Goal: Task Accomplishment & Management: Use online tool/utility

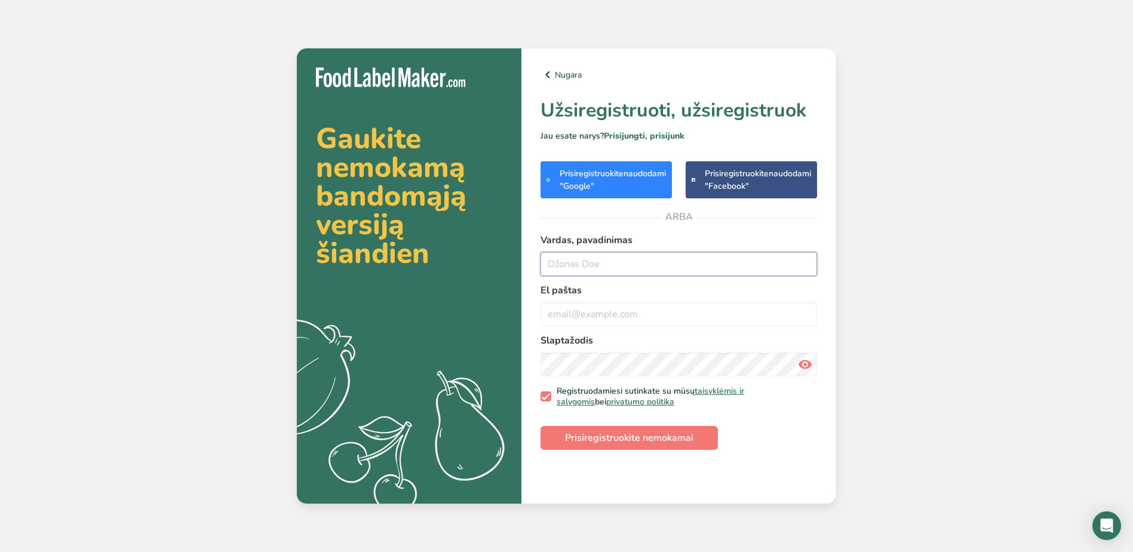
click at [666, 265] on input "text" at bounding box center [678, 264] width 276 height 24
click at [913, 246] on div "Gaukite nemokamą bandomąją versiją šiandien .a{fill:#f5f3ed;} Nugara Užsiregist…" at bounding box center [566, 276] width 1133 height 552
click at [669, 319] on input "email" at bounding box center [678, 314] width 276 height 24
type input "Ausrine.Sauseryte@vici.eu"
click at [643, 260] on input "Aušrinė Reminienė" at bounding box center [678, 264] width 276 height 24
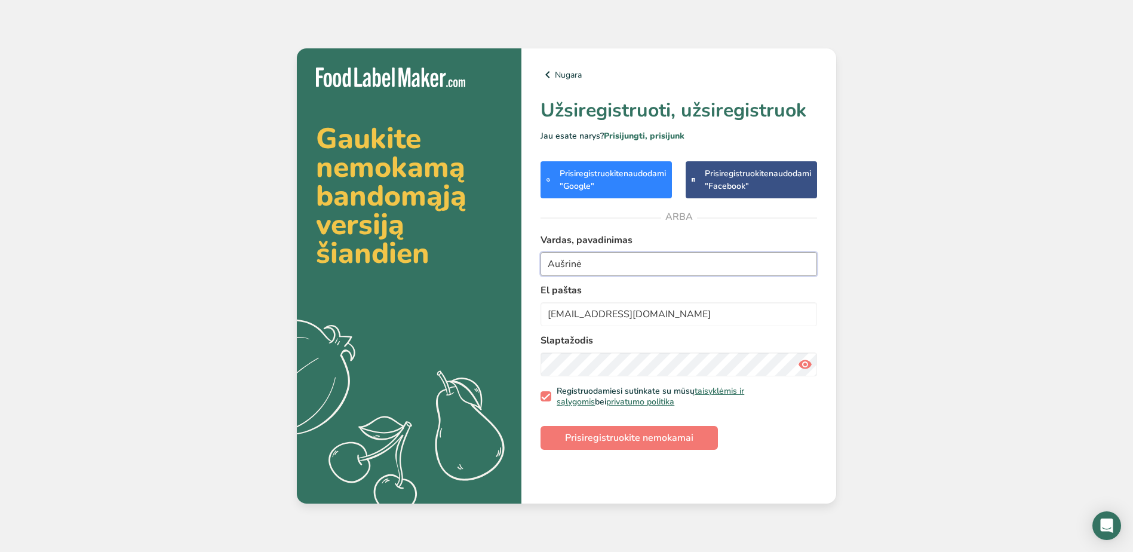
click at [579, 262] on input "Aušrinė" at bounding box center [678, 264] width 276 height 24
type input "Aušrinė"
click at [561, 315] on input "Ausrine.Sauseryte@vici.eu" at bounding box center [678, 314] width 276 height 24
click at [643, 315] on input "Ausrine.Sauseryte@vici.eu" at bounding box center [678, 314] width 276 height 24
click at [851, 334] on div "Gaukite nemokamą bandomąją versiją šiandien .a{fill:#f5f3ed;} Nugara Užsiregist…" at bounding box center [566, 276] width 1133 height 552
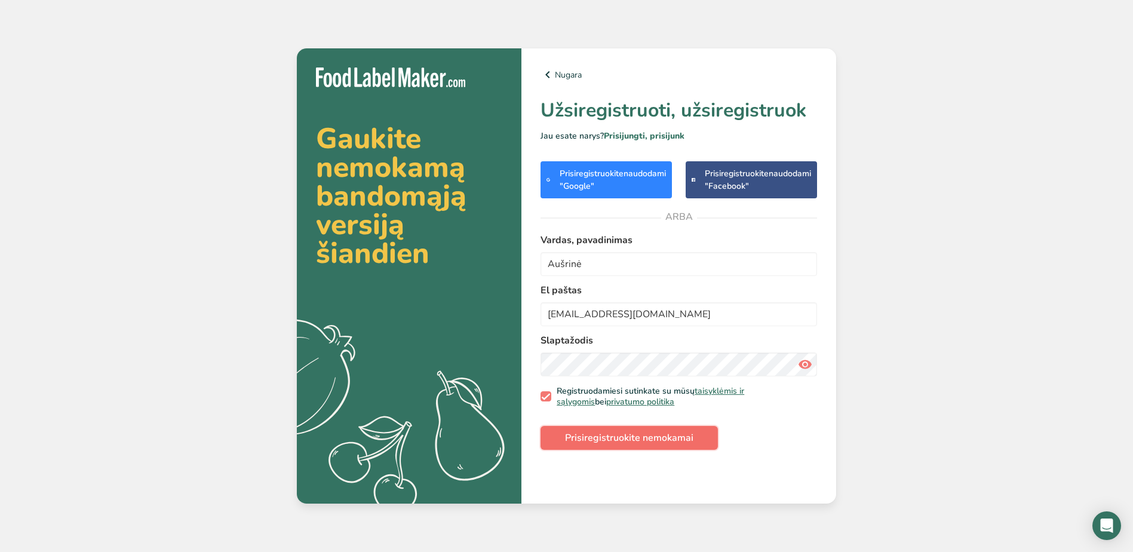
click at [674, 426] on button "Prisiregistruokite nemokamai" at bounding box center [628, 438] width 177 height 24
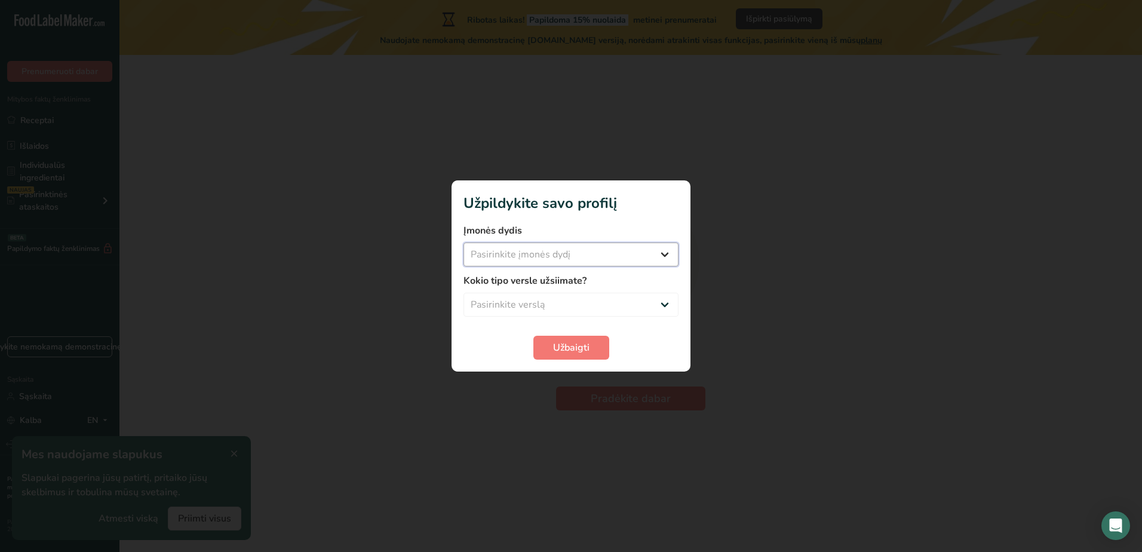
click at [605, 254] on select "Pasirinkite įmonės dydį Mažiau nei 10 darbuotojų Nuo 10 iki 50 darbuotojų Nuo 5…" at bounding box center [570, 254] width 215 height 24
click at [748, 284] on div at bounding box center [571, 276] width 1142 height 552
click at [597, 308] on select "Pasirinkite verslą Supakuoto maisto gamintojas Restoranas ir kavinė Kepykla Mai…" at bounding box center [570, 305] width 215 height 24
select select "1"
click at [463, 293] on select "Pasirinkite verslą Supakuoto maisto gamintojas Restoranas ir kavinė Kepykla Mai…" at bounding box center [570, 305] width 215 height 24
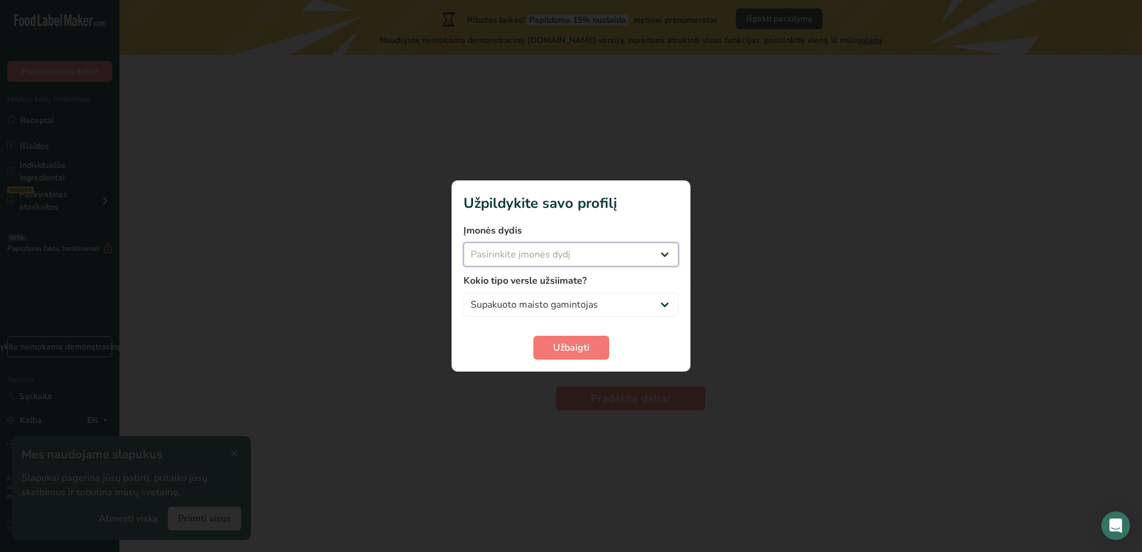
click at [576, 258] on select "Pasirinkite įmonės dydį Mažiau nei 10 darbuotojų Nuo 10 iki 50 darbuotojų Nuo 5…" at bounding box center [570, 254] width 215 height 24
click at [581, 257] on select "Pasirinkite įmonės dydį Mažiau nei 10 darbuotojų Nuo 10 iki 50 darbuotojų Nuo 5…" at bounding box center [570, 254] width 215 height 24
click at [582, 255] on select "Pasirinkite įmonės dydį Mažiau nei 10 darbuotojų Nuo 10 iki 50 darbuotojų Nuo 5…" at bounding box center [570, 254] width 215 height 24
select select "3"
click at [463, 242] on select "Pasirinkite įmonės dydį Mažiau nei 10 darbuotojų Nuo 10 iki 50 darbuotojų Nuo 5…" at bounding box center [570, 254] width 215 height 24
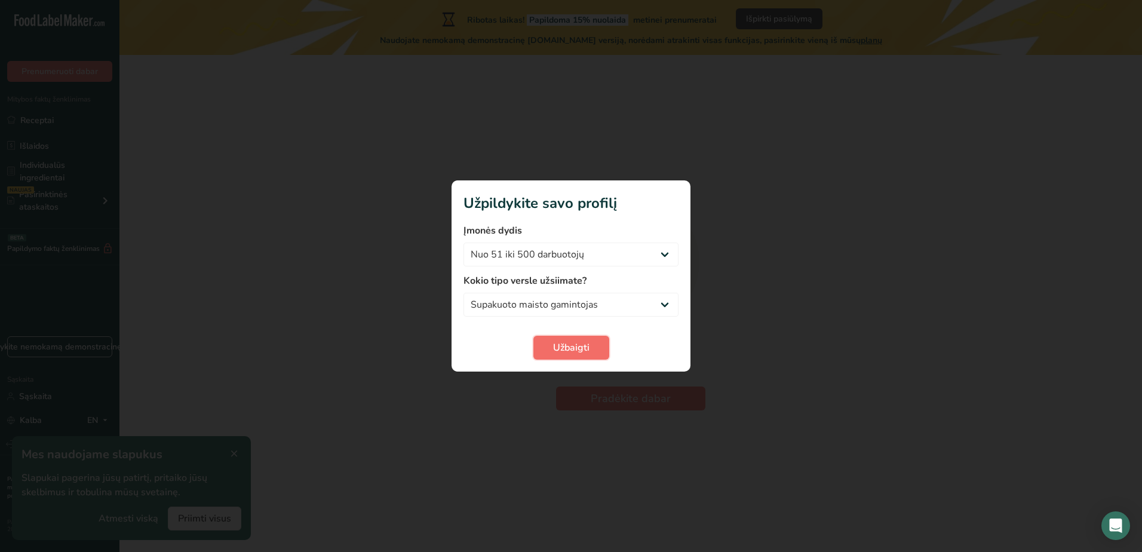
click at [594, 346] on button "Užbaigti" at bounding box center [571, 348] width 76 height 24
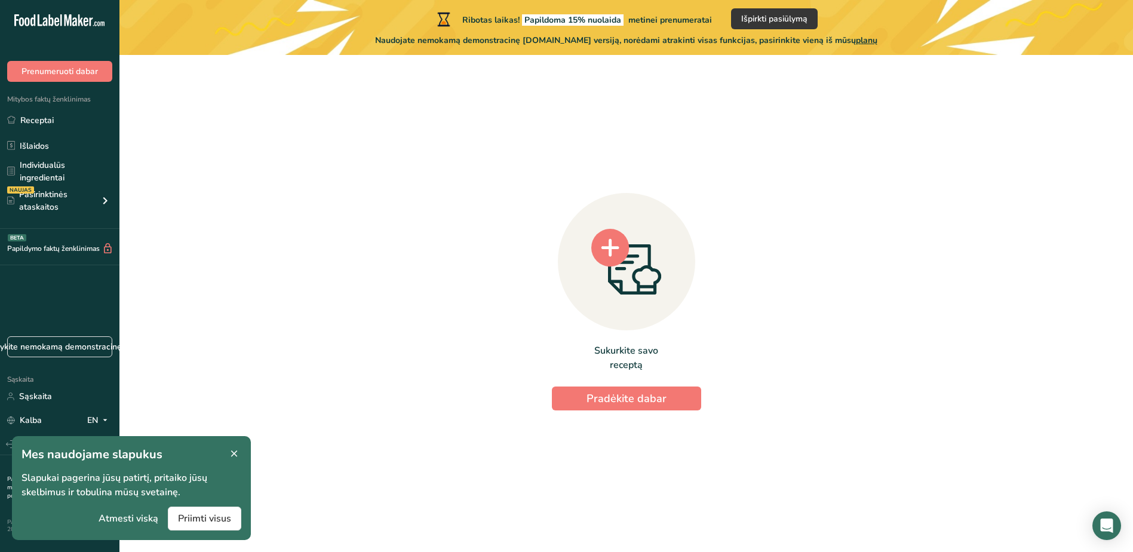
click at [234, 454] on icon at bounding box center [234, 453] width 11 height 17
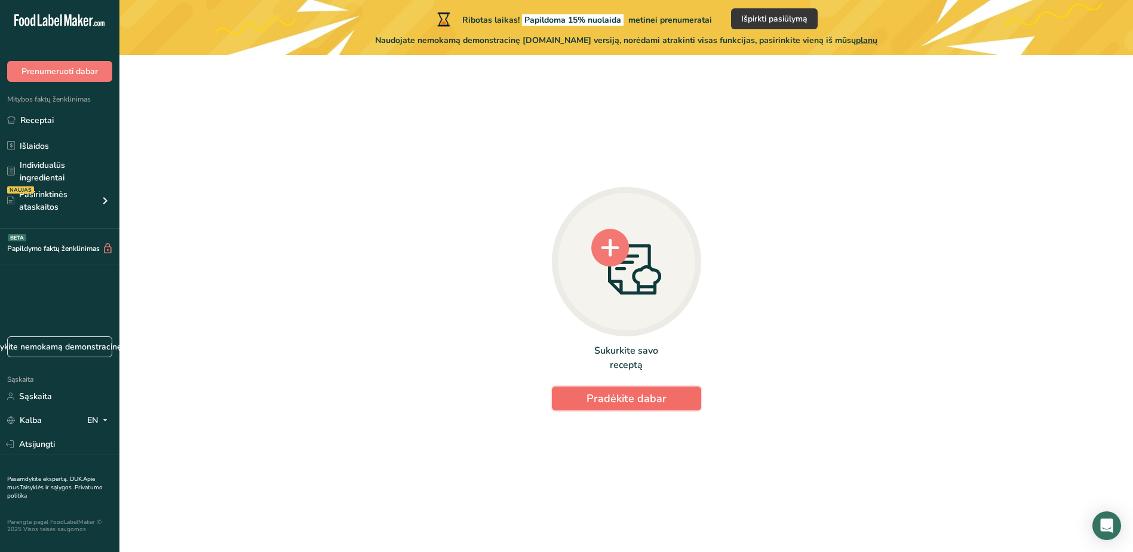
click at [640, 400] on span "Pradėkite dabar" at bounding box center [626, 398] width 80 height 14
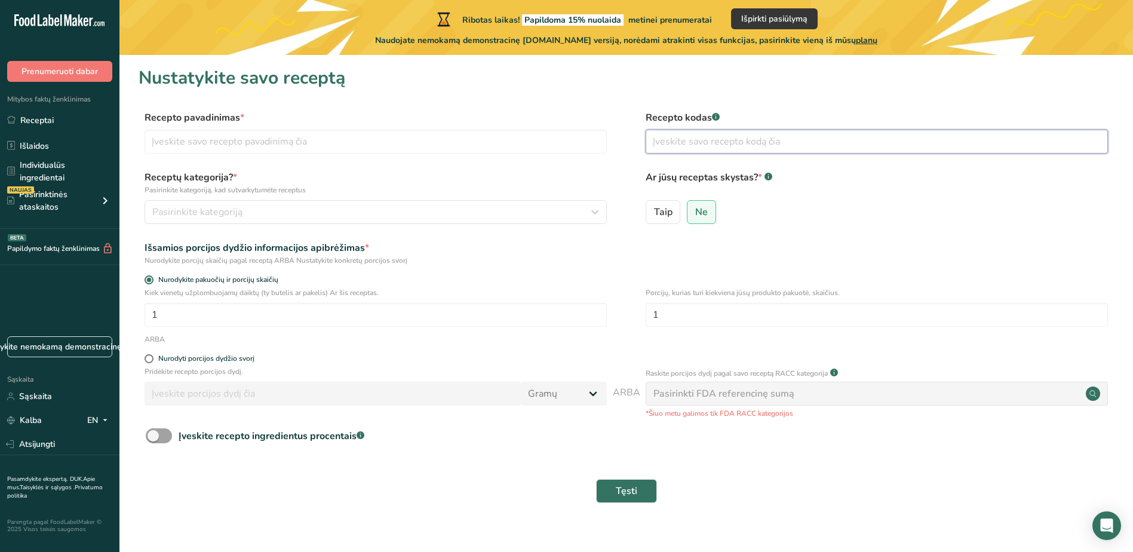
click at [722, 144] on input "text" at bounding box center [876, 142] width 462 height 24
click at [758, 392] on div "Pasirinkti FDA referencinę sumą" at bounding box center [723, 393] width 141 height 14
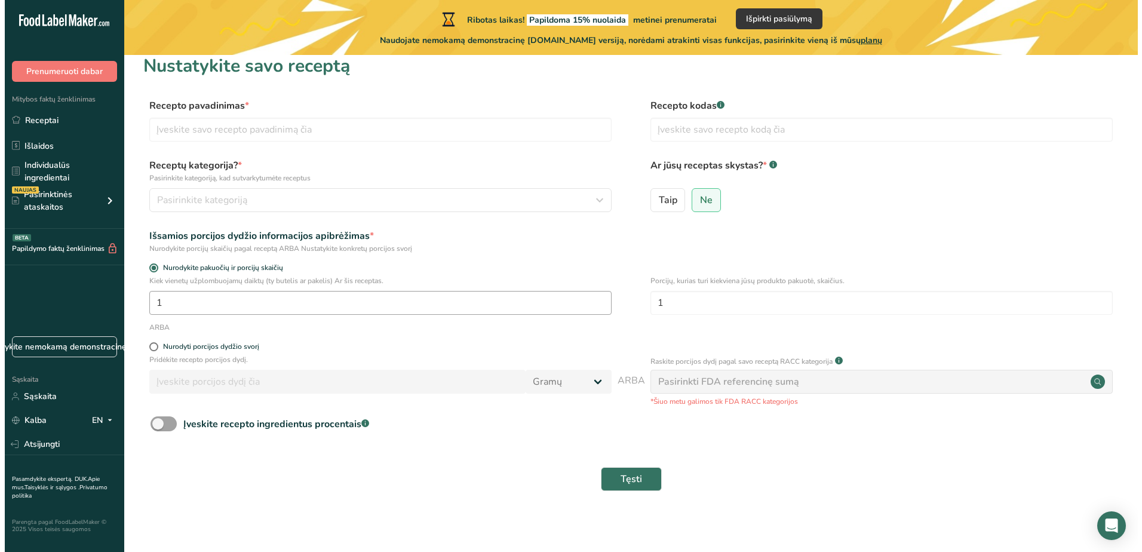
scroll to position [16, 0]
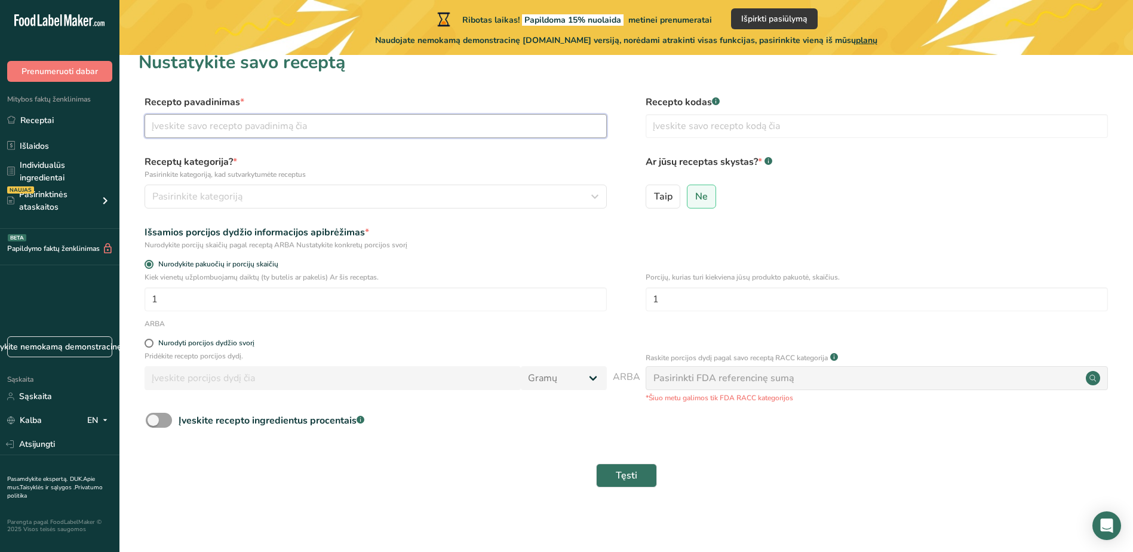
click at [293, 130] on input "text" at bounding box center [375, 126] width 462 height 24
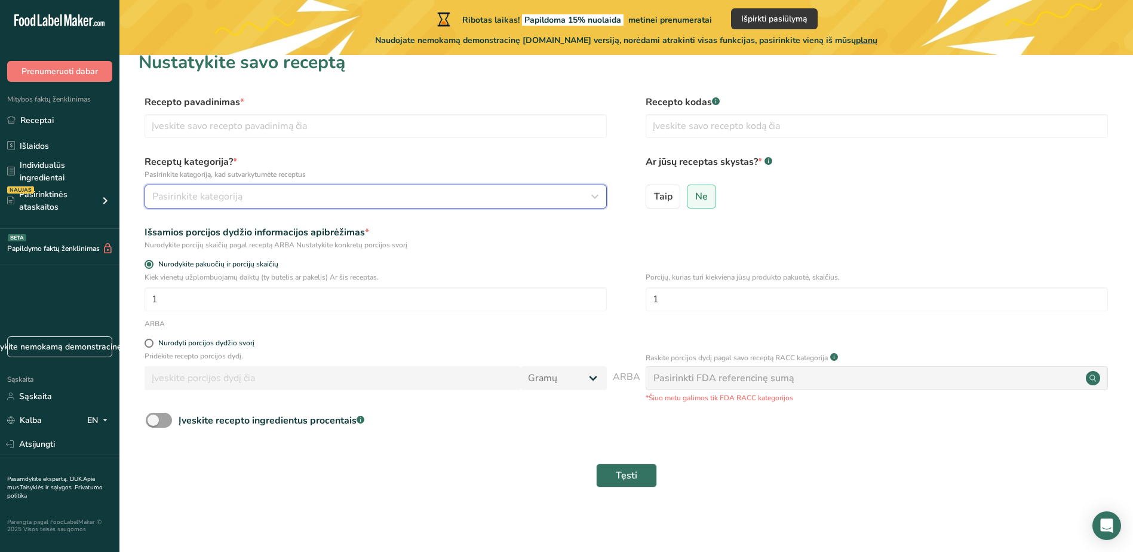
click at [263, 195] on div "Pasirinkite kategoriją" at bounding box center [371, 196] width 439 height 14
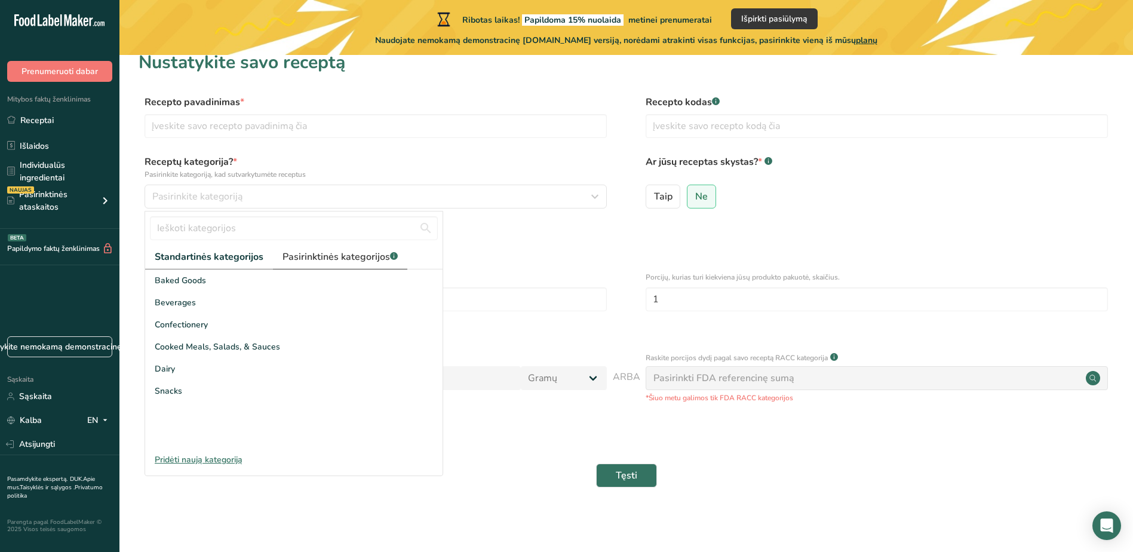
click at [306, 254] on font "Pasirinktinės kategorijos" at bounding box center [335, 256] width 107 height 13
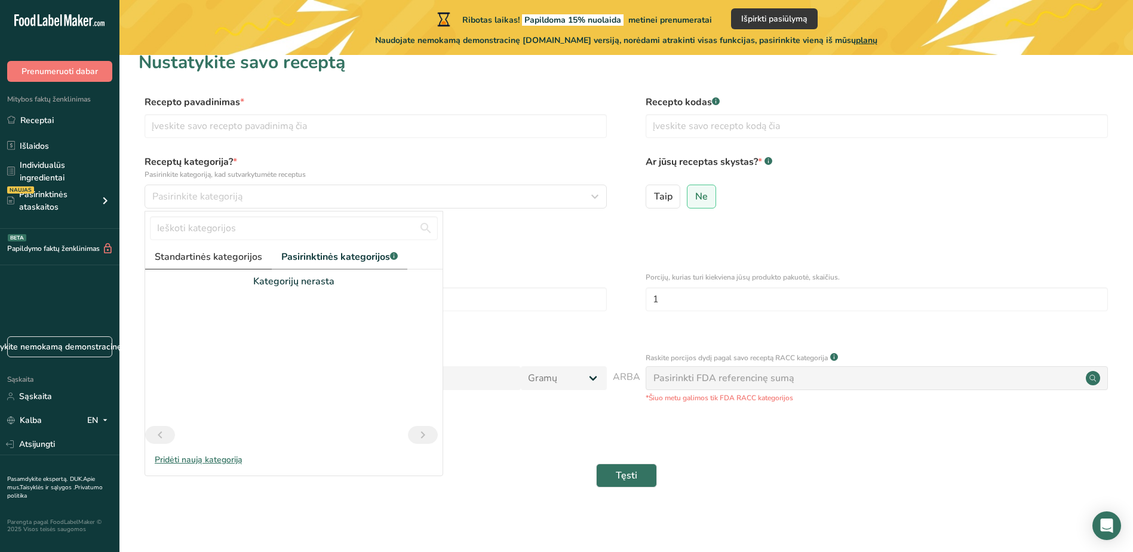
click at [239, 257] on font "Standartinės kategorijos" at bounding box center [208, 256] width 107 height 13
click at [442, 157] on label "Receptų kategorija? * Pasirinkite kategoriją, kad sutvarkytumėte receptus" at bounding box center [375, 167] width 462 height 25
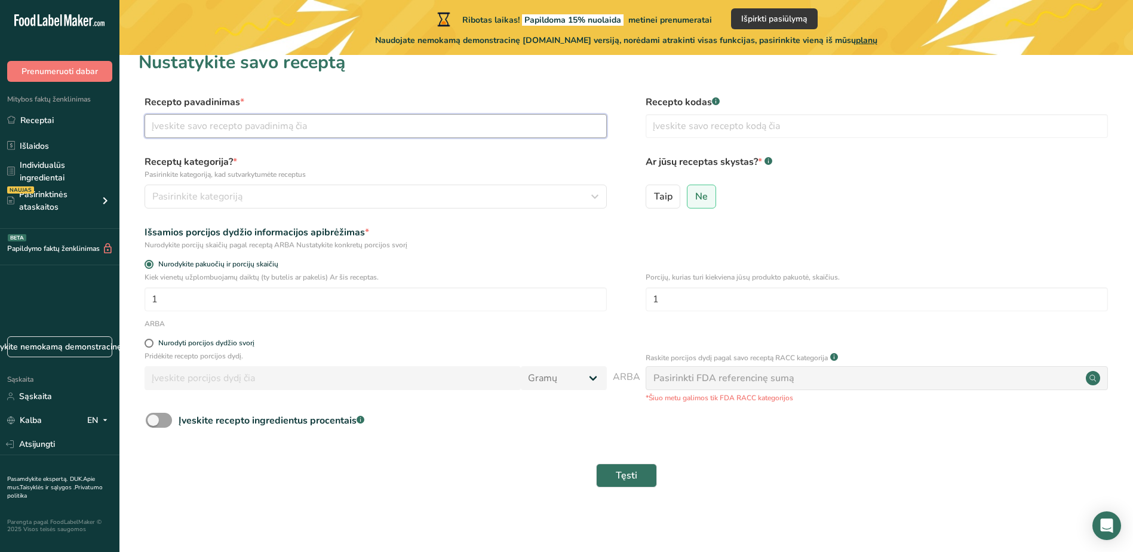
click at [562, 130] on input "text" at bounding box center [375, 126] width 462 height 24
click at [314, 130] on input "text" at bounding box center [375, 126] width 462 height 24
click at [373, 126] on input "IQF pasteurized and frozen dumplings with shrimps" at bounding box center [375, 126] width 462 height 24
type input "IQF pasteurized and frozen dumplings with shrimps"
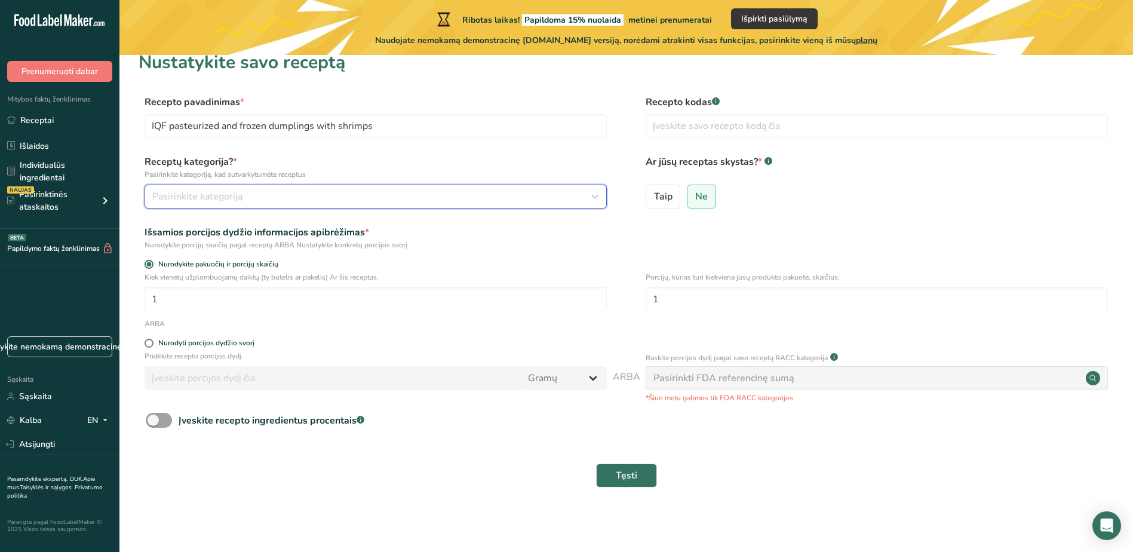
click at [363, 200] on div "Pasirinkite kategoriją" at bounding box center [371, 196] width 439 height 14
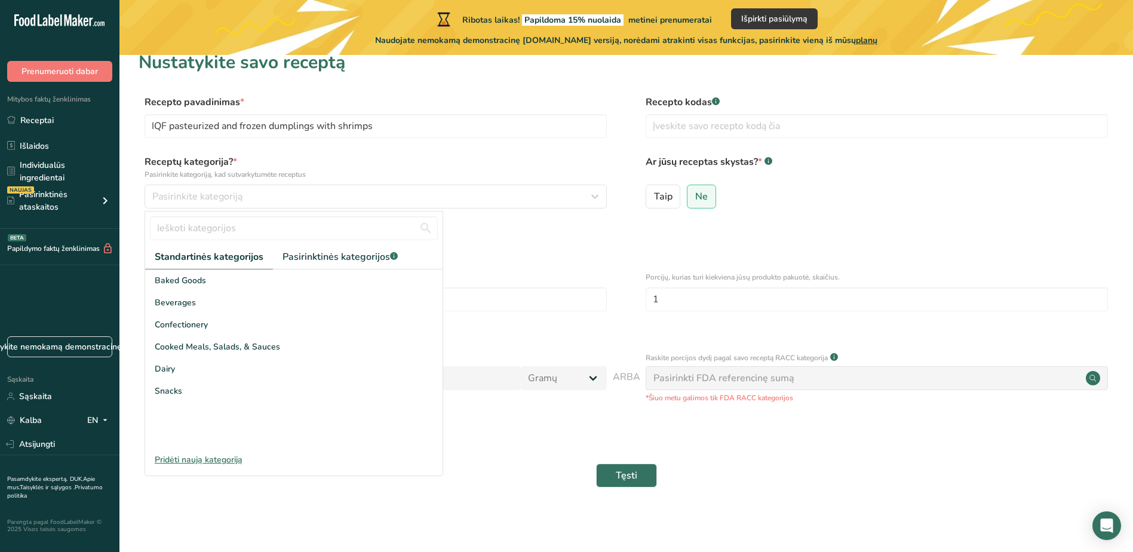
click at [199, 456] on div "Pridėti naują kategoriją" at bounding box center [293, 459] width 297 height 13
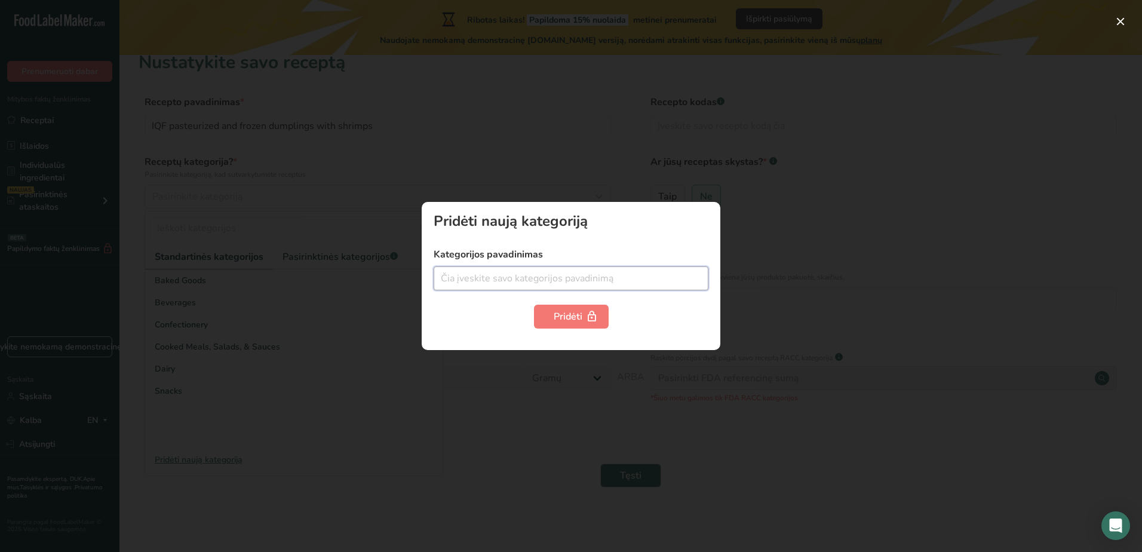
click at [537, 275] on input "text" at bounding box center [570, 278] width 275 height 24
click at [563, 273] on input "text" at bounding box center [570, 278] width 275 height 24
paste input "Frozen Foods"
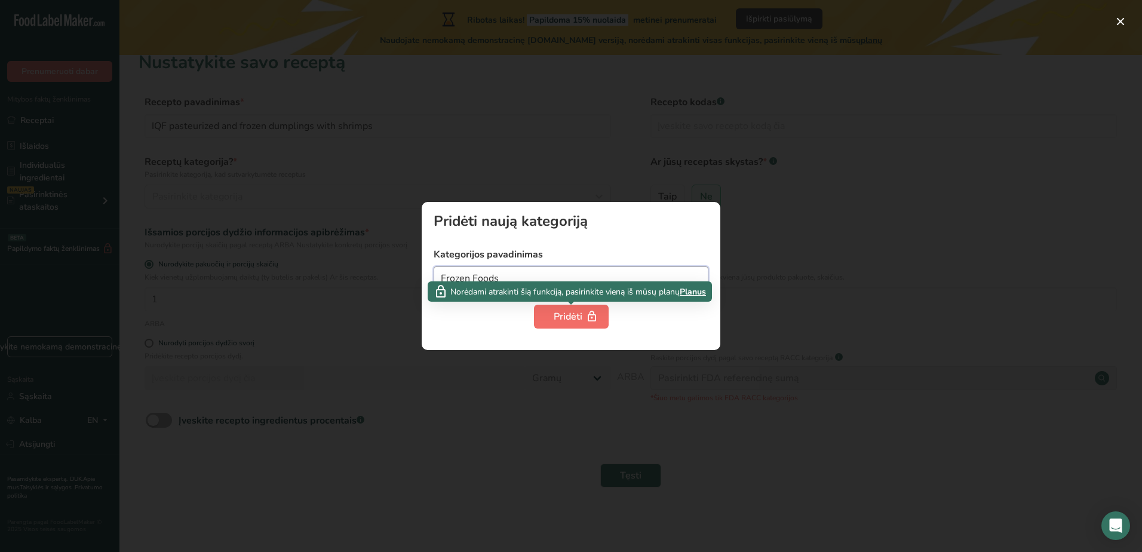
type input "Frozen Foods"
click at [575, 319] on font "Pridėti" at bounding box center [568, 316] width 29 height 14
click at [571, 314] on font "Pridėti" at bounding box center [568, 316] width 29 height 14
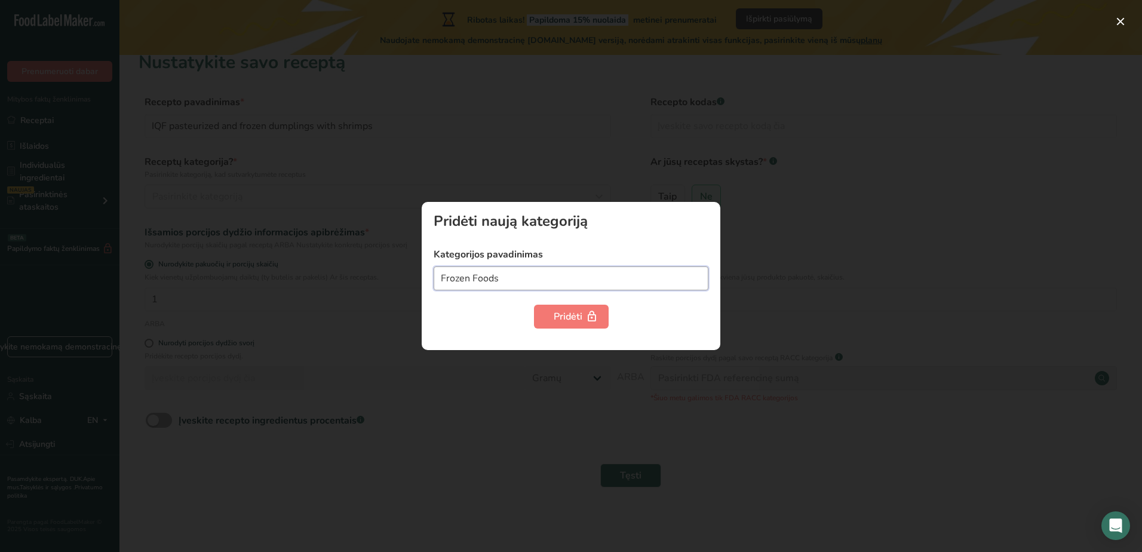
click at [566, 284] on input "Frozen Foods" at bounding box center [570, 278] width 275 height 24
drag, startPoint x: 683, startPoint y: 273, endPoint x: 639, endPoint y: 300, distance: 51.2
click at [682, 275] on input "Frozen Foods" at bounding box center [570, 278] width 275 height 24
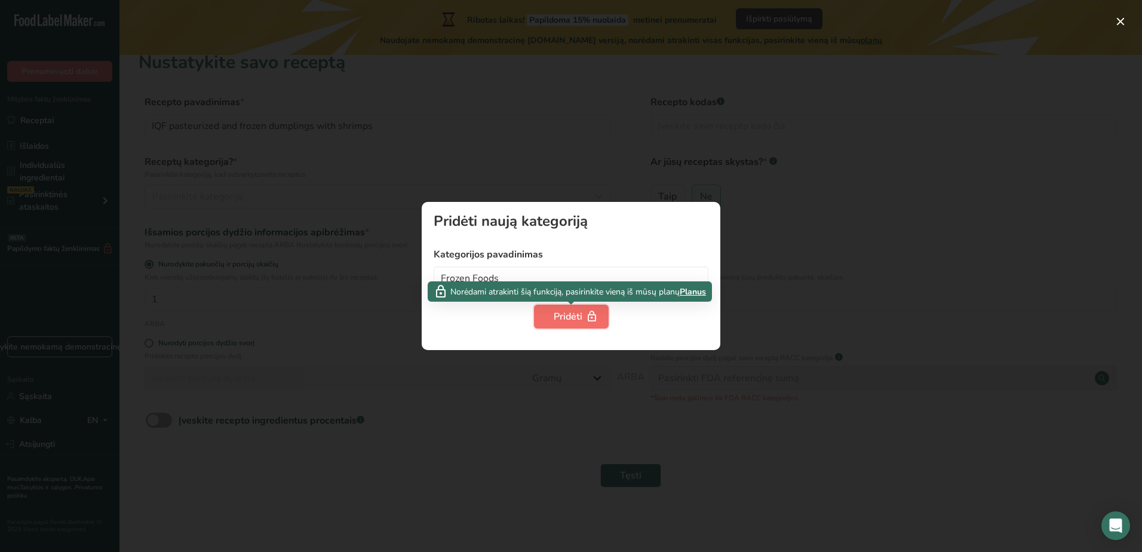
click at [585, 318] on span "button" at bounding box center [592, 316] width 14 height 14
click at [692, 291] on span "Planus" at bounding box center [693, 291] width 26 height 13
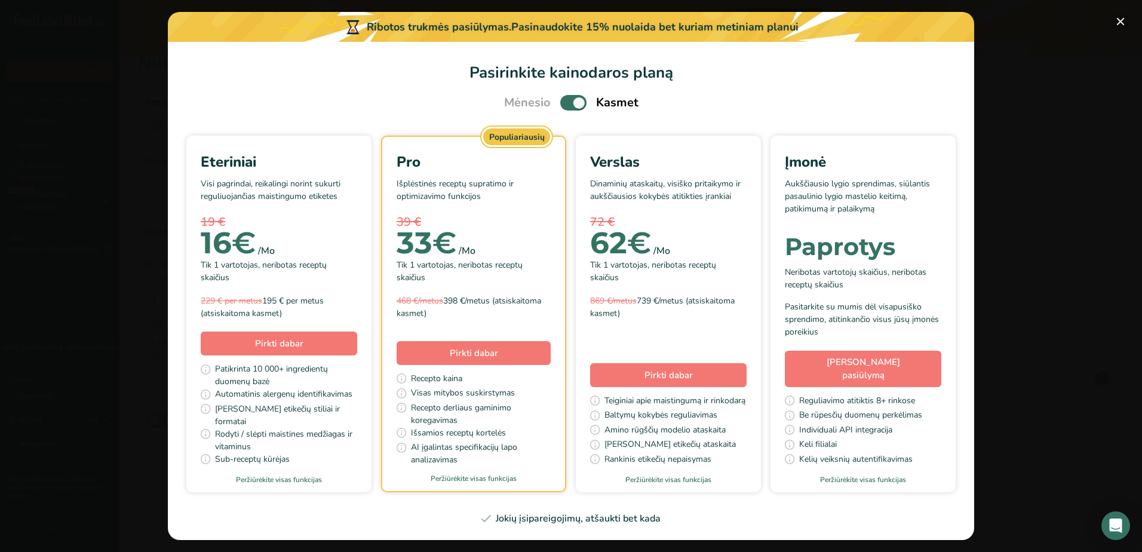
click at [1116, 18] on button "Pasirinkite kainodaros plano modalinį variantą" at bounding box center [1120, 21] width 19 height 19
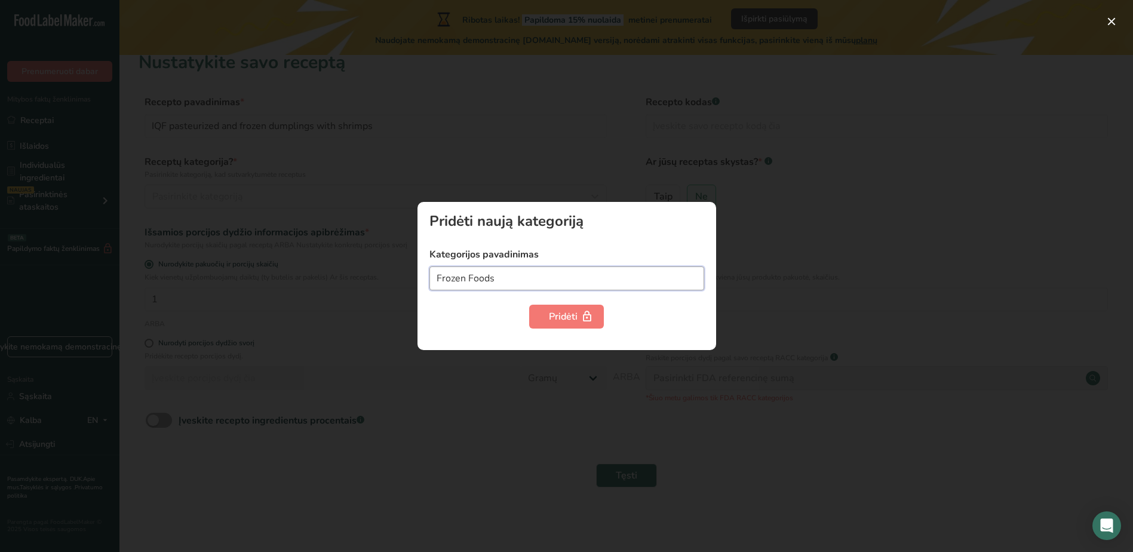
click at [602, 272] on input "Frozen Foods" at bounding box center [566, 278] width 275 height 24
click at [788, 222] on div at bounding box center [566, 276] width 1133 height 552
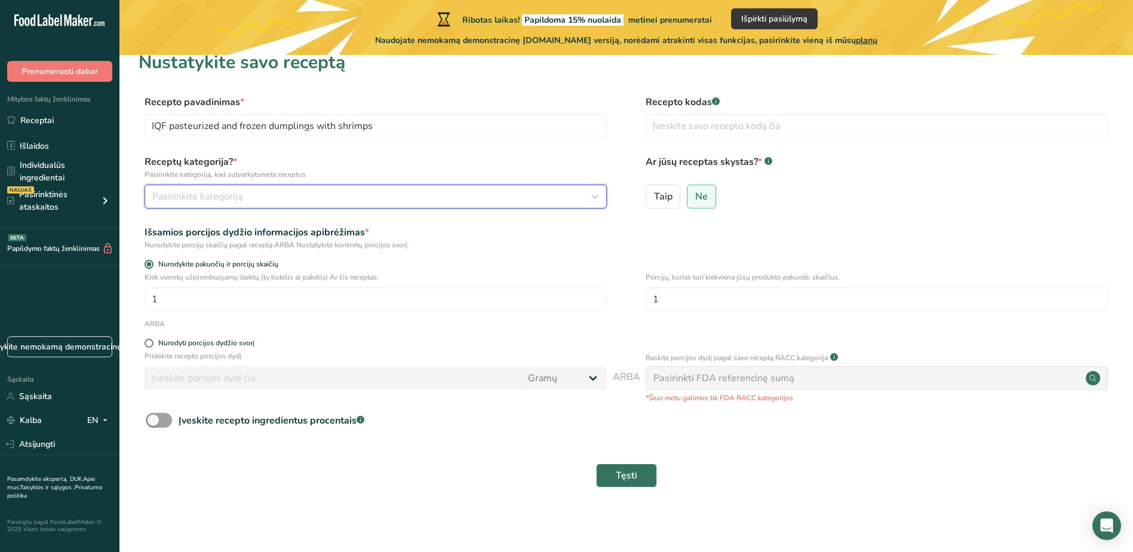
click at [288, 199] on div "Pasirinkite kategoriją" at bounding box center [371, 196] width 439 height 14
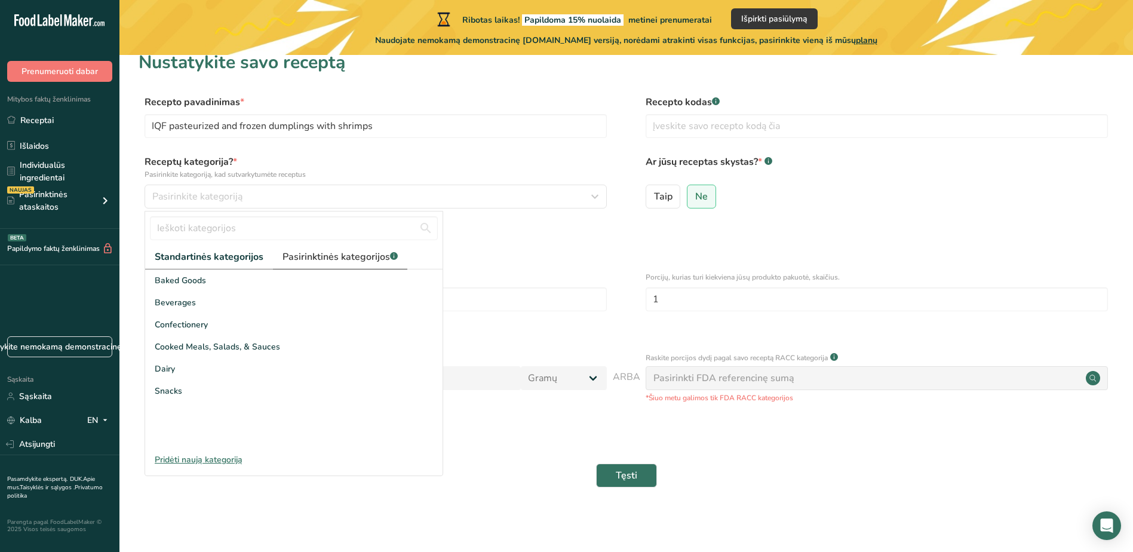
click at [317, 257] on font "Pasirinktinės kategorijos" at bounding box center [335, 256] width 107 height 13
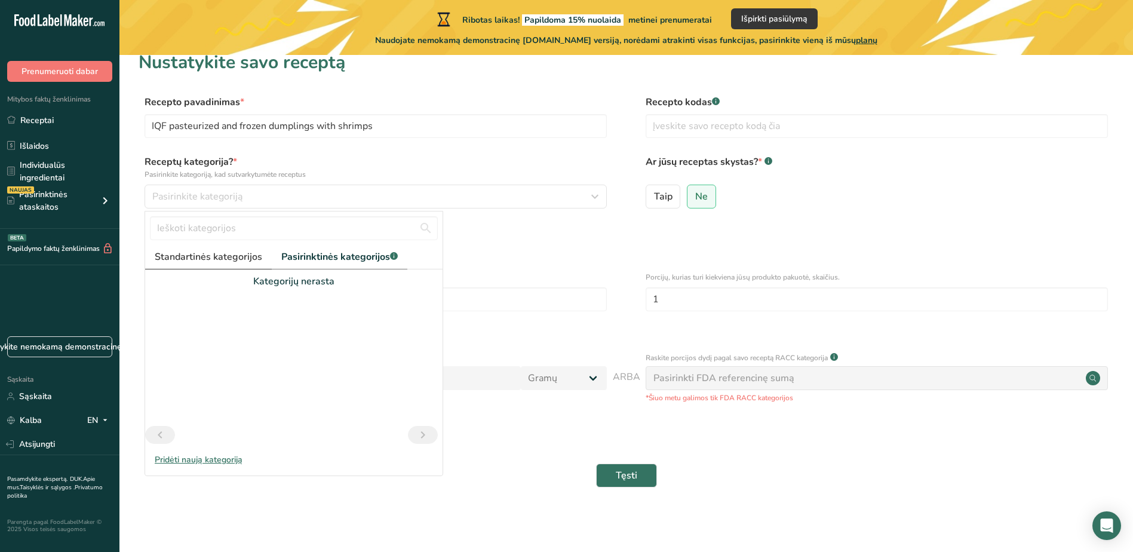
click at [244, 250] on span "Standartinės kategorijos" at bounding box center [208, 257] width 107 height 14
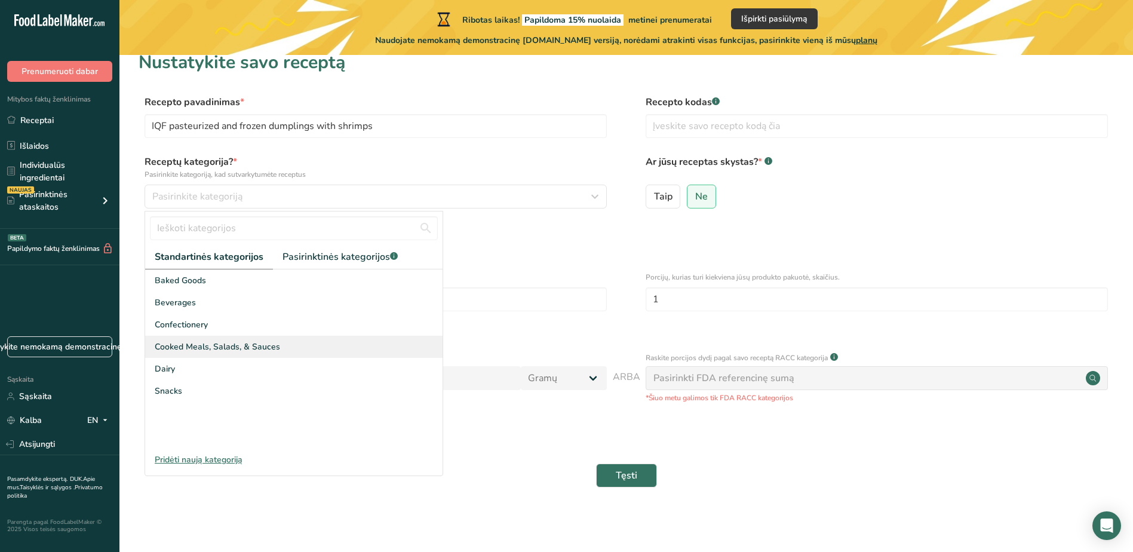
click at [217, 346] on span "Cooked Meals, Salads, & Sauces" at bounding box center [217, 346] width 125 height 13
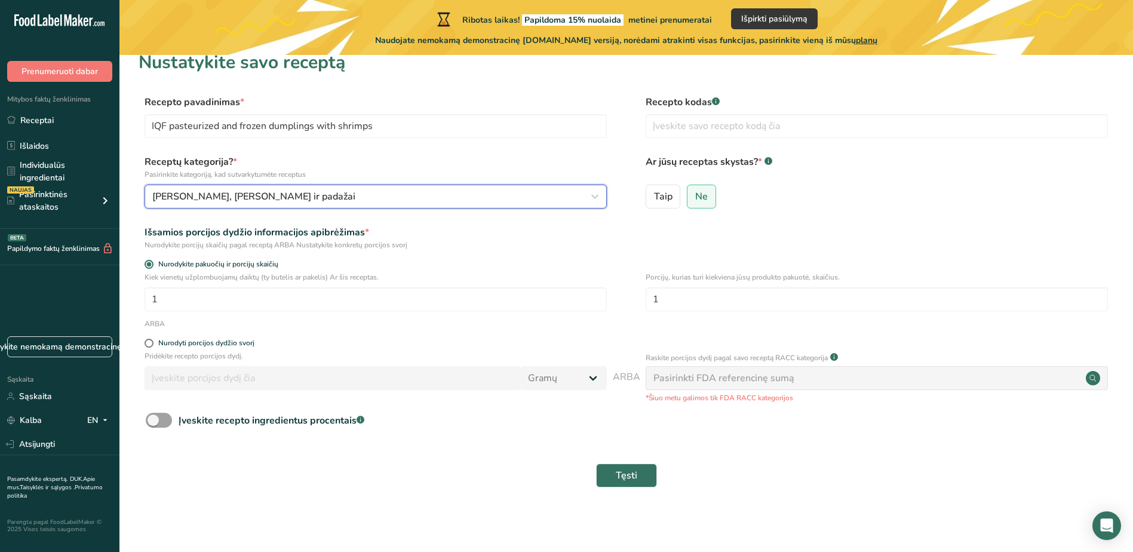
click at [293, 205] on button "Virti patiekalai, salotos ir padažai" at bounding box center [375, 197] width 462 height 24
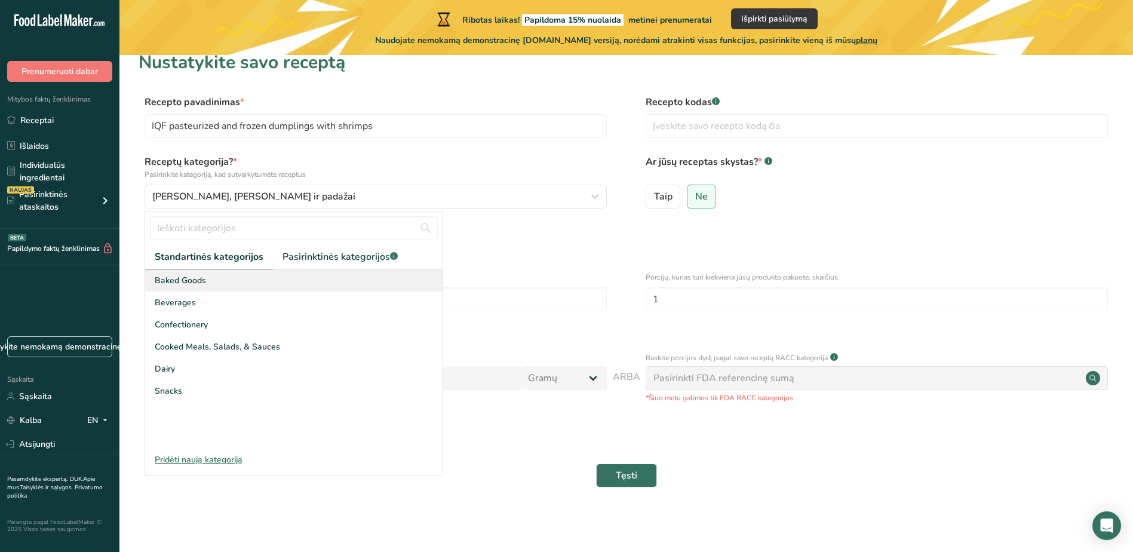
click at [231, 281] on div "Baked Goods" at bounding box center [293, 280] width 297 height 22
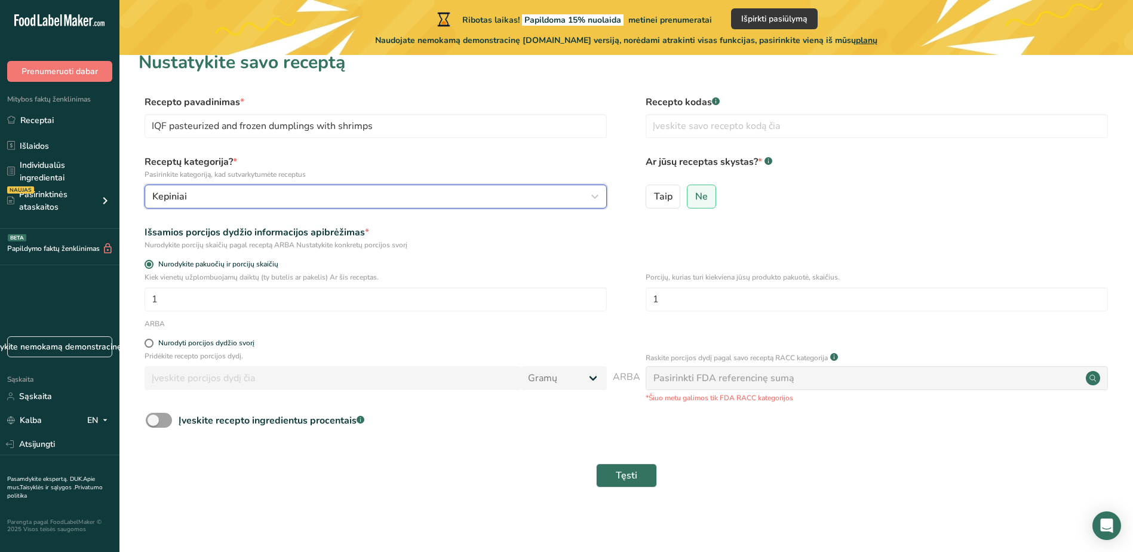
click at [247, 202] on div "Kepiniai" at bounding box center [371, 196] width 439 height 14
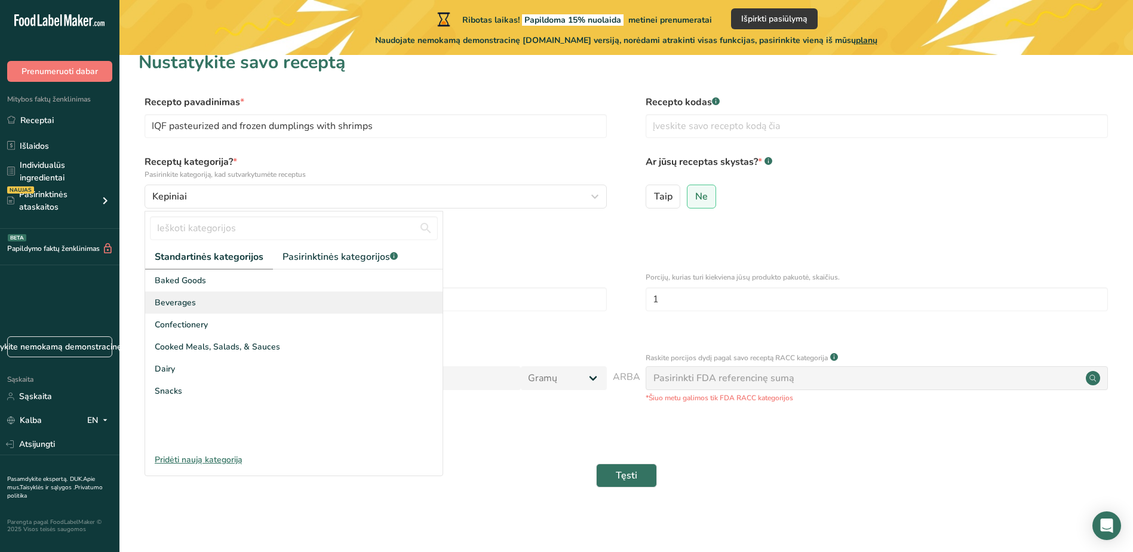
click at [206, 297] on div "Beverages" at bounding box center [293, 302] width 297 height 22
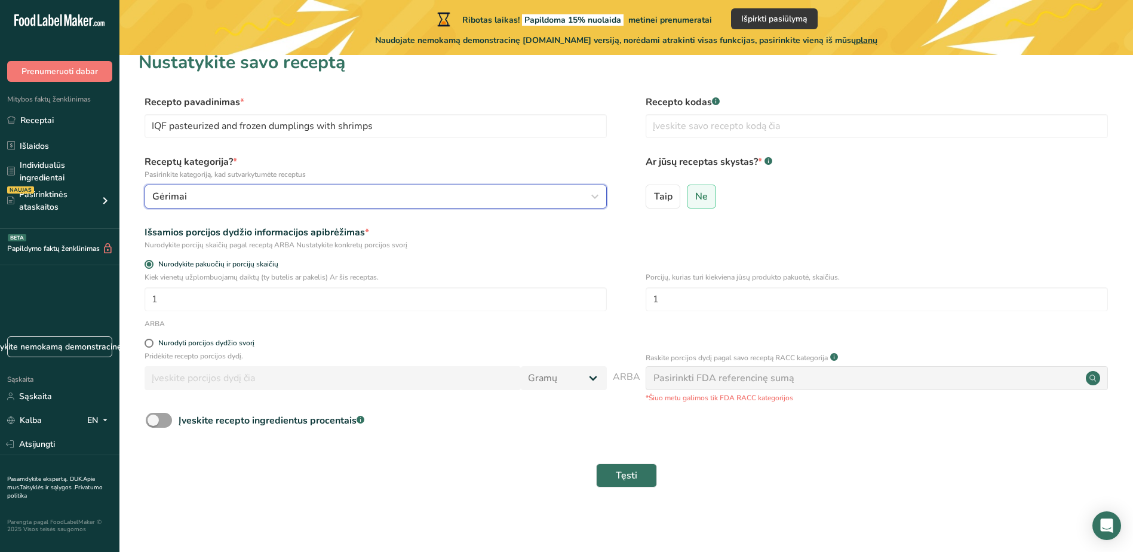
click at [234, 202] on div "Gėrimai" at bounding box center [371, 196] width 439 height 14
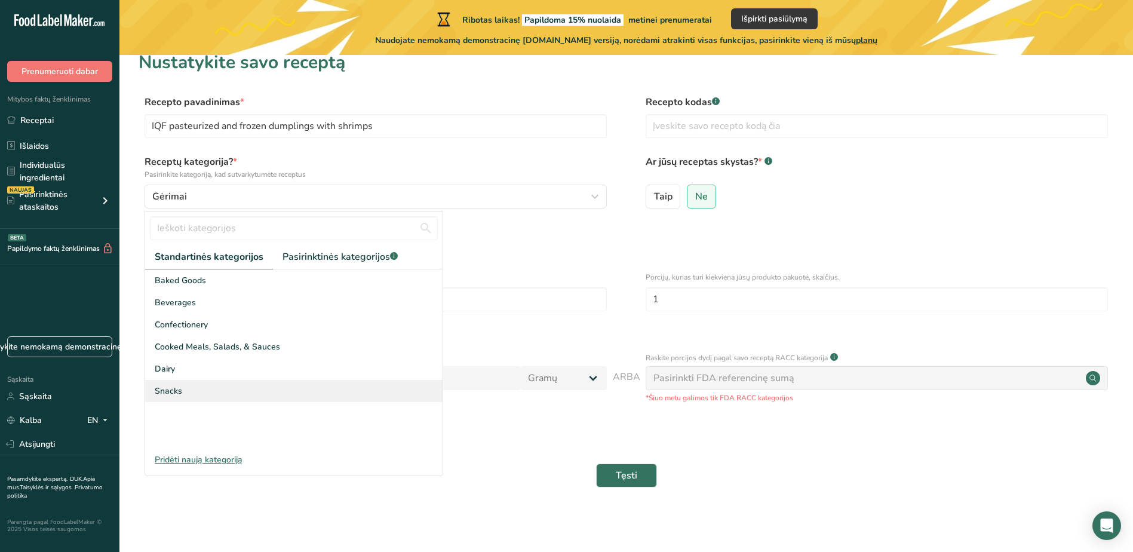
click at [218, 382] on div "Snacks" at bounding box center [293, 391] width 297 height 22
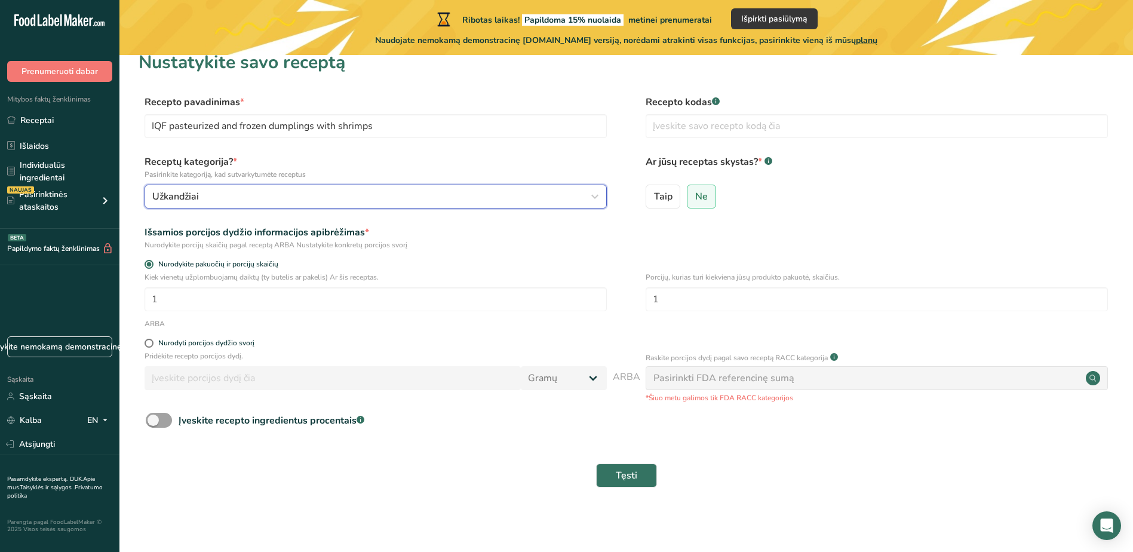
click at [233, 197] on div "Užkandžiai" at bounding box center [371, 196] width 439 height 14
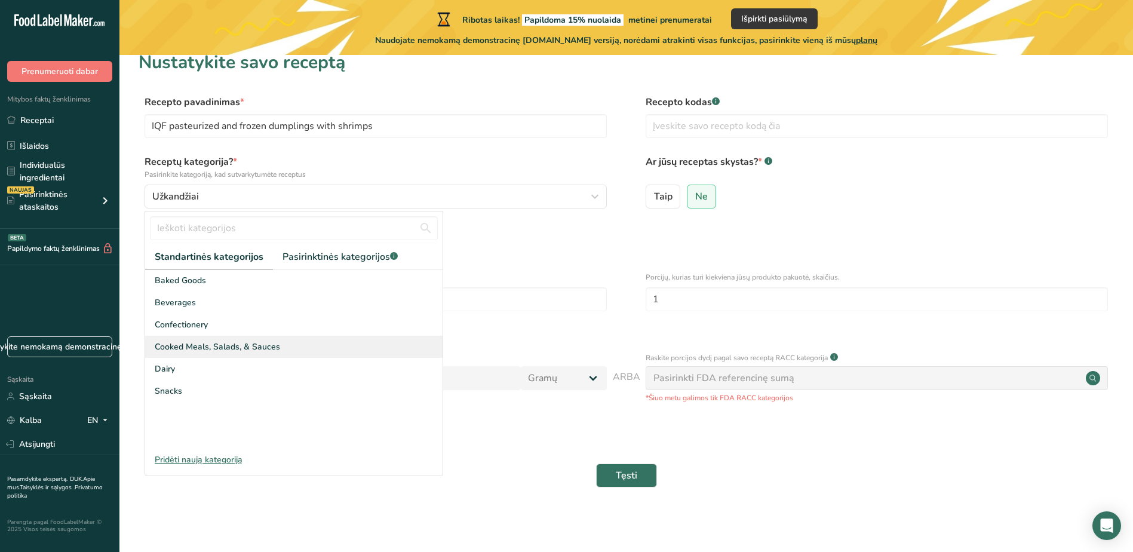
click at [227, 343] on span "Cooked Meals, Salads, & Sauces" at bounding box center [217, 346] width 125 height 13
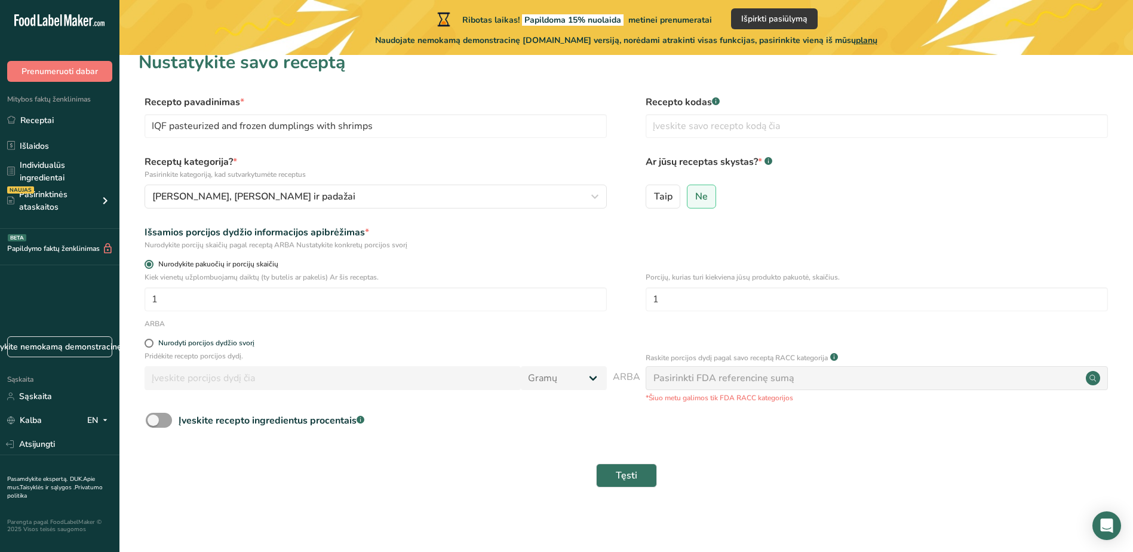
click at [245, 261] on span "Nurodykite pakuočių ir porcijų skaičių" at bounding box center [215, 264] width 125 height 9
click at [152, 261] on input "Nurodykite pakuočių ir porcijų skaičių" at bounding box center [148, 264] width 8 height 8
click at [233, 265] on span "Nurodykite pakuočių ir porcijų skaičių" at bounding box center [215, 264] width 125 height 9
click at [152, 265] on input "Nurodykite pakuočių ir porcijų skaičių" at bounding box center [148, 264] width 8 height 8
click at [362, 299] on input "1" at bounding box center [375, 299] width 462 height 24
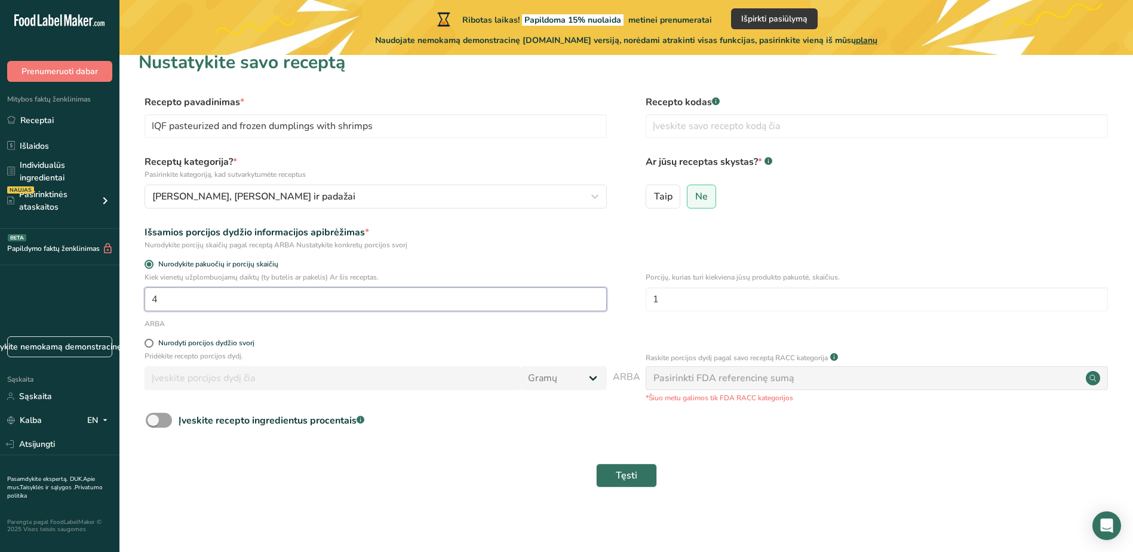
type input "4"
click at [186, 340] on div "Nurodyti porcijos dydžio svorį" at bounding box center [206, 343] width 96 height 9
click at [152, 340] on input "Nurodyti porcijos dydžio svorį" at bounding box center [148, 343] width 8 height 8
radio input "true"
radio input "false"
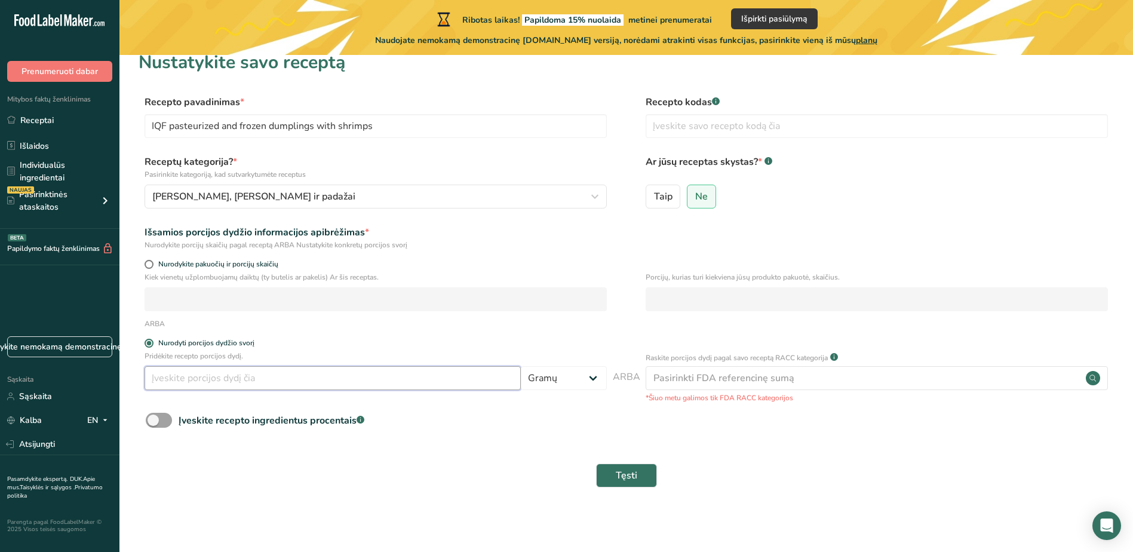
click at [195, 377] on input "number" at bounding box center [332, 378] width 376 height 24
type input "80"
click at [192, 264] on span "Nurodykite pakuočių ir porcijų skaičių" at bounding box center [215, 264] width 125 height 9
click at [152, 264] on input "Nurodykite pakuočių ir porcijų skaičių" at bounding box center [148, 264] width 8 height 8
radio input "true"
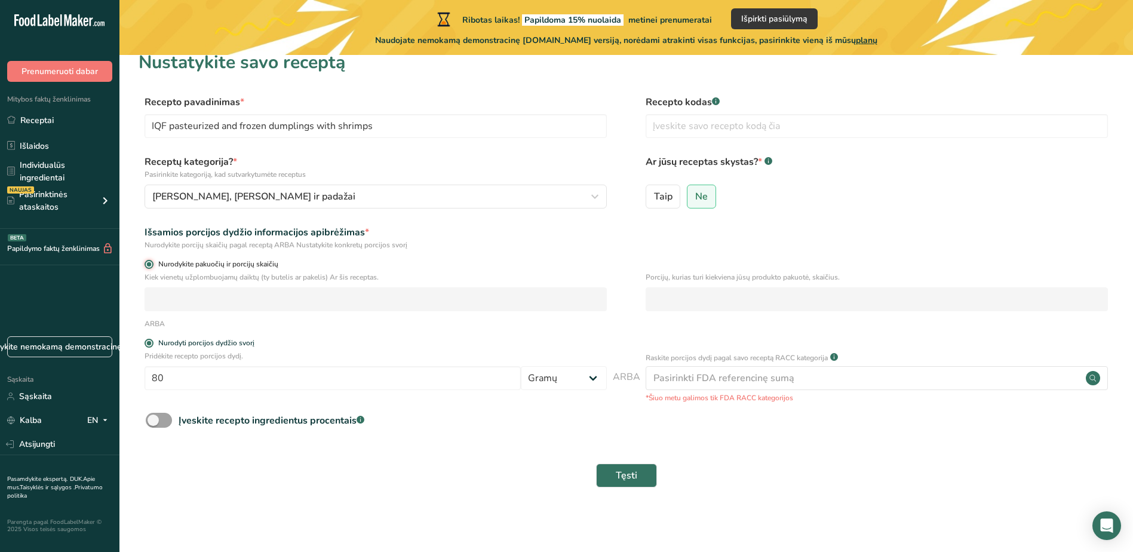
radio input "false"
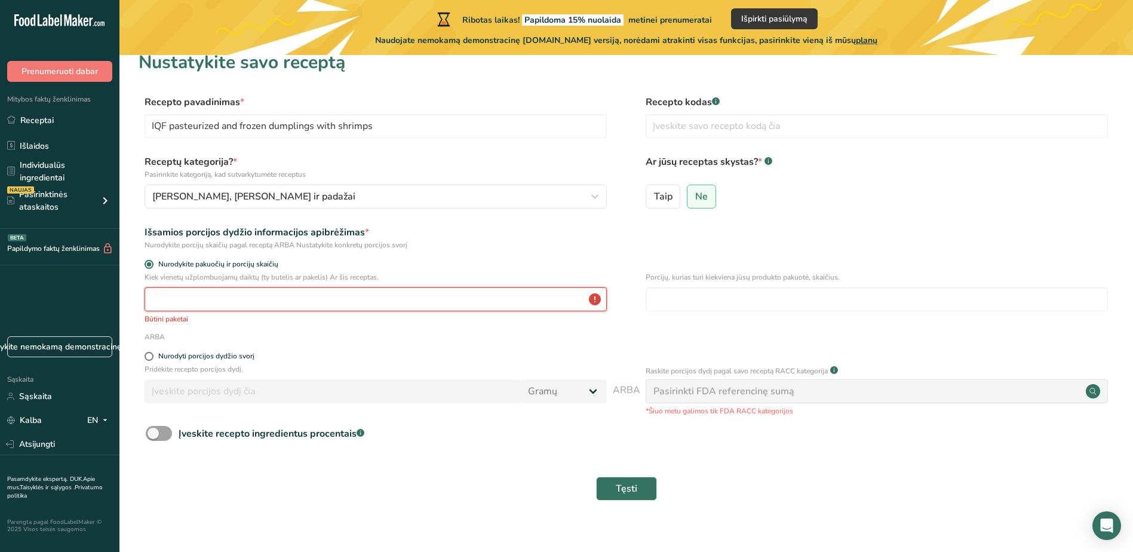
click at [189, 297] on input "number" at bounding box center [375, 299] width 462 height 24
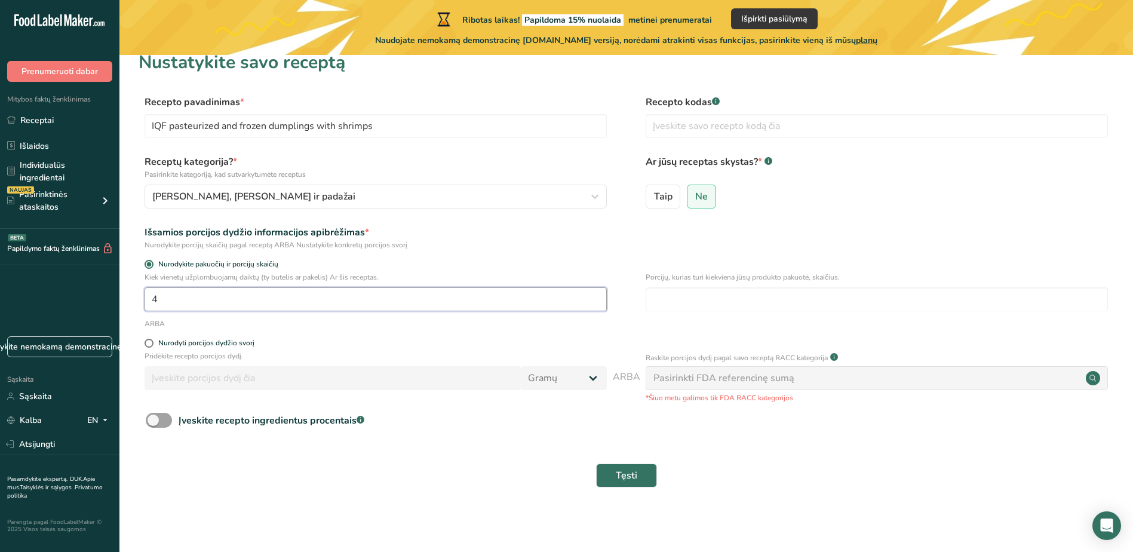
type input "4"
click at [212, 340] on div "Nurodyti porcijos dydžio svorį" at bounding box center [206, 343] width 96 height 9
click at [152, 340] on input "Nurodyti porcijos dydžio svorį" at bounding box center [148, 343] width 8 height 8
radio input "true"
radio input "false"
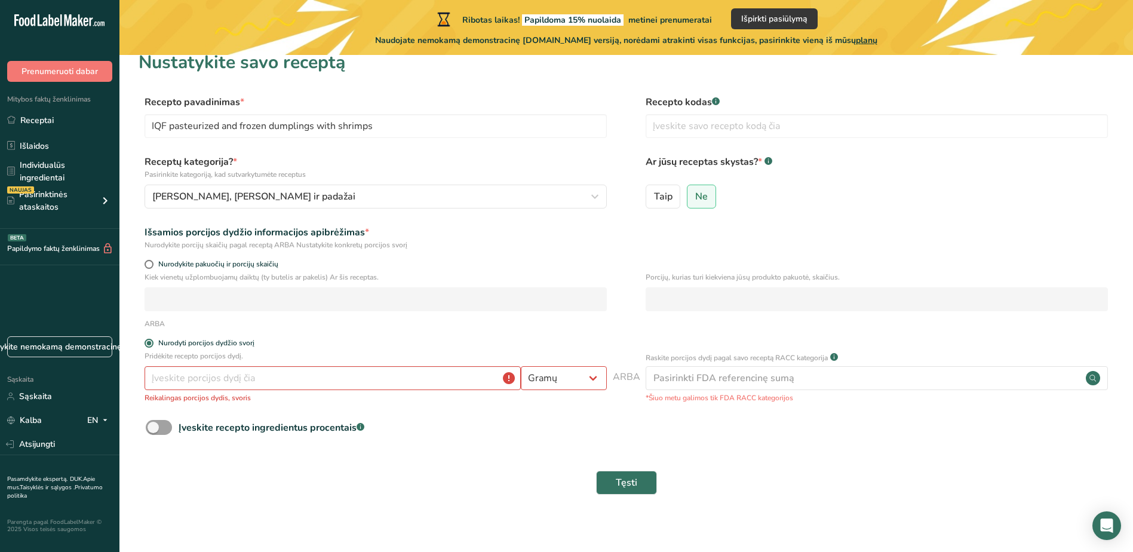
click at [155, 254] on form "Recepto pavadinimas * IQF pasteurized and frozen dumplings with shrimps Recepto…" at bounding box center [626, 298] width 975 height 407
click at [142, 263] on div "Nurodykite pakuočių ir porcijų skaičių" at bounding box center [626, 266] width 975 height 12
click at [153, 263] on span at bounding box center [148, 264] width 9 height 9
click at [152, 263] on input "Nurodykite pakuočių ir porcijų skaičių" at bounding box center [148, 264] width 8 height 8
radio input "true"
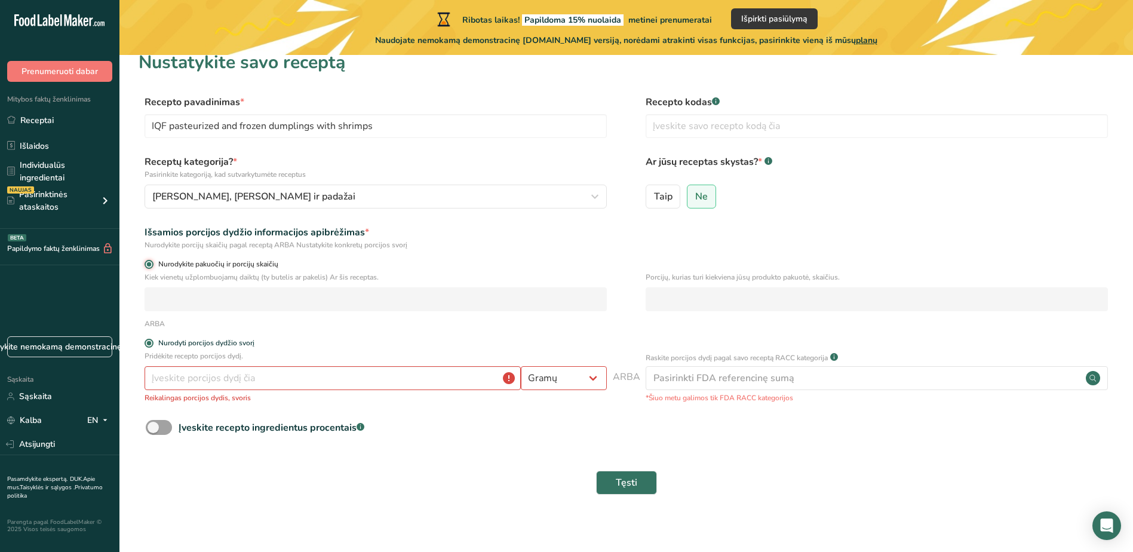
radio input "false"
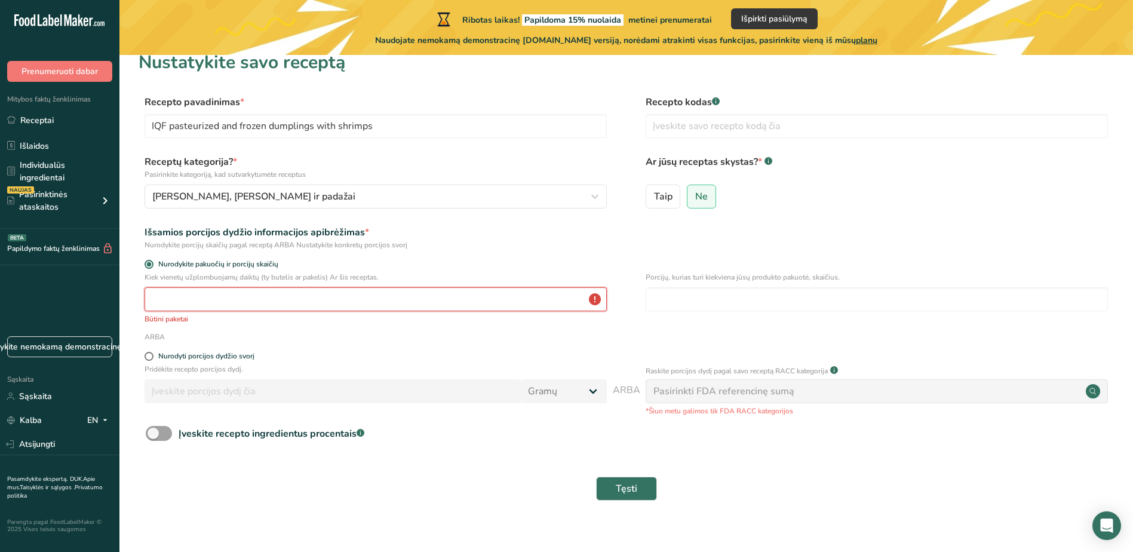
click at [187, 306] on input "number" at bounding box center [375, 299] width 462 height 24
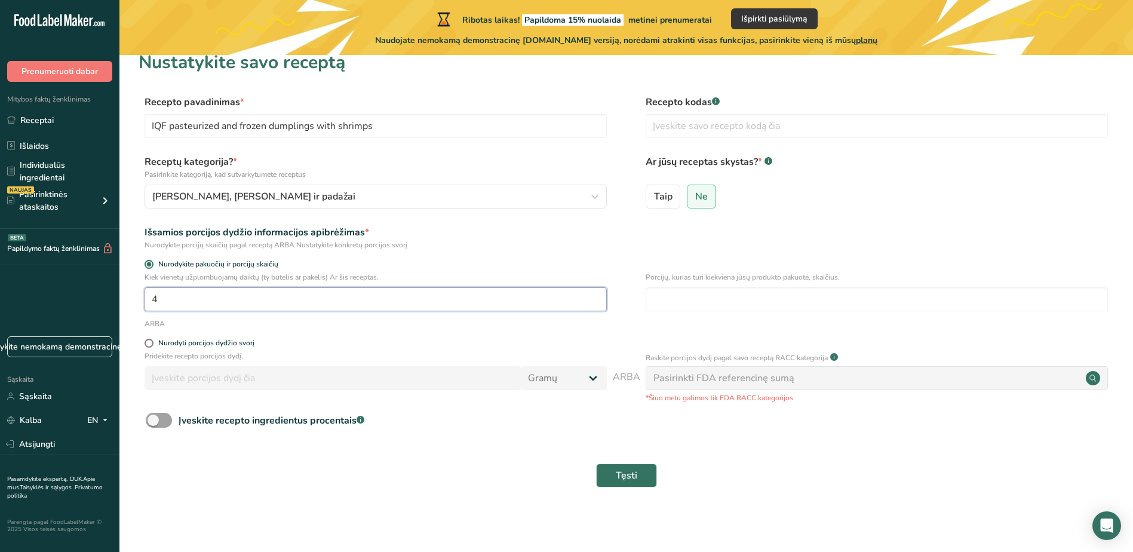
type input "4"
click at [449, 415] on div "Įveskite recepto ingredientus procentais .a-a{fill:#347362;}.b-a{fill:#fff;}" at bounding box center [626, 425] width 975 height 24
click at [158, 339] on span "Nurodyti porcijos dydžio svorį" at bounding box center [203, 343] width 101 height 9
click at [152, 339] on input "Nurodyti porcijos dydžio svorį" at bounding box center [148, 343] width 8 height 8
radio input "true"
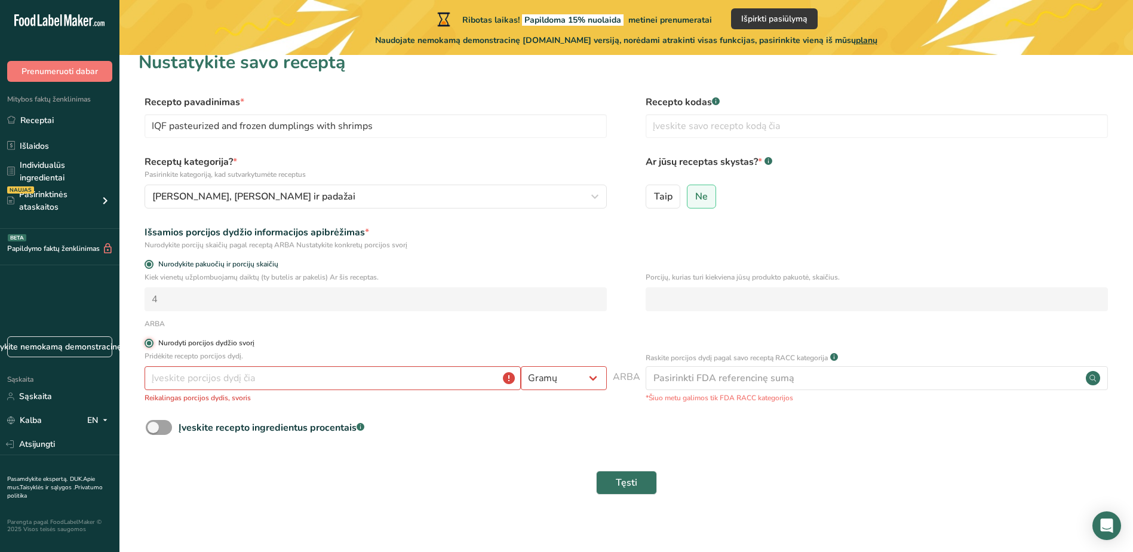
radio input "false"
click at [173, 263] on span "Nurodykite pakuočių ir porcijų skaičių" at bounding box center [215, 264] width 125 height 9
click at [152, 263] on input "Nurodykite pakuočių ir porcijų skaičių" at bounding box center [148, 264] width 8 height 8
radio input "true"
radio input "false"
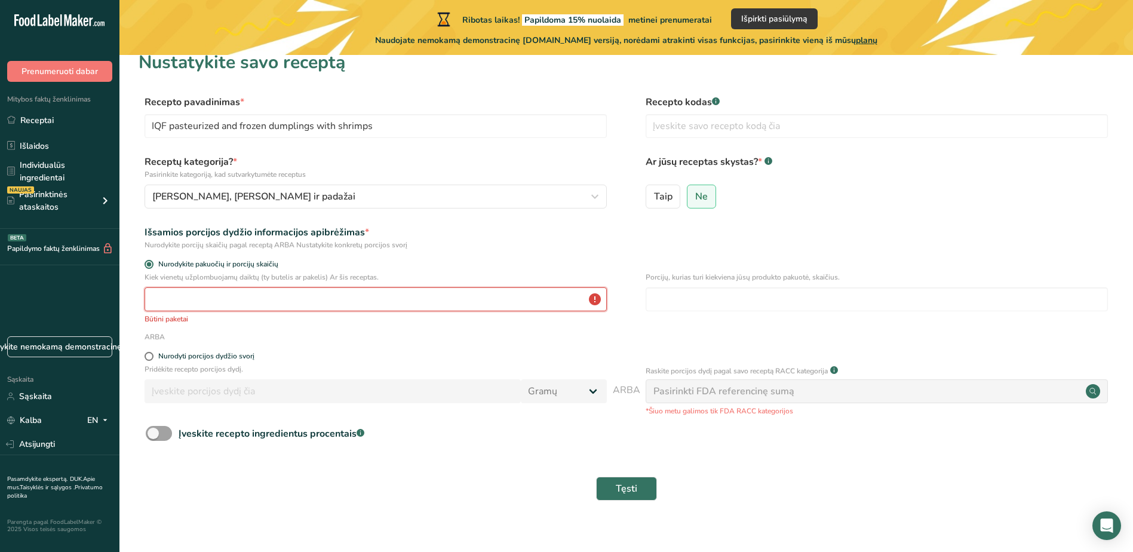
click at [175, 297] on input "number" at bounding box center [375, 299] width 462 height 24
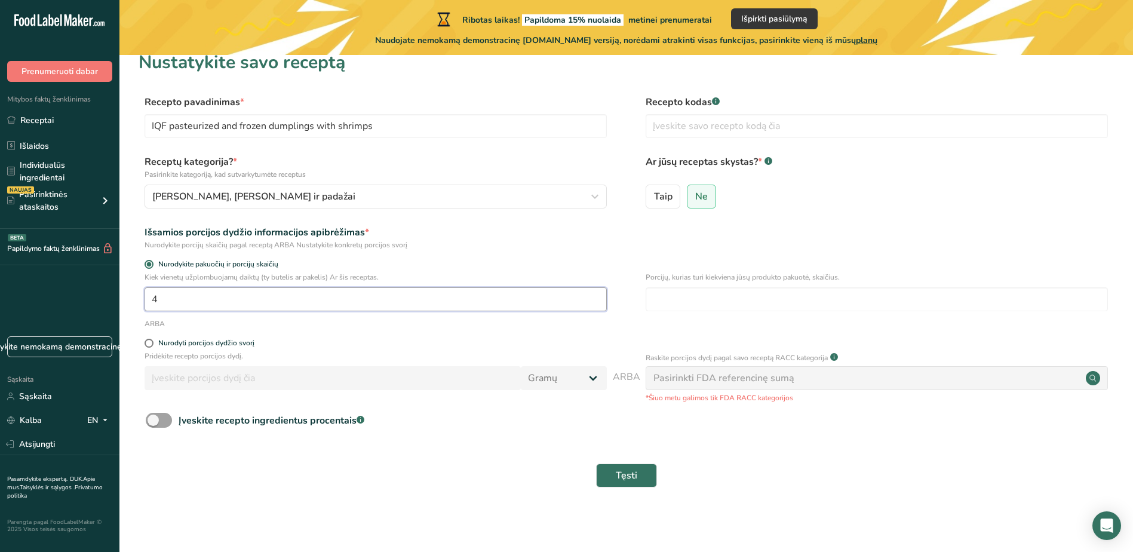
type input "1"
click at [186, 339] on div "Nurodyti porcijos dydžio svorį" at bounding box center [206, 343] width 96 height 9
click at [152, 339] on input "Nurodyti porcijos dydžio svorį" at bounding box center [148, 343] width 8 height 8
radio input "true"
radio input "false"
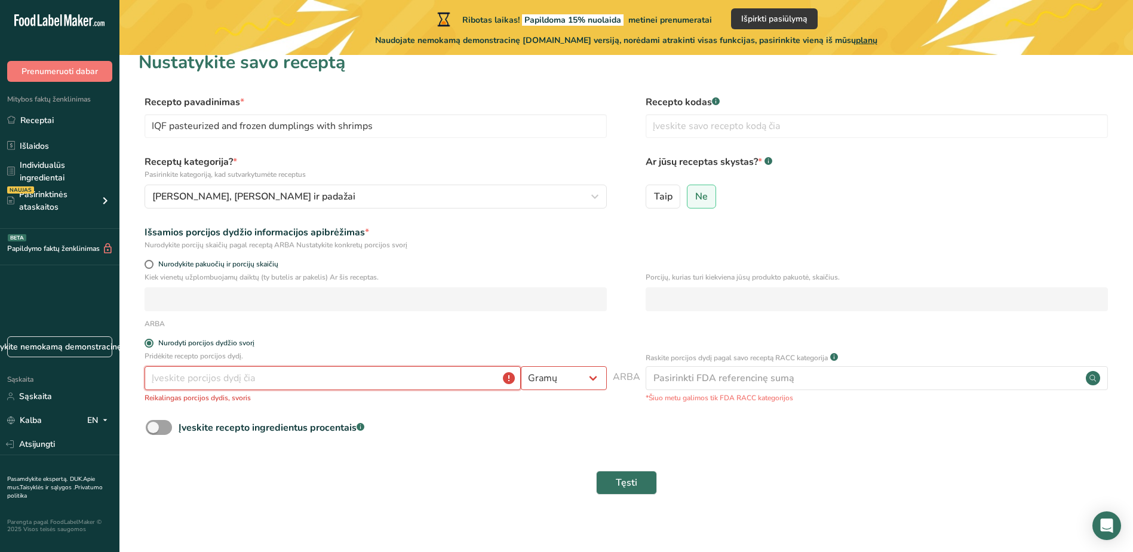
click at [257, 379] on input "number" at bounding box center [332, 378] width 376 height 24
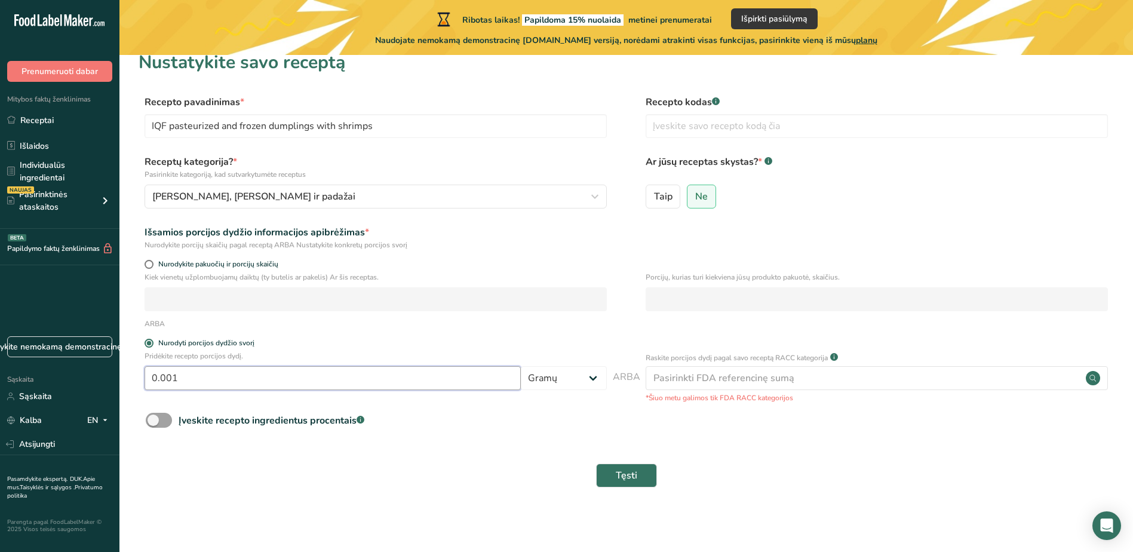
type input "0"
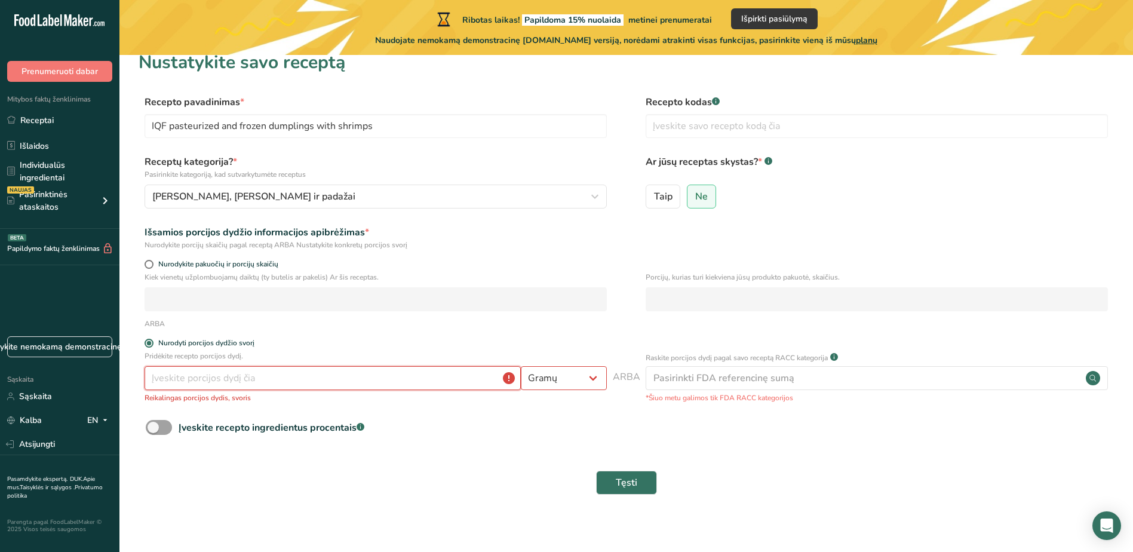
click at [506, 377] on input "number" at bounding box center [332, 378] width 376 height 24
click at [462, 382] on input "number" at bounding box center [332, 378] width 376 height 24
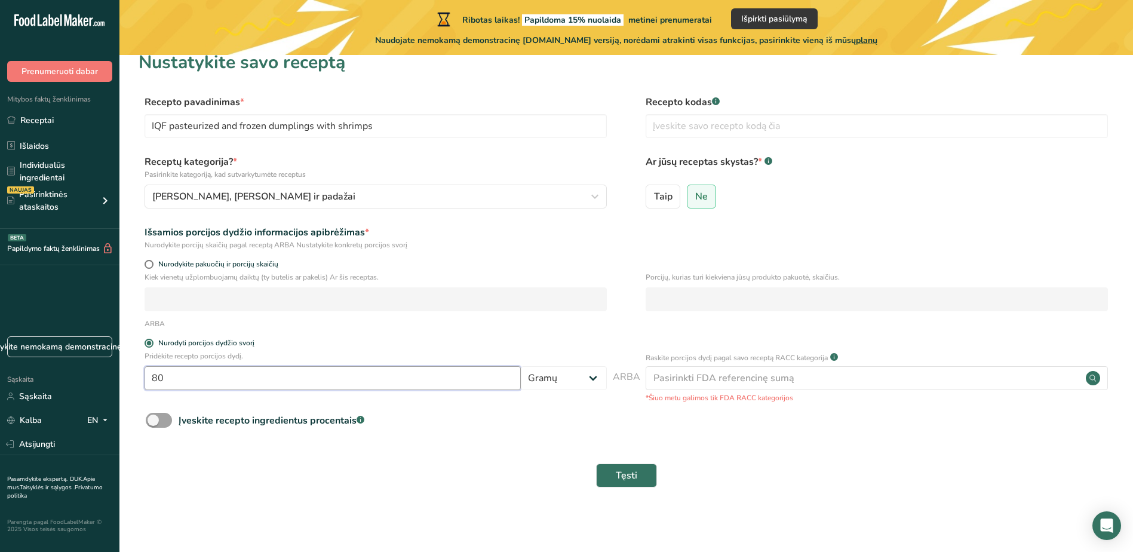
type input "80"
click at [460, 353] on p "Pridėkite recepto porcijos dydį." at bounding box center [375, 355] width 462 height 11
click at [752, 128] on input "text" at bounding box center [876, 126] width 462 height 24
click at [710, 130] on input "text" at bounding box center [876, 126] width 462 height 24
type input "S166-D026-L65"
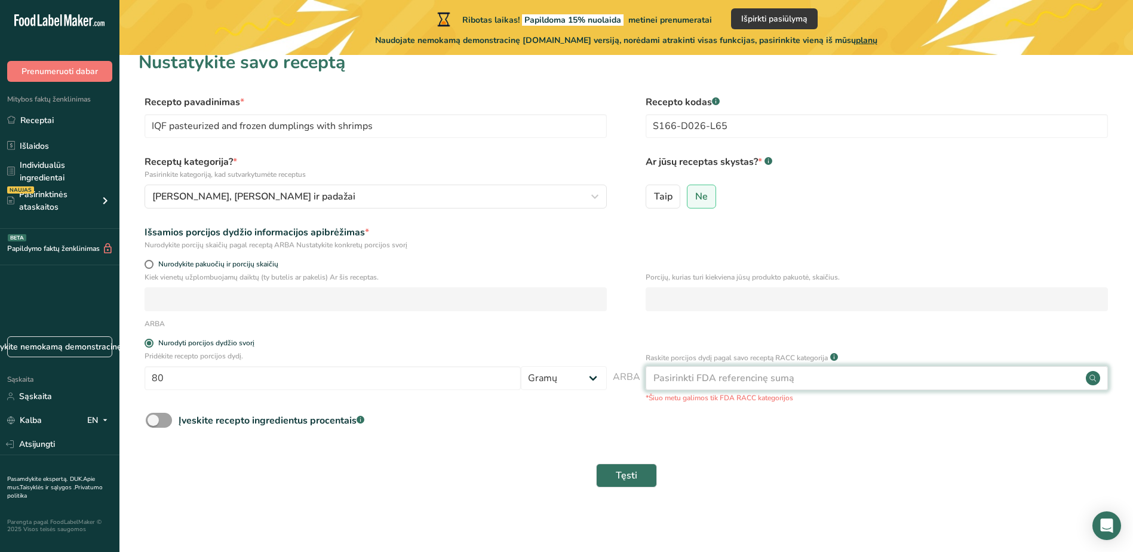
click at [730, 374] on div "Pasirinkti FDA referencinę sumą" at bounding box center [723, 378] width 141 height 14
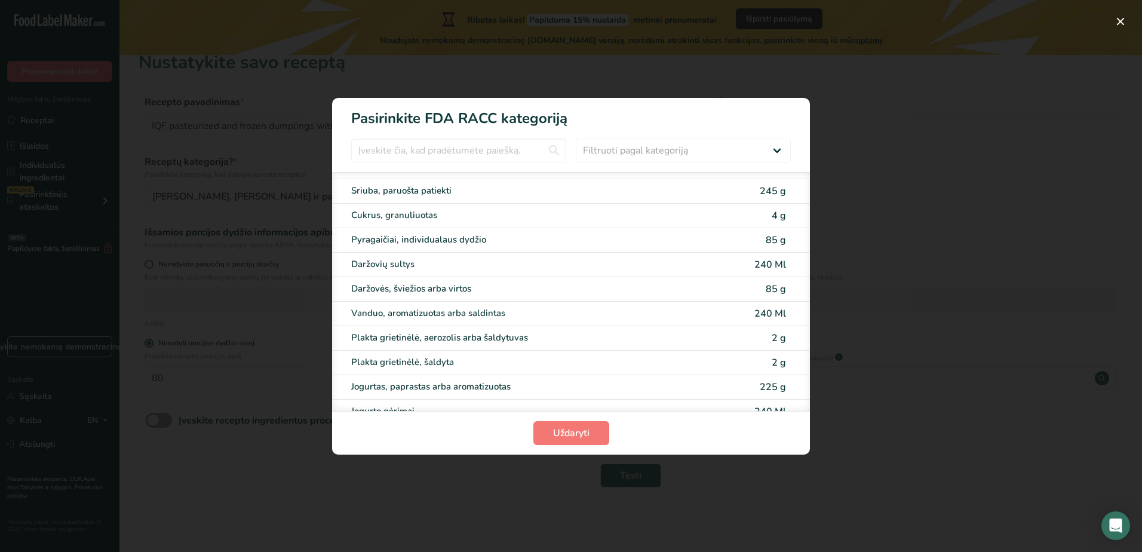
scroll to position [2358, 0]
click at [667, 148] on select "Filtruoti pagal kategoriją Visas Duonos gaminiai Gėrimai Grūdai ir kiti grūdų p…" at bounding box center [683, 151] width 215 height 24
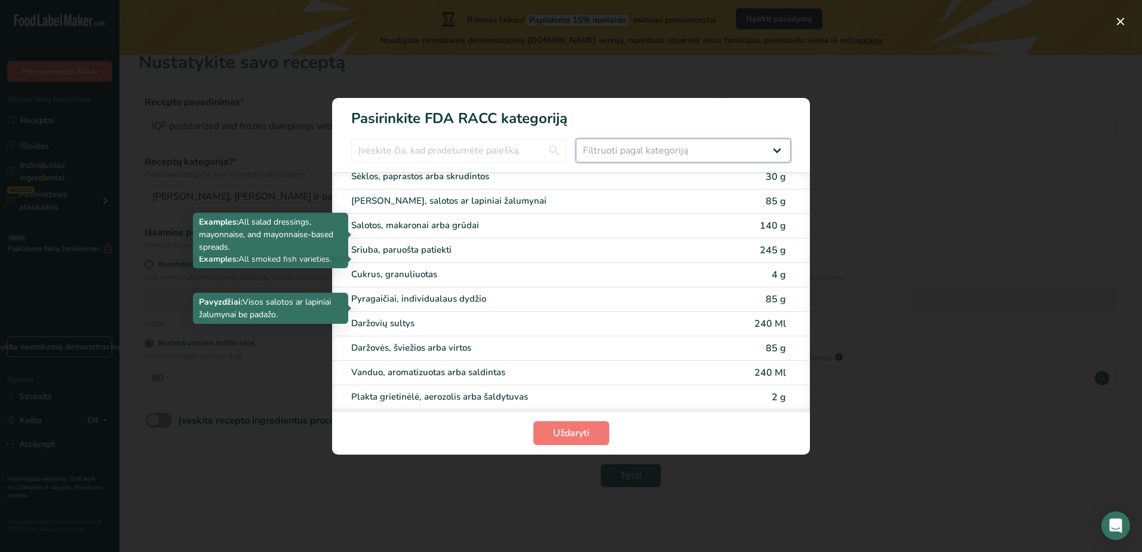
scroll to position [2179, 0]
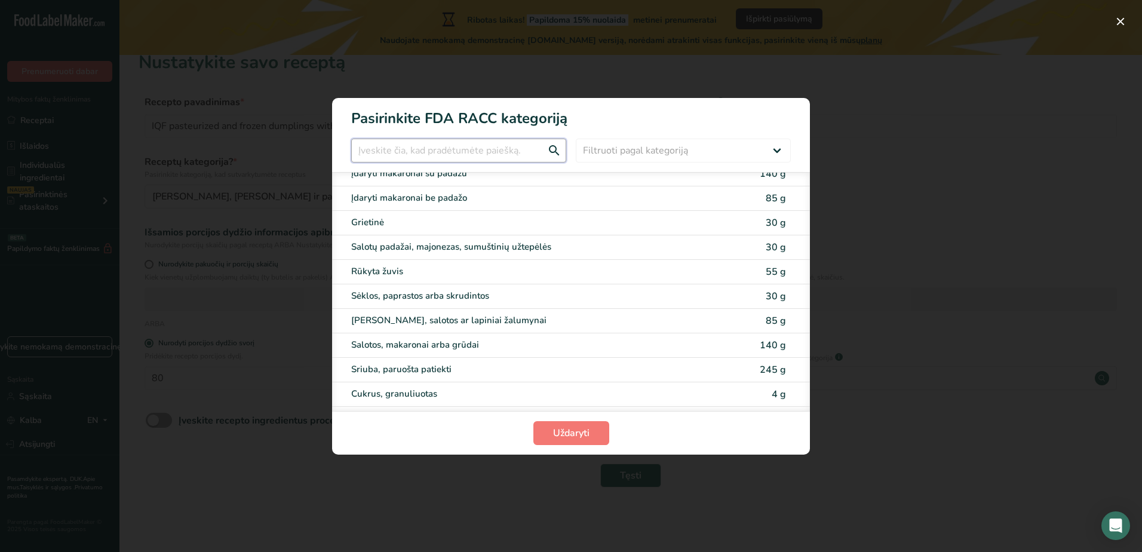
click at [449, 153] on input "RACC kategorijos pasirinkimo modalinis" at bounding box center [458, 151] width 215 height 24
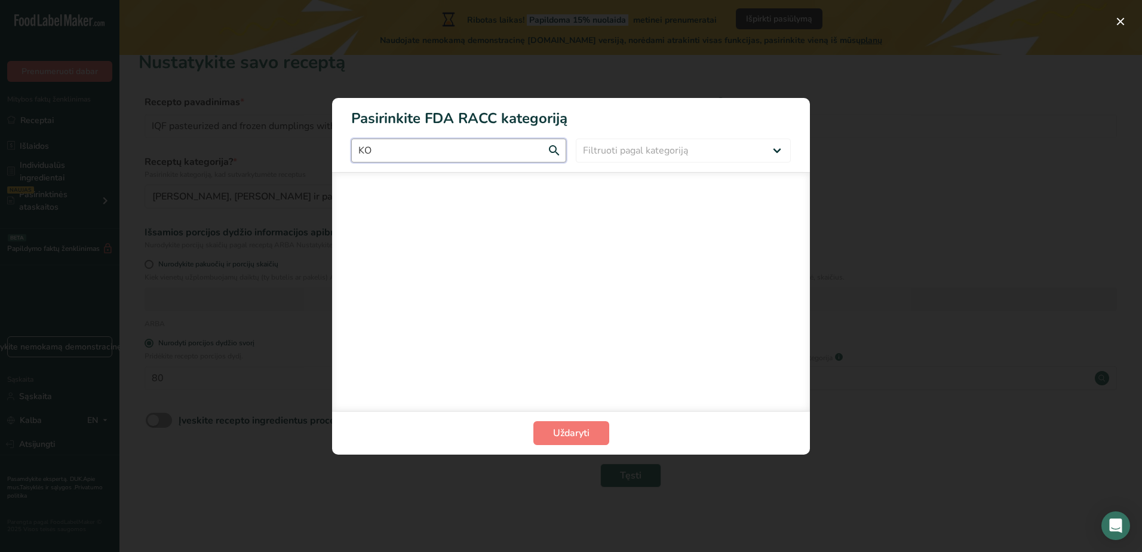
scroll to position [0, 0]
type input "K"
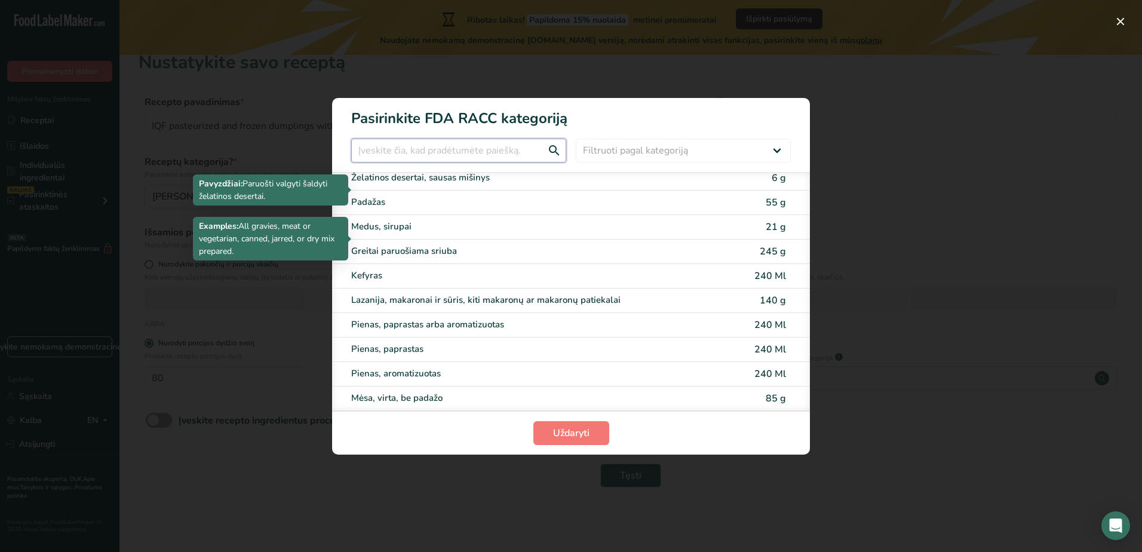
scroll to position [1433, 0]
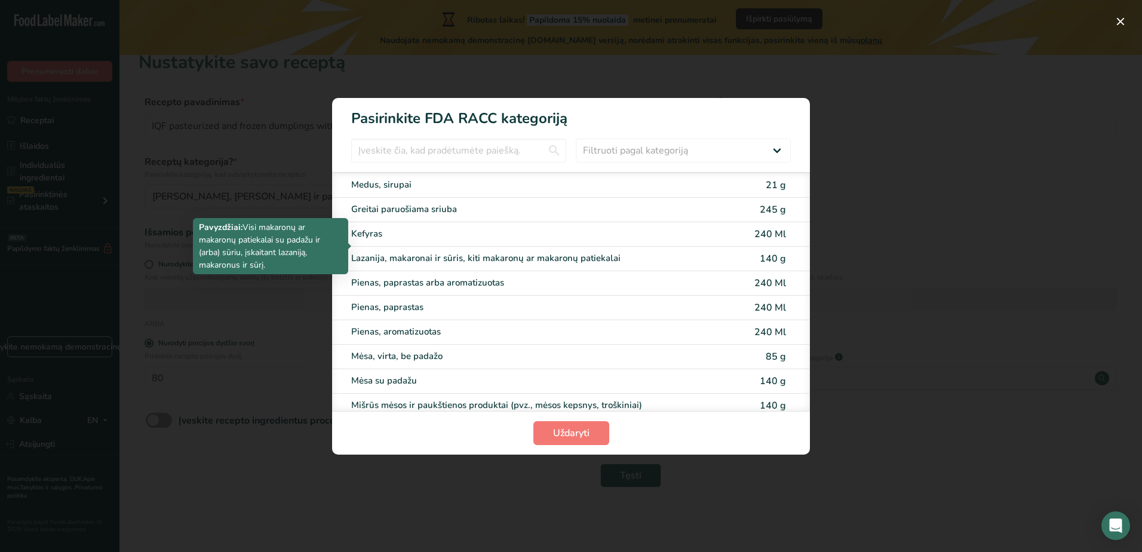
drag, startPoint x: 634, startPoint y: 245, endPoint x: 352, endPoint y: 248, distance: 281.9
click at [352, 251] on div "Lazanija, makaronai ir sūris, kiti makaronų ar makaronų patiekalai" at bounding box center [520, 258] width 339 height 14
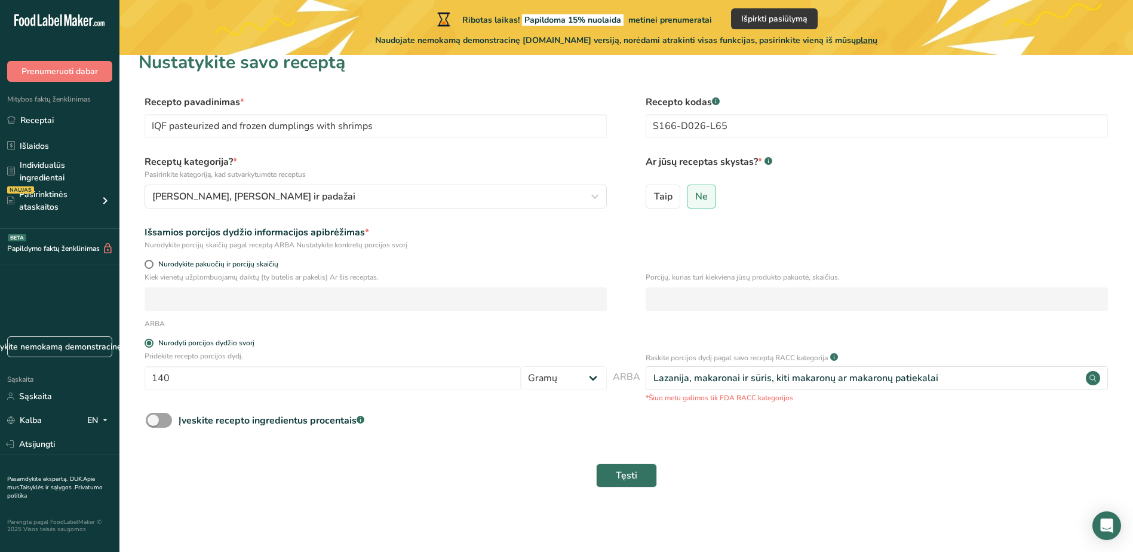
drag, startPoint x: 950, startPoint y: 375, endPoint x: 638, endPoint y: 382, distance: 311.8
click at [638, 382] on div "Pridėkite recepto porcijos dydį. 140 Gramų Kg Mg Mkg Lb Oz l Ml fl oz Šaukštai …" at bounding box center [626, 376] width 975 height 53
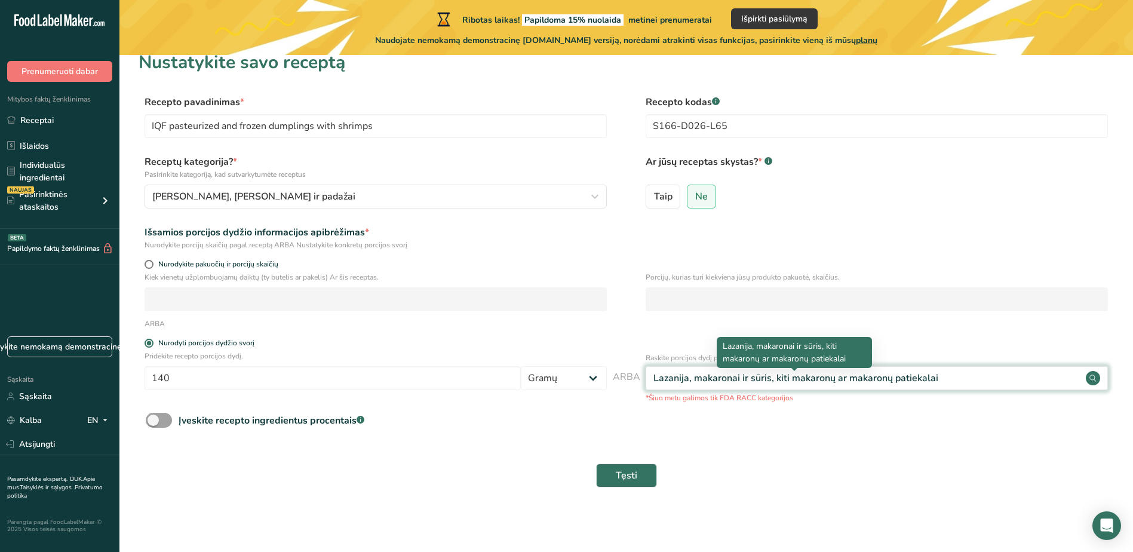
drag, startPoint x: 638, startPoint y: 382, endPoint x: 706, endPoint y: 376, distance: 68.3
copy div "Raskite porcijos dydį pagal savo receptą RACC kategorija .a-a{fill:#347362;}.b-…"
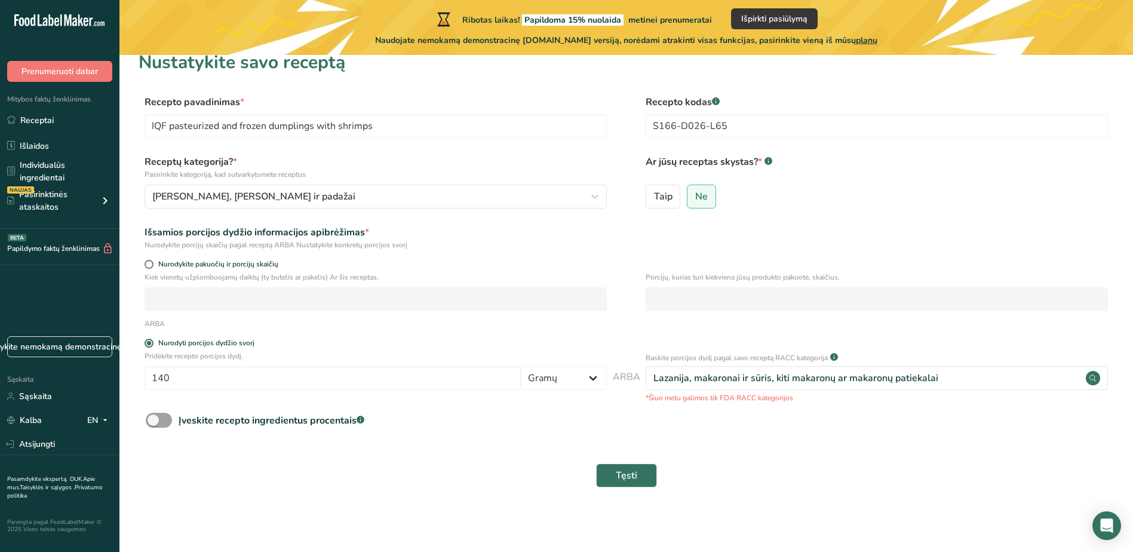
click at [917, 368] on div "Lazanija, makaronai ir sūris, kiti makaronų ar makaronų patiekalai" at bounding box center [876, 378] width 462 height 24
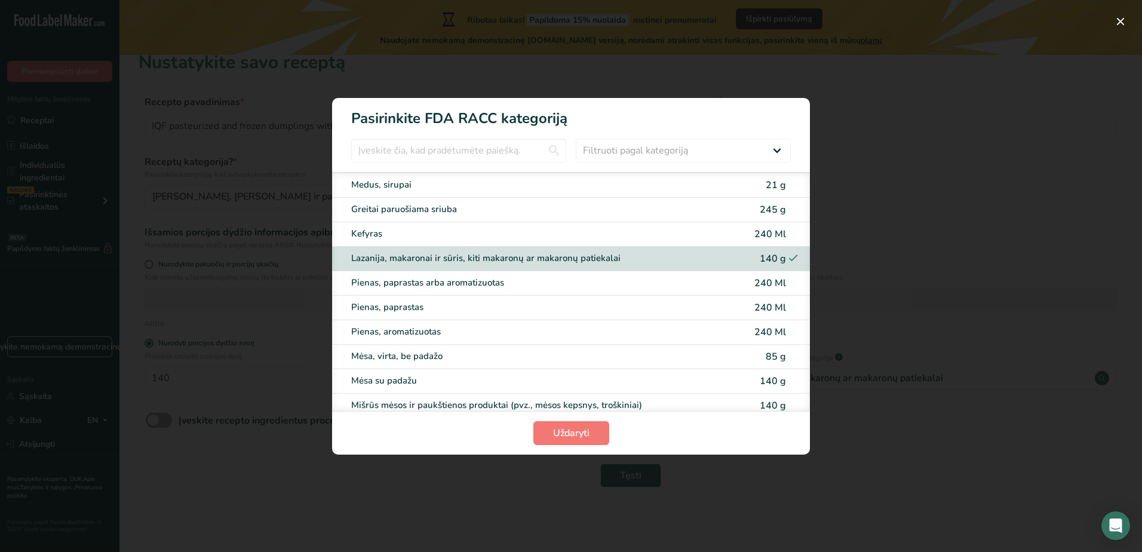
click at [814, 143] on div "RACC kategorijos pasirinkimo modalinis" at bounding box center [571, 276] width 1142 height 552
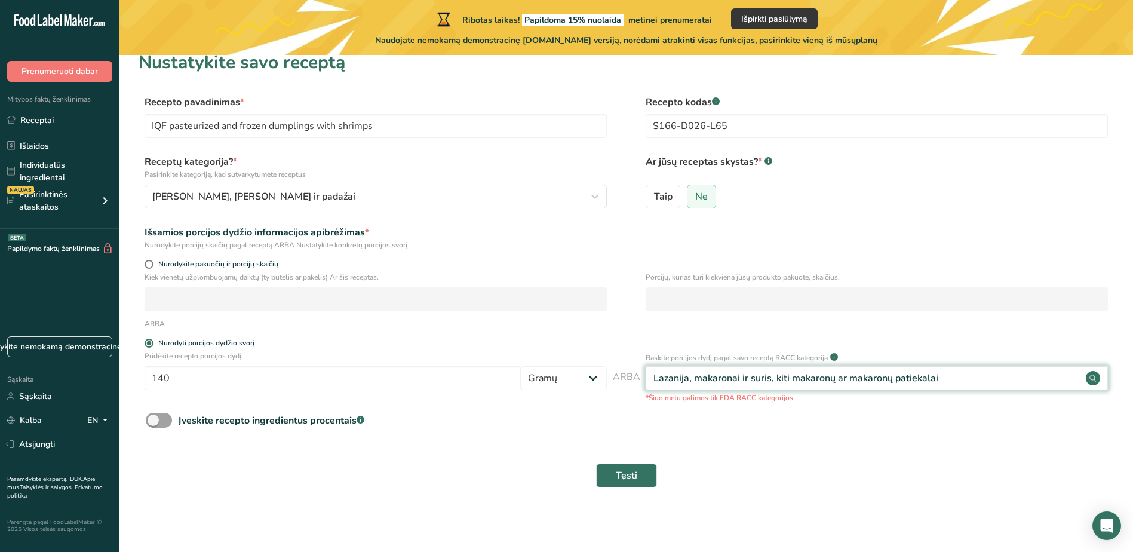
click at [939, 374] on div "Lazanija, makaronai ir sūris, kiti makaronų ar makaronų patiekalai" at bounding box center [876, 378] width 462 height 24
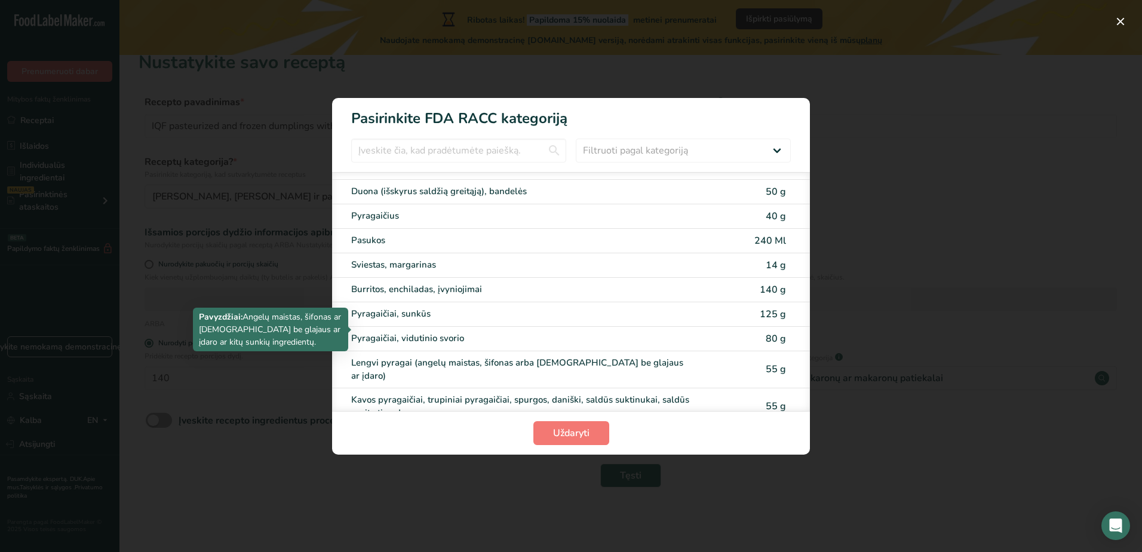
scroll to position [0, 0]
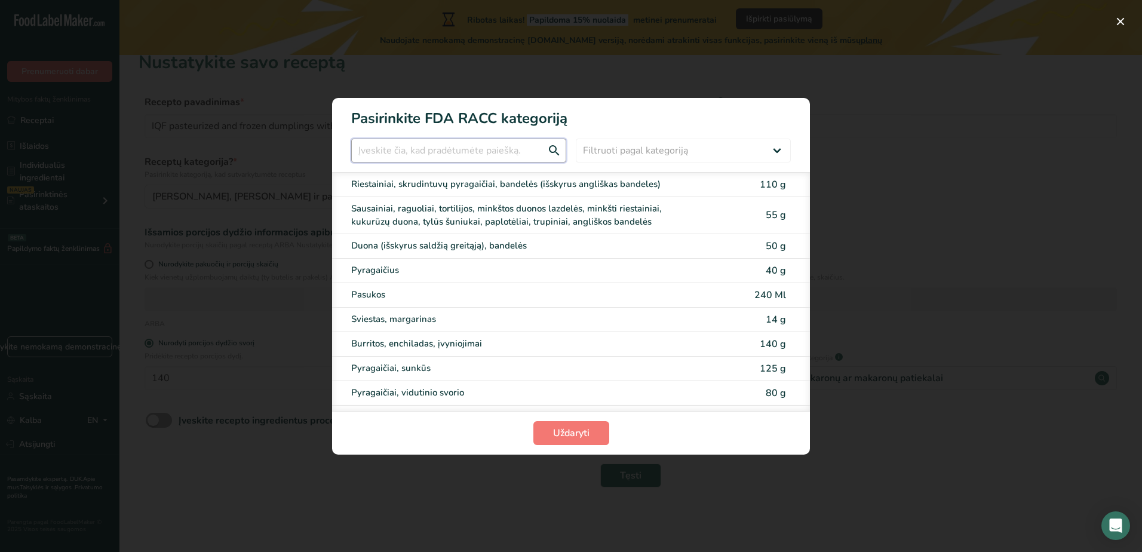
click at [445, 142] on input "RACC kategorijos pasirinkimo modalinis" at bounding box center [458, 151] width 215 height 24
click at [669, 152] on select "Filtruoti pagal kategoriją Visas Duonos gaminiai Gėrimai Grūdai ir kiti grūdų p…" at bounding box center [683, 151] width 215 height 24
click at [547, 432] on button "Uždaryti" at bounding box center [571, 433] width 76 height 24
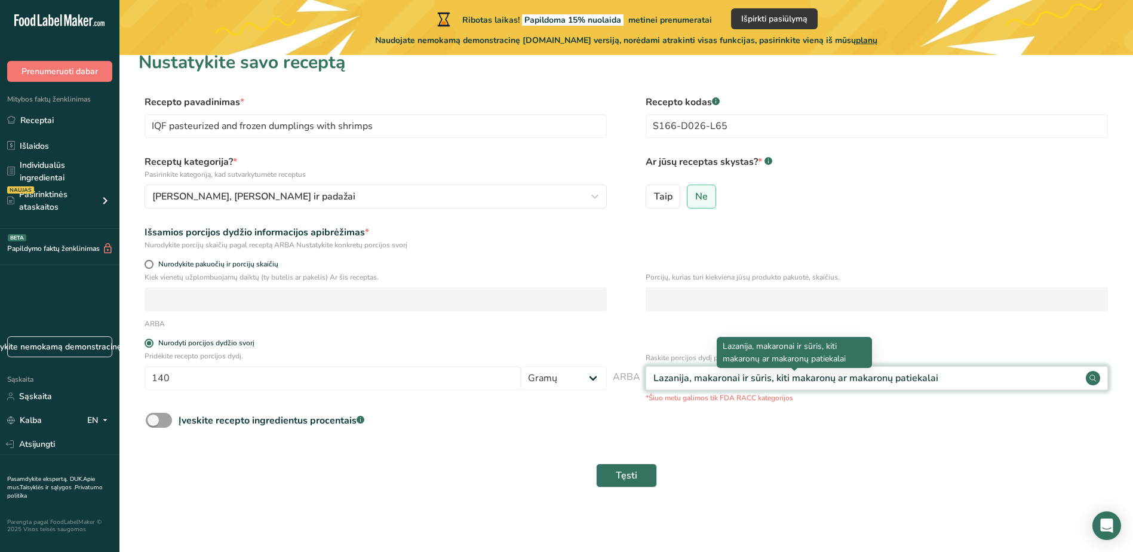
click at [729, 380] on div "Lazanija, makaronai ir sūris, kiti makaronų ar makaronų patiekalai" at bounding box center [795, 378] width 285 height 14
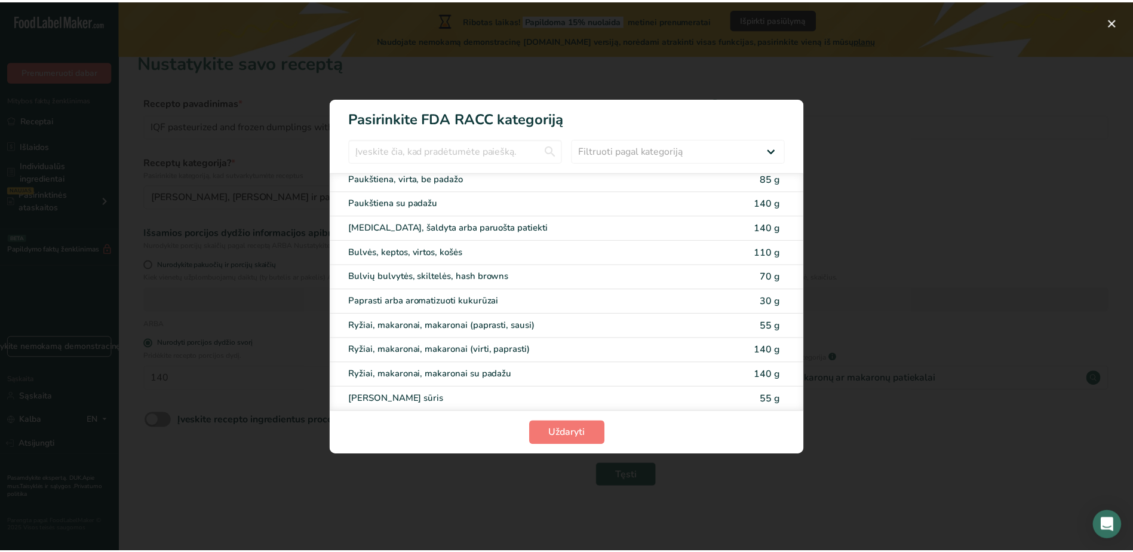
scroll to position [1522, 0]
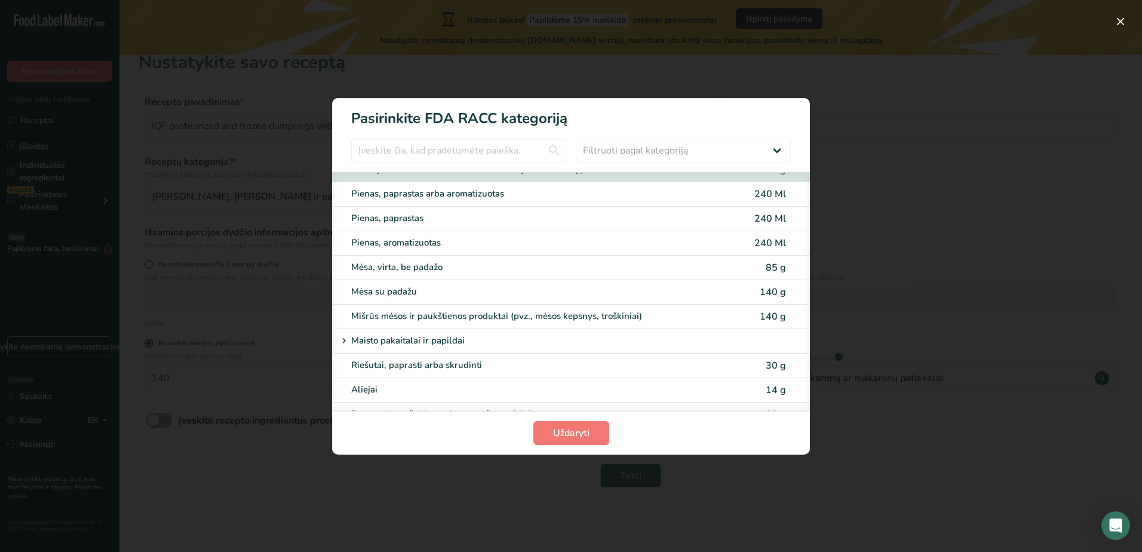
click at [970, 279] on div "RACC kategorijos pasirinkimo modalinis" at bounding box center [571, 276] width 1142 height 552
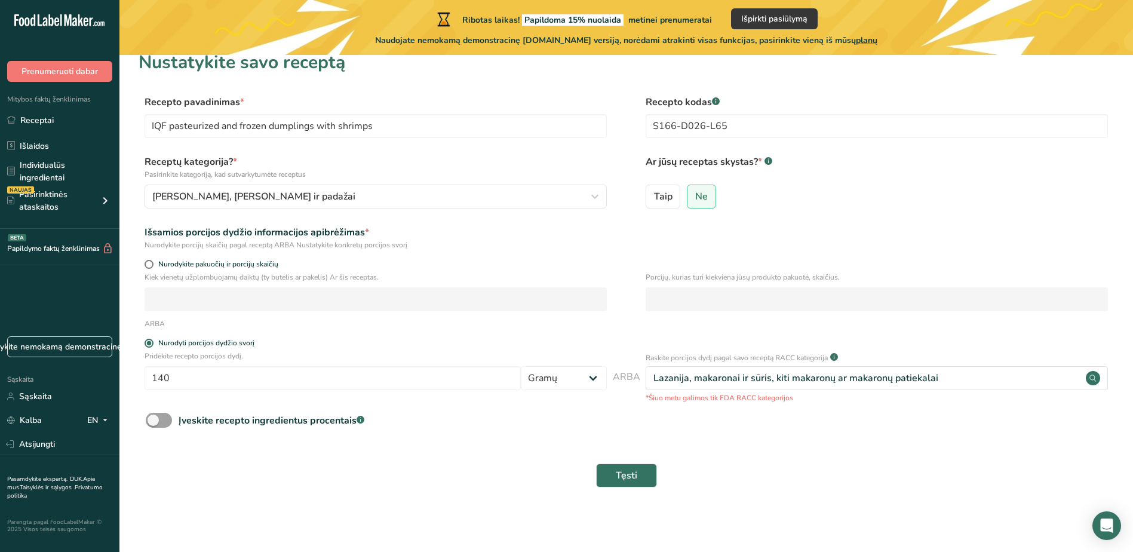
click at [634, 372] on span "ARBA" at bounding box center [626, 386] width 27 height 33
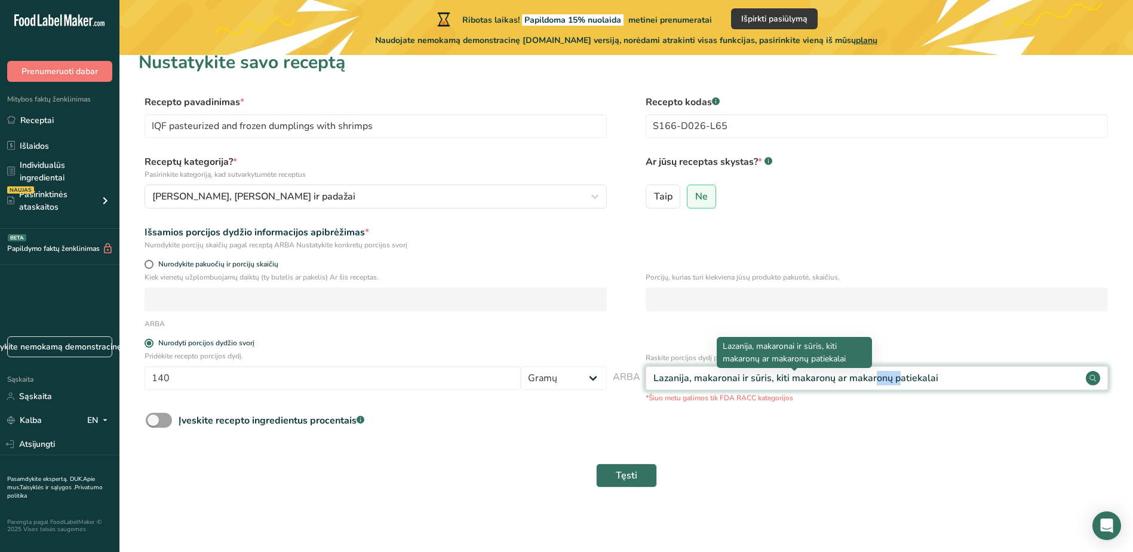
drag, startPoint x: 872, startPoint y: 377, endPoint x: 893, endPoint y: 377, distance: 20.3
click at [893, 377] on div "Lazanija, makaronai ir sūris, kiti makaronų ar makaronų patiekalai" at bounding box center [795, 378] width 285 height 14
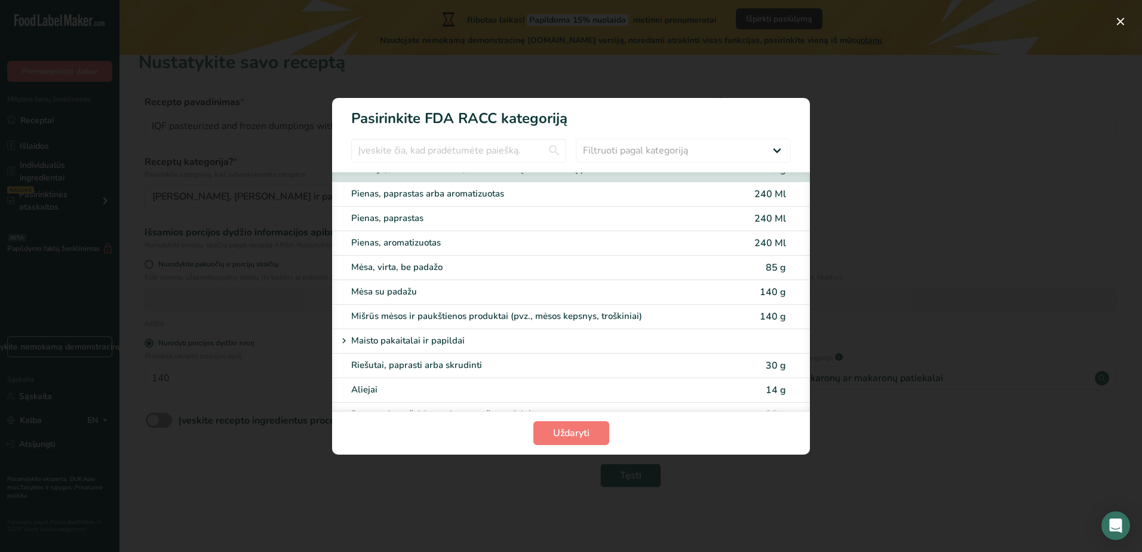
drag, startPoint x: 893, startPoint y: 377, endPoint x: 912, endPoint y: 377, distance: 19.7
click at [914, 376] on div "RACC kategorijos pasirinkimo modalinis" at bounding box center [571, 276] width 1142 height 552
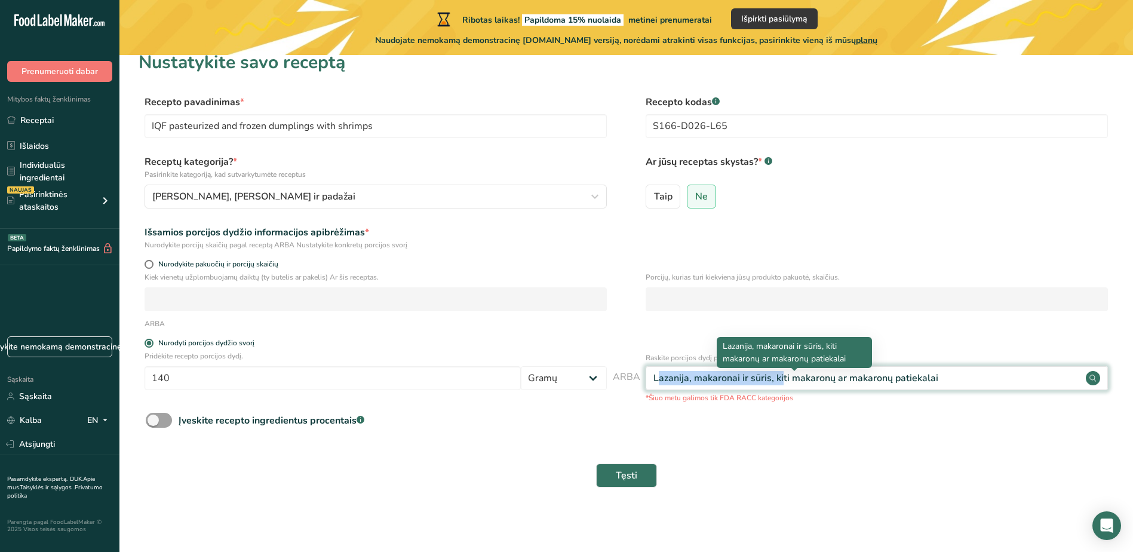
drag, startPoint x: 654, startPoint y: 376, endPoint x: 778, endPoint y: 380, distance: 124.3
click at [778, 380] on div "Lazanija, makaronai ir sūris, kiti makaronų ar makaronų patiekalai" at bounding box center [795, 378] width 285 height 14
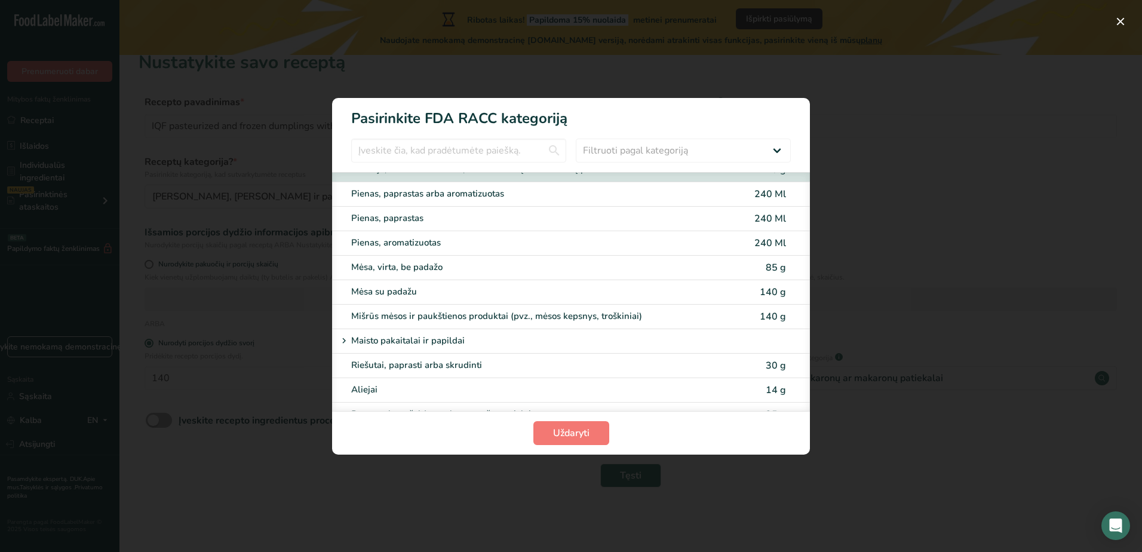
click at [926, 130] on div "RACC kategorijos pasirinkimo modalinis" at bounding box center [571, 276] width 1142 height 552
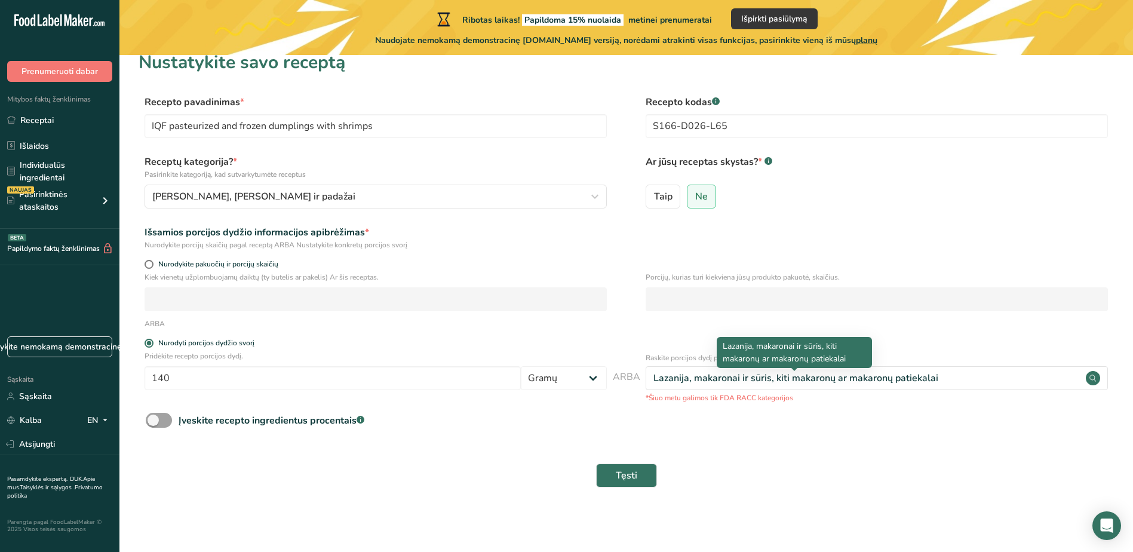
click at [878, 382] on div "Lazanija, makaronai ir sūris, kiti makaronų ar makaronų patiekalai" at bounding box center [795, 378] width 285 height 14
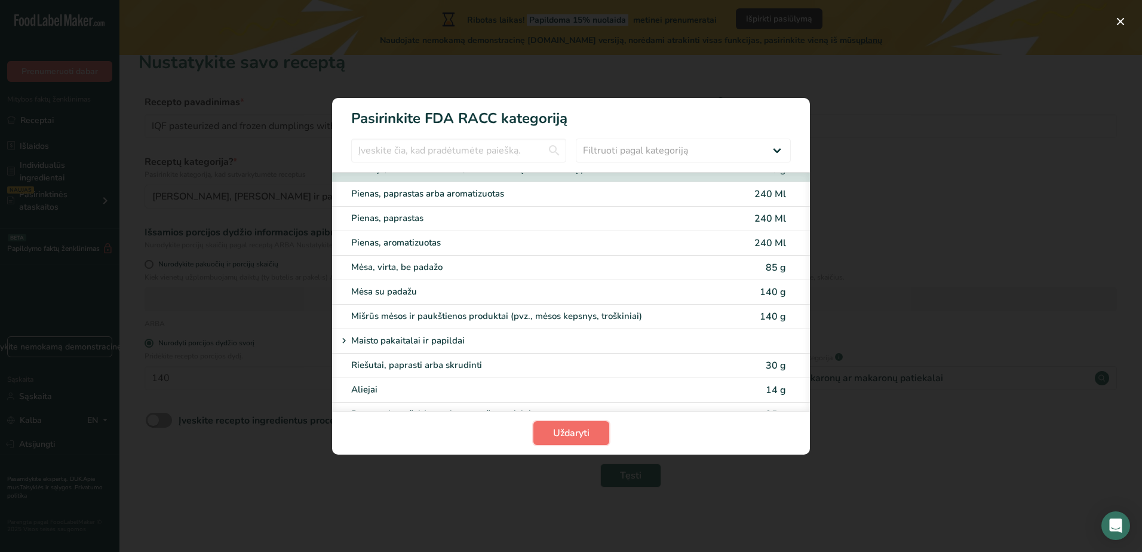
click at [597, 433] on button "Uždaryti" at bounding box center [571, 433] width 76 height 24
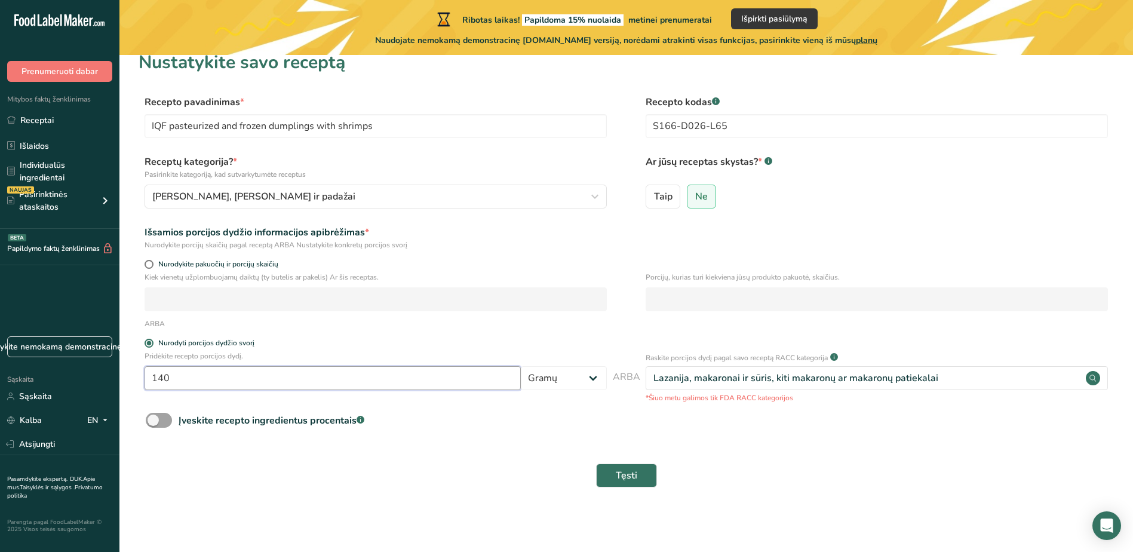
click at [308, 384] on input "140" at bounding box center [332, 378] width 376 height 24
type input "1"
type input "80"
click at [1091, 373] on circle at bounding box center [1093, 378] width 14 height 14
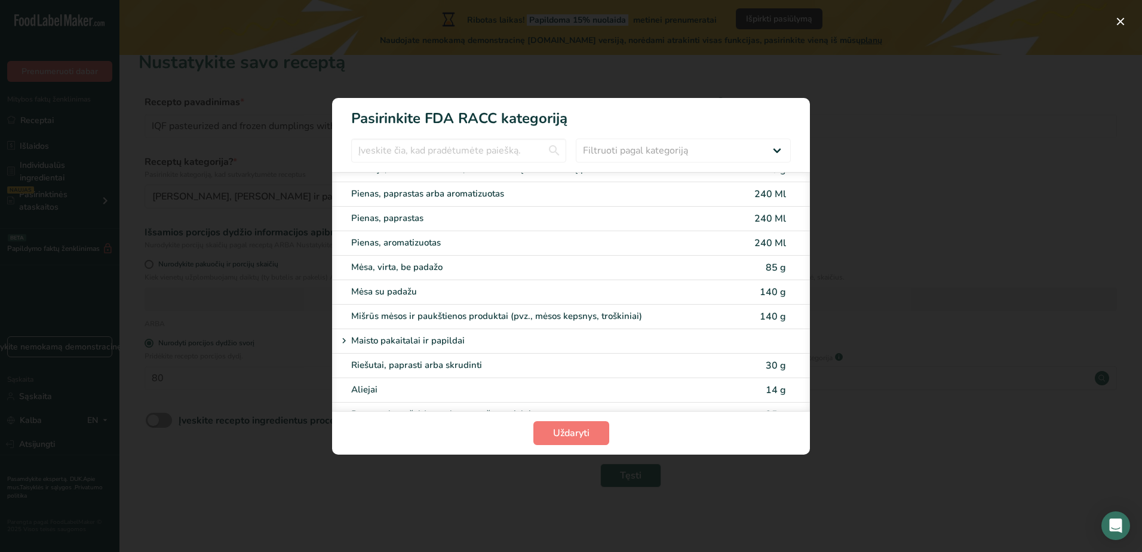
click at [985, 448] on div "RACC kategorijos pasirinkimo modalinis" at bounding box center [571, 276] width 1142 height 552
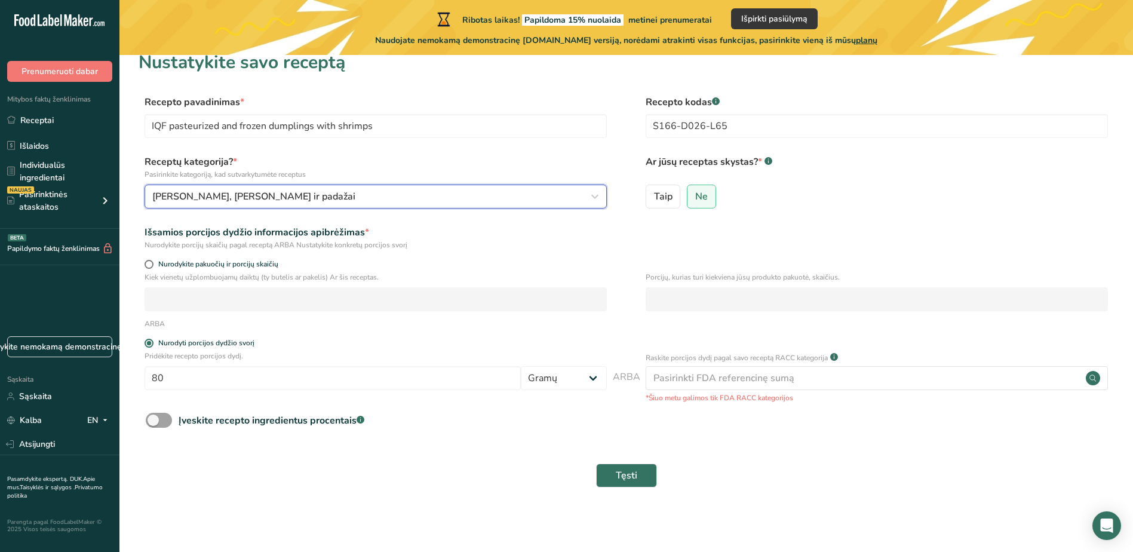
click at [313, 192] on div "Virti patiekalai, salotos ir padažai" at bounding box center [371, 196] width 439 height 14
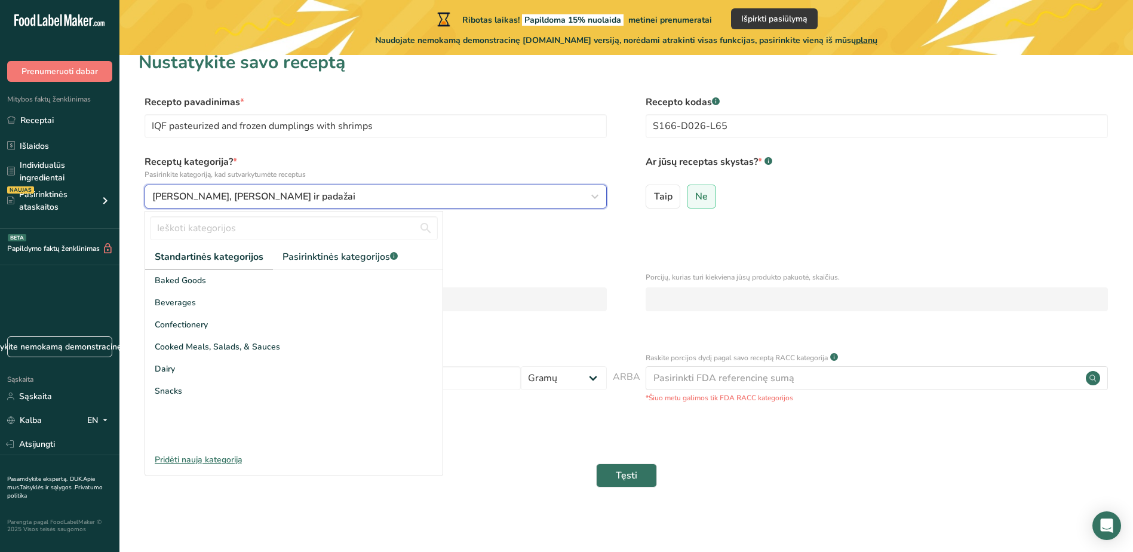
click at [312, 192] on div "Virti patiekalai, salotos ir padažai" at bounding box center [371, 196] width 439 height 14
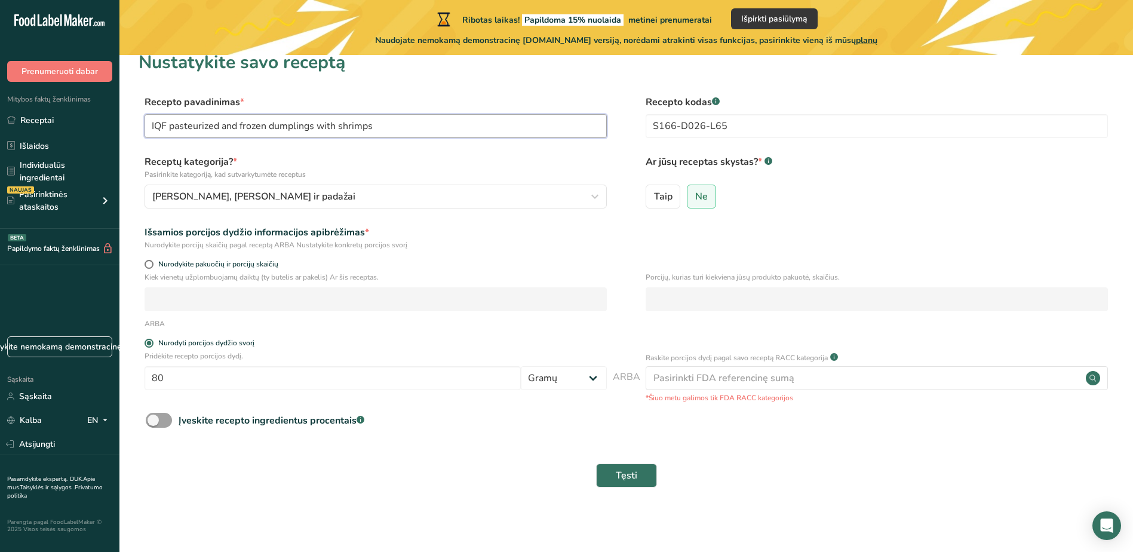
click at [407, 127] on input "IQF pasteurized and frozen dumplings with shrimps" at bounding box center [375, 126] width 462 height 24
click at [159, 418] on span at bounding box center [159, 420] width 26 height 15
click at [153, 418] on input "Įveskite recepto ingredientus procentais .a-a{fill:#347362;}.b-a{fill:#fff;}" at bounding box center [150, 420] width 8 height 8
checkbox input "true"
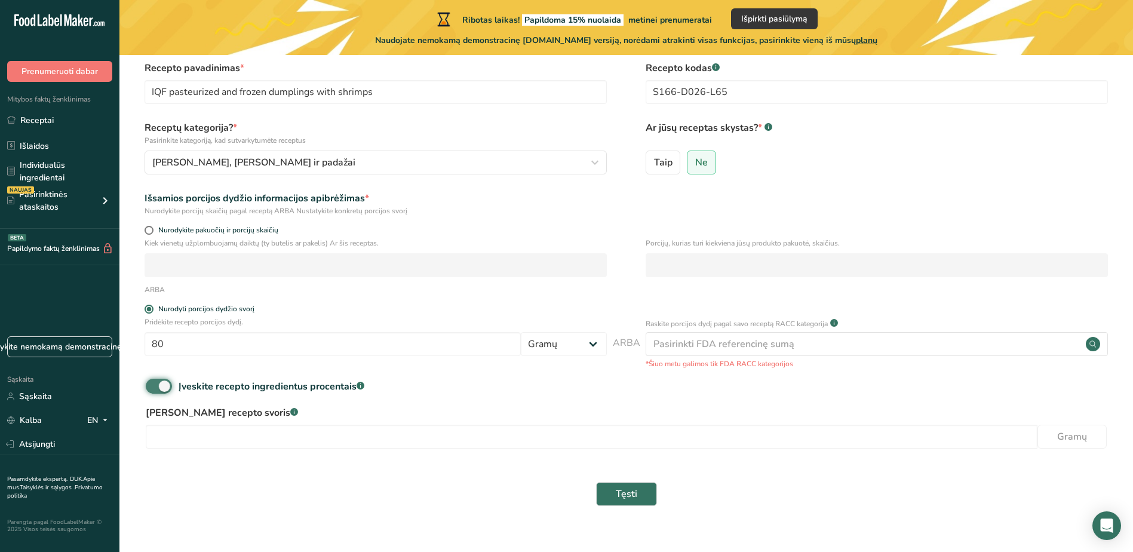
scroll to position [68, 0]
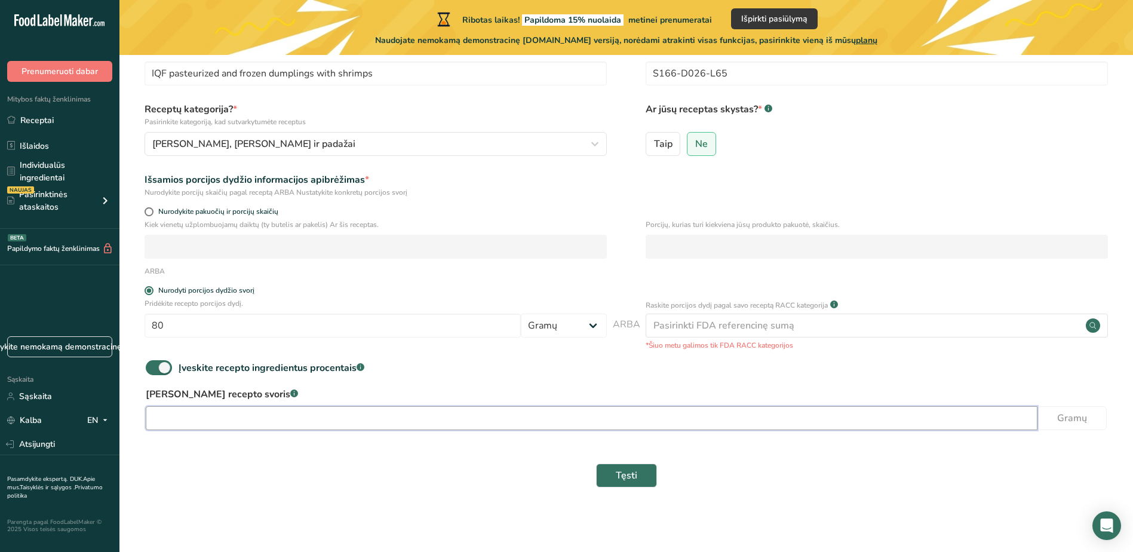
click at [198, 423] on input "number" at bounding box center [591, 418] width 891 height 24
click at [971, 423] on input "number" at bounding box center [591, 418] width 891 height 24
type input "102791"
click at [632, 474] on span "Tęsti" at bounding box center [626, 475] width 21 height 14
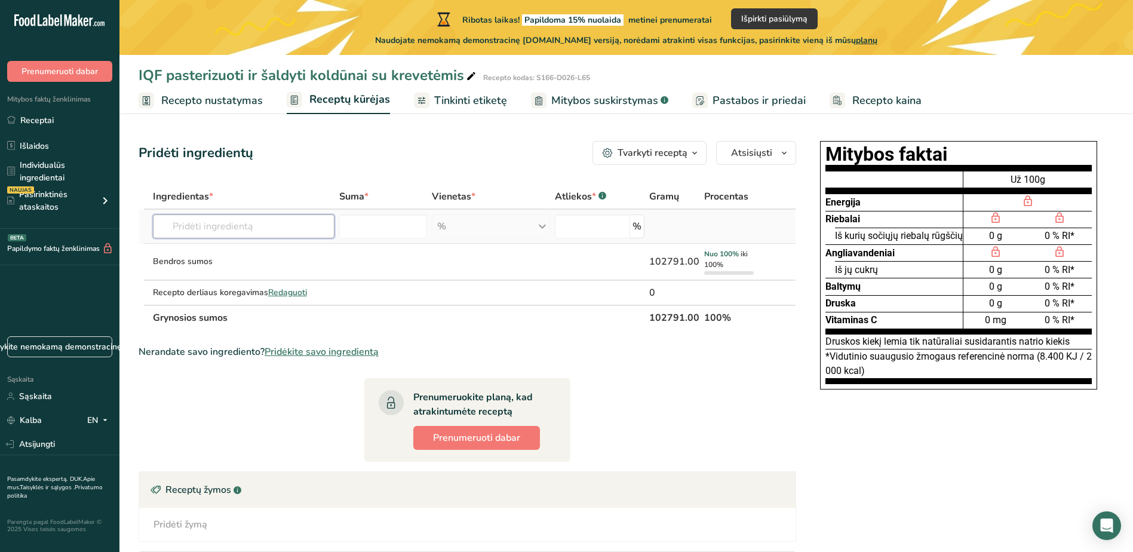
click at [230, 227] on input "text" at bounding box center [244, 226] width 182 height 24
click at [249, 229] on input "text" at bounding box center [244, 226] width 182 height 24
click at [260, 228] on input "text" at bounding box center [244, 226] width 182 height 24
click at [303, 232] on input "text" at bounding box center [244, 226] width 182 height 24
click at [382, 234] on input "number" at bounding box center [382, 226] width 87 height 24
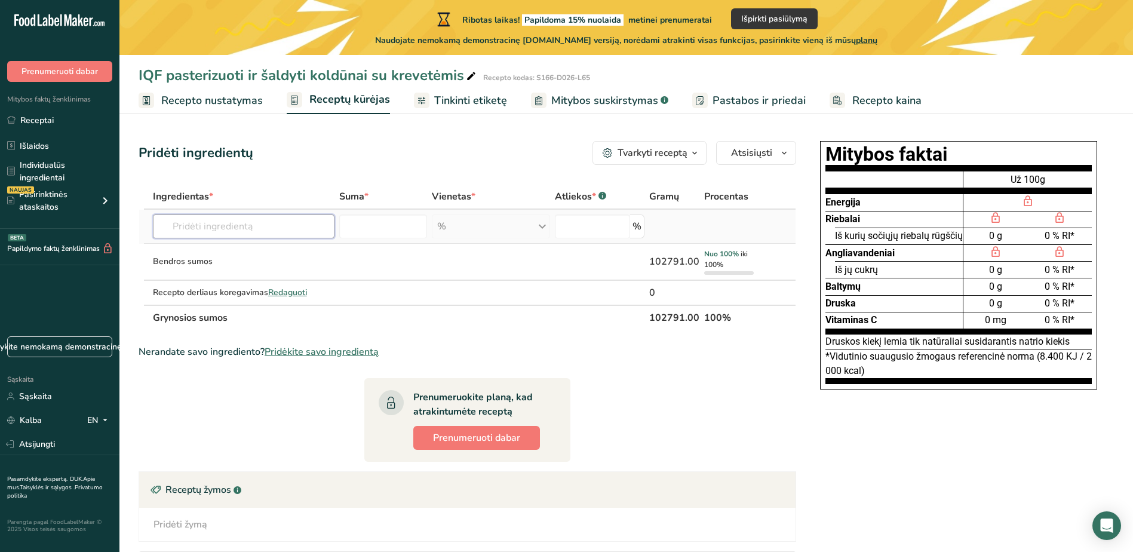
click at [278, 230] on input "text" at bounding box center [244, 226] width 182 height 24
type input "S"
type input "k"
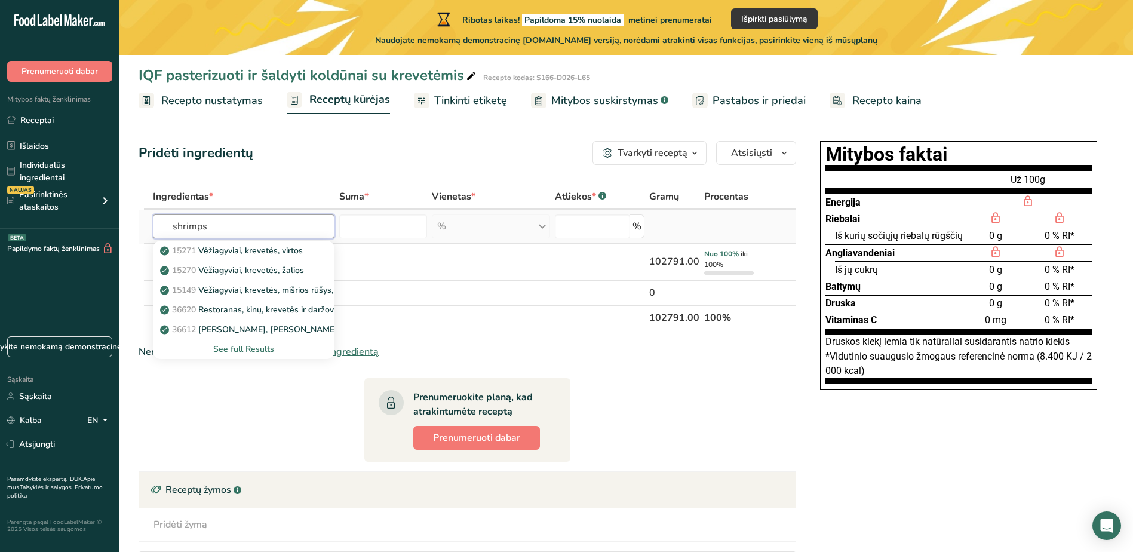
type input "shrimps"
click at [253, 349] on div "See full Results" at bounding box center [243, 349] width 163 height 13
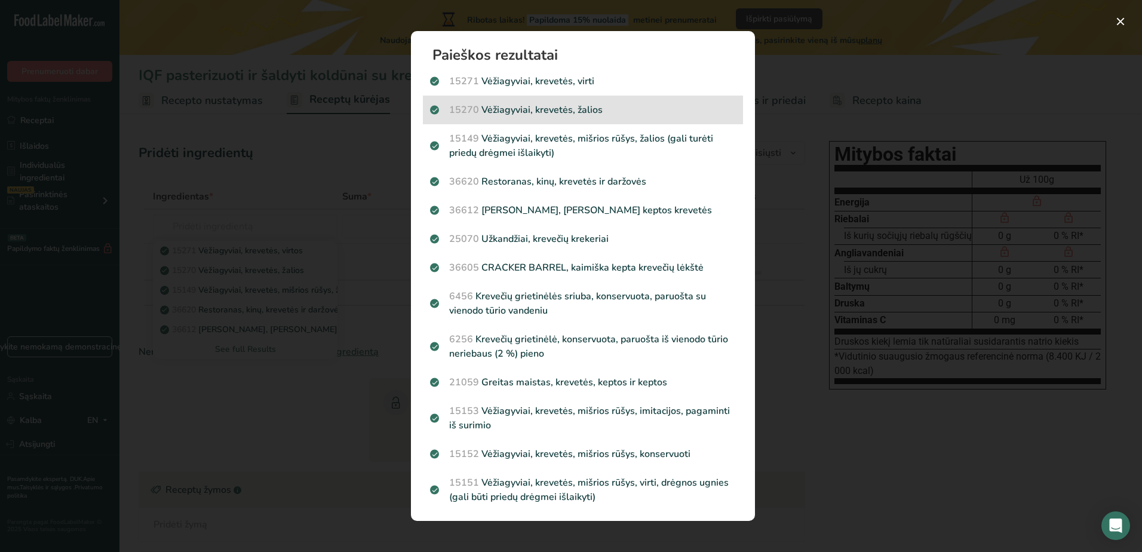
click at [609, 104] on p "15270 Vėžiagyviai, krevetės, žalios" at bounding box center [583, 110] width 306 height 14
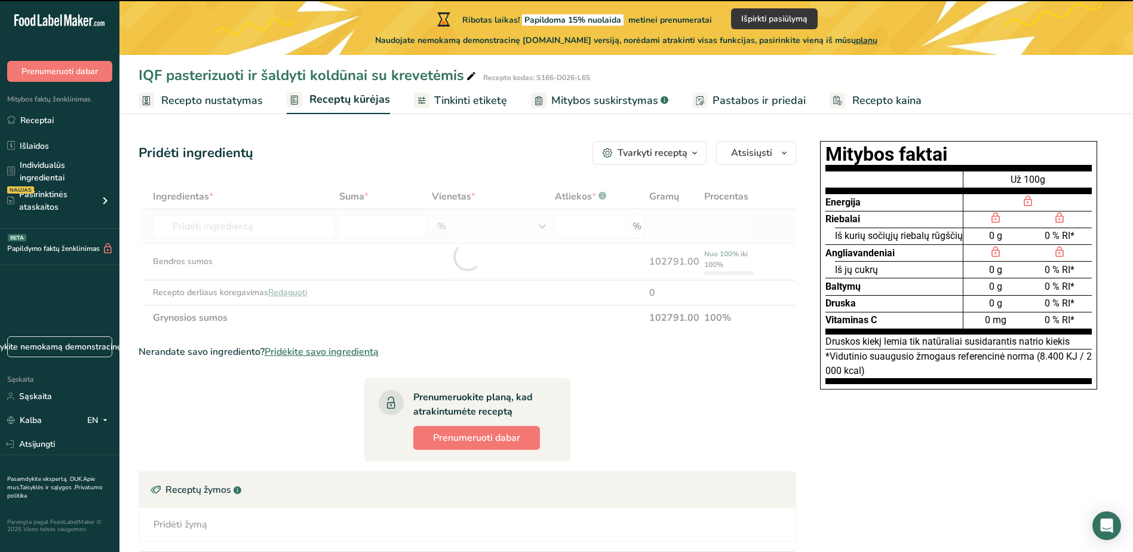
type input "0"
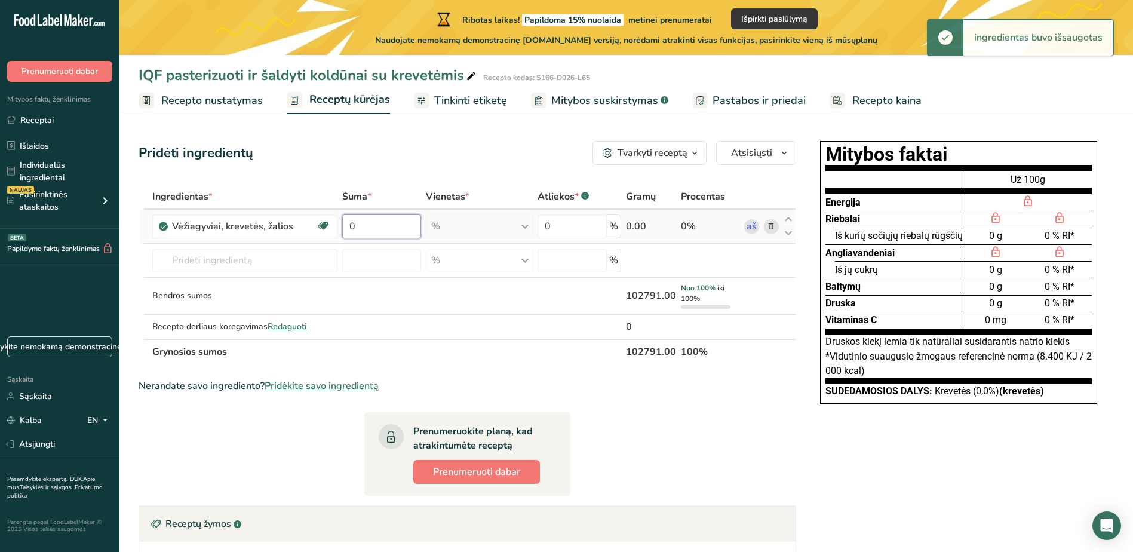
click at [379, 229] on input "0" at bounding box center [381, 226] width 79 height 24
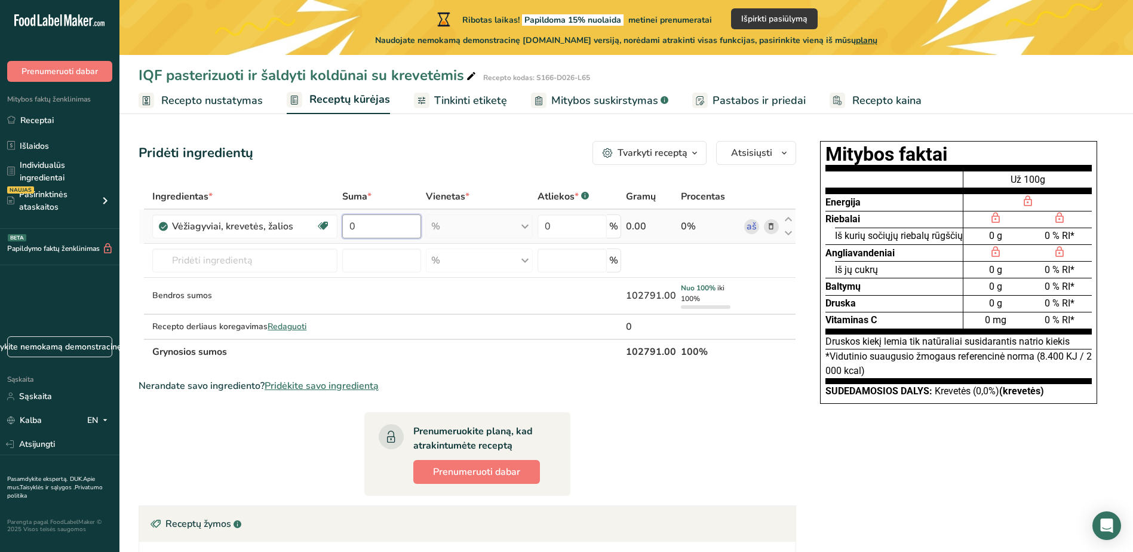
click at [374, 230] on input "0" at bounding box center [381, 226] width 79 height 24
click at [334, 270] on div "Ingredientas * Suma * Vienetas * Atliekos * .a-a{fill:#347362;}.b-a{fill:#fff;}…" at bounding box center [467, 274] width 657 height 180
click at [374, 225] on input "0" at bounding box center [381, 226] width 79 height 24
click at [382, 232] on input "0" at bounding box center [381, 226] width 79 height 24
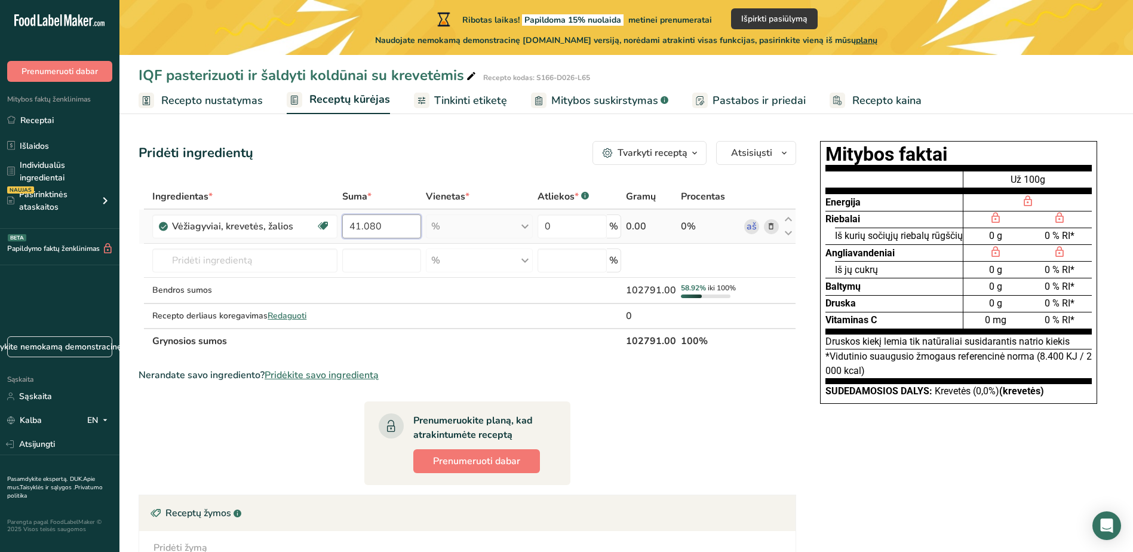
type input "41.080"
click at [473, 228] on div "Ingredientas * Suma * Vienetas * Atliekos * .a-a{fill:#347362;}.b-a{fill:#fff;}…" at bounding box center [467, 269] width 657 height 170
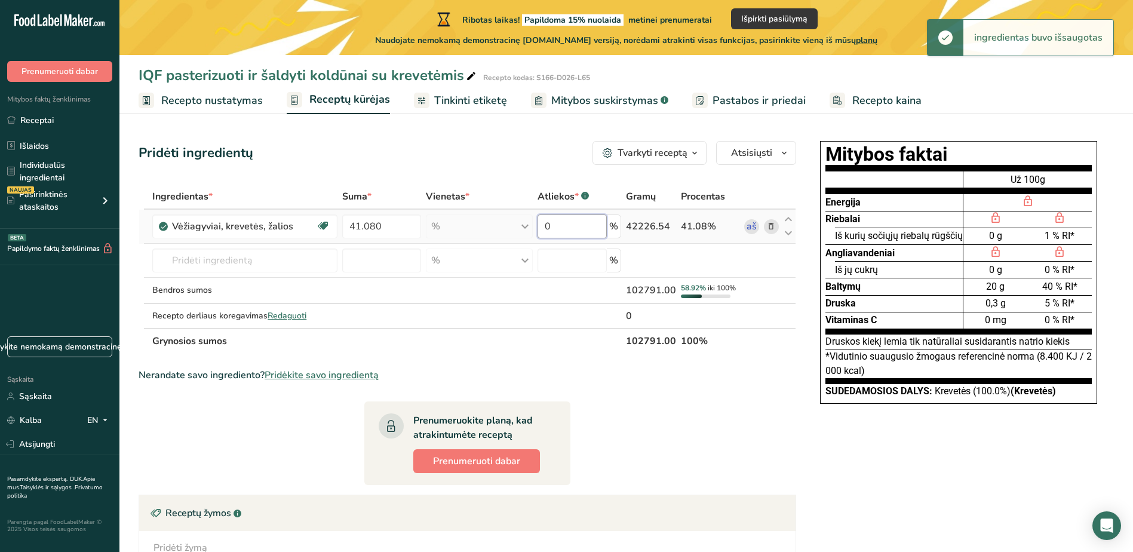
click at [563, 228] on input "0" at bounding box center [571, 226] width 69 height 24
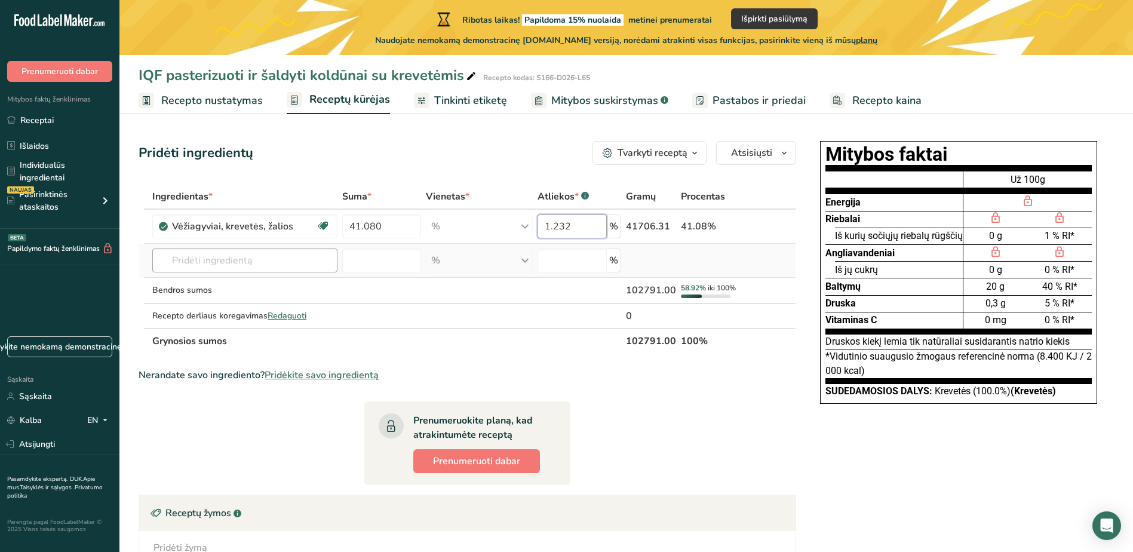
type input "1.232"
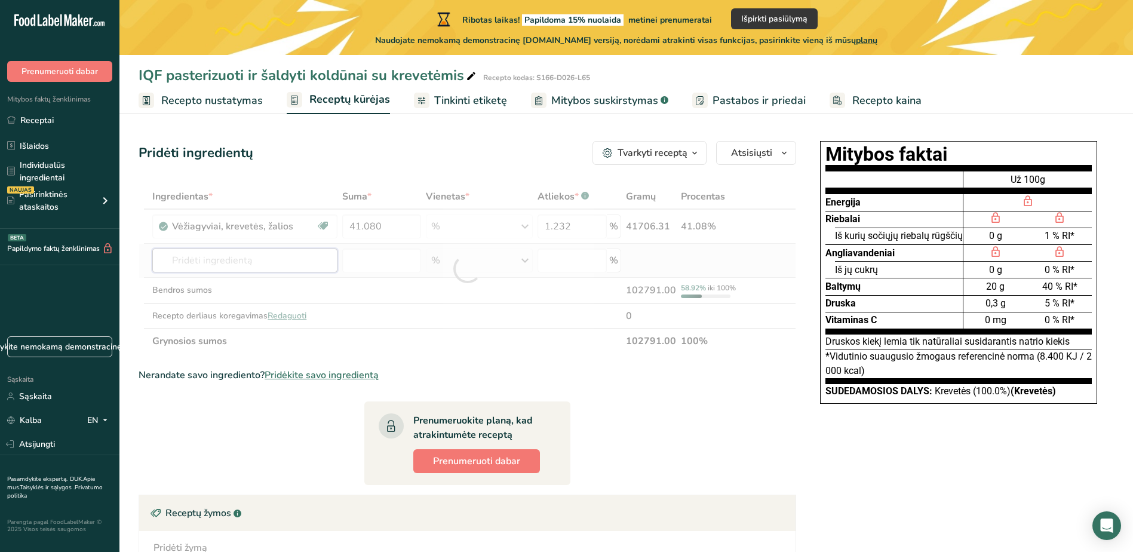
click at [276, 260] on div "Ingredientas * Suma * Vienetas * Atliekos * .a-a{fill:#347362;}.b-a{fill:#fff;}…" at bounding box center [467, 269] width 657 height 170
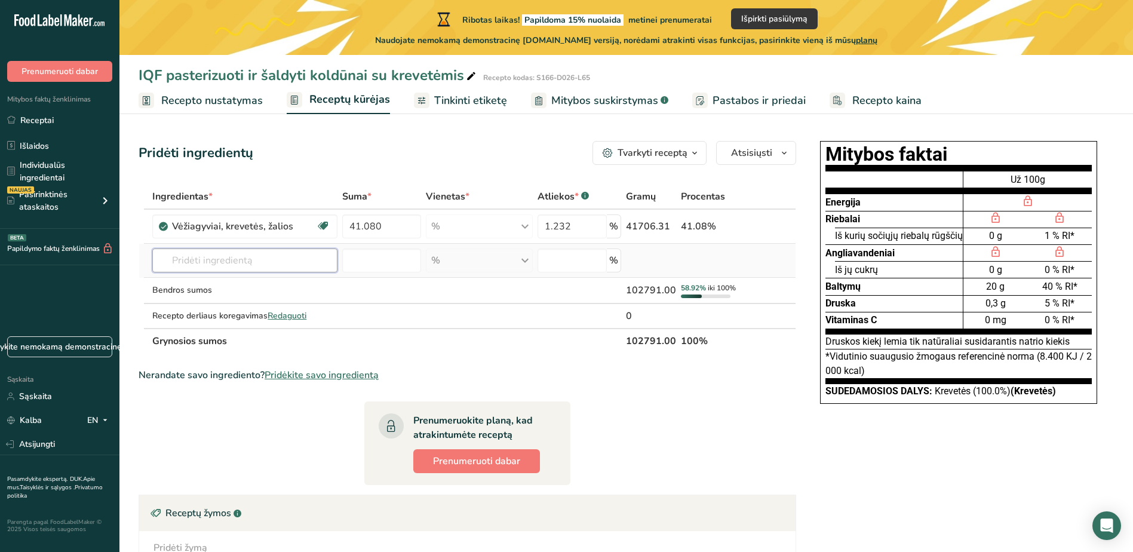
click at [269, 265] on input "text" at bounding box center [244, 260] width 185 height 24
type input "M"
type input "krakmolas"
click at [236, 300] on div "Pridėkite savo ingredientą" at bounding box center [245, 304] width 166 height 13
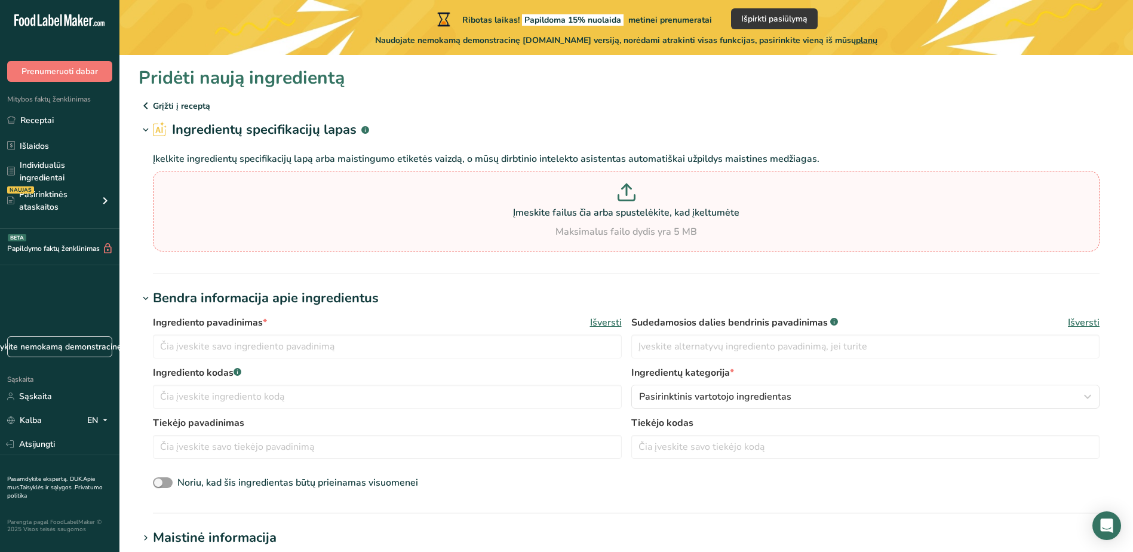
click at [626, 194] on icon at bounding box center [626, 190] width 0 height 11
click at [625, 194] on input "Įmeskite failus čia arba spustelėkite, kad įkeltumėte Maksimalus failo dydis yr…" at bounding box center [626, 211] width 946 height 81
type input "C:\fakepath\Krakmolas.docx"
click at [592, 201] on p at bounding box center [626, 194] width 940 height 22
click at [592, 201] on input "Įmeskite failus čia arba spustelėkite, kad įkeltumėte Maksimalus failo dydis yr…" at bounding box center [626, 211] width 946 height 81
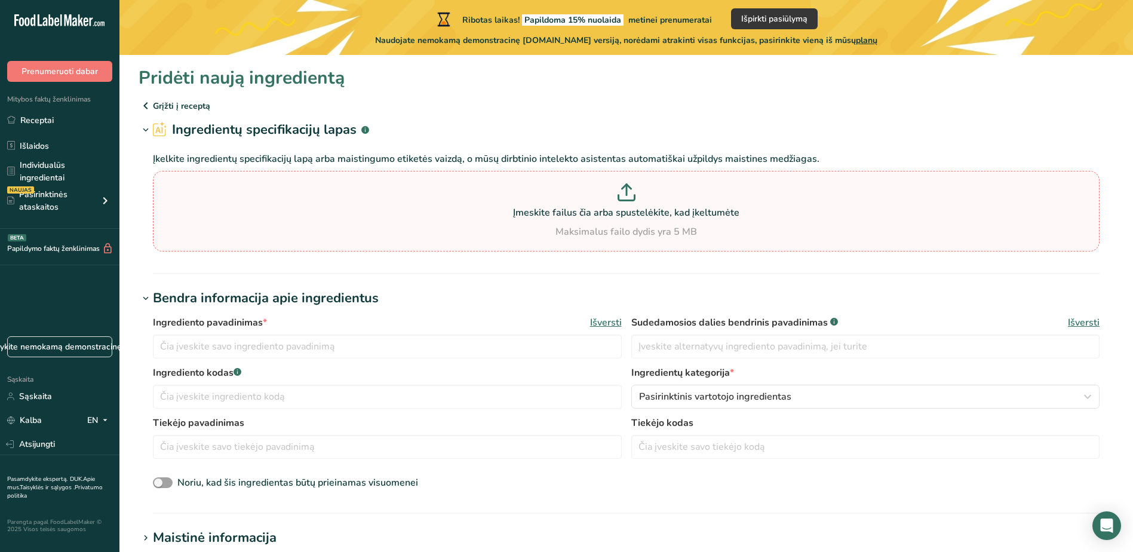
type input "C:\fakepath\Krakmolas.docx"
click at [691, 201] on p at bounding box center [626, 194] width 940 height 22
click at [691, 201] on input "Įmeskite failus čia arba spustelėkite, kad įkeltumėte Maksimalus failo dydis yr…" at bounding box center [626, 211] width 946 height 81
type input "C:\fakepath\Krakmolas.docx"
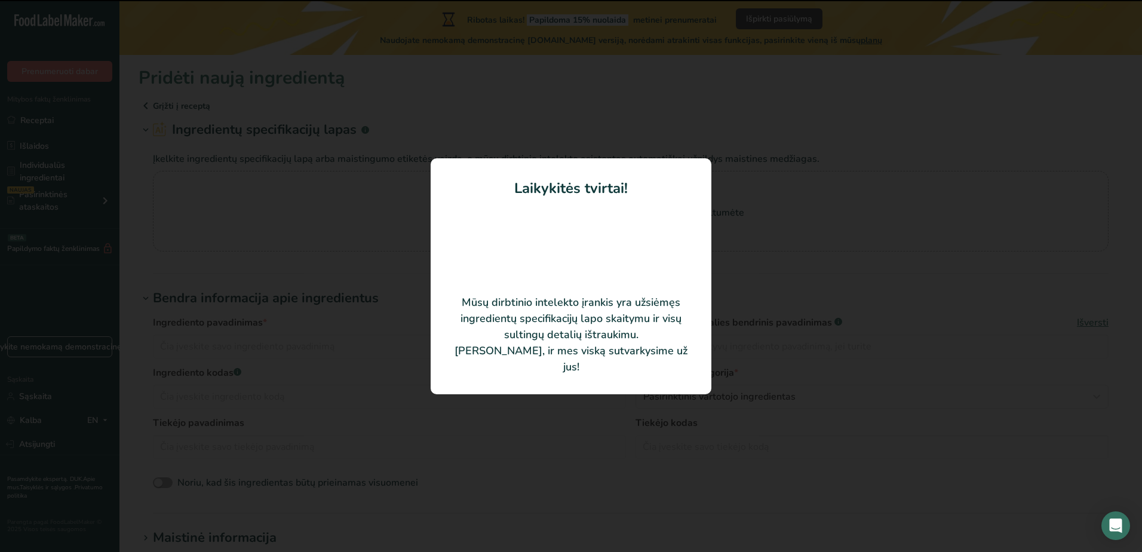
type input "Krakmolas (potato and southwest Batata Starch 2630A)"
type input "2630A"
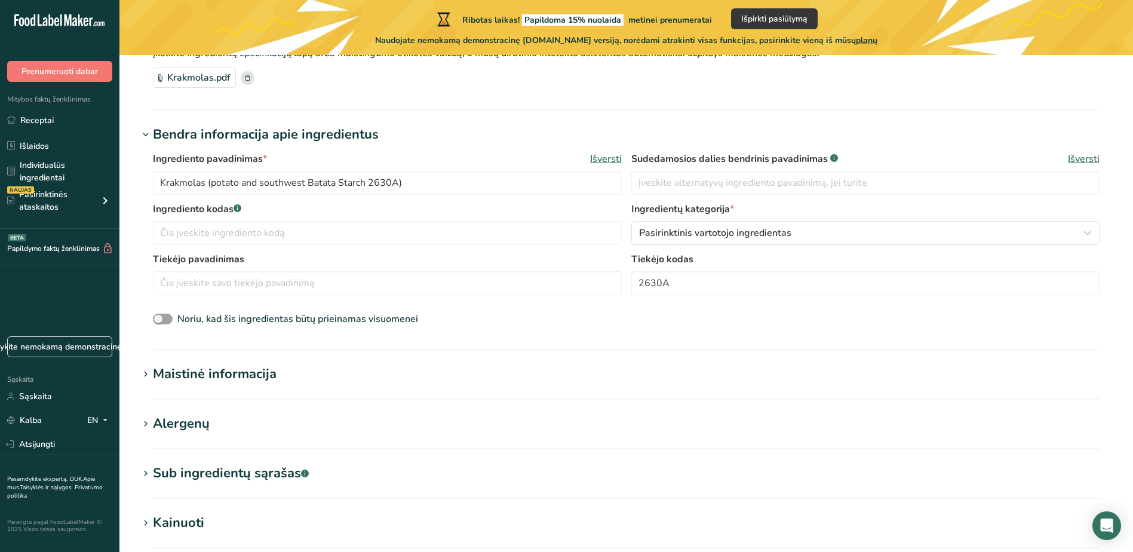
scroll to position [97, 0]
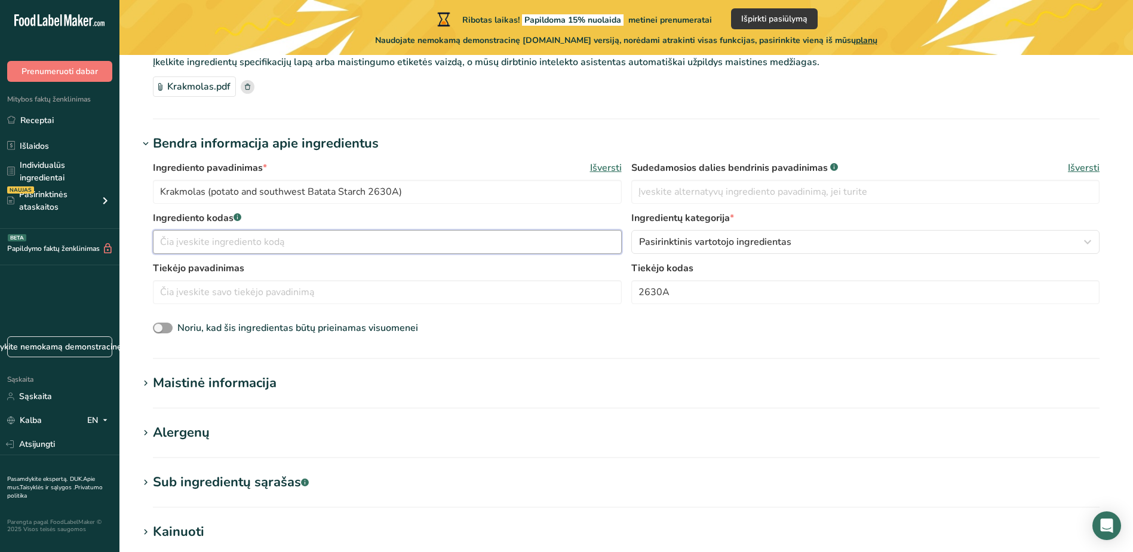
click at [369, 239] on input "text" at bounding box center [387, 242] width 469 height 24
type input "1050204"
click at [773, 190] on input "text" at bounding box center [865, 192] width 469 height 24
click at [748, 195] on input "text" at bounding box center [865, 192] width 469 height 24
paste input "modified tapioca starch"
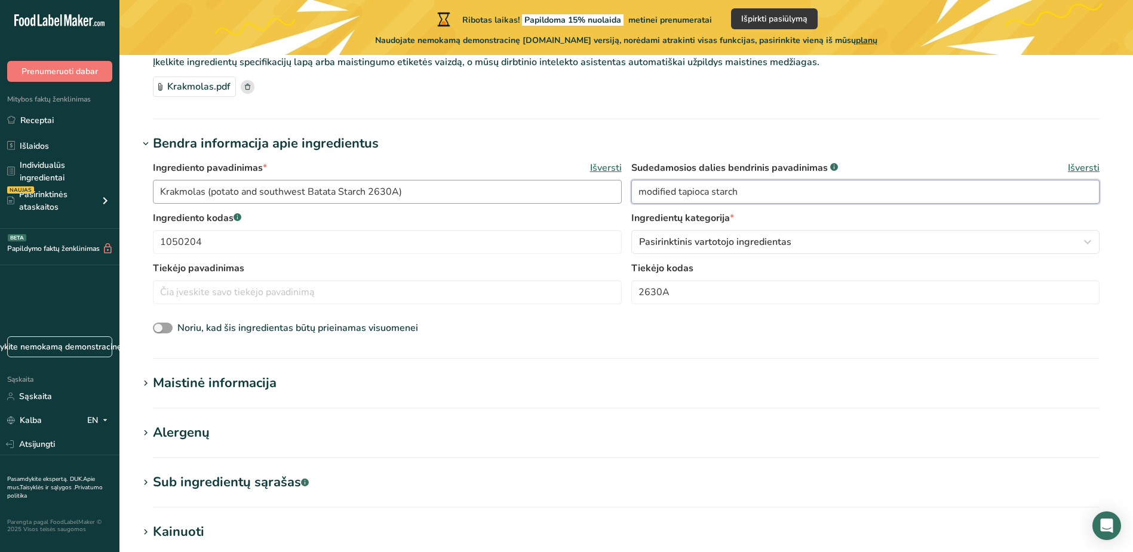
type input "modified tapioca starch"
click at [429, 190] on input "Krakmolas (potato and southwest Batata Starch 2630A)" at bounding box center [387, 192] width 469 height 24
drag, startPoint x: 443, startPoint y: 190, endPoint x: 154, endPoint y: 189, distance: 289.0
click at [154, 189] on input "Krakmolas (potato and southwest Batata Starch 2630A)" at bounding box center [387, 192] width 469 height 24
paste input "modified tapioca starch"
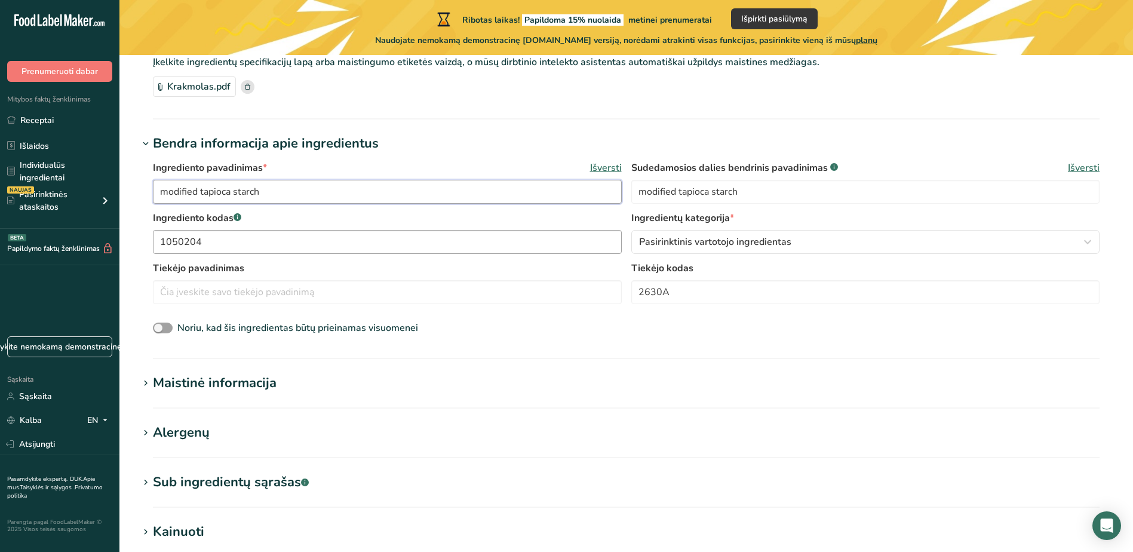
type input "modified tapioca starch"
click at [309, 238] on input "1050204" at bounding box center [387, 242] width 469 height 24
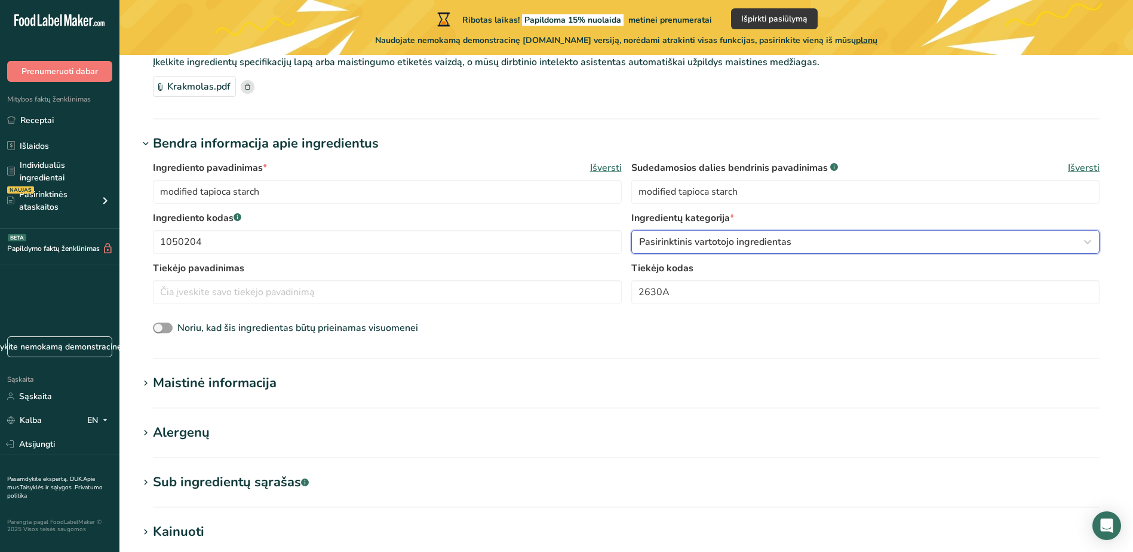
click at [675, 247] on span "Pasirinktinis vartotojo ingredientas" at bounding box center [715, 242] width 152 height 14
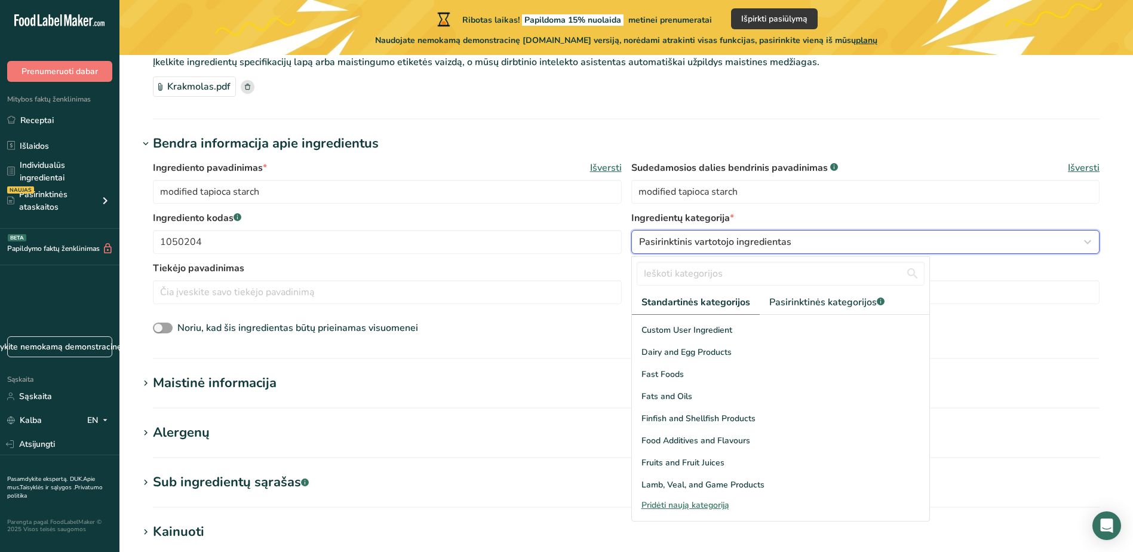
scroll to position [179, 0]
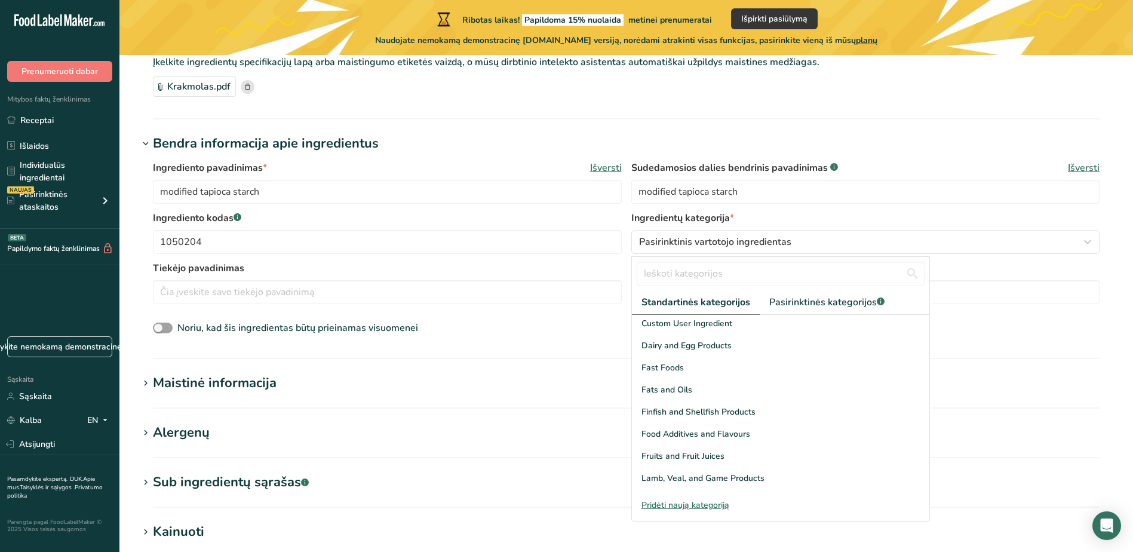
click at [1004, 344] on section "Bendra informacija apie ingredientus Ingrediento pavadinimas * Išversti modifie…" at bounding box center [626, 246] width 975 height 225
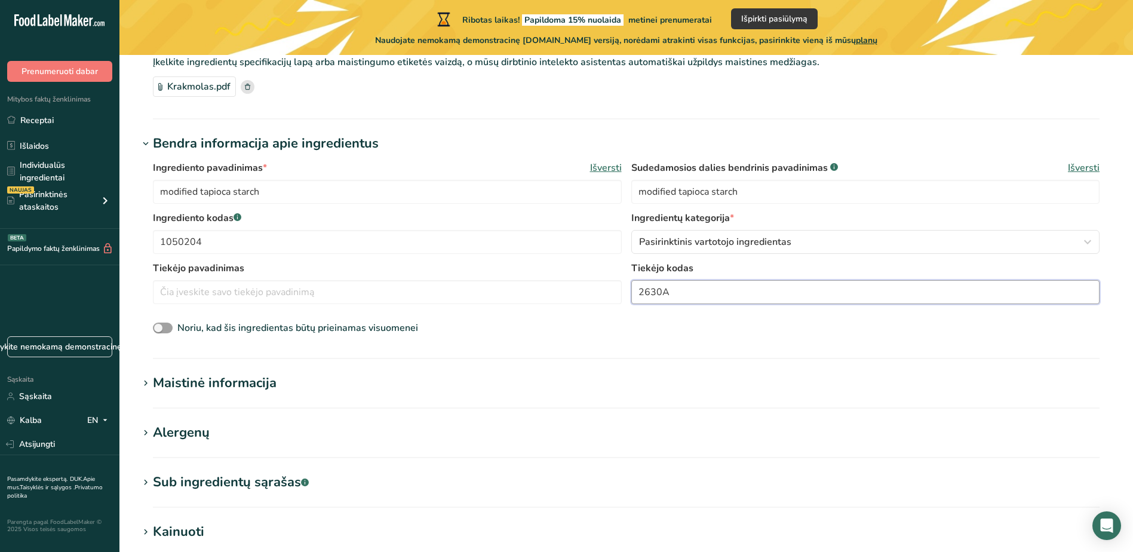
click at [711, 290] on input "2630A" at bounding box center [865, 292] width 469 height 24
drag, startPoint x: 649, startPoint y: 296, endPoint x: 621, endPoint y: 295, distance: 28.1
click at [621, 295] on div "Tiekėjo pavadinimas Tiekėjo kodas 2630A" at bounding box center [626, 286] width 946 height 50
click at [589, 331] on div "Noriu, kad šis ingredientas būtų prieinamas visuomenei" at bounding box center [626, 329] width 946 height 16
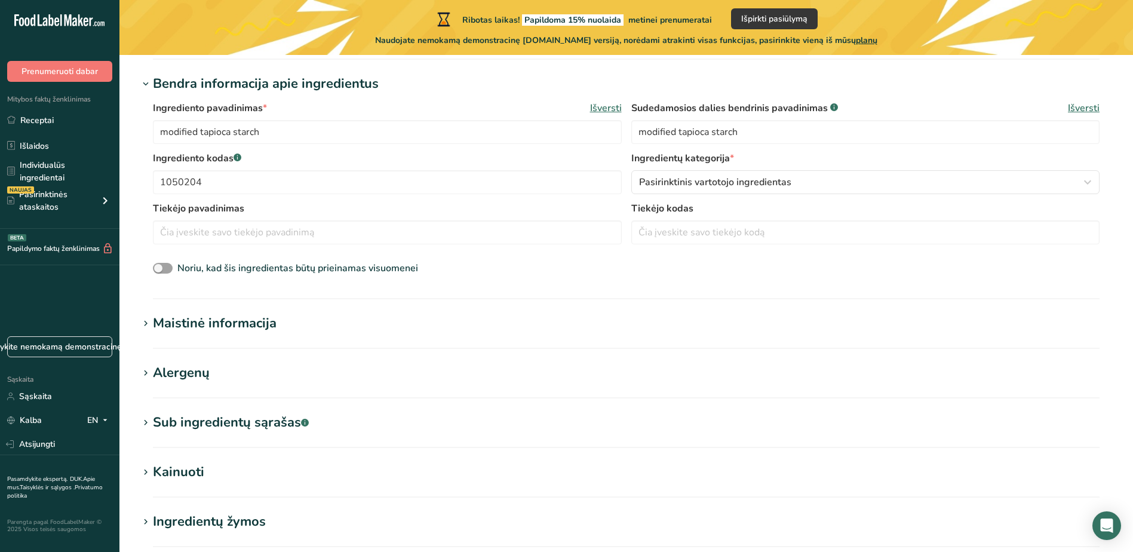
click at [262, 319] on div "Maistinė informacija" at bounding box center [215, 323] width 124 height 20
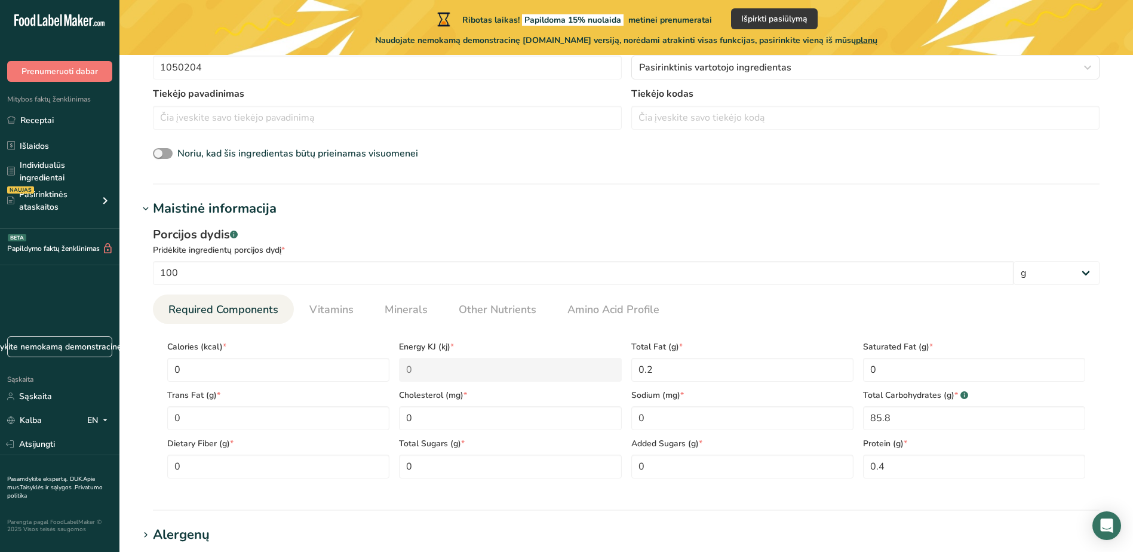
scroll to position [276, 0]
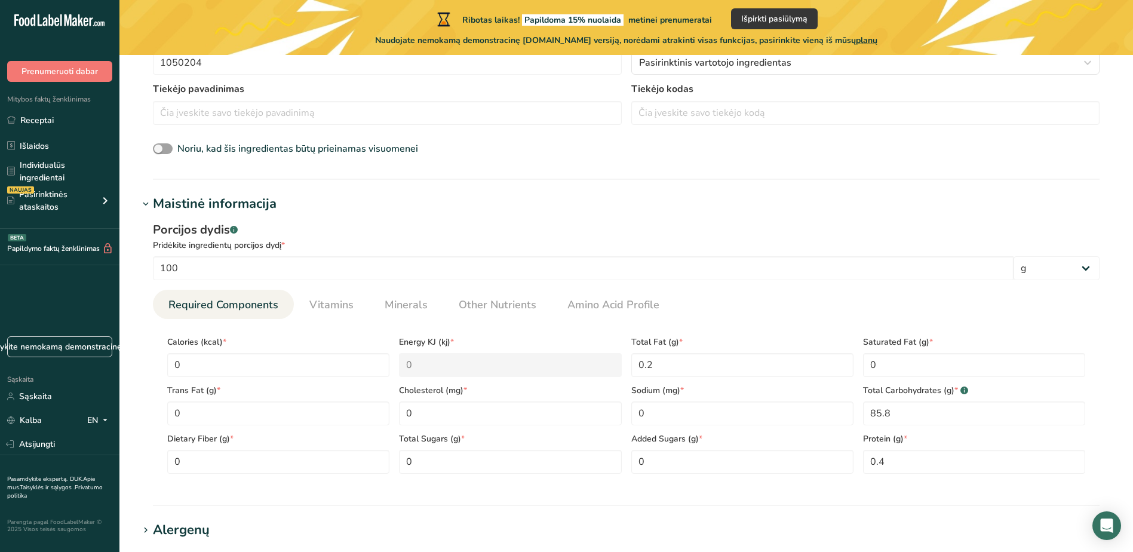
click at [709, 193] on section "Pridėti naują ingredientą Grįžti į receptą Ingredientų specifikacijų lapas .a-a…" at bounding box center [625, 344] width 1013 height 1130
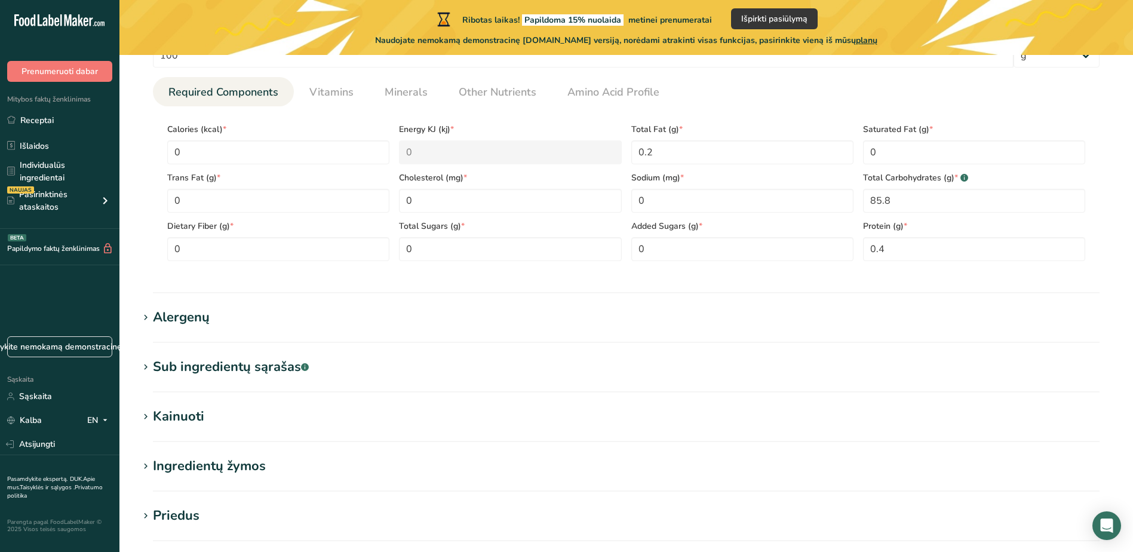
scroll to position [515, 0]
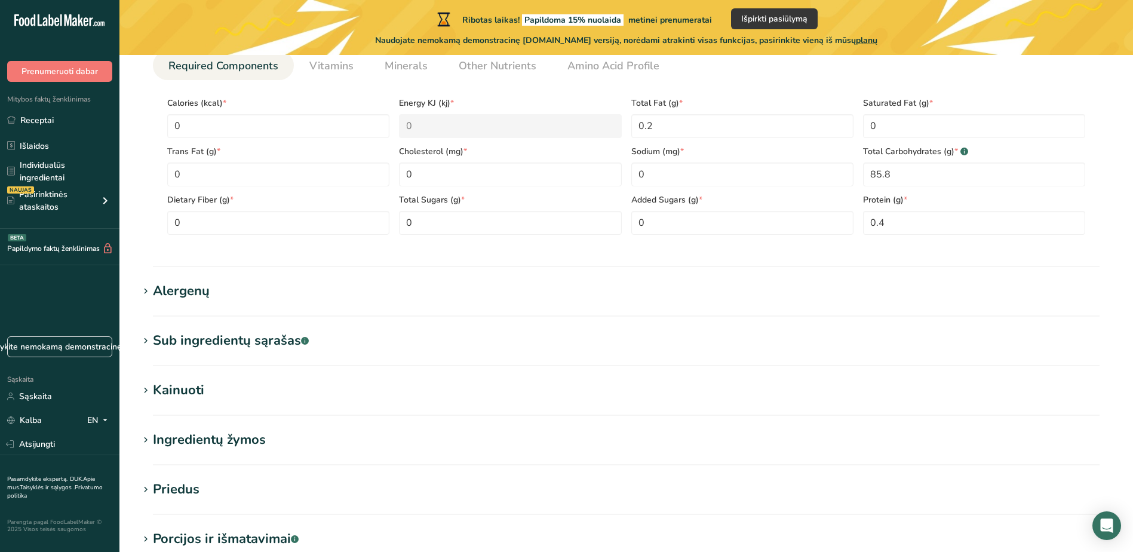
click at [204, 290] on div "Alergenų" at bounding box center [181, 291] width 57 height 20
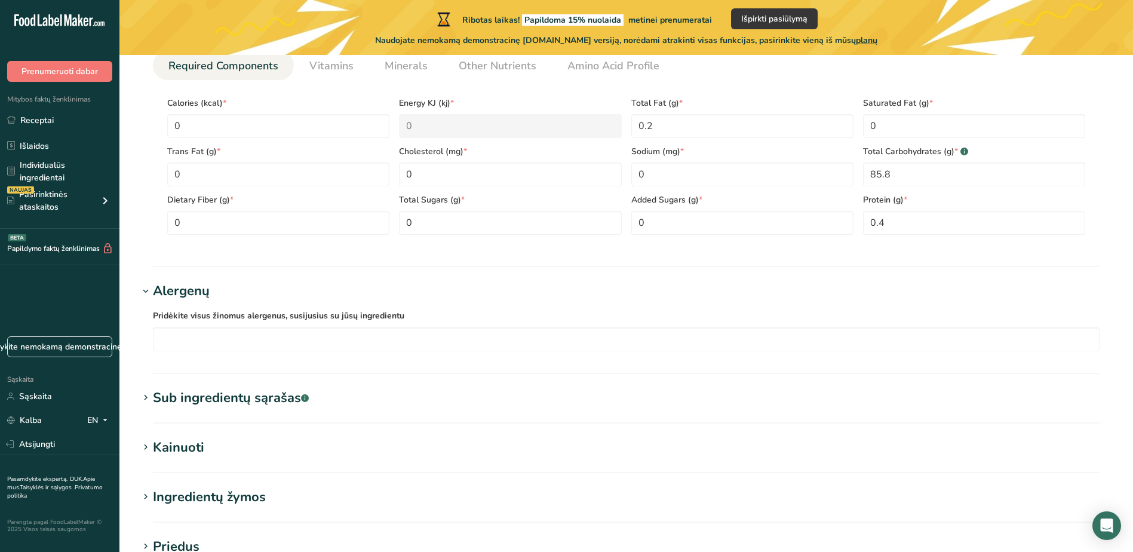
click at [238, 400] on font "Sub ingredientų sąrašas" at bounding box center [227, 398] width 148 height 18
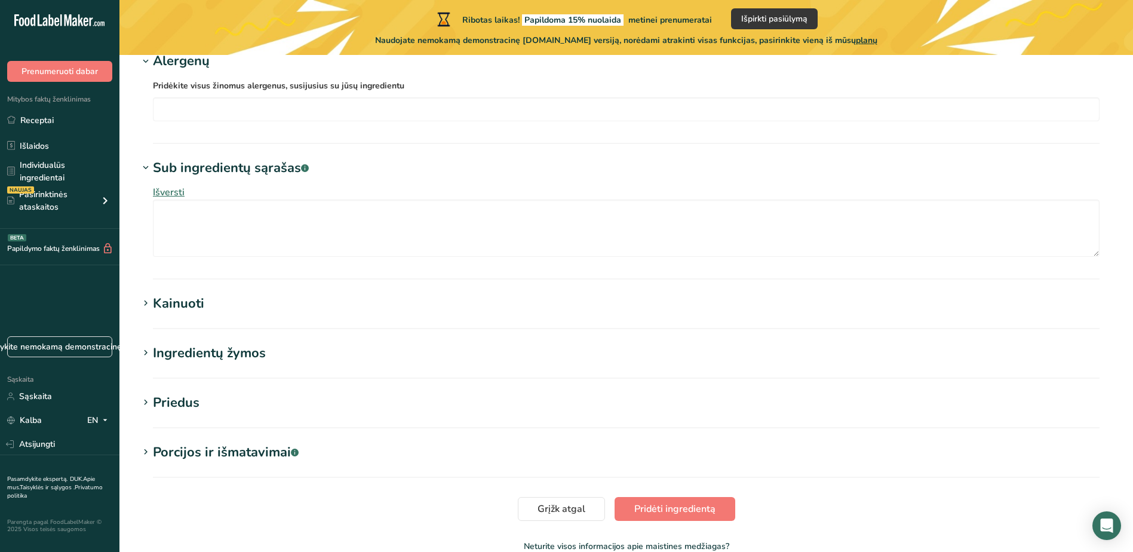
scroll to position [813, 0]
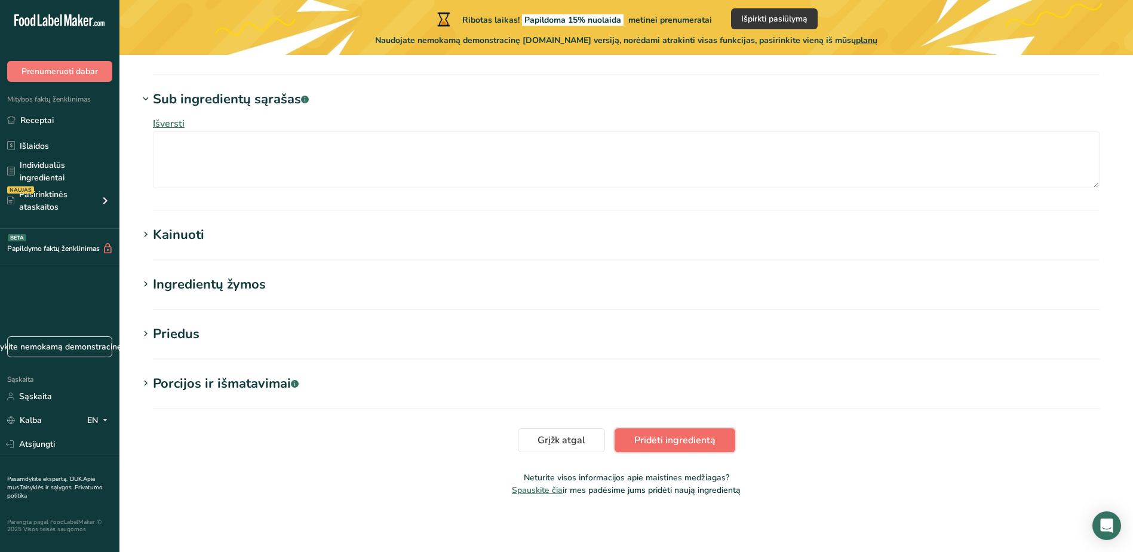
click at [685, 439] on span "Pridėti ingredientą" at bounding box center [674, 440] width 81 height 14
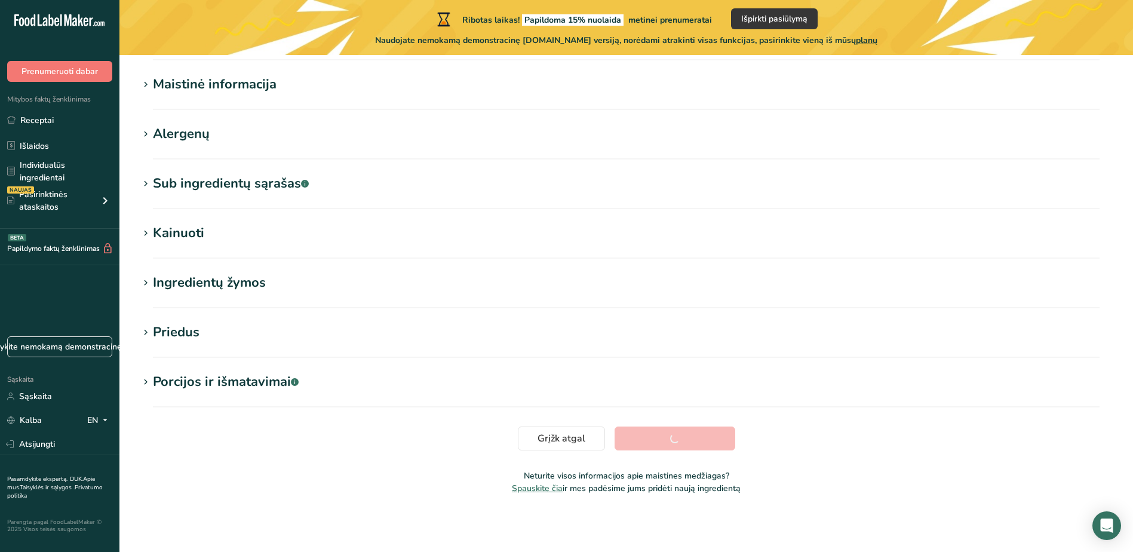
scroll to position [144, 0]
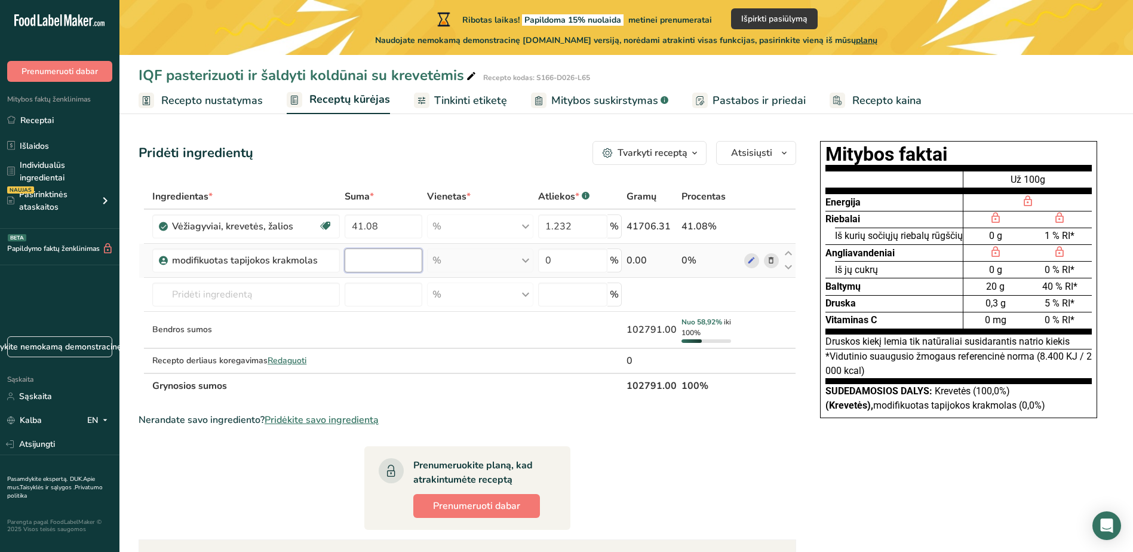
click at [380, 260] on input "number" at bounding box center [384, 260] width 78 height 24
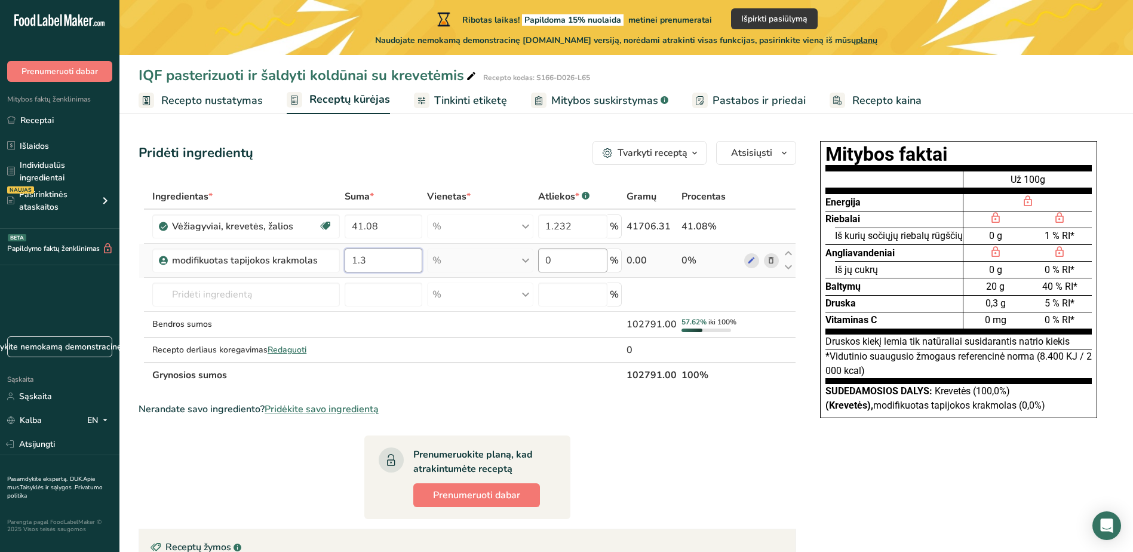
type input "1.3"
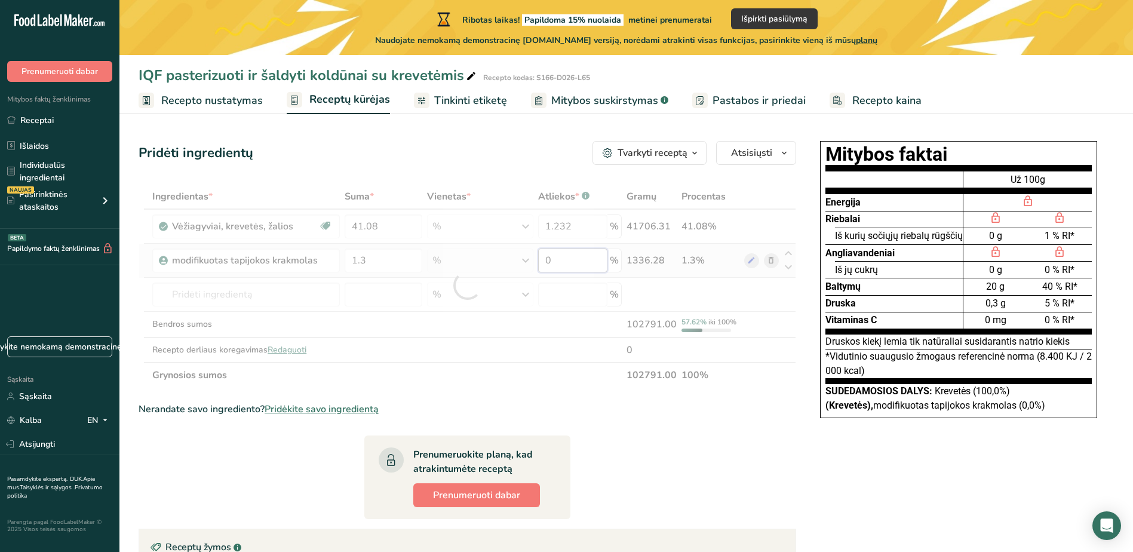
click at [578, 254] on div "Ingredientas * Suma * Vienetas * Atliekos * .a-a{fill:#347362;}.b-a{fill:#fff;}…" at bounding box center [467, 286] width 657 height 204
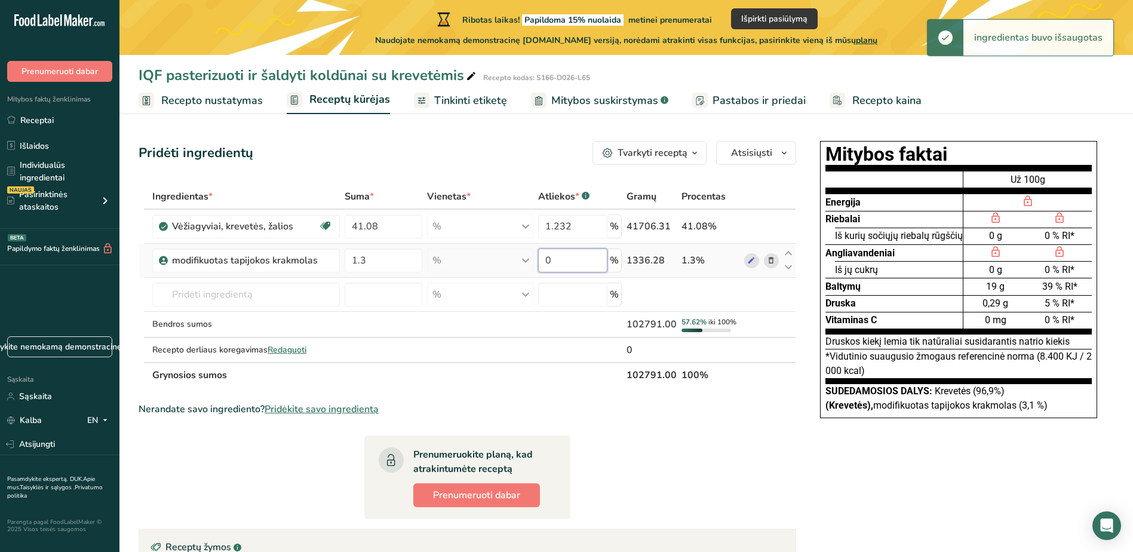
click at [569, 256] on input "0" at bounding box center [572, 260] width 69 height 24
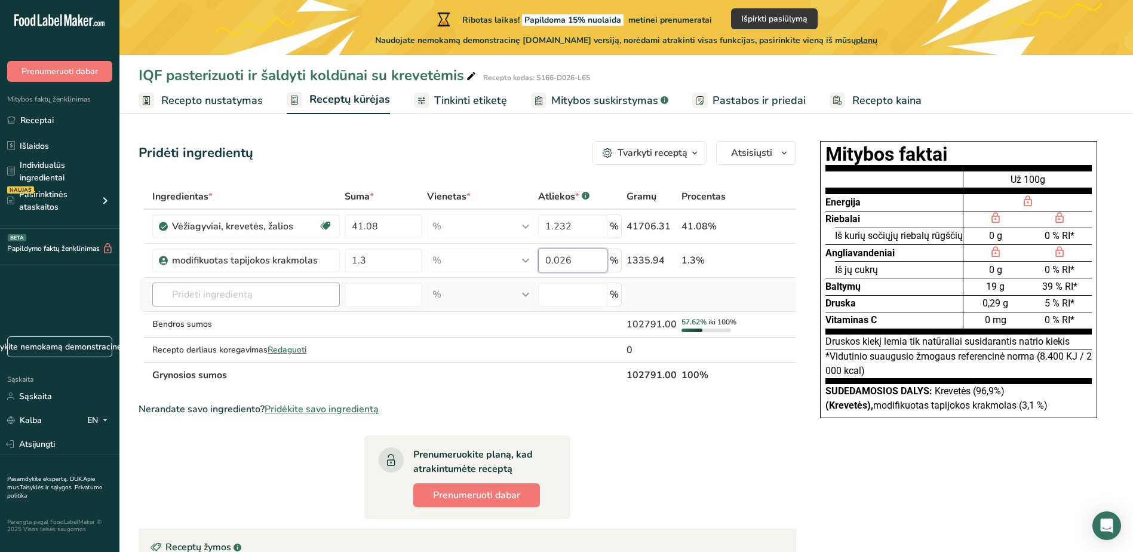
type input "0.026"
click at [300, 296] on div "Ingredientas * Suma * Vienetas * Atliekos * .a-a{fill:#347362;}.b-a{fill:#fff;}…" at bounding box center [467, 286] width 657 height 204
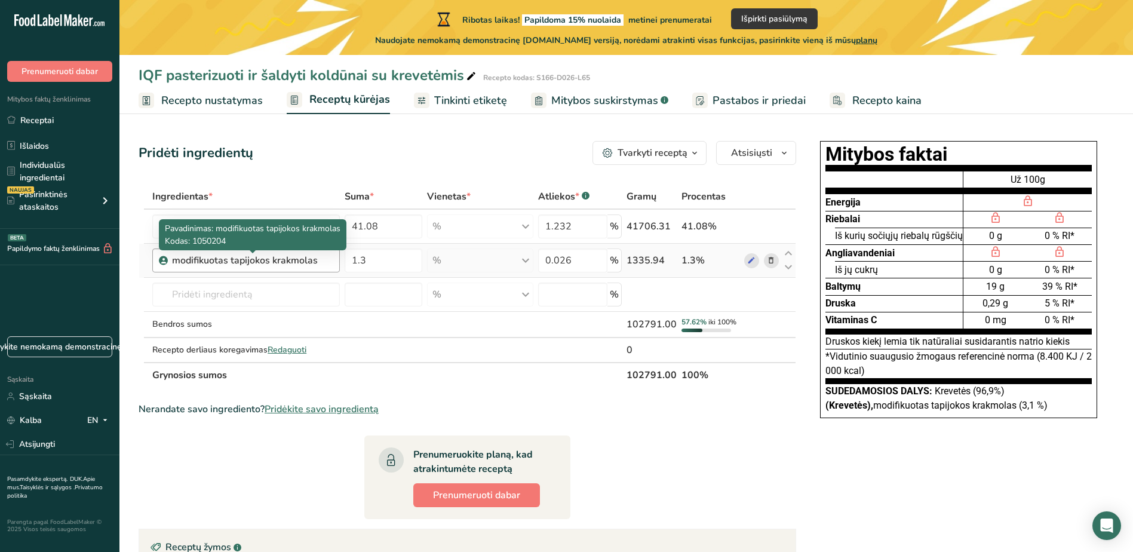
click at [316, 262] on div "modifikuotas tapijokos krakmolas" at bounding box center [246, 260] width 149 height 14
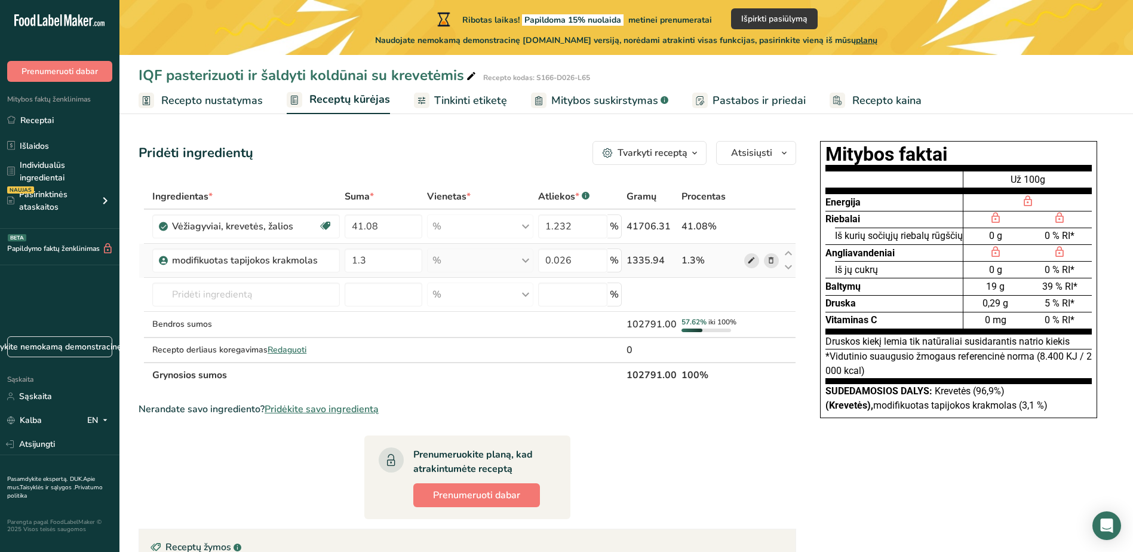
click at [749, 259] on icon at bounding box center [751, 260] width 8 height 13
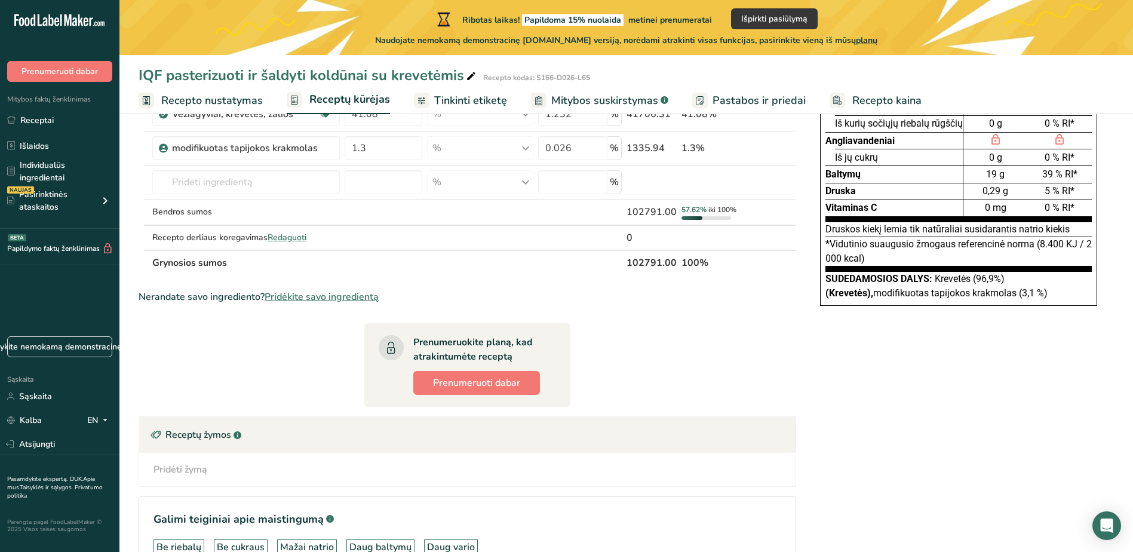
scroll to position [119, 0]
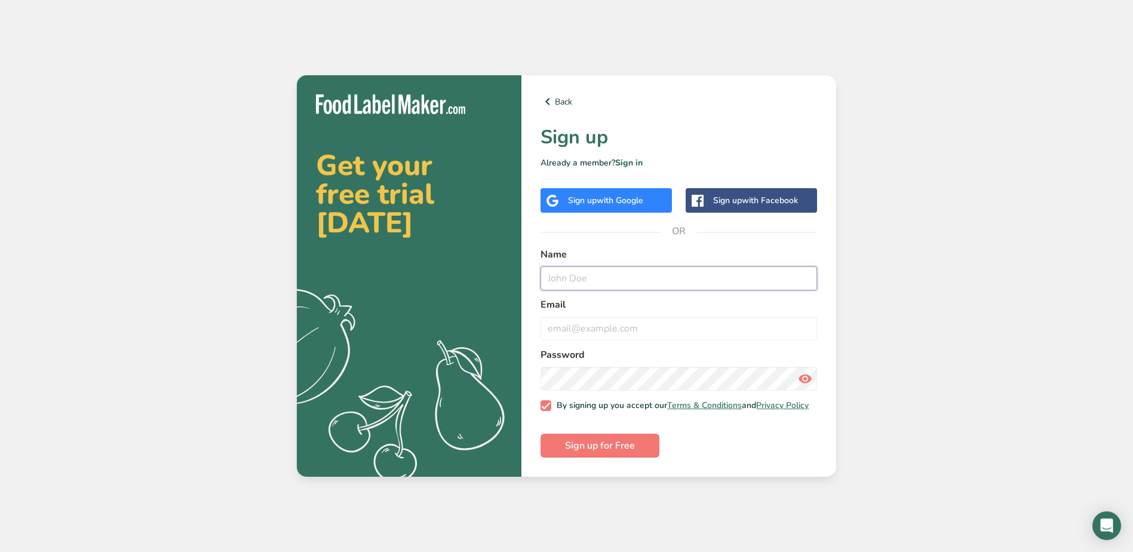
click at [719, 277] on input "text" at bounding box center [678, 278] width 276 height 24
click at [703, 275] on input "text" at bounding box center [678, 278] width 276 height 24
type input "Aušrinė"
click at [771, 253] on label "Name" at bounding box center [678, 254] width 276 height 14
click at [691, 326] on input "email" at bounding box center [678, 328] width 276 height 24
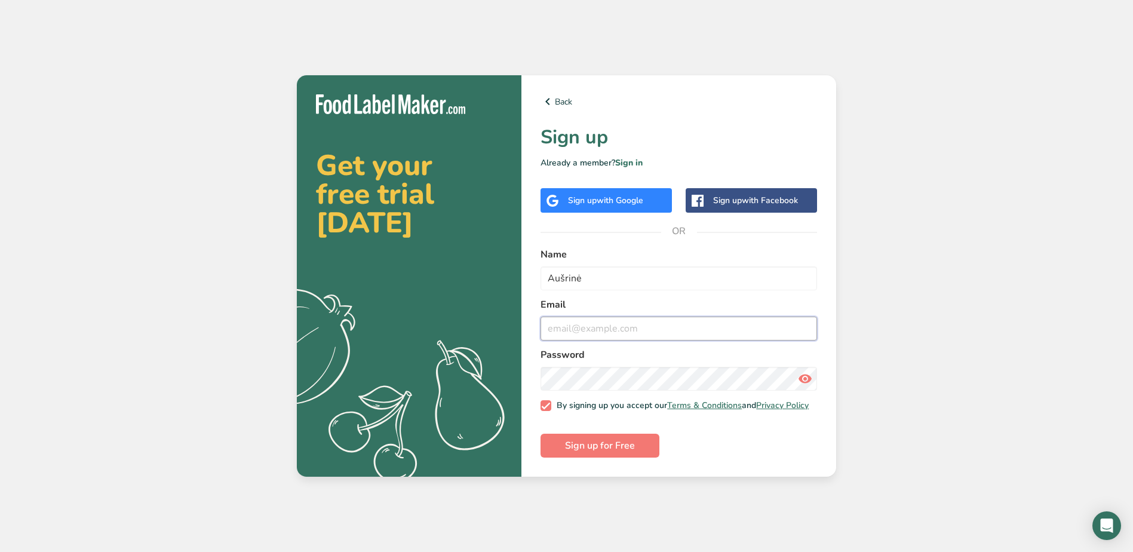
type input "Ausrine.Sauseryte@vici.eu"
click at [617, 443] on span "Sign up for Free" at bounding box center [600, 445] width 70 height 14
click at [596, 201] on div "Sign up with Google" at bounding box center [605, 200] width 75 height 13
click at [720, 325] on input "Ausrine.Sauseryte@vici.eu" at bounding box center [678, 328] width 276 height 24
click at [681, 275] on input "Aušrinė" at bounding box center [678, 278] width 276 height 24
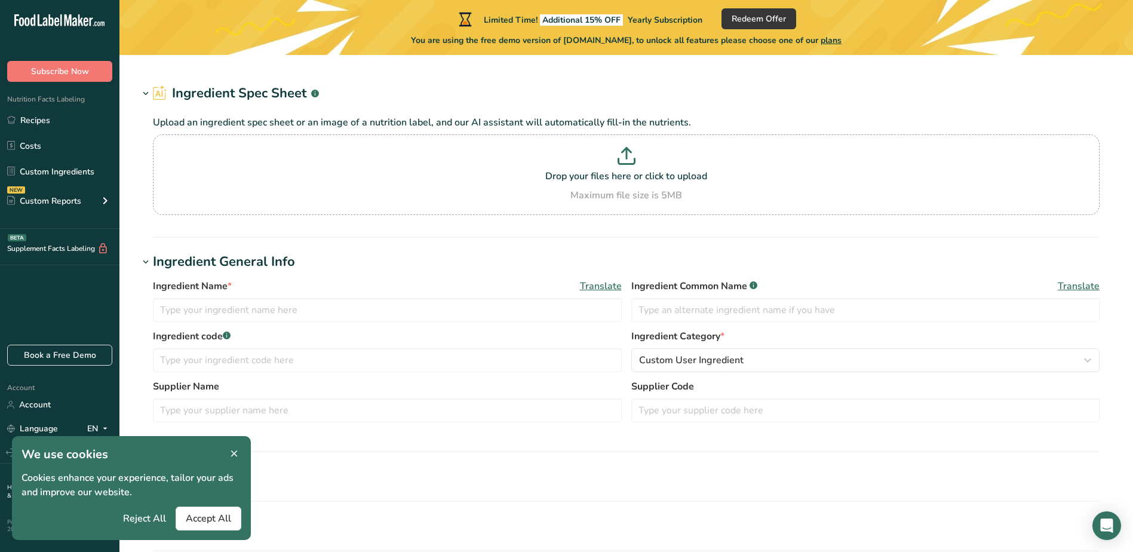
type input "modified tapioca starch"
type input "1050204"
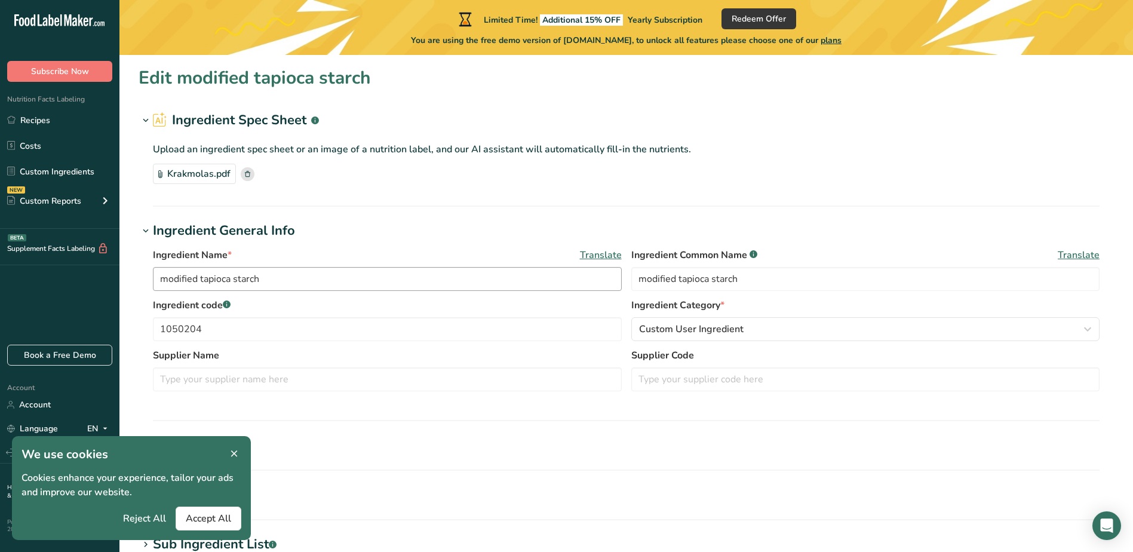
scroll to position [60, 0]
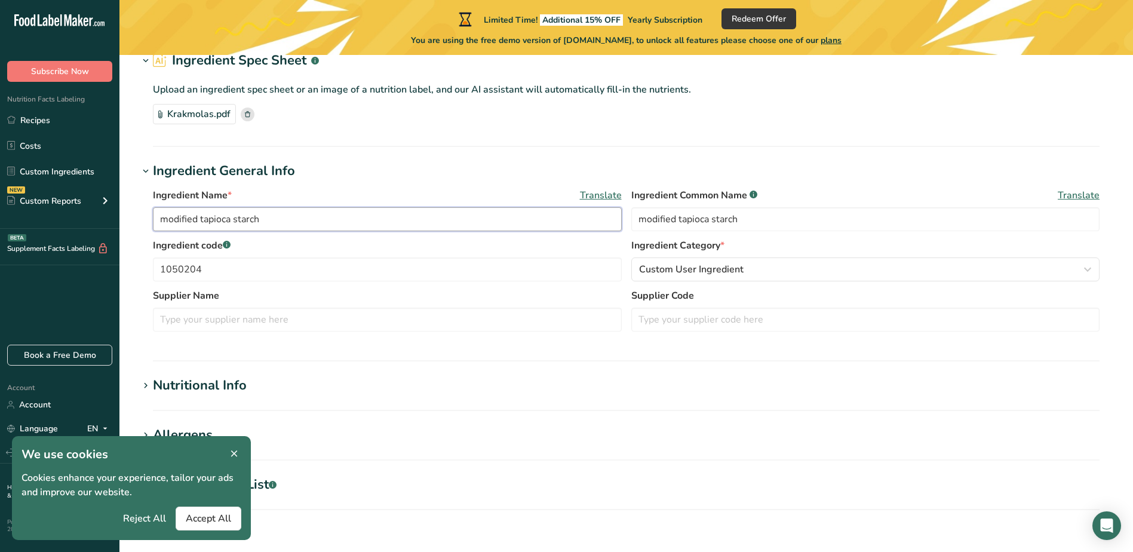
click at [286, 227] on input "modified tapioca starch" at bounding box center [387, 219] width 469 height 24
drag, startPoint x: 213, startPoint y: 221, endPoint x: 151, endPoint y: 221, distance: 61.5
click at [151, 221] on div "Ingredient Name * Translate modified tapioca starch Ingredient Common Name .a-a…" at bounding box center [626, 263] width 975 height 165
drag, startPoint x: 272, startPoint y: 223, endPoint x: 164, endPoint y: 222, distance: 108.1
click at [155, 224] on input "food starch-modified" at bounding box center [387, 219] width 469 height 24
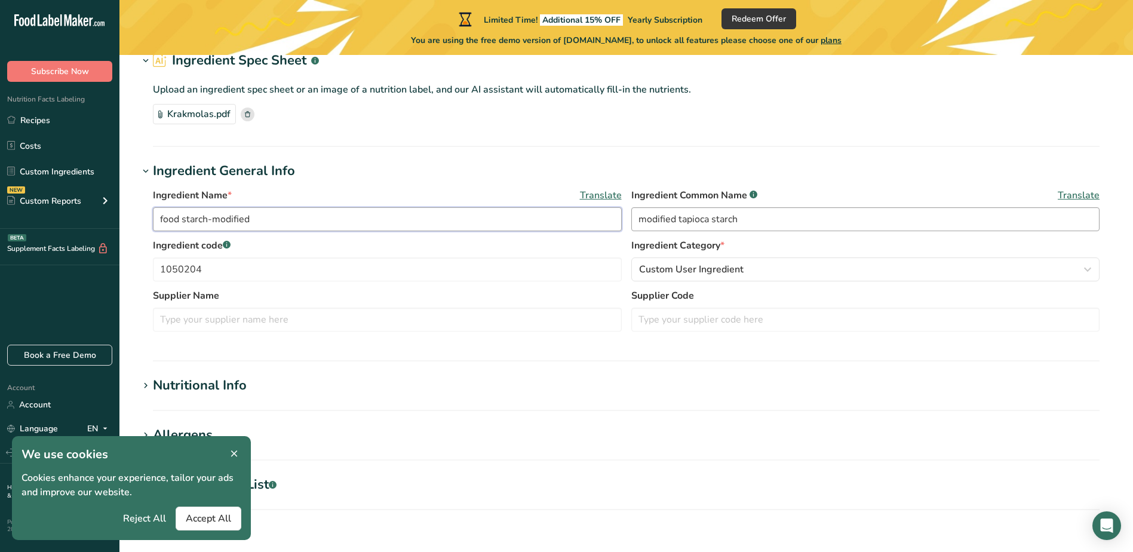
type input "food starch-modified"
drag, startPoint x: 709, startPoint y: 214, endPoint x: 576, endPoint y: 213, distance: 132.6
click at [577, 213] on div "Ingredient Name * Translate food starch-modified Ingredient Common Name .a-a{fi…" at bounding box center [626, 213] width 946 height 50
paste input "food starch-modified"
type input "food starch-modified"
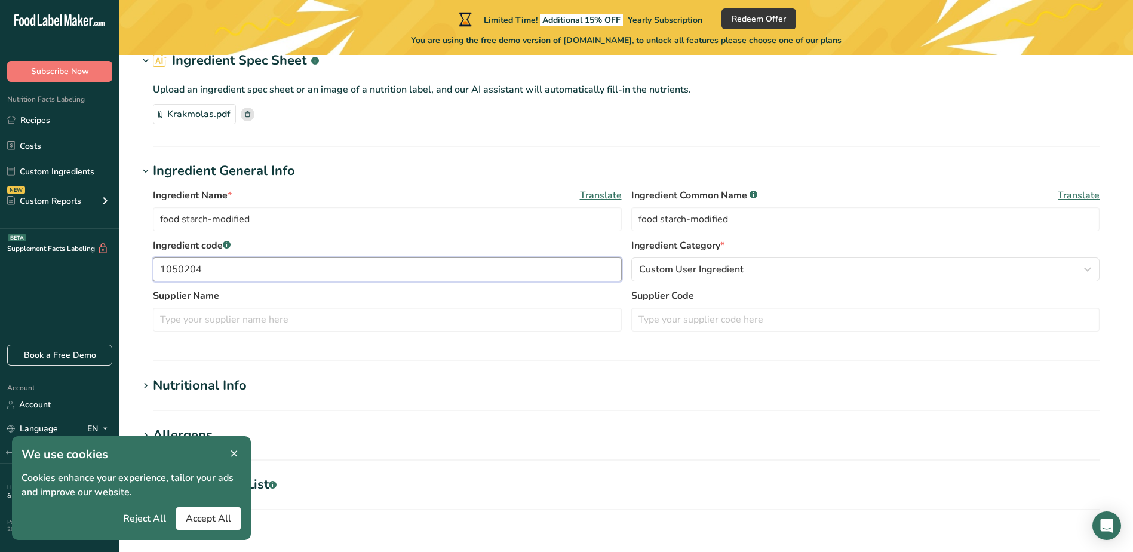
click at [285, 270] on input "1050204" at bounding box center [387, 269] width 469 height 24
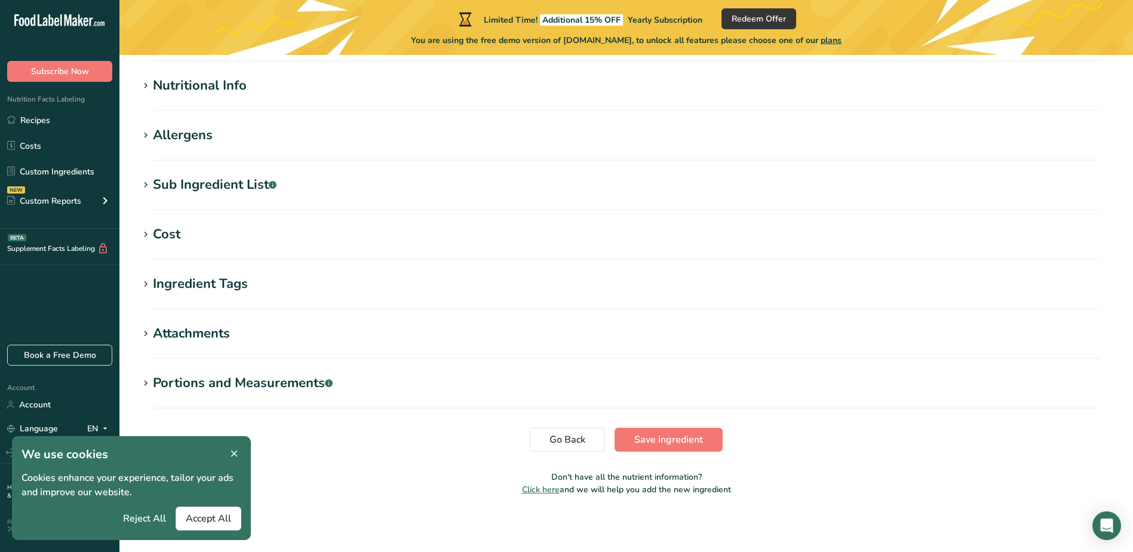
scroll to position [361, 0]
click at [644, 435] on span "Save ingredient" at bounding box center [668, 438] width 69 height 14
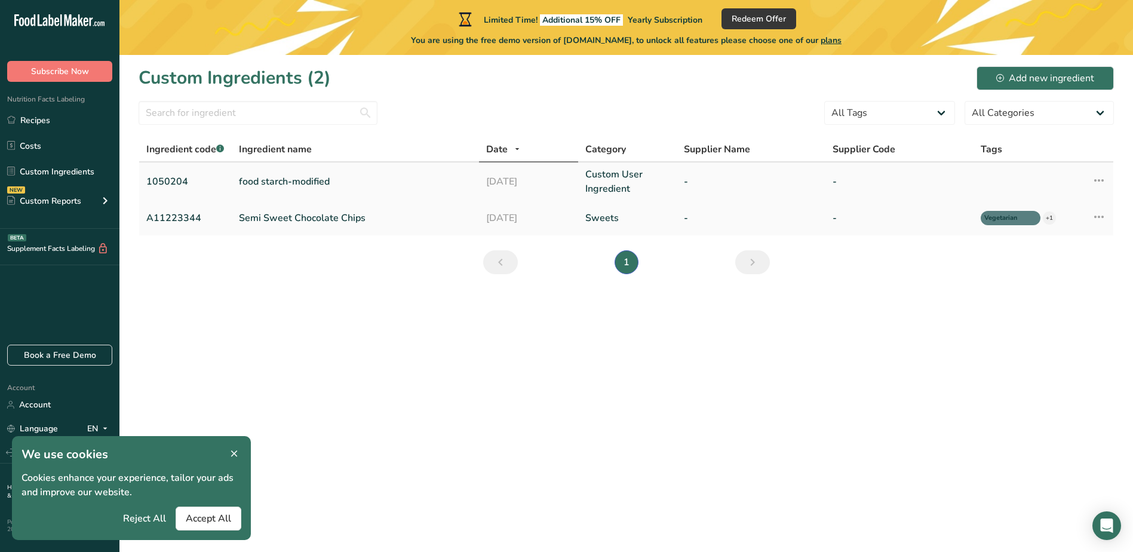
click at [281, 176] on link "food starch-modified" at bounding box center [355, 181] width 233 height 14
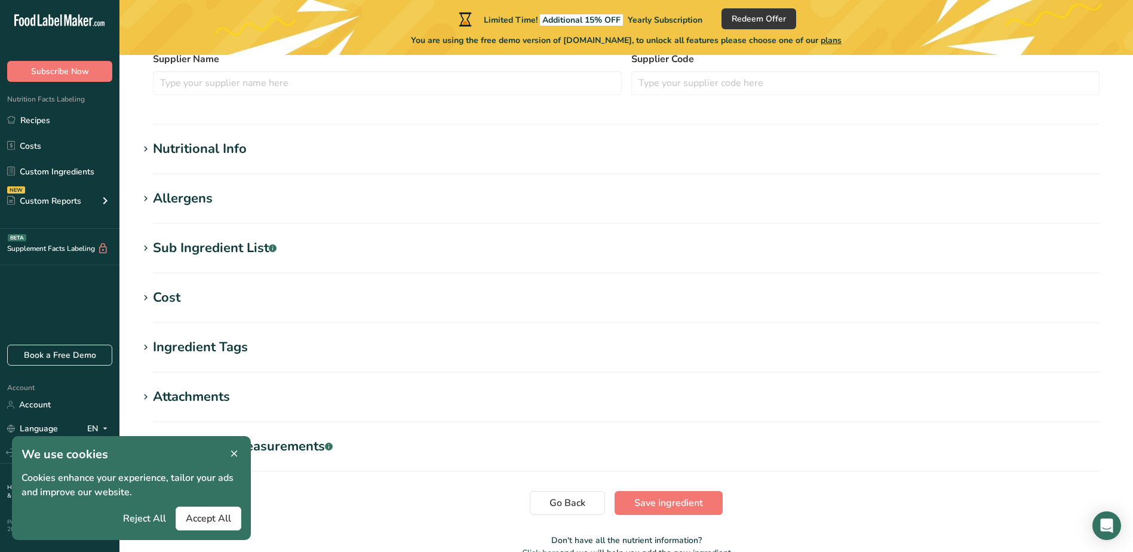
scroll to position [419, 0]
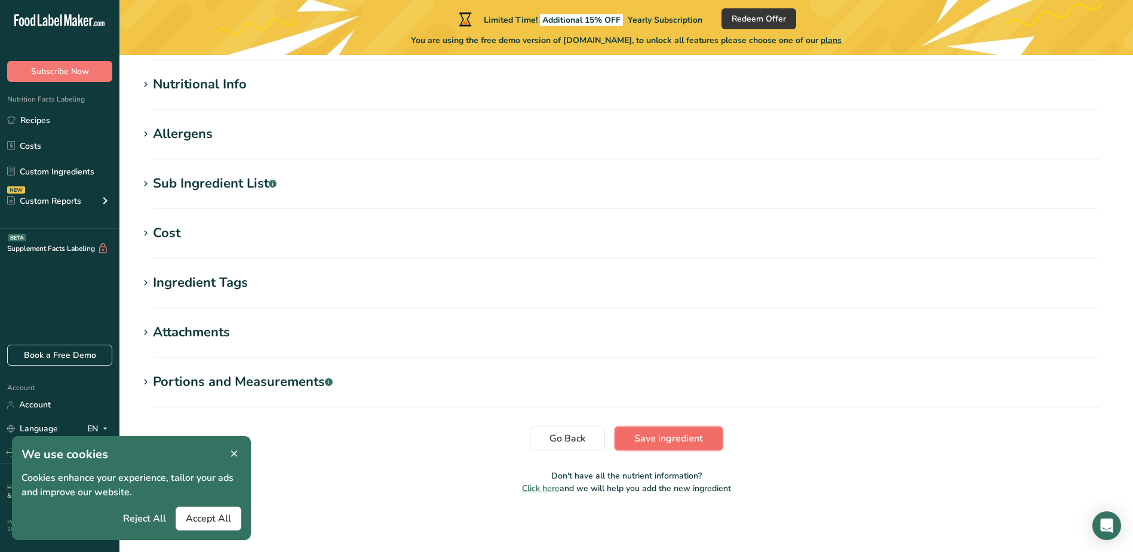
click at [671, 431] on span "Save ingredient" at bounding box center [668, 438] width 69 height 14
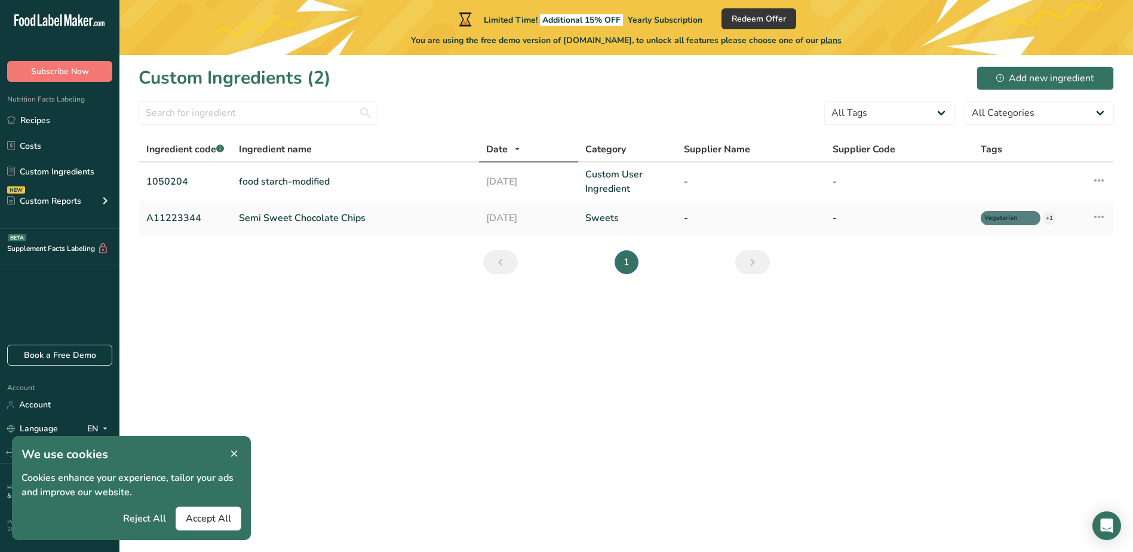
click at [238, 73] on h1 "Custom Ingredients (2)" at bounding box center [235, 77] width 192 height 27
click at [56, 125] on link "Recipes" at bounding box center [59, 120] width 119 height 23
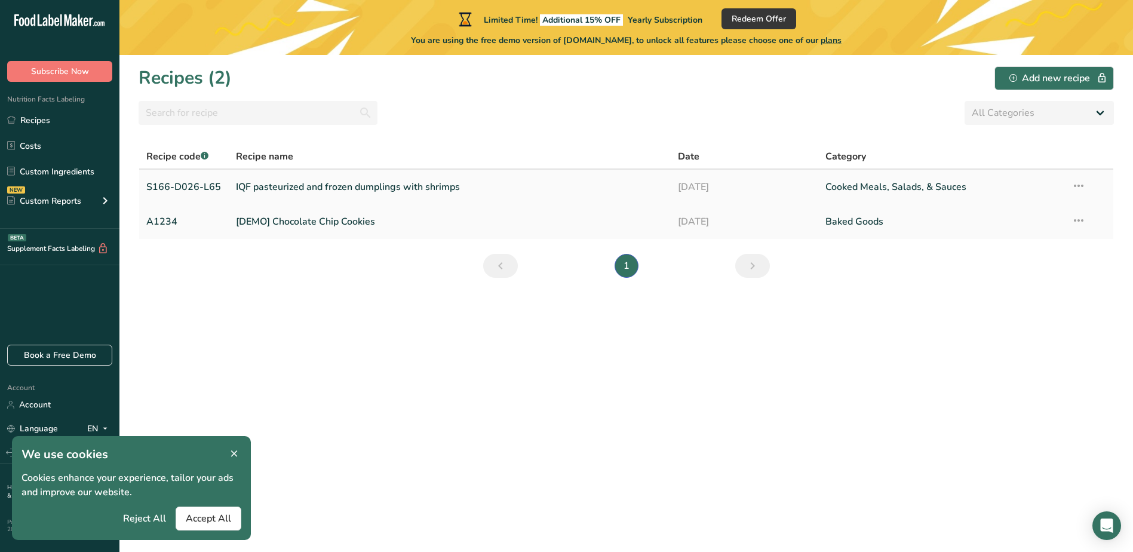
click at [316, 183] on link "IQF pasteurized and frozen dumplings with shrimps" at bounding box center [450, 186] width 428 height 25
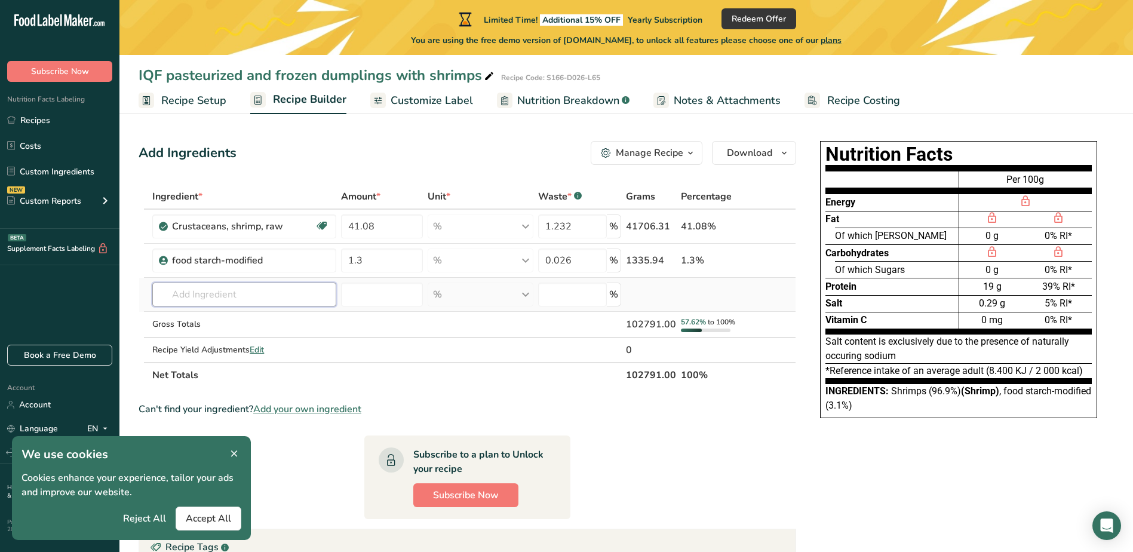
click at [279, 287] on input "text" at bounding box center [243, 294] width 183 height 24
drag, startPoint x: 274, startPoint y: 258, endPoint x: 162, endPoint y: 263, distance: 112.4
click at [161, 263] on td "food starch-modified" at bounding box center [244, 261] width 188 height 34
drag, startPoint x: 162, startPoint y: 263, endPoint x: 247, endPoint y: 259, distance: 85.5
copy div "food starch-modified"
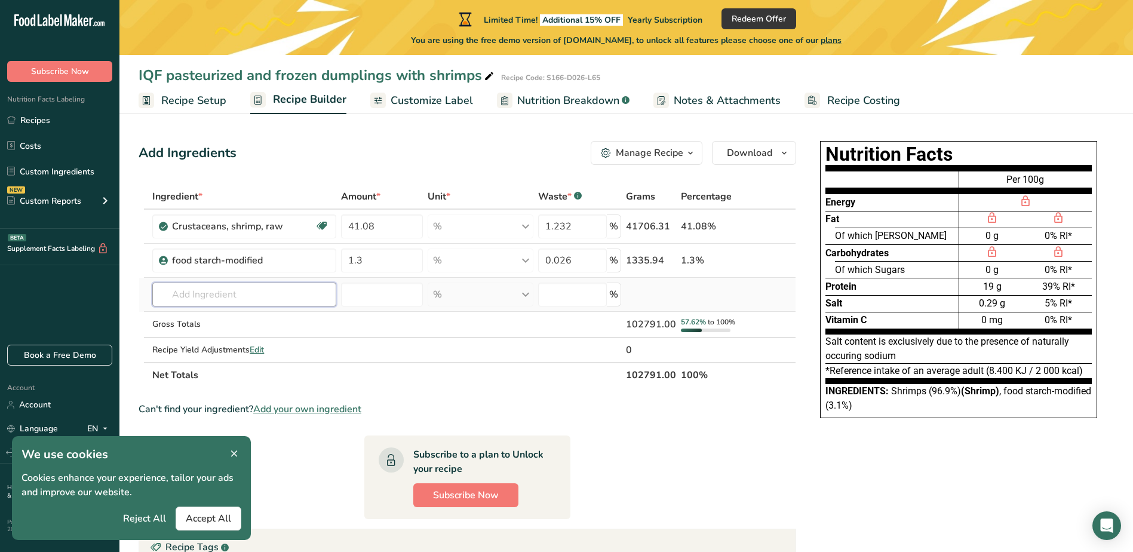
click at [247, 291] on input "text" at bounding box center [243, 294] width 183 height 24
paste input "food starch-modified"
type input "food starch-modified"
click at [365, 288] on input "number" at bounding box center [382, 294] width 82 height 24
click at [393, 261] on input "1.3" at bounding box center [382, 260] width 82 height 24
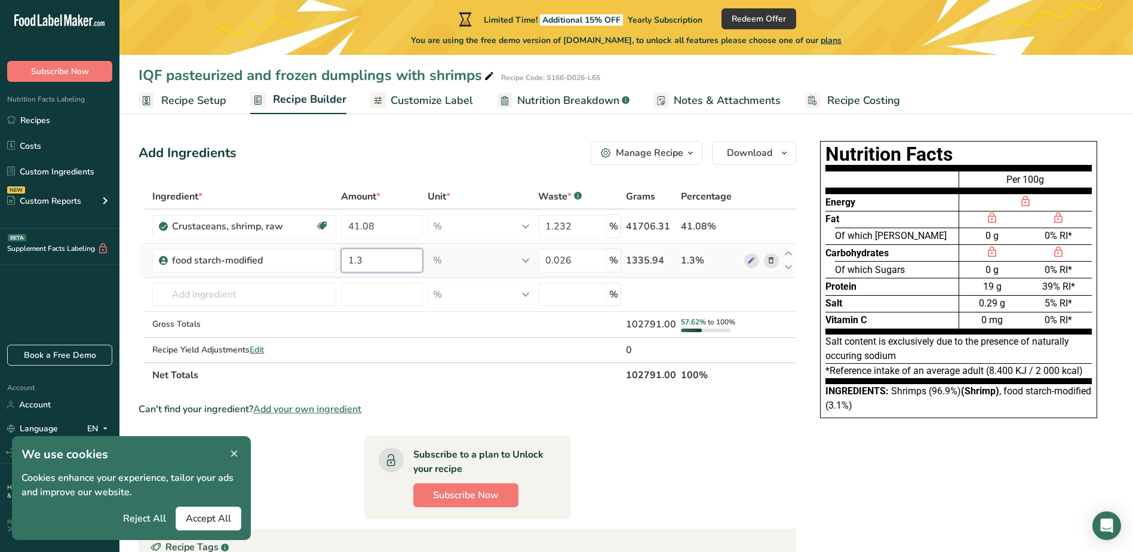
type input "1"
type input "0.845"
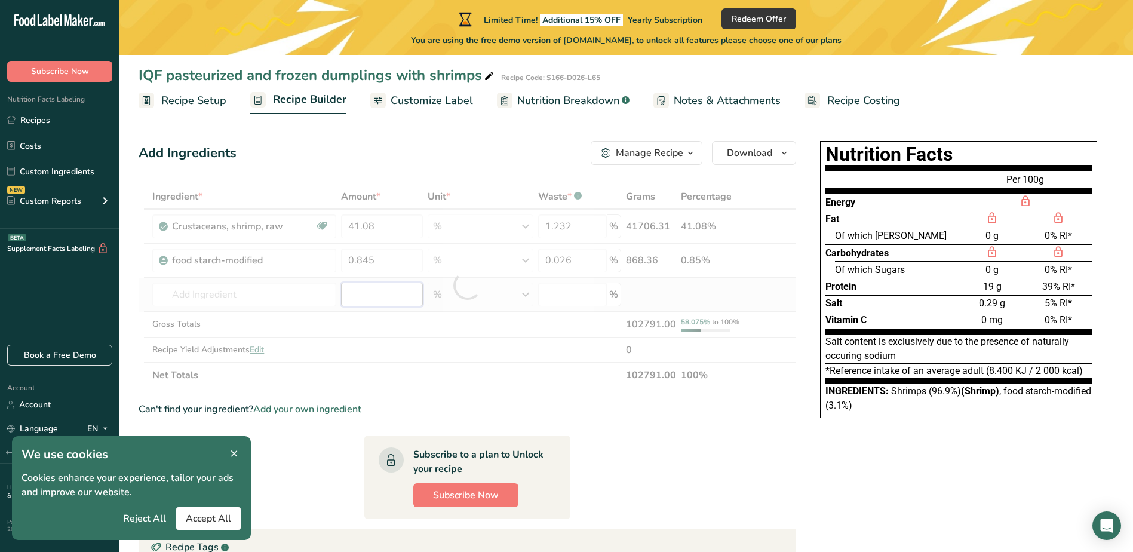
click at [358, 288] on div "Ingredient * Amount * Unit * Waste * .a-a{fill:#347362;}.b-a{fill:#fff;} Grams …" at bounding box center [467, 286] width 657 height 204
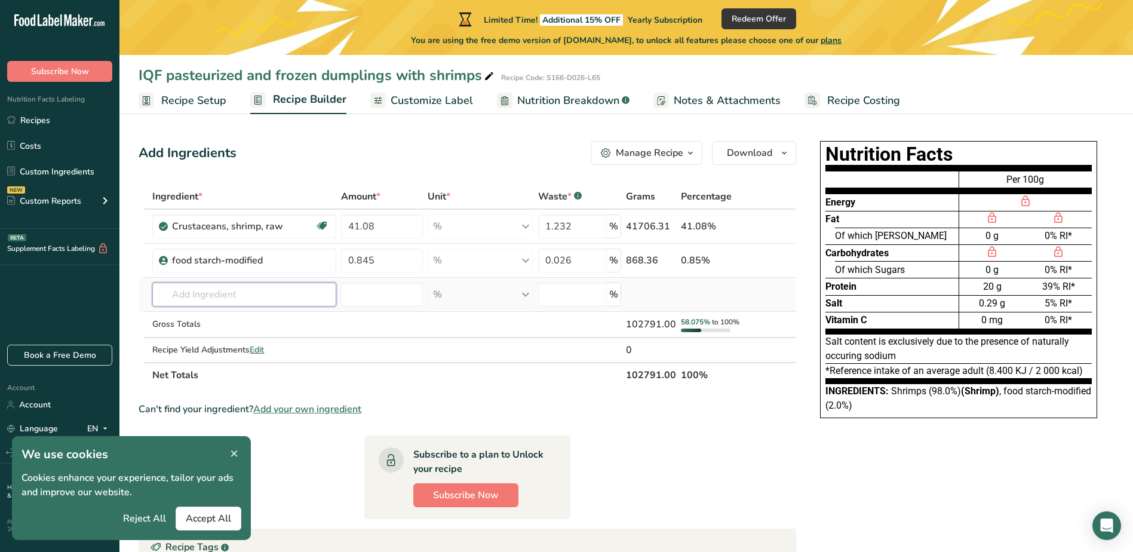
click at [268, 291] on input "text" at bounding box center [243, 294] width 183 height 24
click at [276, 260] on div "food starch-modified" at bounding box center [246, 260] width 149 height 14
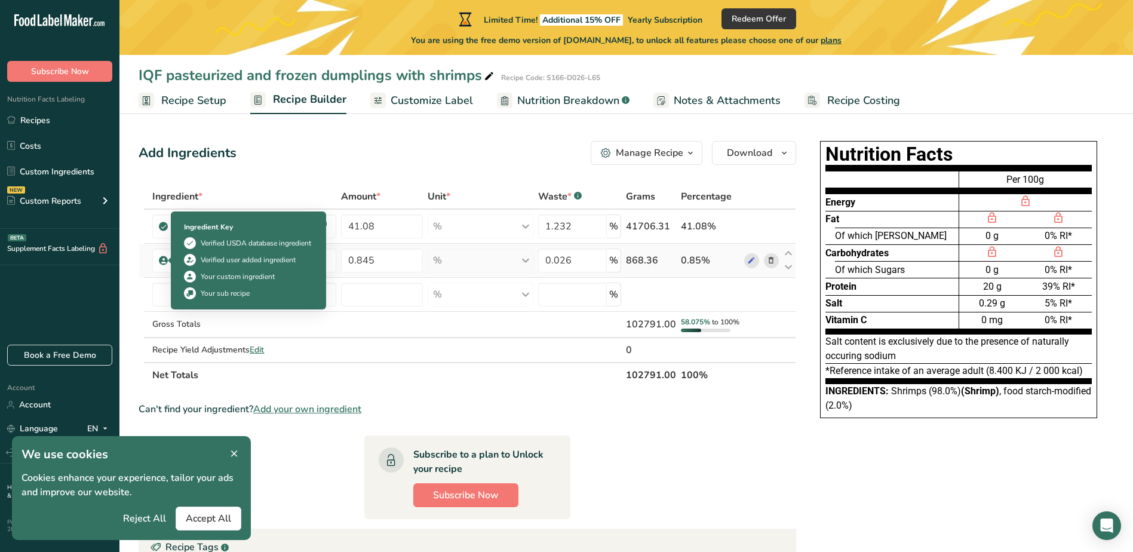
drag, startPoint x: 275, startPoint y: 262, endPoint x: 168, endPoint y: 254, distance: 107.1
click at [168, 254] on td "food starch-modified" at bounding box center [244, 261] width 188 height 34
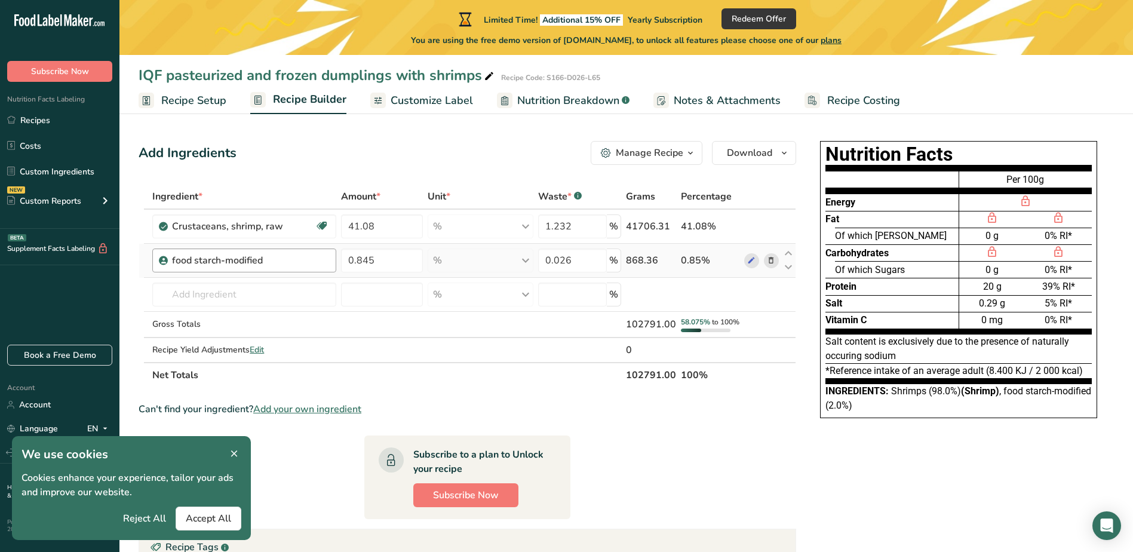
drag, startPoint x: 168, startPoint y: 254, endPoint x: 254, endPoint y: 260, distance: 86.7
copy div "food starch-modified"
click at [240, 295] on input "text" at bounding box center [243, 294] width 183 height 24
paste input "food starch-modified"
type input "food starch-modified"
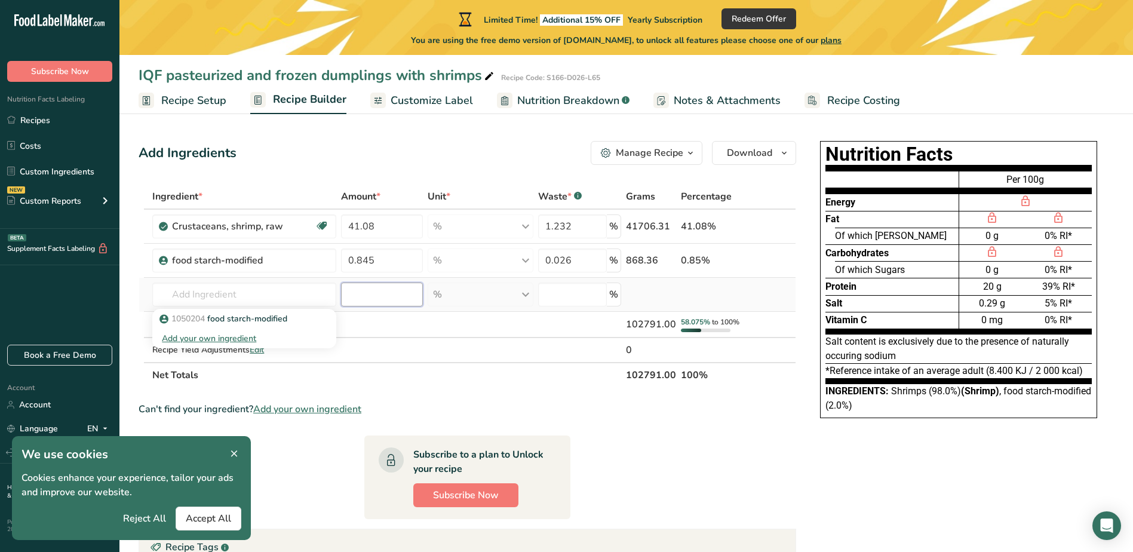
click at [359, 296] on input "number" at bounding box center [382, 294] width 82 height 24
drag, startPoint x: 285, startPoint y: 297, endPoint x: 277, endPoint y: 295, distance: 8.0
click at [284, 297] on input "text" at bounding box center [243, 294] width 183 height 24
paste input "food starch-modified"
type input "food starch-modified"
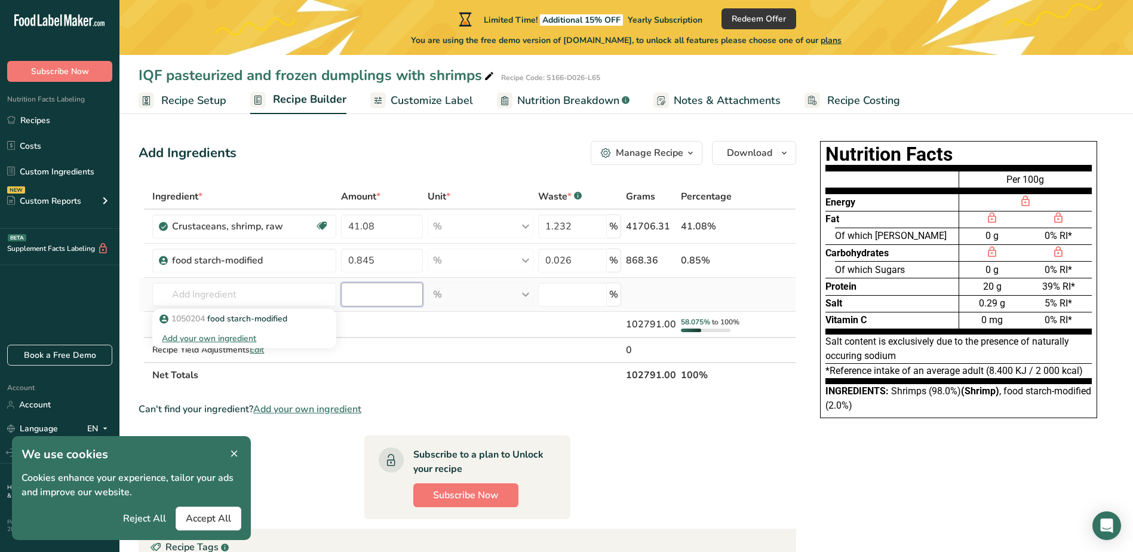
click at [366, 295] on input "number" at bounding box center [382, 294] width 82 height 24
click at [307, 293] on input "text" at bounding box center [243, 294] width 183 height 24
click at [279, 297] on input "text" at bounding box center [243, 294] width 183 height 24
drag, startPoint x: 279, startPoint y: 297, endPoint x: 257, endPoint y: 295, distance: 22.8
click at [257, 295] on input "text" at bounding box center [243, 294] width 183 height 24
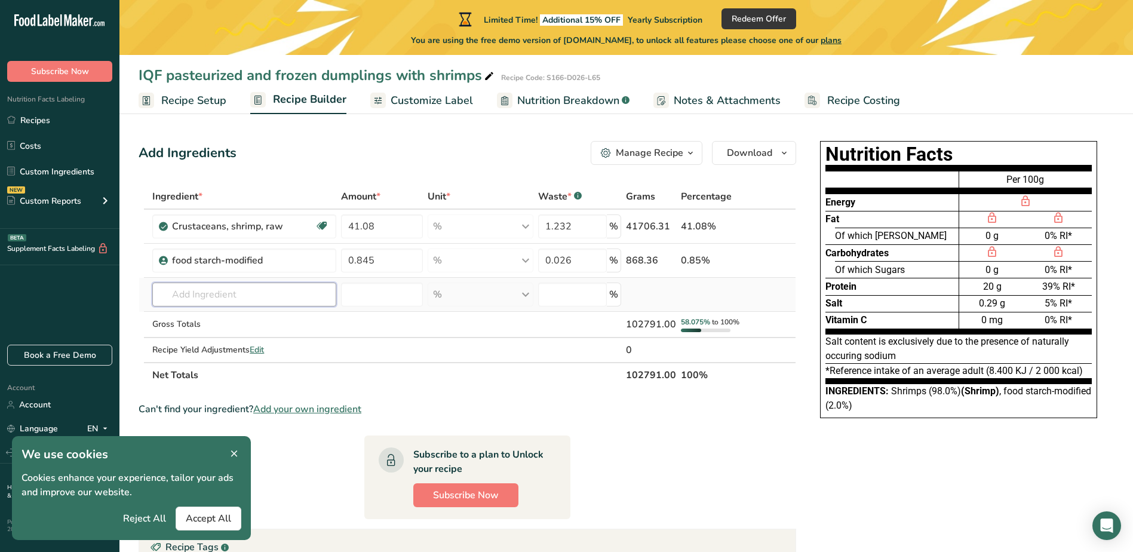
click at [238, 294] on input "text" at bounding box center [243, 294] width 183 height 24
click at [230, 290] on input "text" at bounding box center [243, 294] width 183 height 24
click at [260, 293] on input "text" at bounding box center [243, 294] width 183 height 24
paste input "food starch-modified"
type input "food starch-modified"
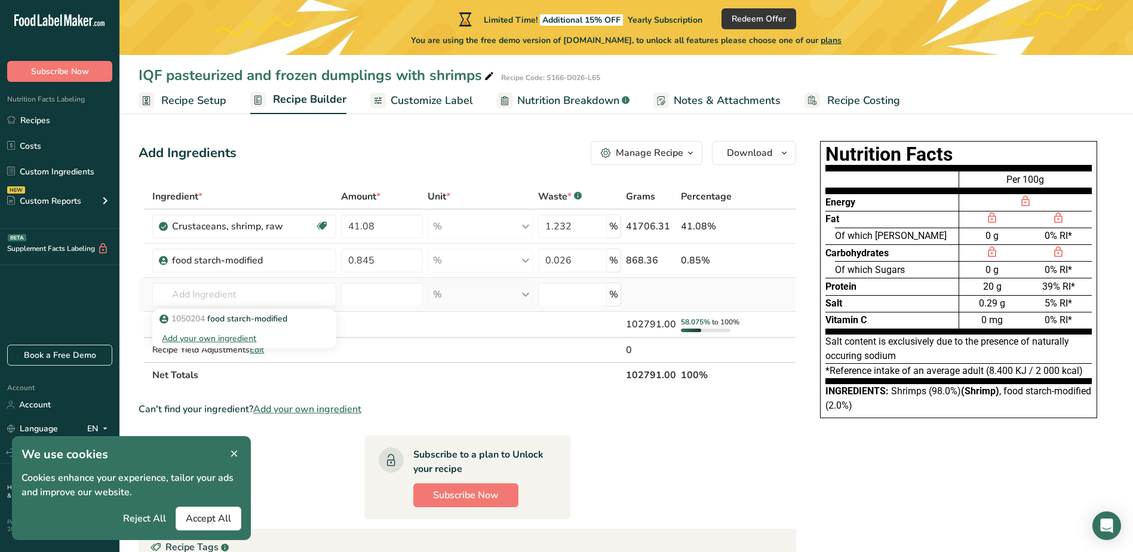
click at [247, 339] on div "Add your own ingredient" at bounding box center [244, 338] width 164 height 13
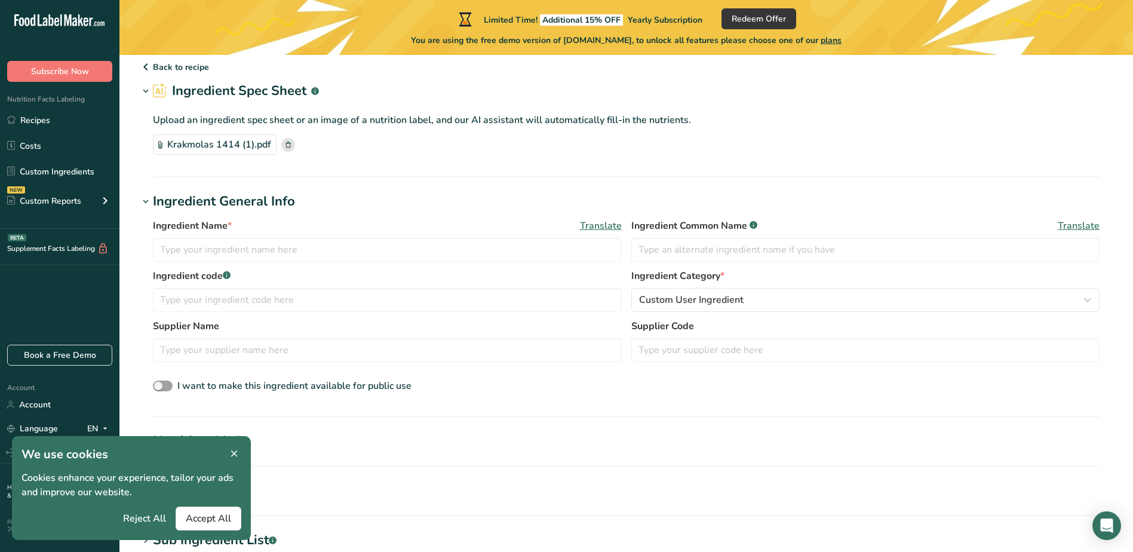
scroll to position [60, 0]
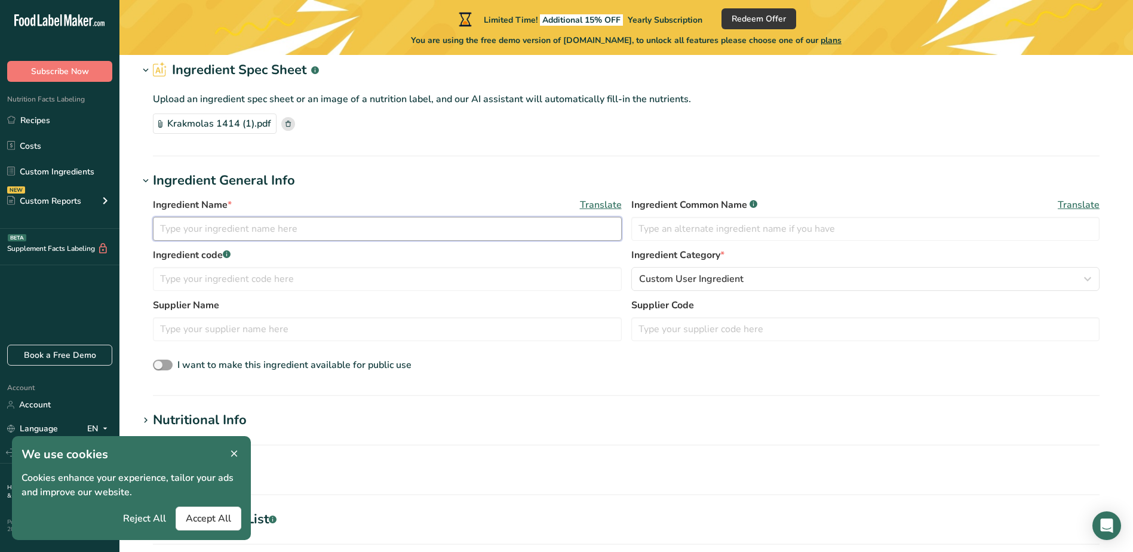
click at [328, 232] on input "text" at bounding box center [387, 229] width 469 height 24
paste input "food starch-modified"
type input "food starch-modified"
click at [778, 224] on input "text" at bounding box center [865, 229] width 469 height 24
paste input "food starch-modified"
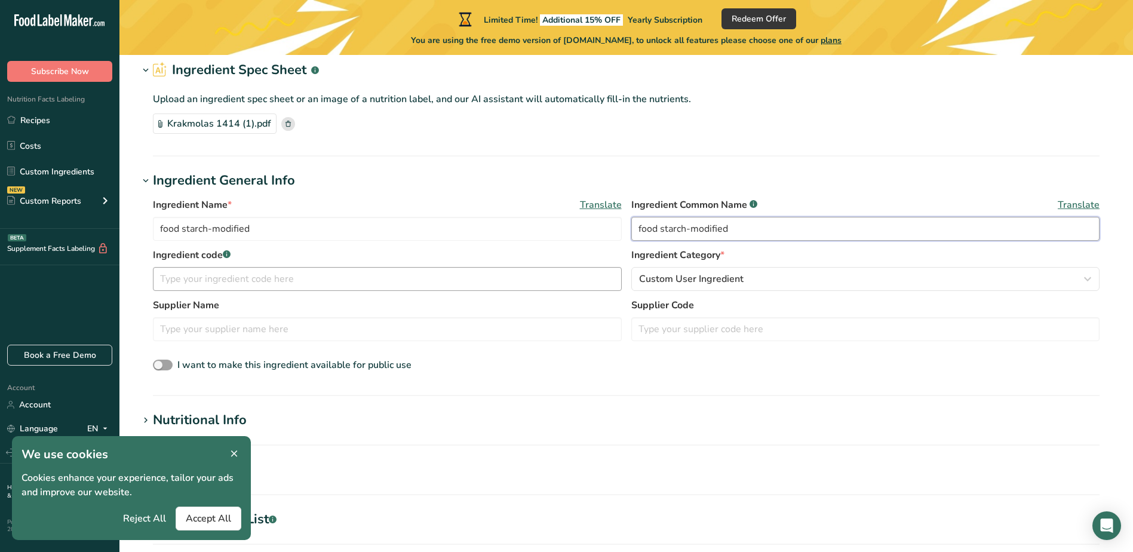
type input "food starch-modified"
click at [356, 282] on input "text" at bounding box center [387, 279] width 469 height 24
type input "1050124"
click at [316, 310] on label "Supplier Name" at bounding box center [387, 305] width 469 height 14
click at [316, 319] on input "text" at bounding box center [387, 329] width 469 height 24
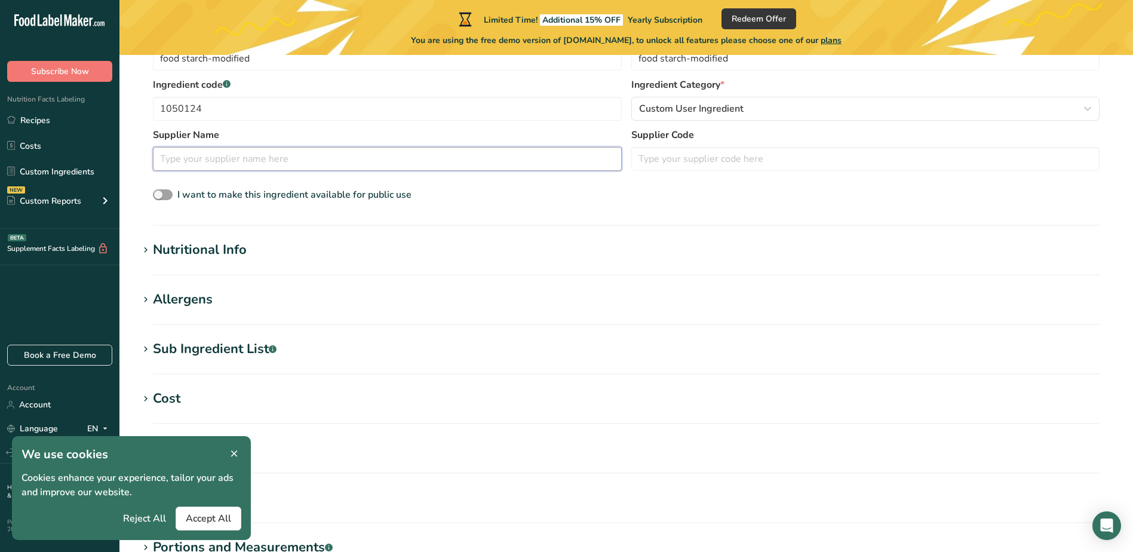
scroll to position [395, 0]
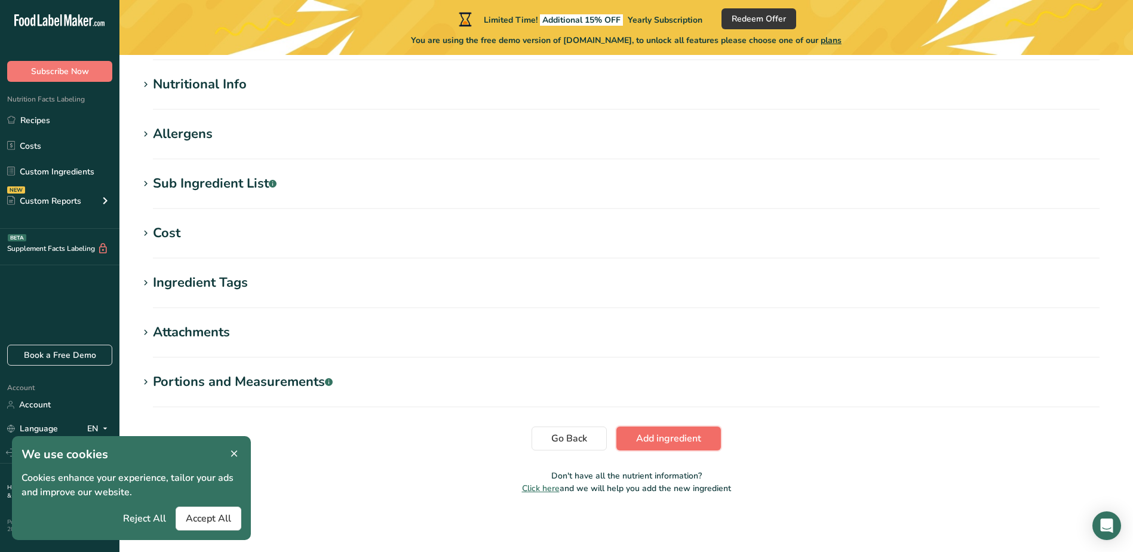
click at [663, 436] on span "Add ingredient" at bounding box center [668, 438] width 65 height 14
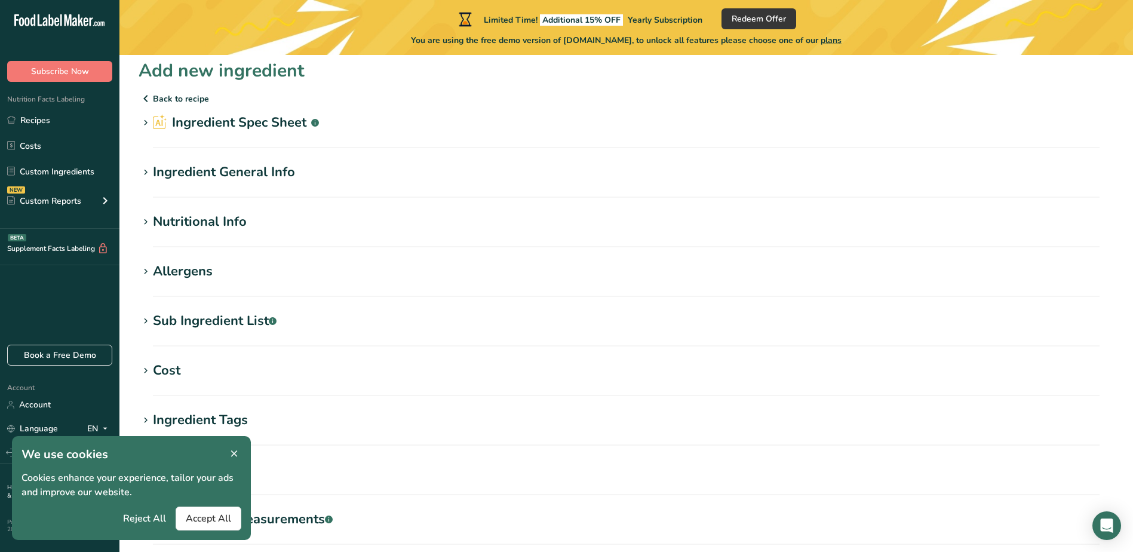
scroll to position [0, 0]
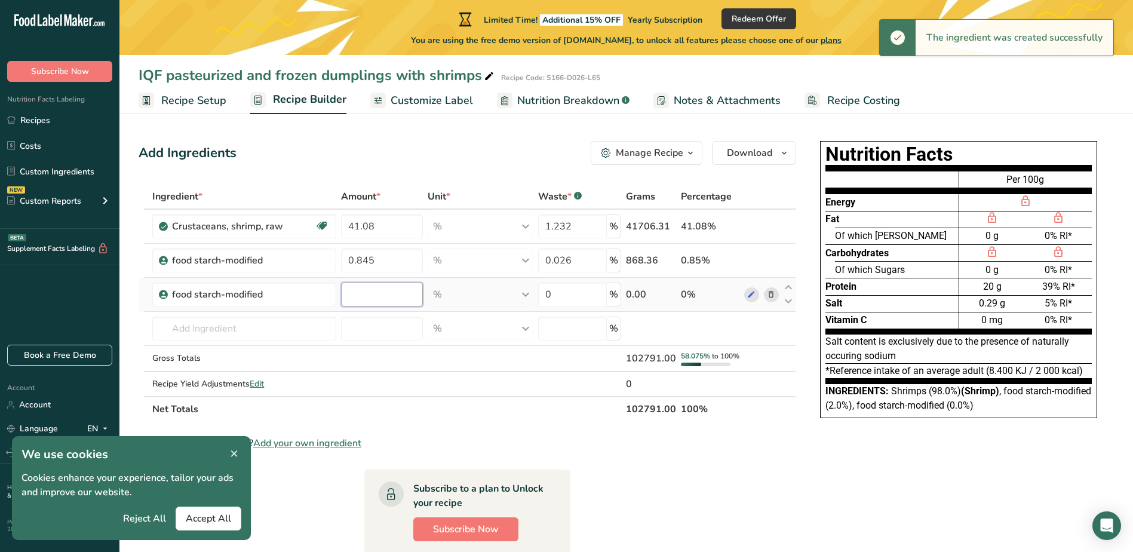
click at [380, 296] on input "number" at bounding box center [382, 294] width 82 height 24
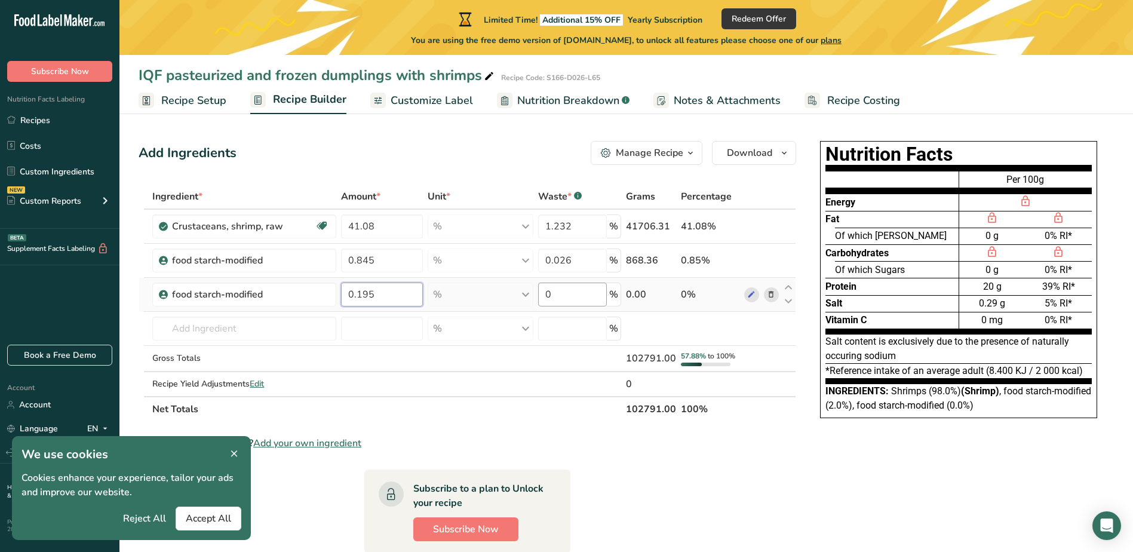
type input "0.195"
click at [567, 293] on div "Ingredient * Amount * Unit * Waste * .a-a{fill:#347362;}.b-a{fill:#fff;} Grams …" at bounding box center [467, 303] width 657 height 238
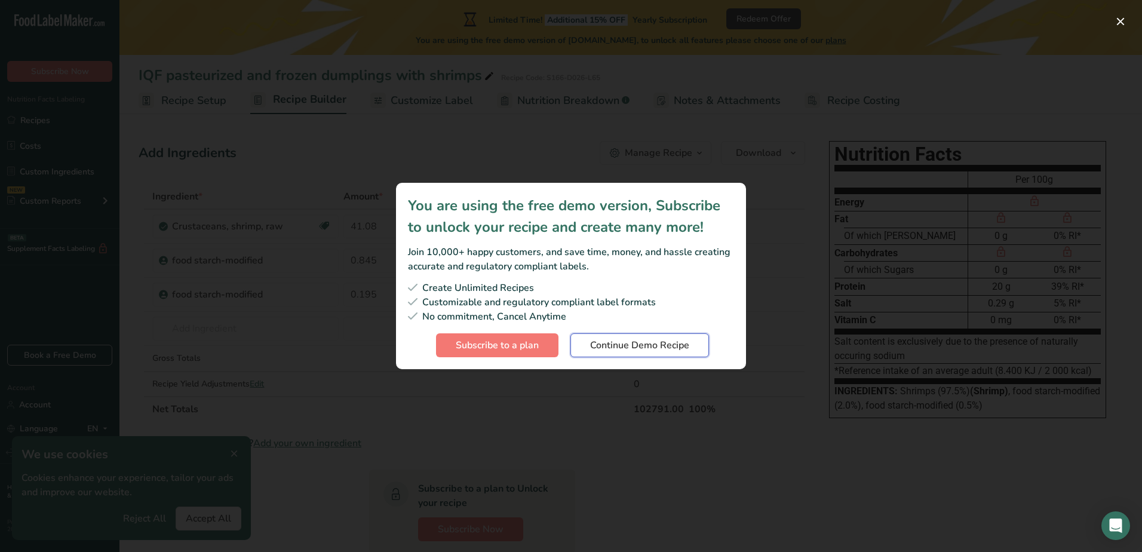
click at [617, 344] on span "Continue Demo Recipe" at bounding box center [639, 345] width 99 height 14
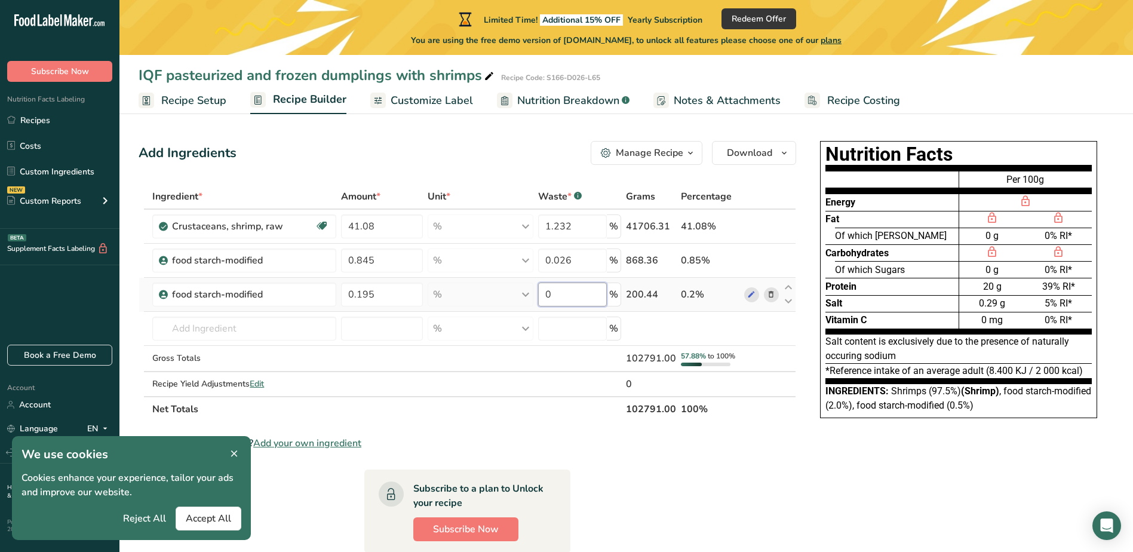
click at [582, 296] on input "0" at bounding box center [572, 294] width 69 height 24
type input "0.006"
click at [265, 324] on div "Ingredient * Amount * Unit * Waste * .a-a{fill:#347362;}.b-a{fill:#fff;} Grams …" at bounding box center [467, 303] width 657 height 238
click at [745, 256] on span at bounding box center [751, 260] width 14 height 14
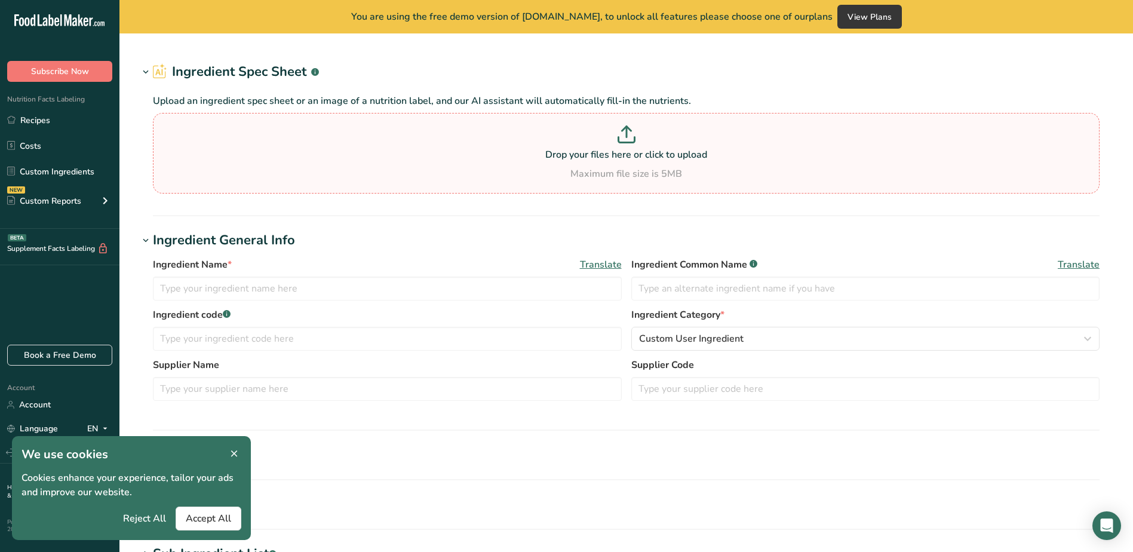
type input "food starch-modified"
type input "1050204"
type input "100"
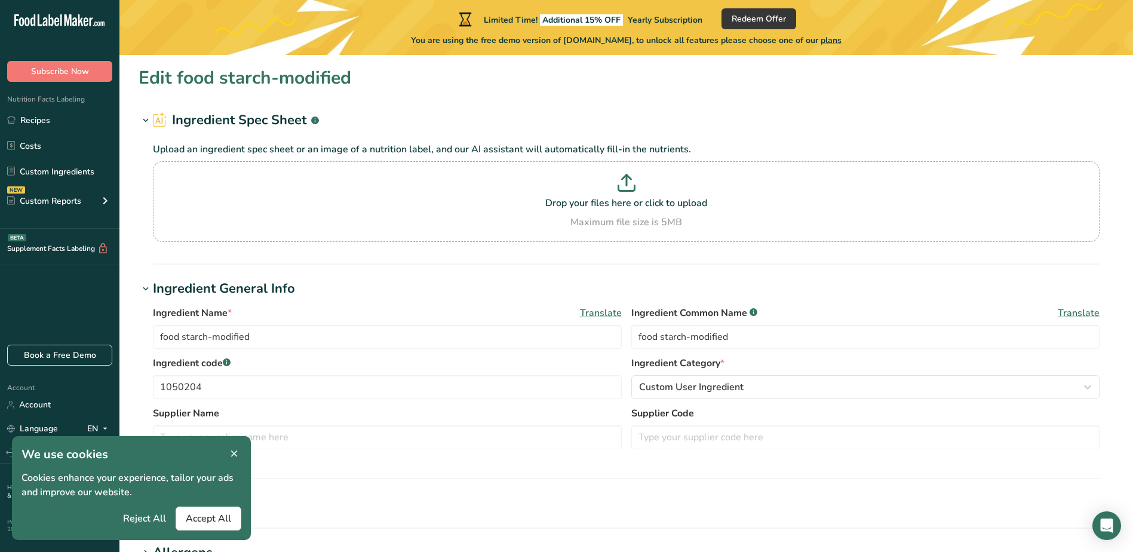
type input "0"
type KJ "0"
type Fat "0.2"
type Fat "0"
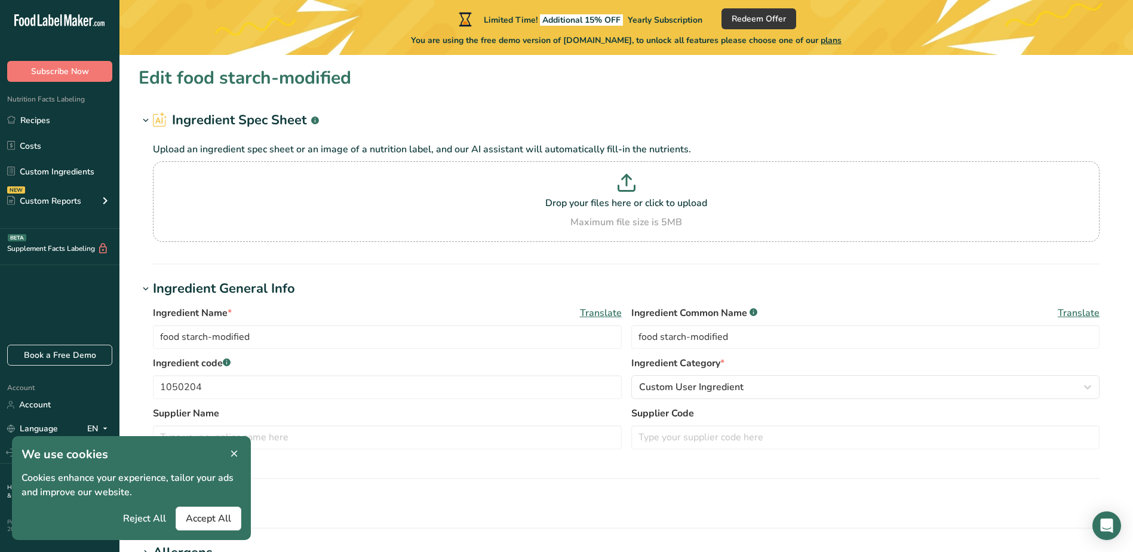
type input "0"
type Carbohydrates "85.8"
type Fiber "0"
type Sugars "0"
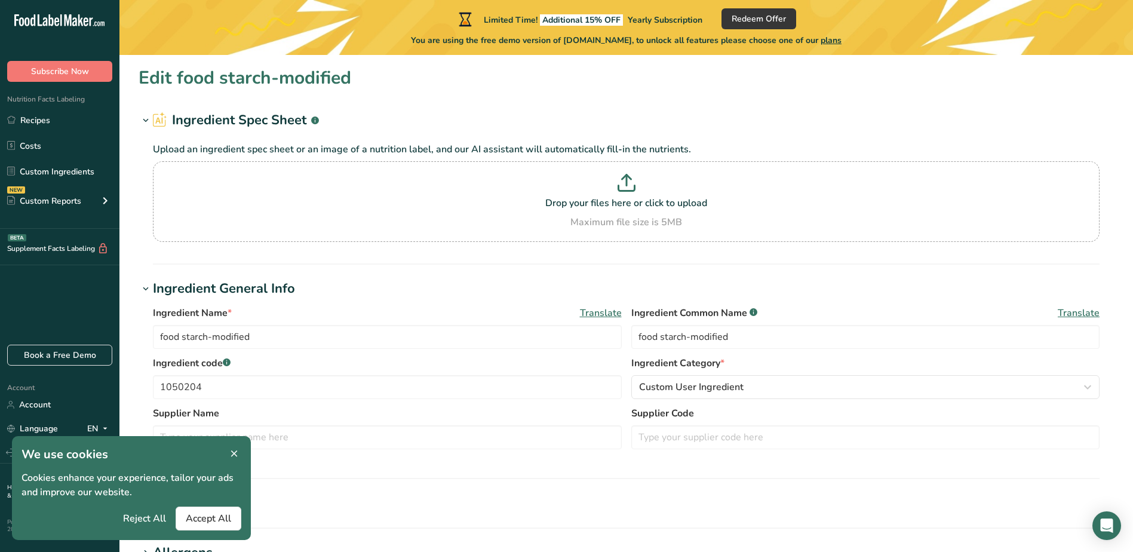
type Sugars "0"
type input "0.4"
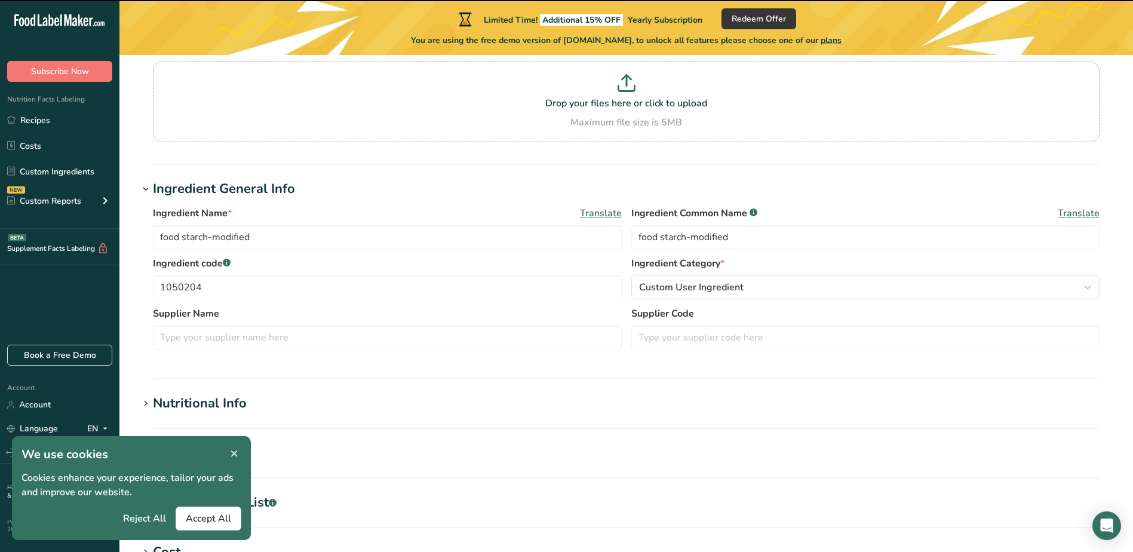
scroll to position [239, 0]
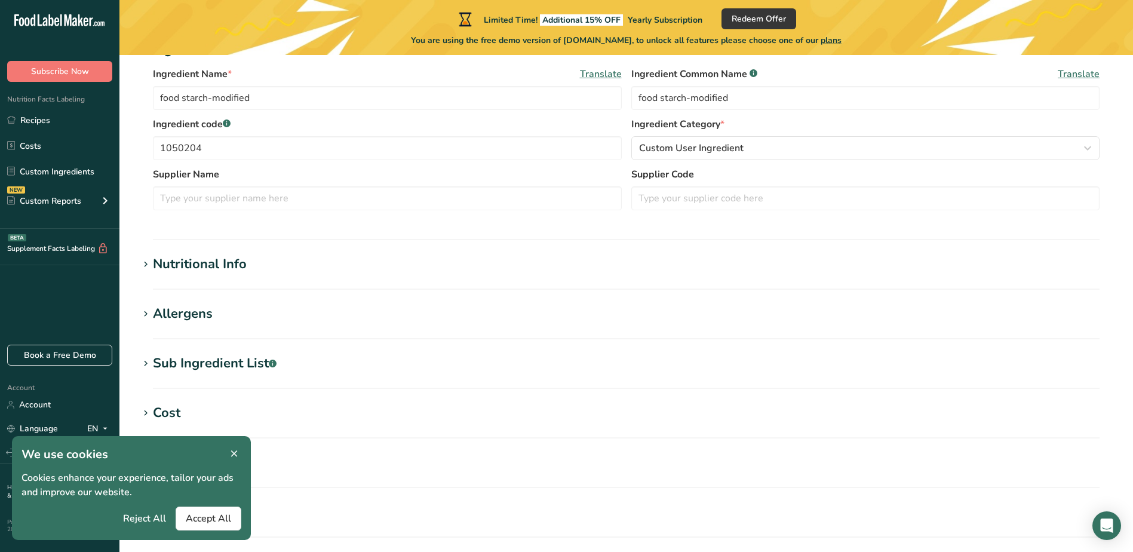
click at [227, 265] on div "Nutritional Info" at bounding box center [200, 264] width 94 height 20
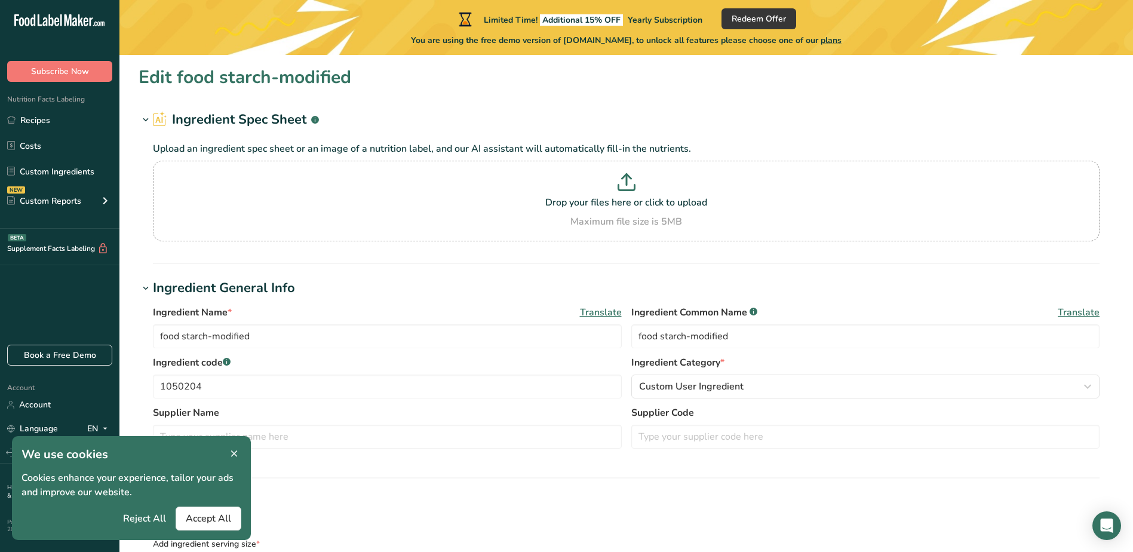
scroll to position [0, 0]
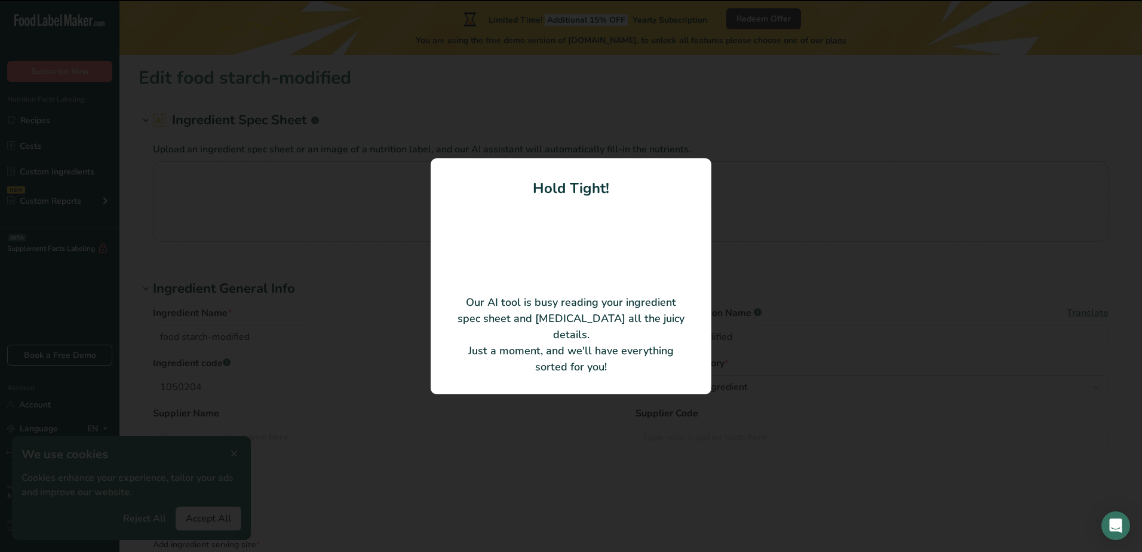
type input "320"
type KJ "1360"
type Fat "0.1"
type Carbohydrates "80"
type input "0.1"
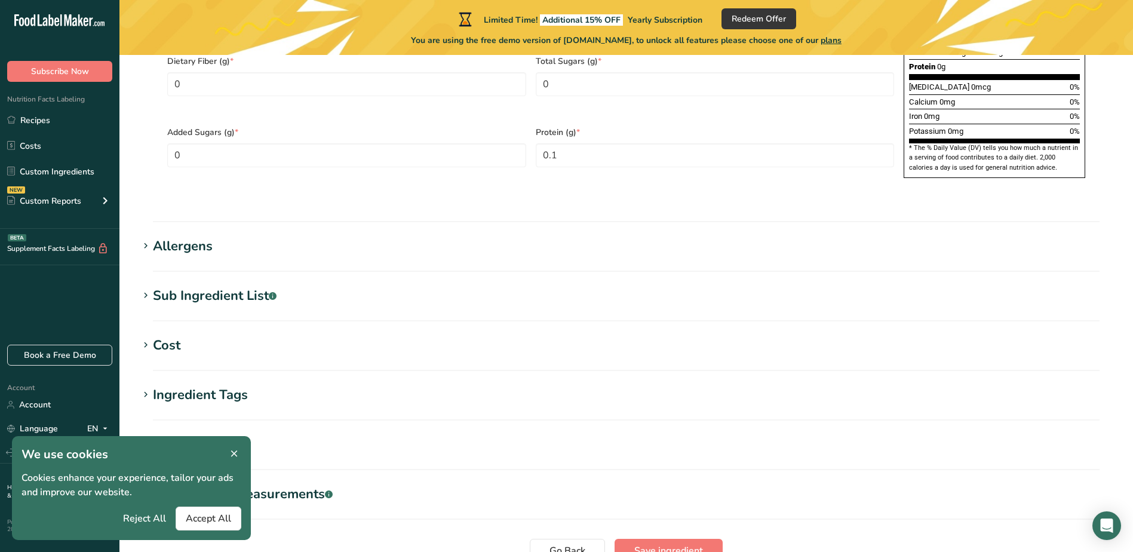
scroll to position [890, 0]
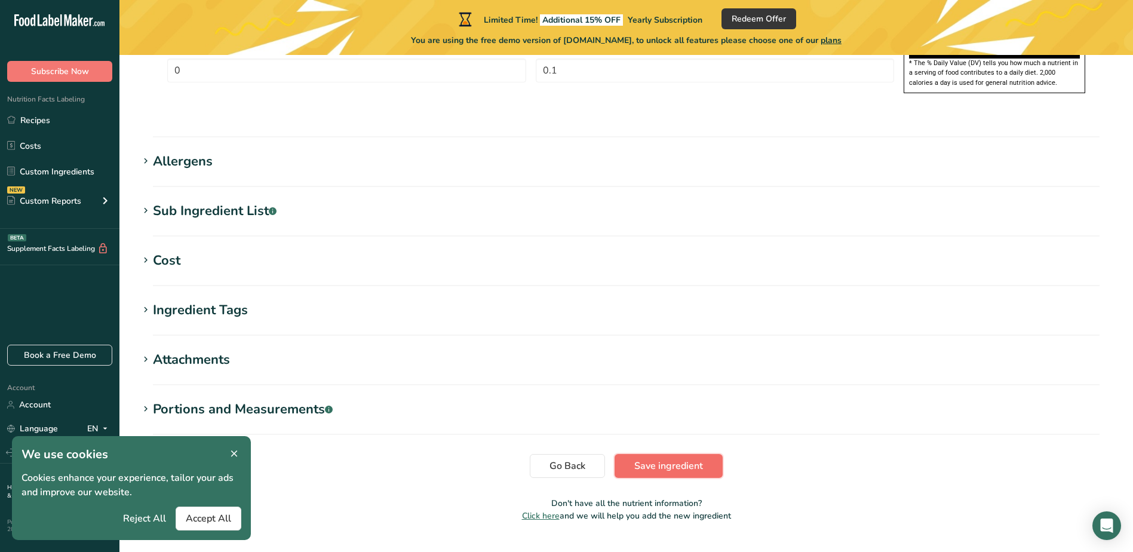
click at [694, 459] on span "Save ingredient" at bounding box center [668, 466] width 69 height 14
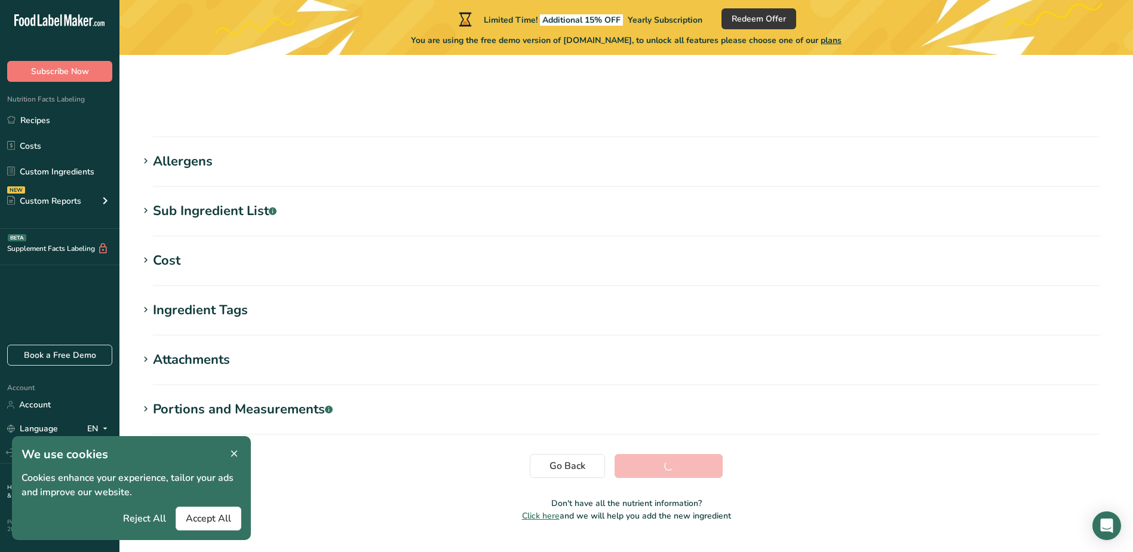
scroll to position [135, 0]
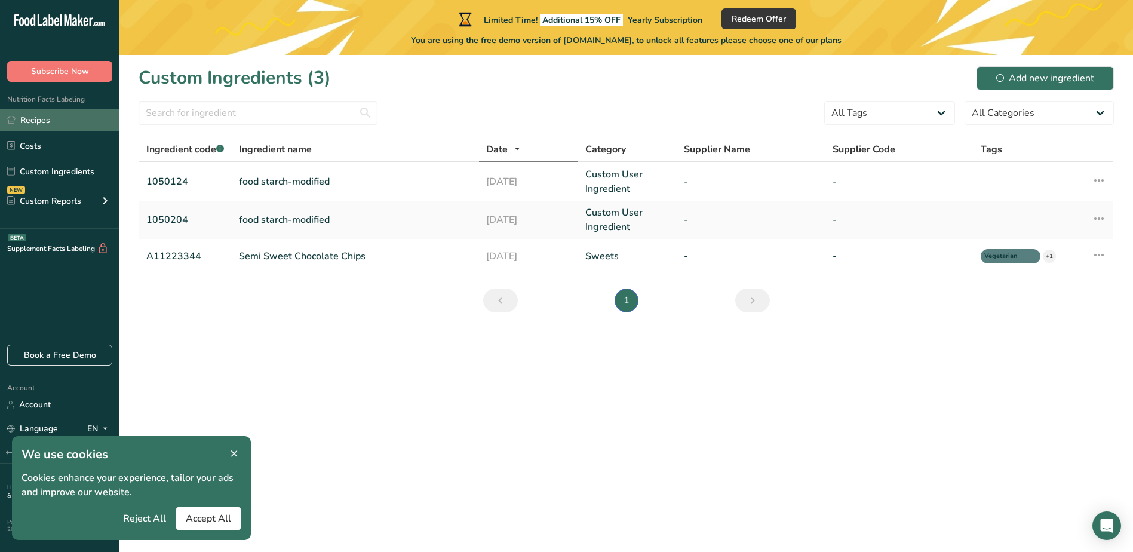
click at [57, 118] on link "Recipes" at bounding box center [59, 120] width 119 height 23
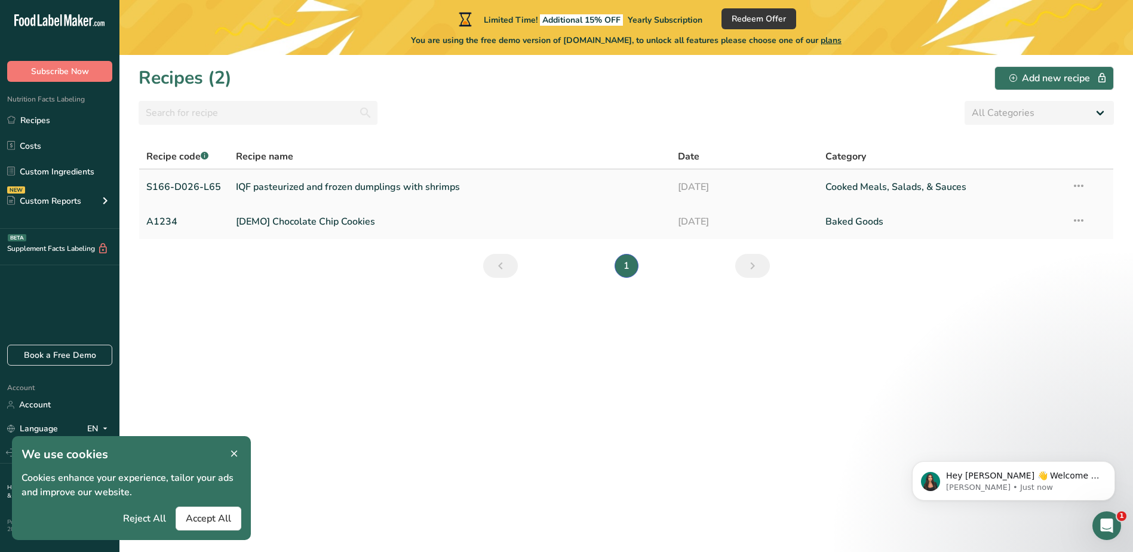
click at [844, 185] on link "Cooked Meals, Salads, & Sauces" at bounding box center [940, 186] width 231 height 25
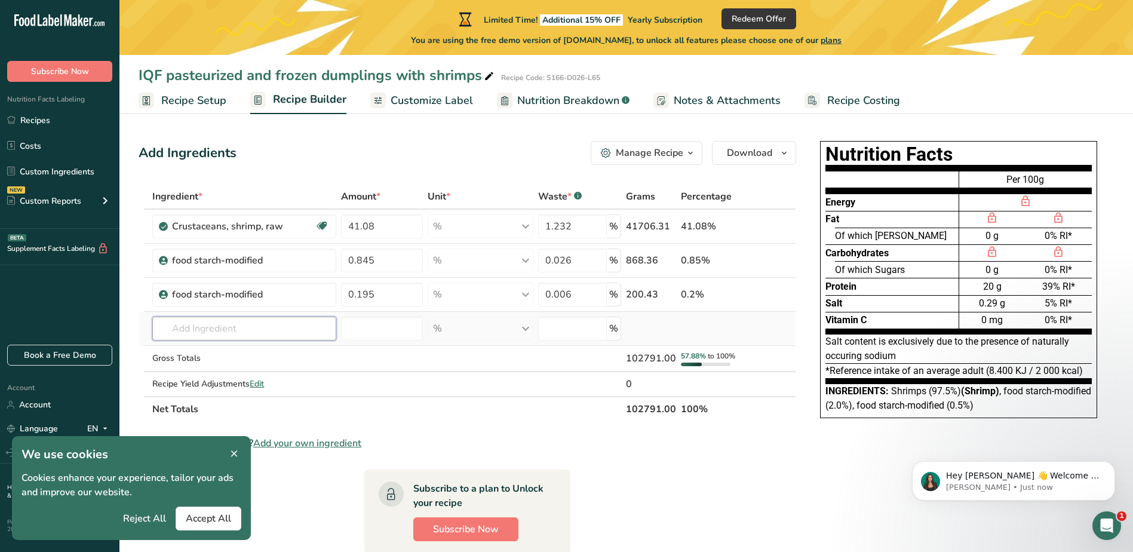
click at [251, 331] on input "text" at bounding box center [243, 328] width 183 height 24
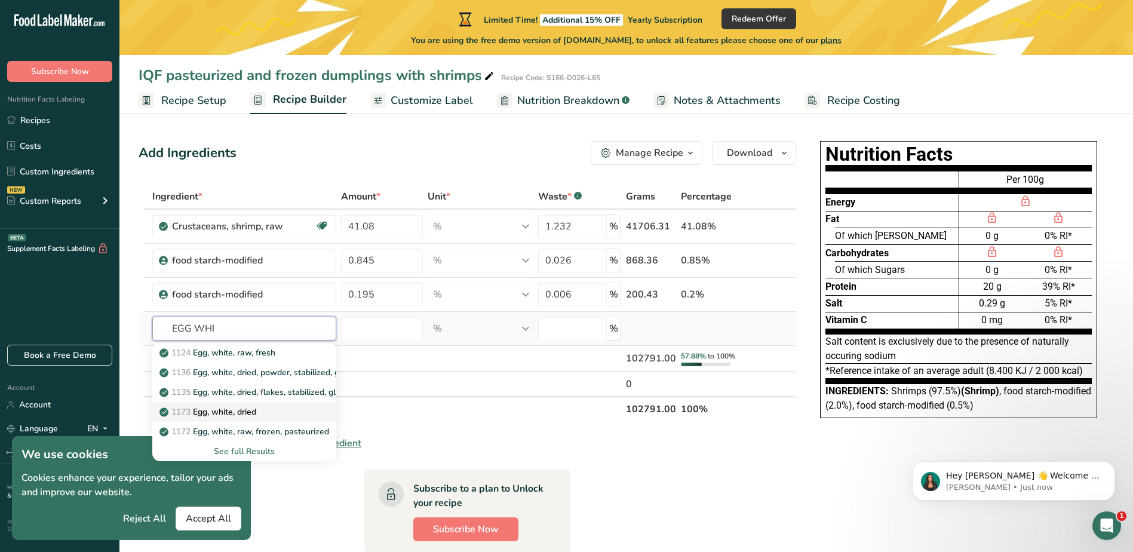
scroll to position [60, 0]
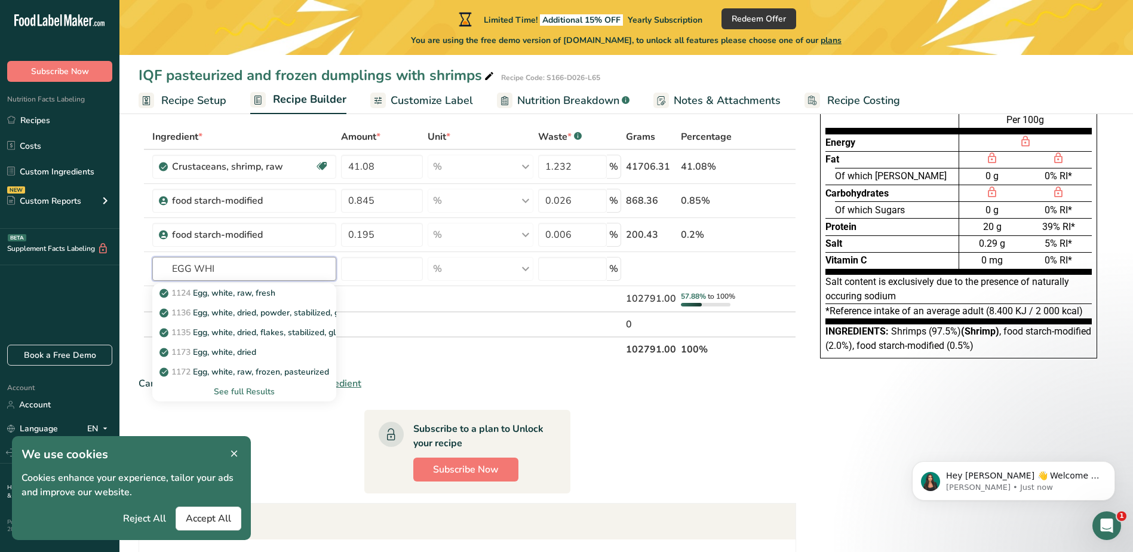
type input "EGG WHI"
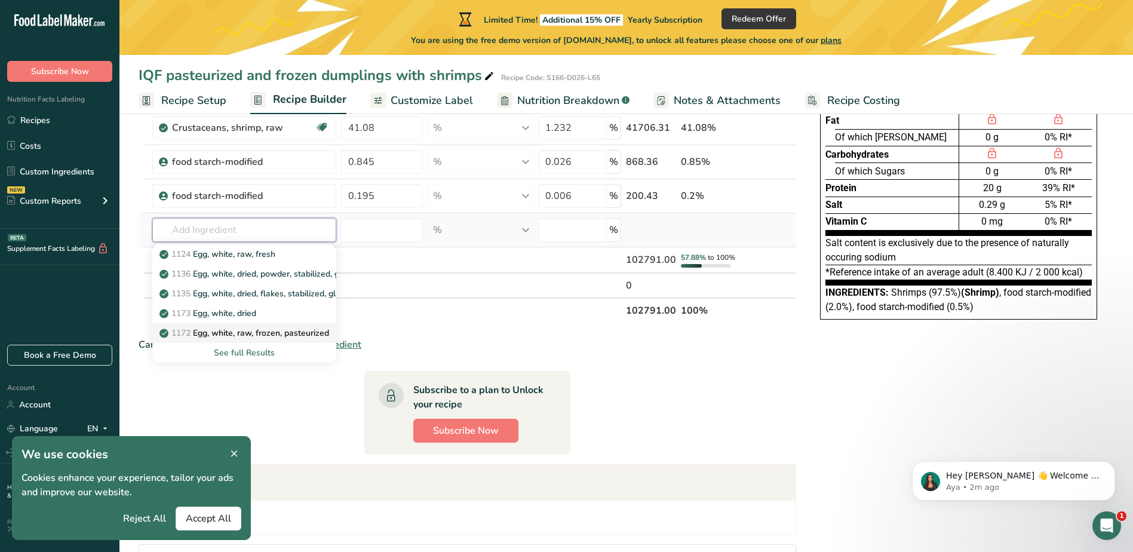
scroll to position [119, 0]
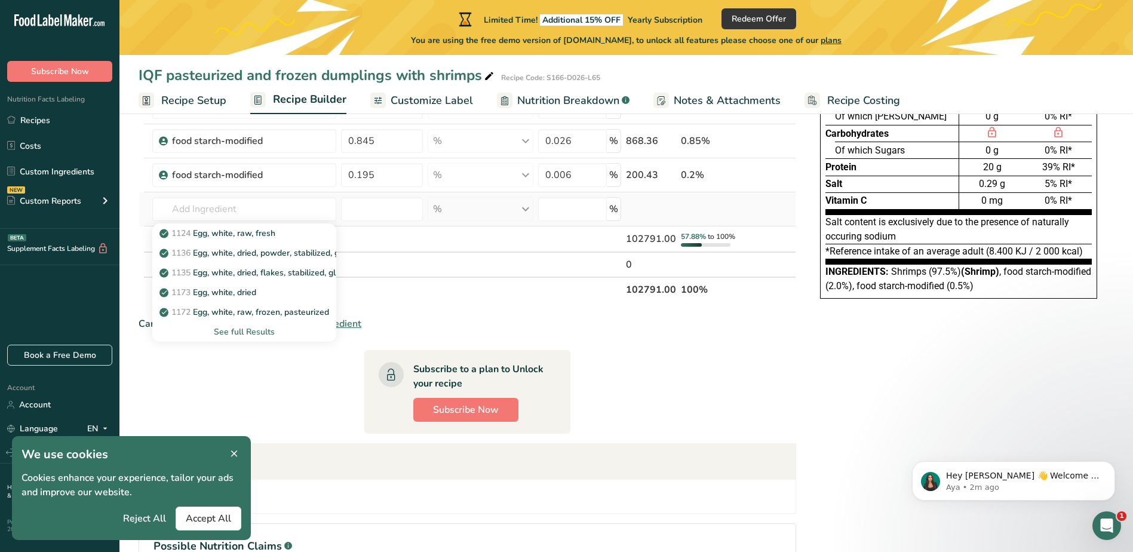
click at [272, 330] on div "See full Results" at bounding box center [244, 331] width 164 height 13
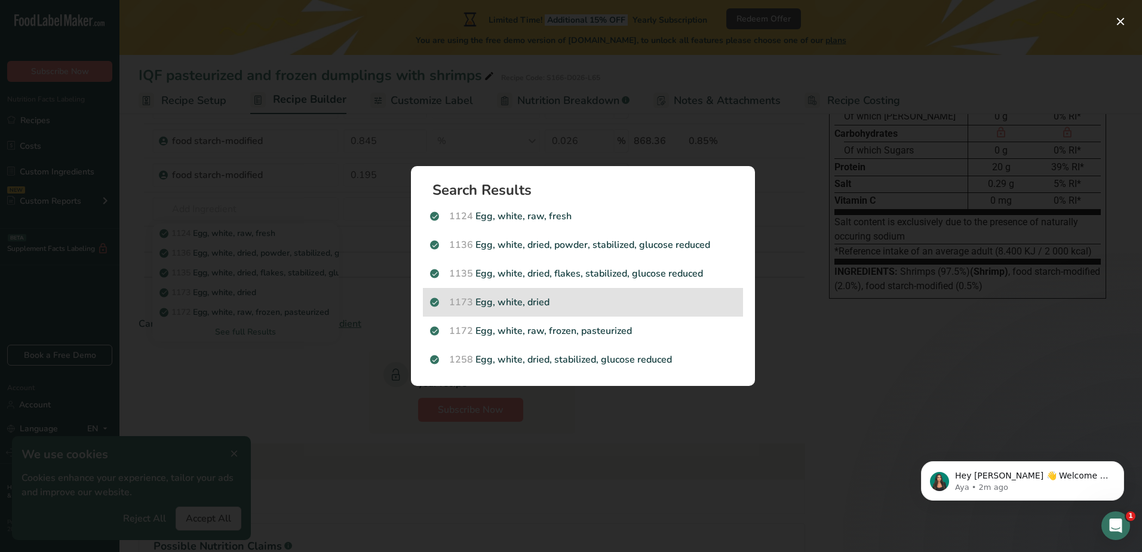
click at [545, 295] on p "1173 Egg, white, dried" at bounding box center [583, 302] width 306 height 14
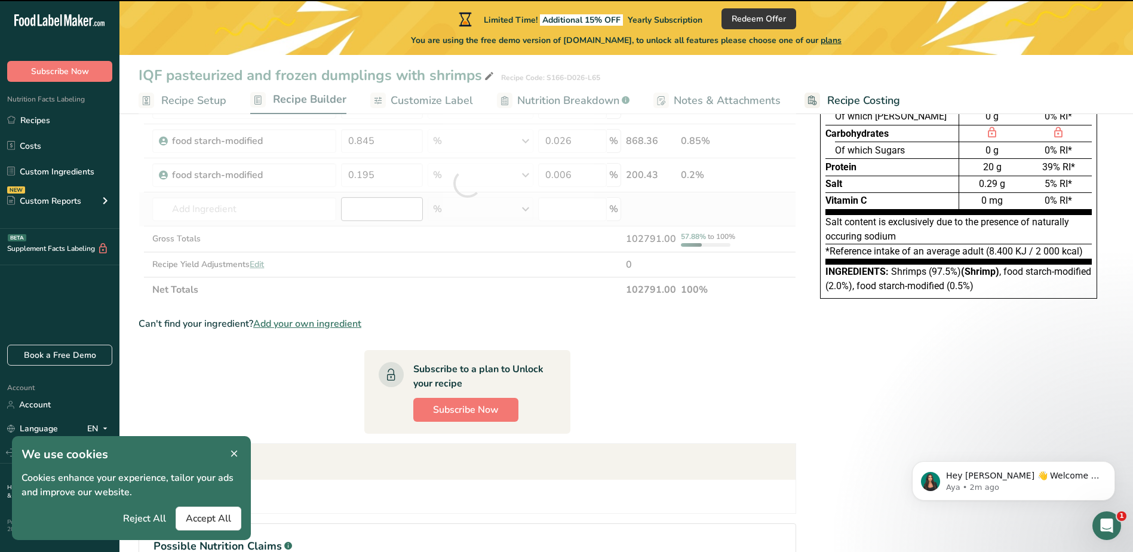
type input "0"
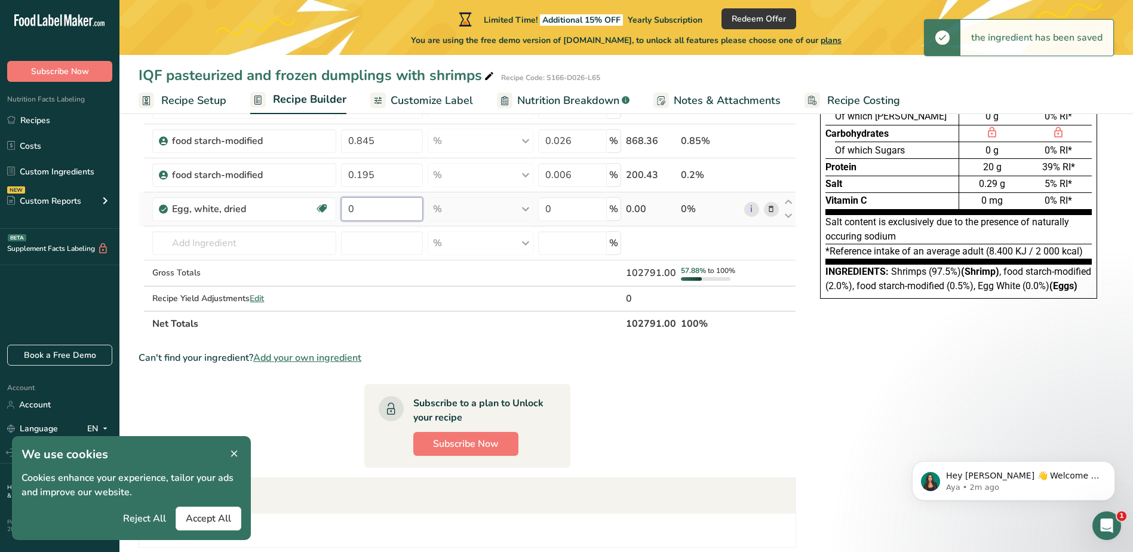
click at [406, 208] on input "0" at bounding box center [382, 209] width 82 height 24
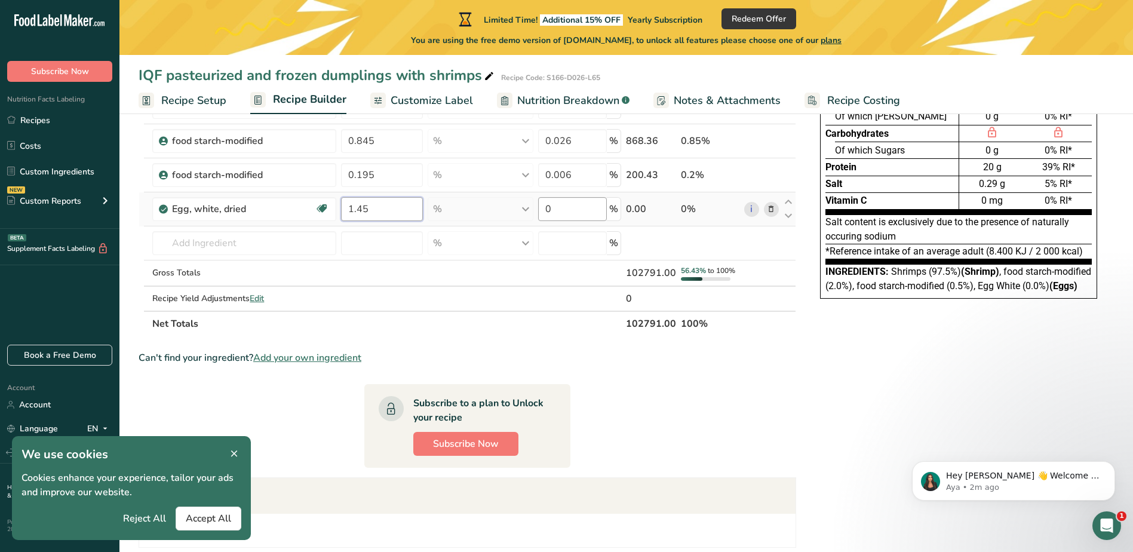
type input "1.45"
click at [573, 210] on div "Ingredient * Amount * Unit * Waste * .a-a{fill:#347362;}.b-a{fill:#fff;} Grams …" at bounding box center [467, 200] width 657 height 272
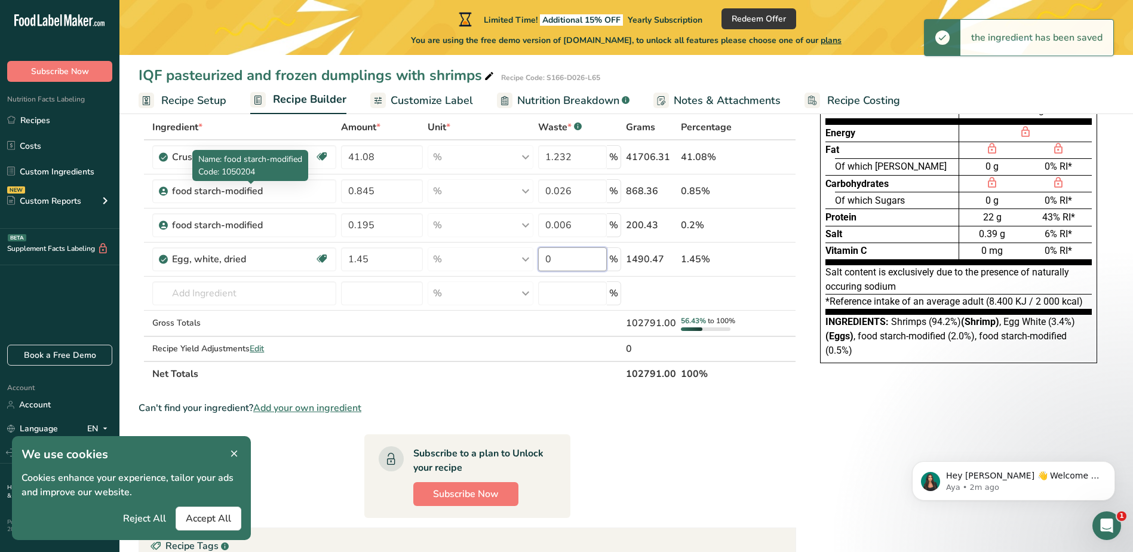
scroll to position [0, 0]
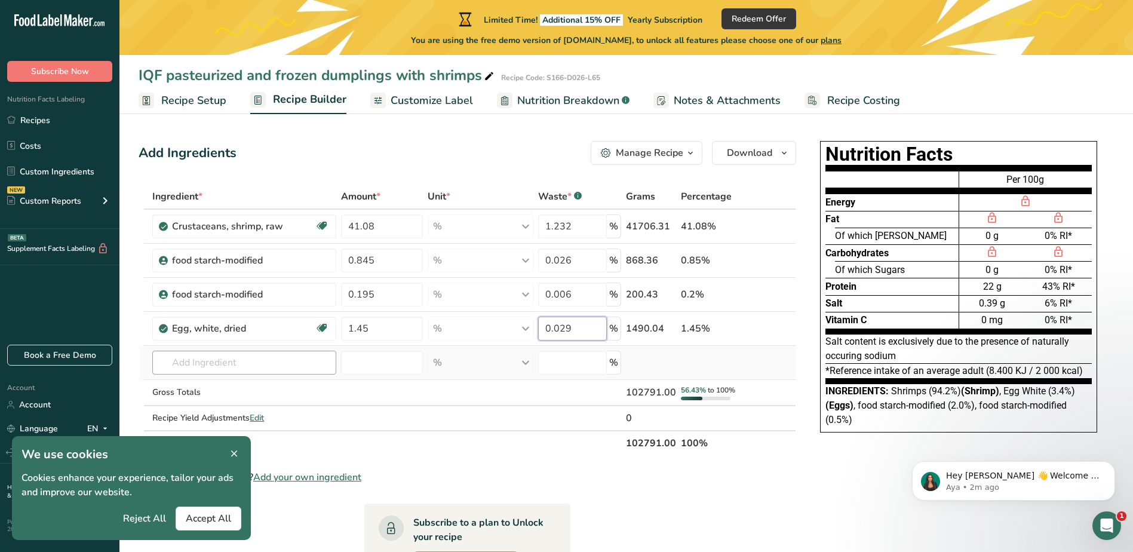
type input "0.029"
click at [273, 356] on div "Ingredient * Amount * Unit * Waste * .a-a{fill:#347362;}.b-a{fill:#fff;} Grams …" at bounding box center [467, 320] width 657 height 272
type input "OYSTER SAUCE"
click at [278, 383] on p "6176 Sauce, oyster, ready-to-serve" at bounding box center [234, 386] width 144 height 13
type input "Sauce, oyster, ready-to-serve"
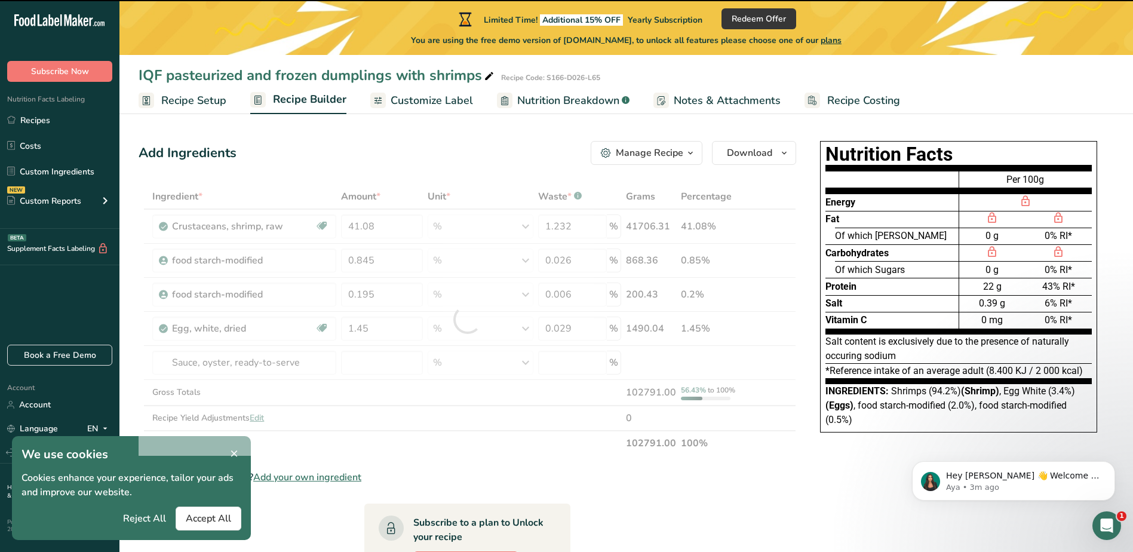
type input "0"
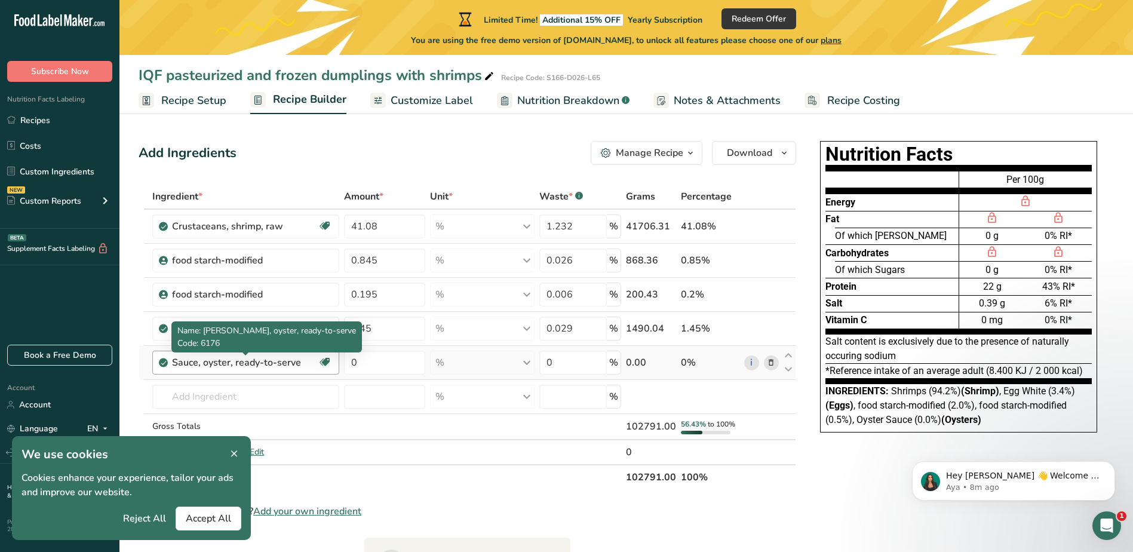
click at [279, 362] on div "Sauce, oyster, ready-to-serve" at bounding box center [245, 362] width 146 height 14
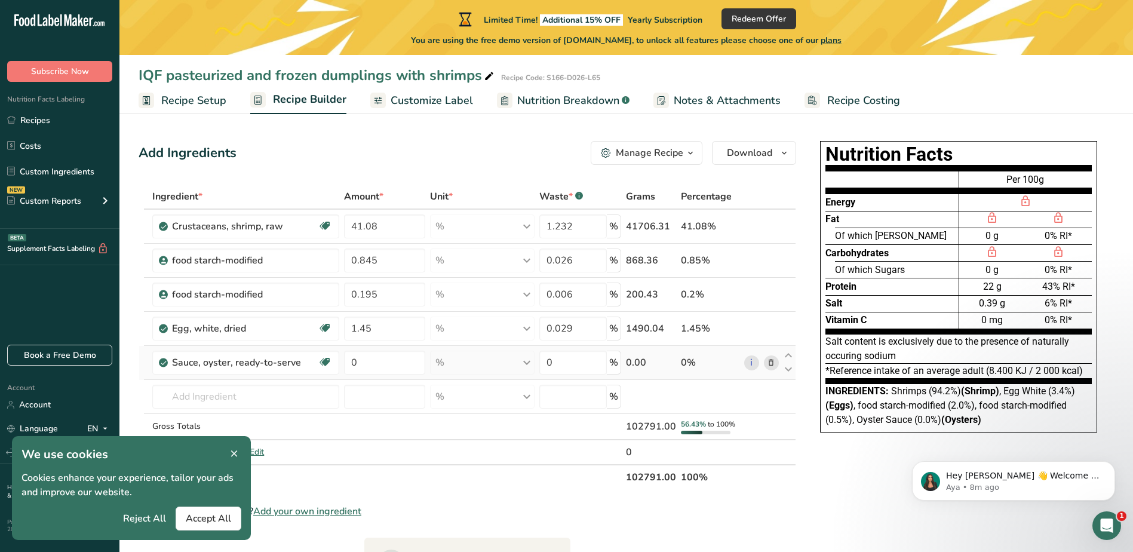
drag, startPoint x: 267, startPoint y: 364, endPoint x: 144, endPoint y: 364, distance: 122.4
click at [144, 364] on tr "Sauce, oyster, ready-to-serve Dairy free Gluten free Soy free 0 % Portions 1 tb…" at bounding box center [467, 363] width 656 height 34
drag, startPoint x: 144, startPoint y: 364, endPoint x: 244, endPoint y: 364, distance: 99.7
click at [244, 364] on div "Sauce, oyster, ready-to-serve" at bounding box center [245, 362] width 146 height 14
click at [268, 364] on div "Sauce, oyster, ready-to-serve" at bounding box center [245, 362] width 146 height 14
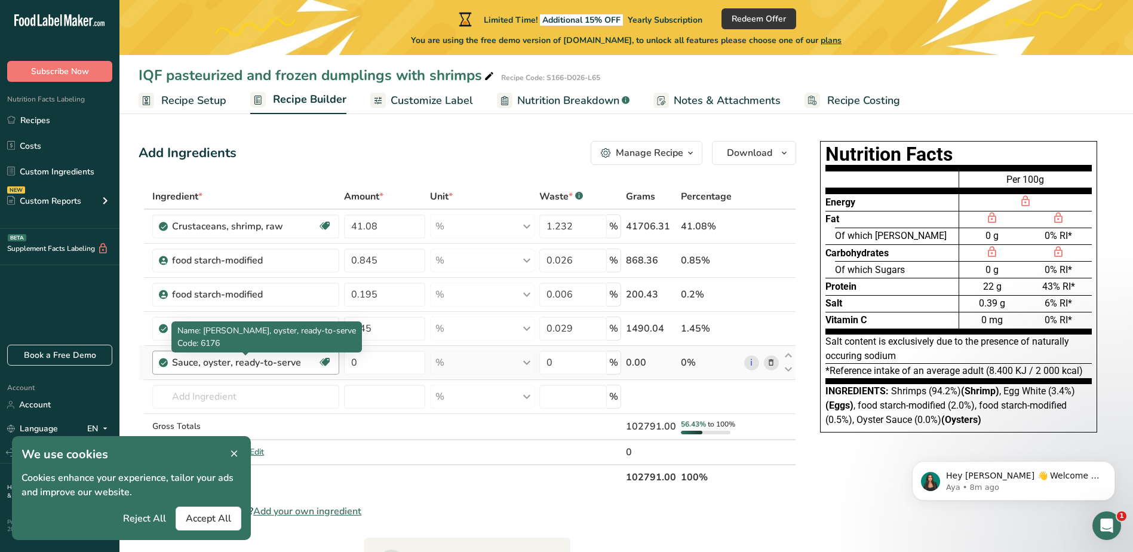
click at [284, 363] on div "Sauce, oyster, ready-to-serve" at bounding box center [245, 362] width 146 height 14
click at [282, 359] on div "Sauce, oyster, ready-to-serve" at bounding box center [245, 362] width 146 height 14
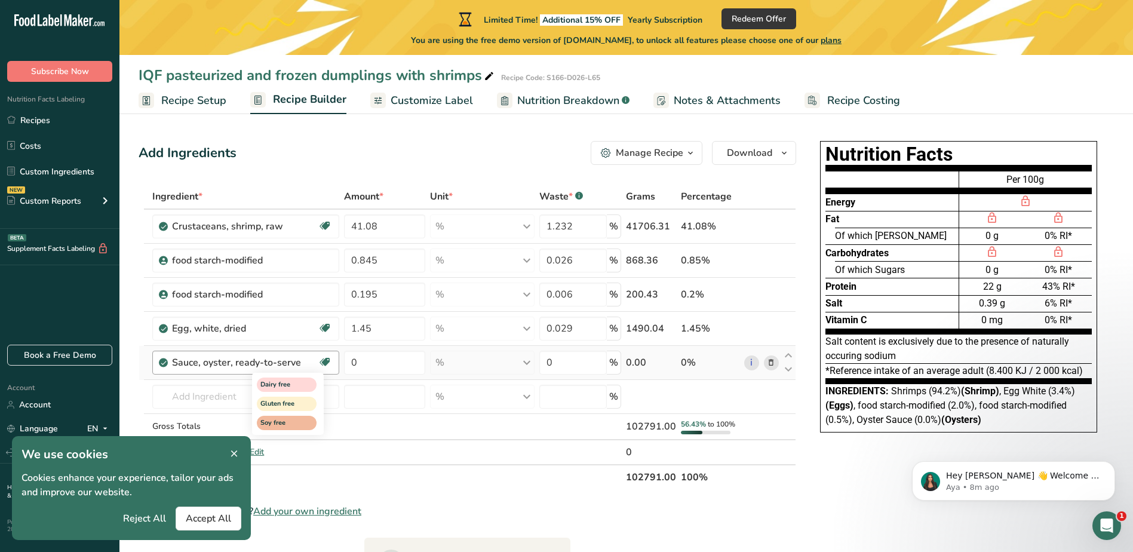
click at [321, 359] on icon at bounding box center [325, 362] width 12 height 19
click at [750, 359] on link "i" at bounding box center [751, 362] width 15 height 15
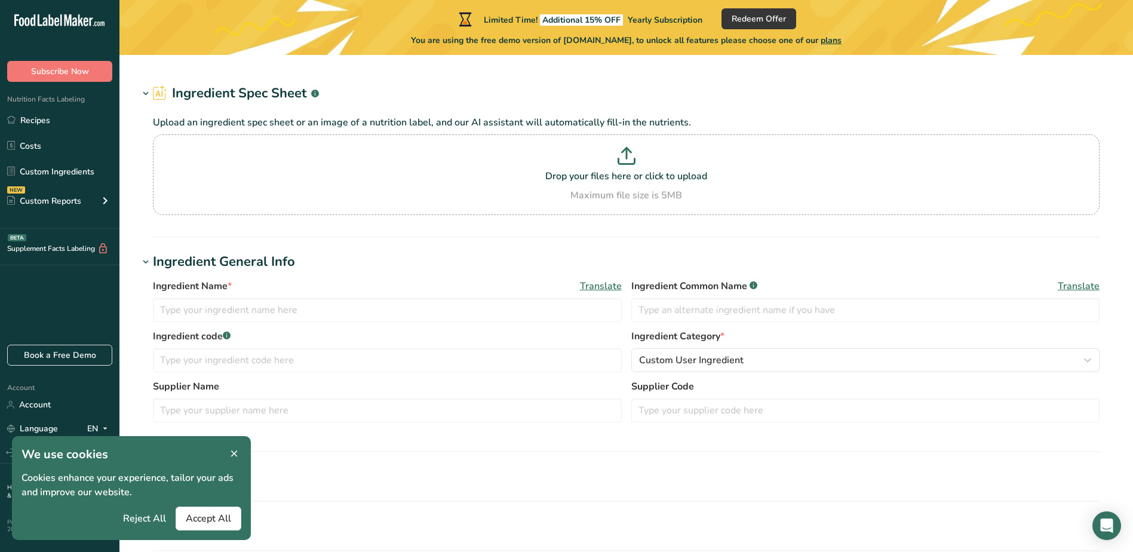
type input "Sauce, oyster, ready-to-serve"
type input "Oyster Sauce"
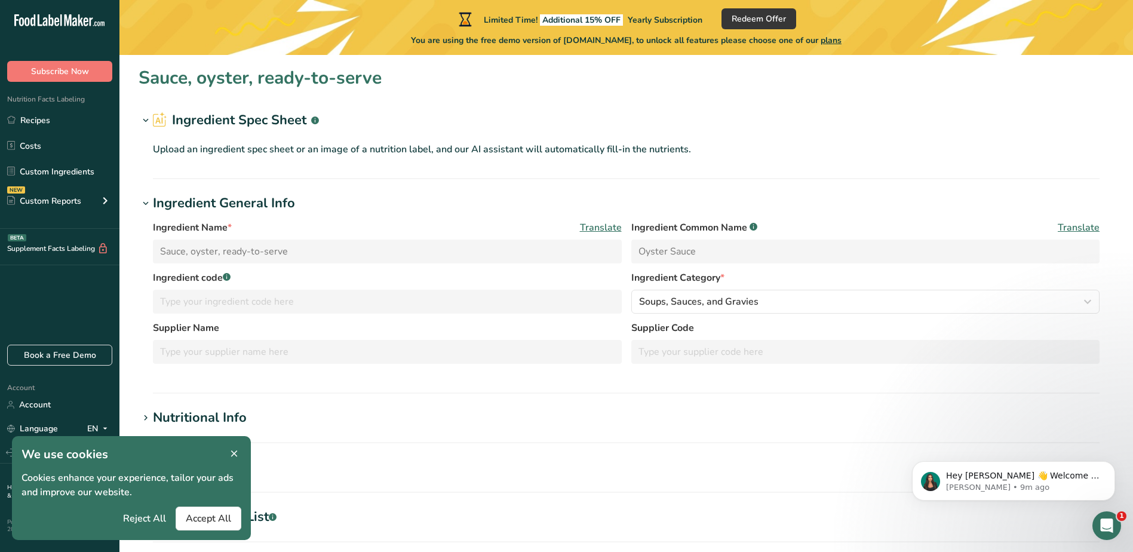
drag, startPoint x: 189, startPoint y: 230, endPoint x: 181, endPoint y: 210, distance: 21.7
click at [189, 229] on span "Ingredient Name *" at bounding box center [192, 227] width 79 height 14
click at [180, 204] on div "Ingredient General Info" at bounding box center [224, 203] width 142 height 20
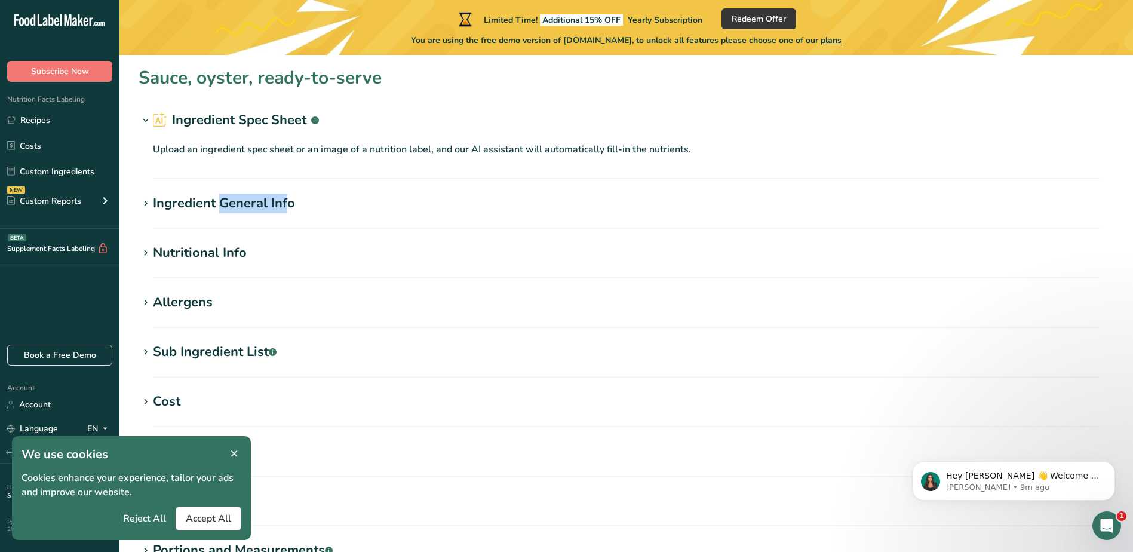
click at [179, 204] on div "Ingredient General Info" at bounding box center [224, 203] width 142 height 20
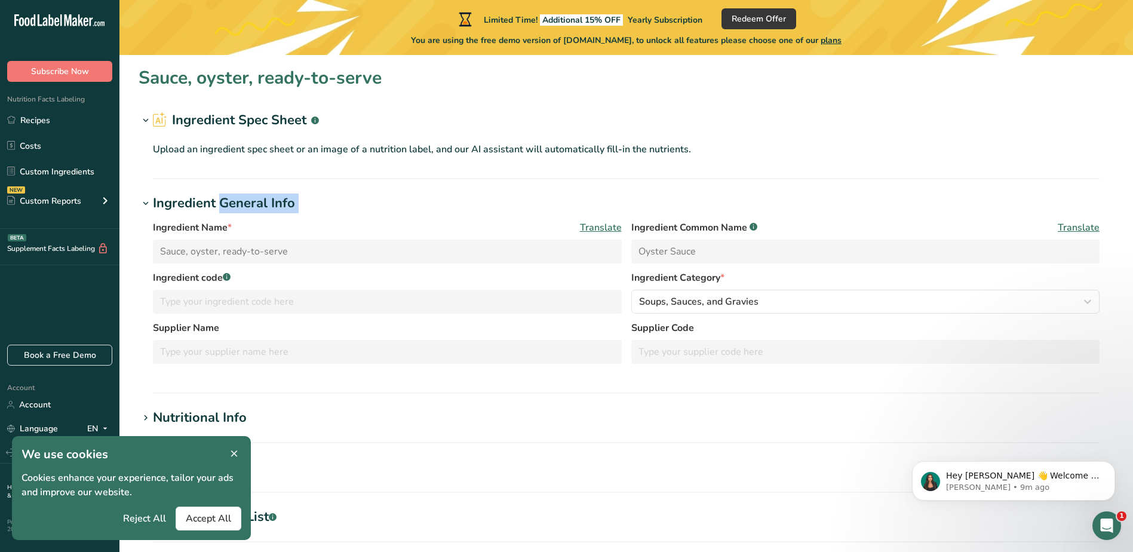
click at [179, 204] on div "Ingredient General Info" at bounding box center [224, 203] width 142 height 20
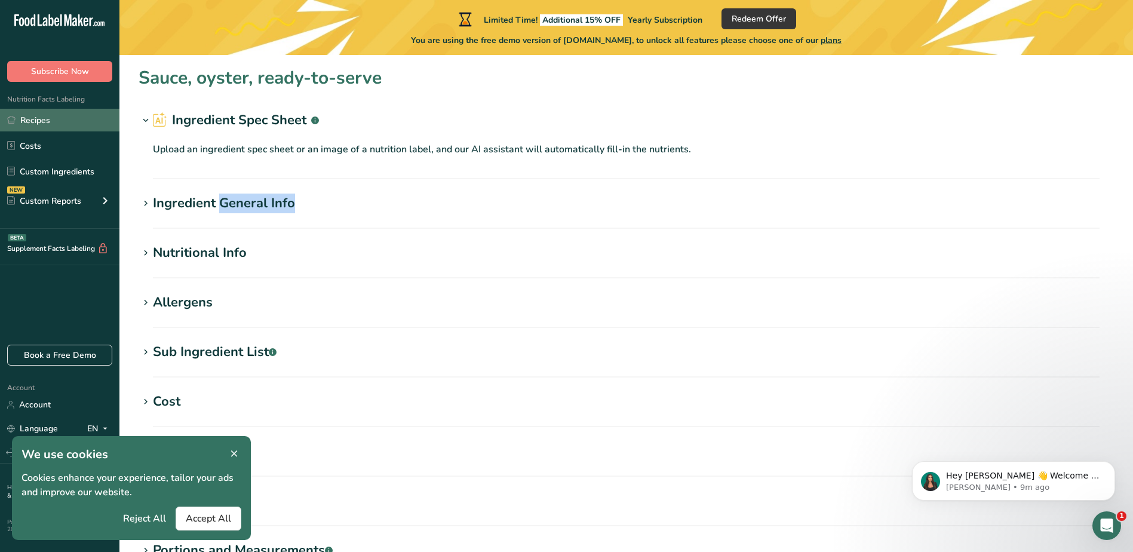
click at [86, 124] on link "Recipes" at bounding box center [59, 120] width 119 height 23
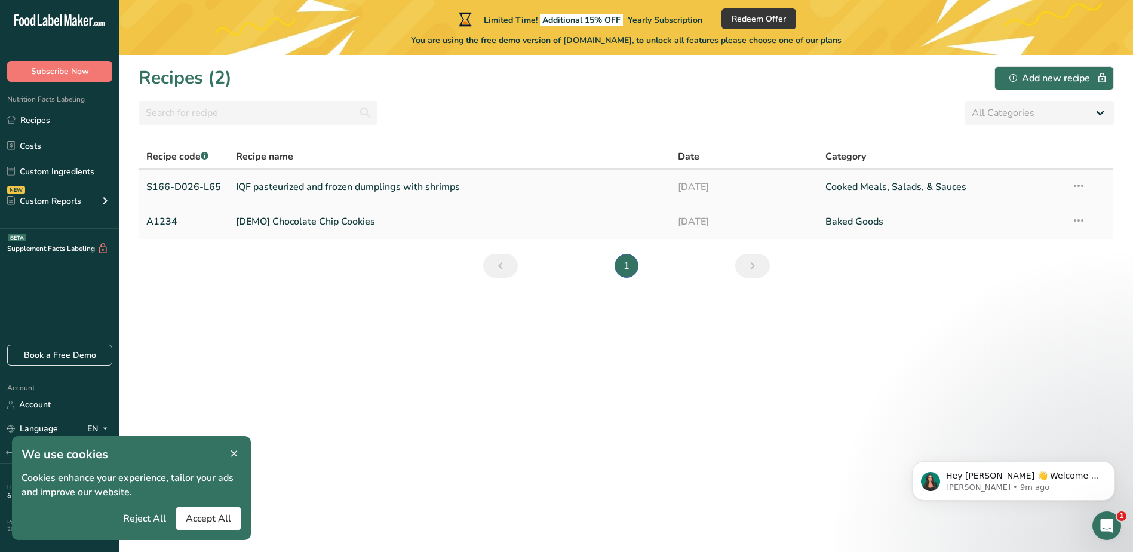
click at [265, 187] on link "IQF pasteurized and frozen dumplings with shrimps" at bounding box center [450, 186] width 428 height 25
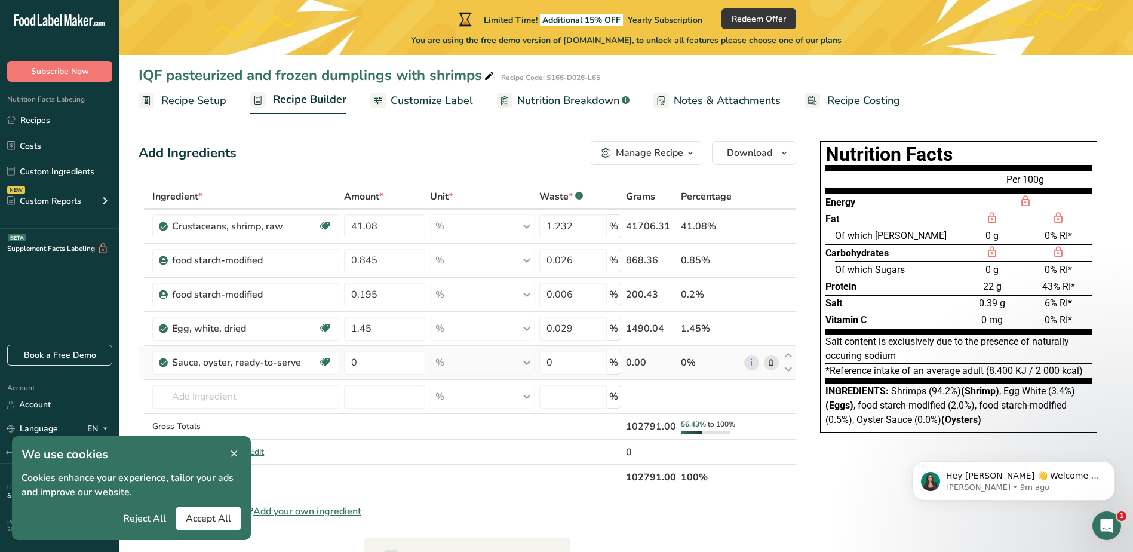
click at [769, 364] on icon at bounding box center [771, 362] width 8 height 13
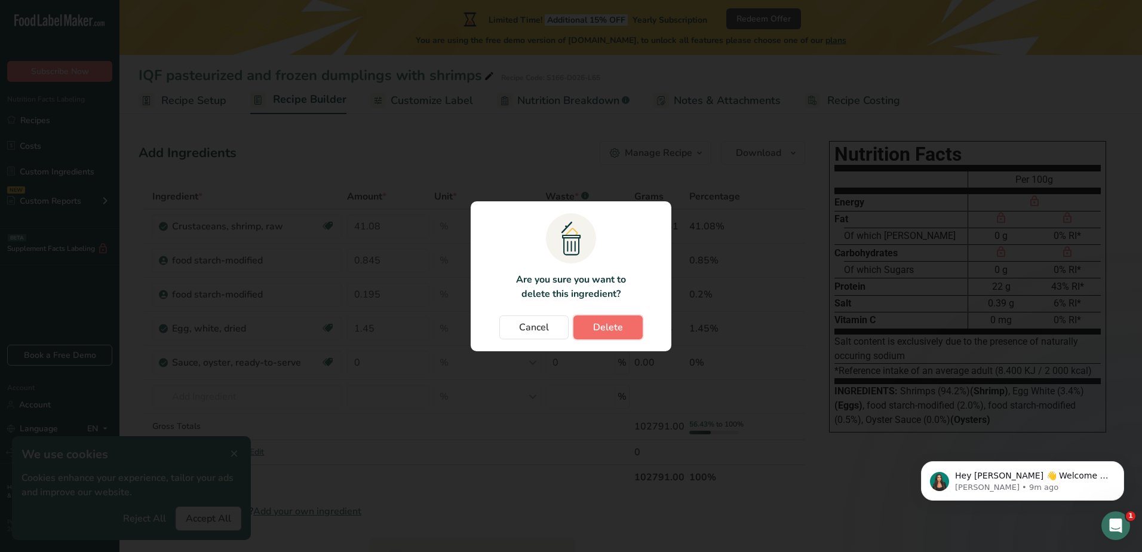
click at [614, 327] on span "Delete" at bounding box center [608, 327] width 30 height 14
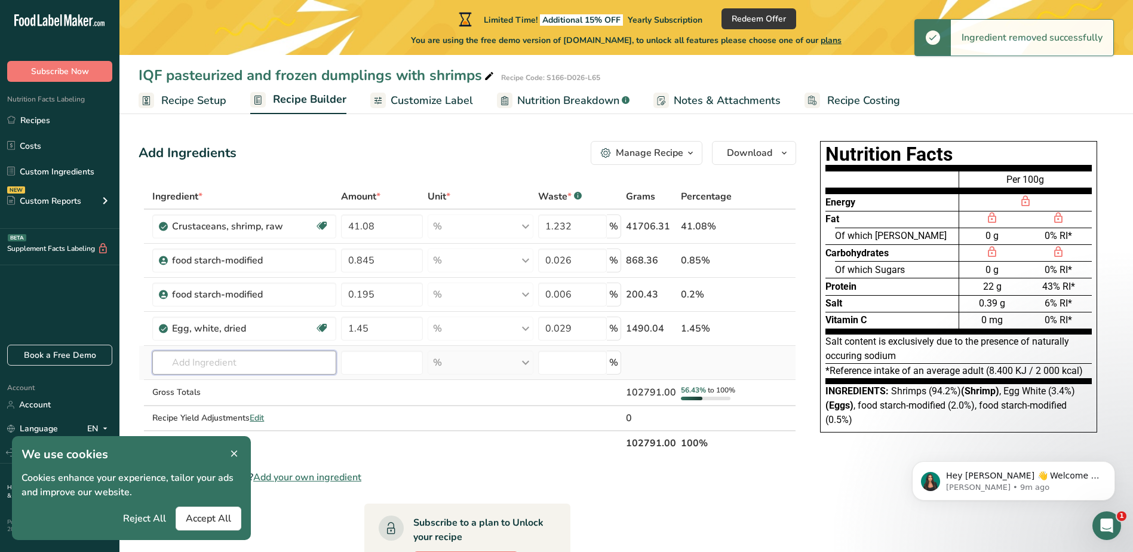
click at [263, 365] on input "text" at bounding box center [243, 362] width 183 height 24
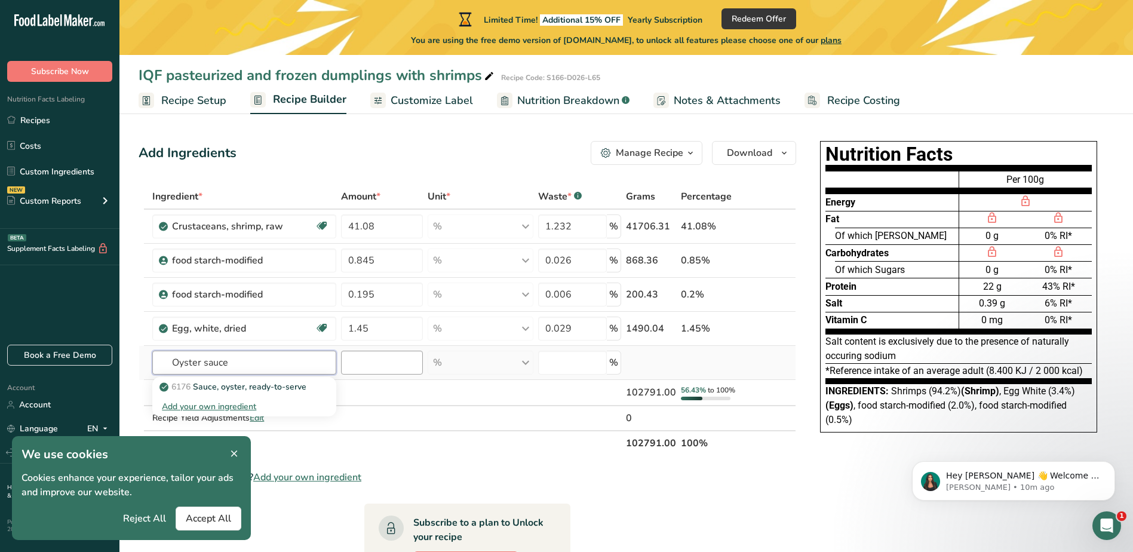
type input "Oyster sauce"
click at [353, 356] on input "number" at bounding box center [382, 362] width 82 height 24
click at [283, 359] on input "text" at bounding box center [243, 362] width 183 height 24
click at [279, 358] on input "Oyster sauce" at bounding box center [243, 362] width 183 height 24
type input "Oyster sauce"
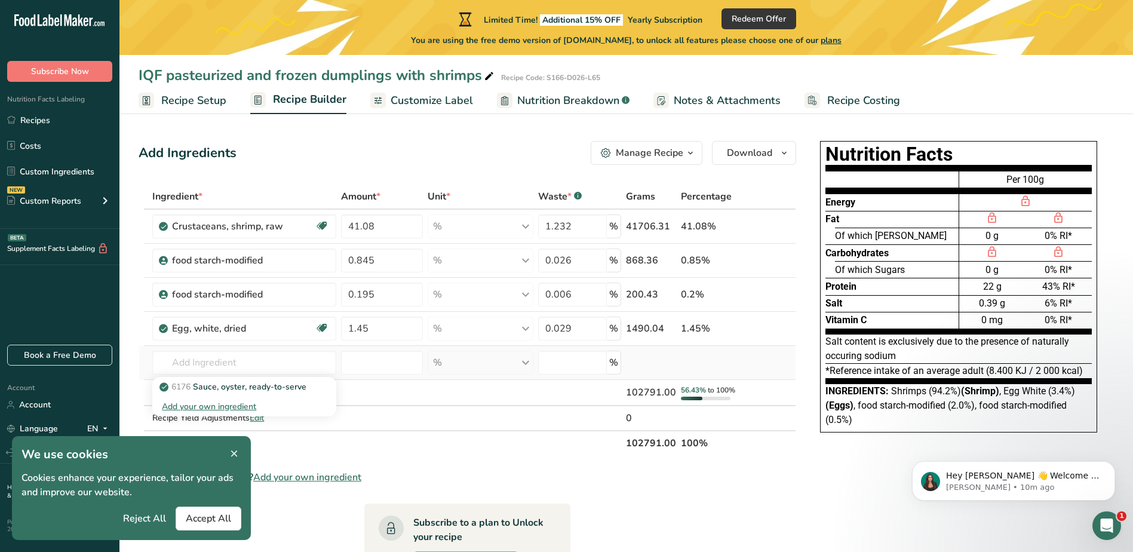
click at [238, 407] on div "Add your own ingredient" at bounding box center [244, 406] width 164 height 13
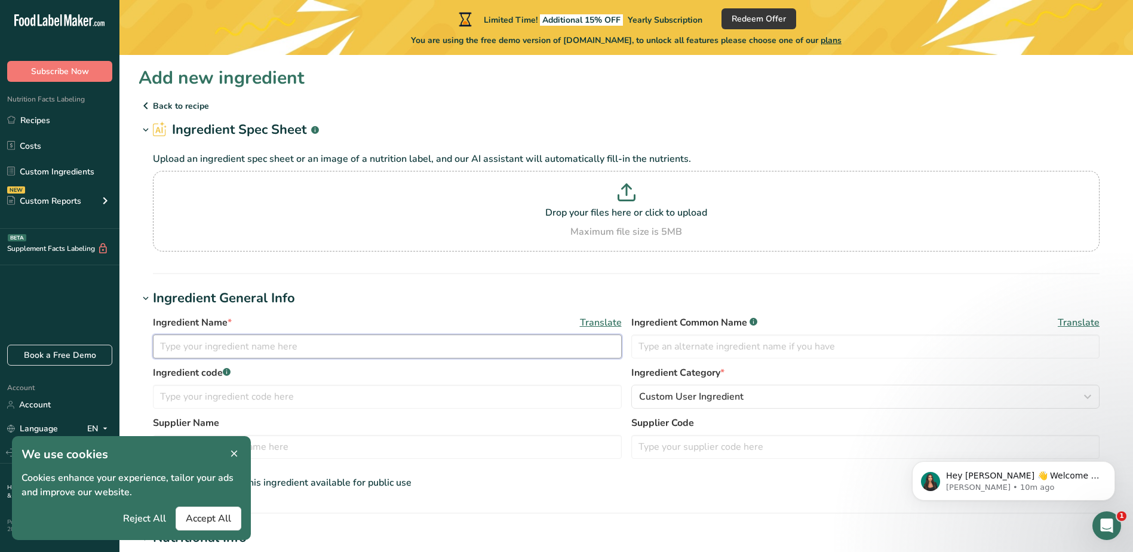
click at [278, 340] on input "text" at bounding box center [387, 346] width 469 height 24
type input "Oyster sauce"
click at [505, 186] on p at bounding box center [626, 194] width 940 height 22
click at [505, 186] on input "Drop your files here or click to upload Maximum file size is 5MB" at bounding box center [626, 211] width 946 height 81
click at [616, 199] on p at bounding box center [626, 194] width 940 height 22
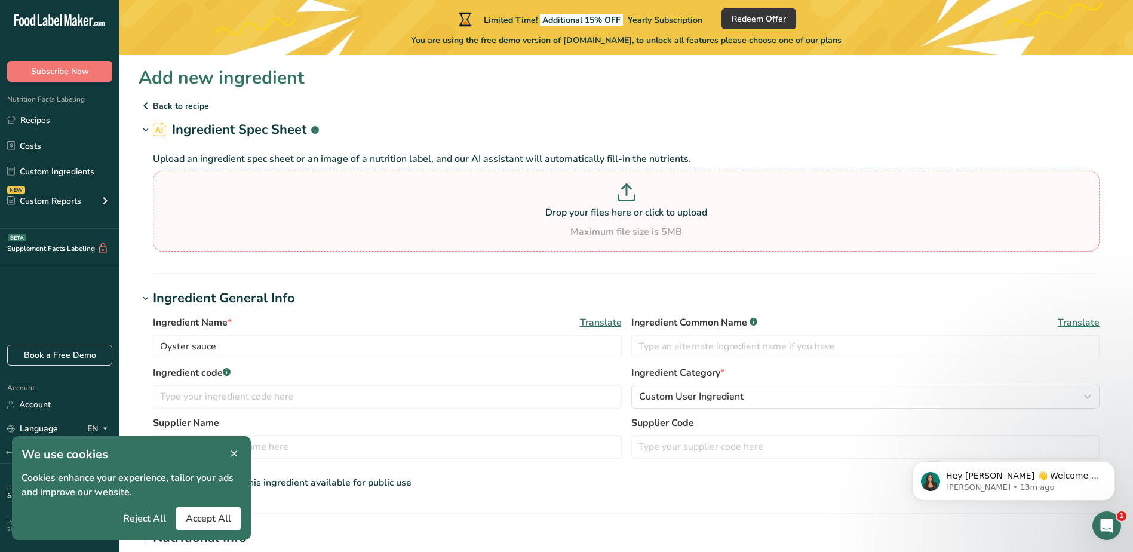
click at [616, 199] on input "Drop your files here or click to upload Maximum file size is 5MB" at bounding box center [626, 211] width 946 height 81
type input "C:\fakepath\oyster sauce 1120551.pdf"
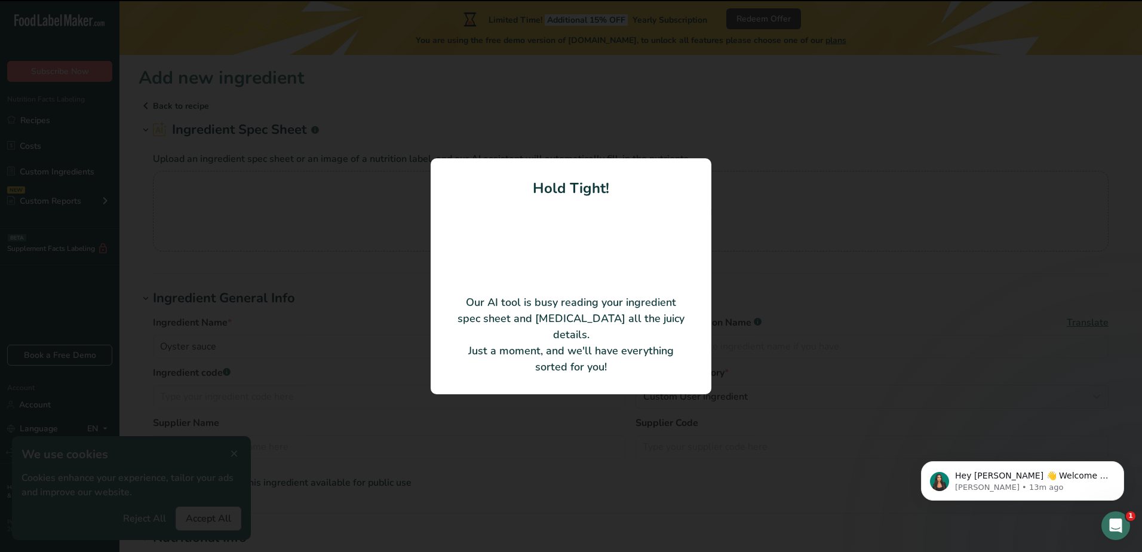
type input "oyster sauce"
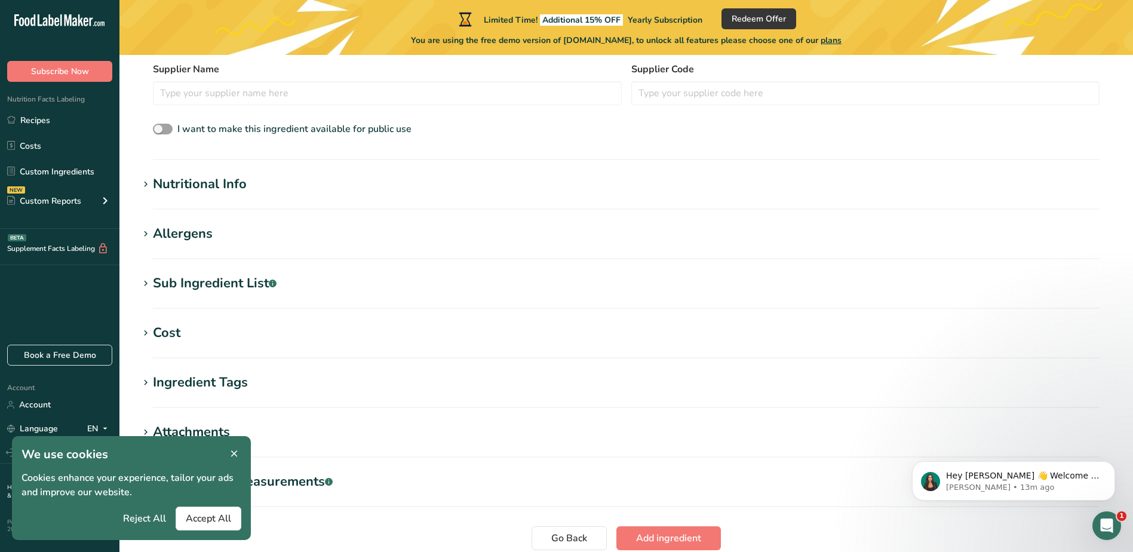
scroll to position [119, 0]
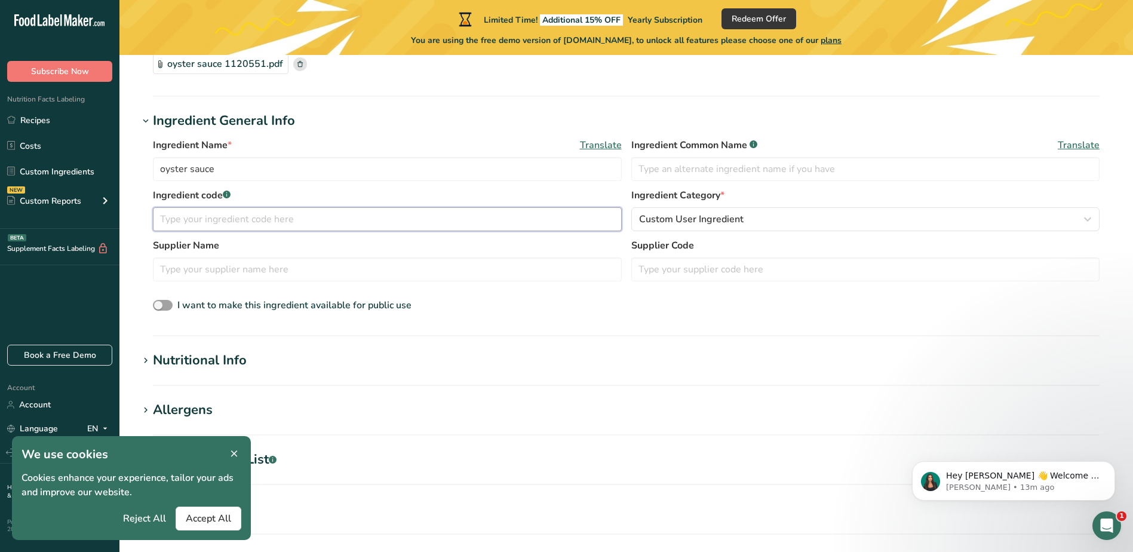
click at [310, 225] on input "text" at bounding box center [387, 219] width 469 height 24
type input "1120551"
click at [325, 266] on input "text" at bounding box center [387, 269] width 469 height 24
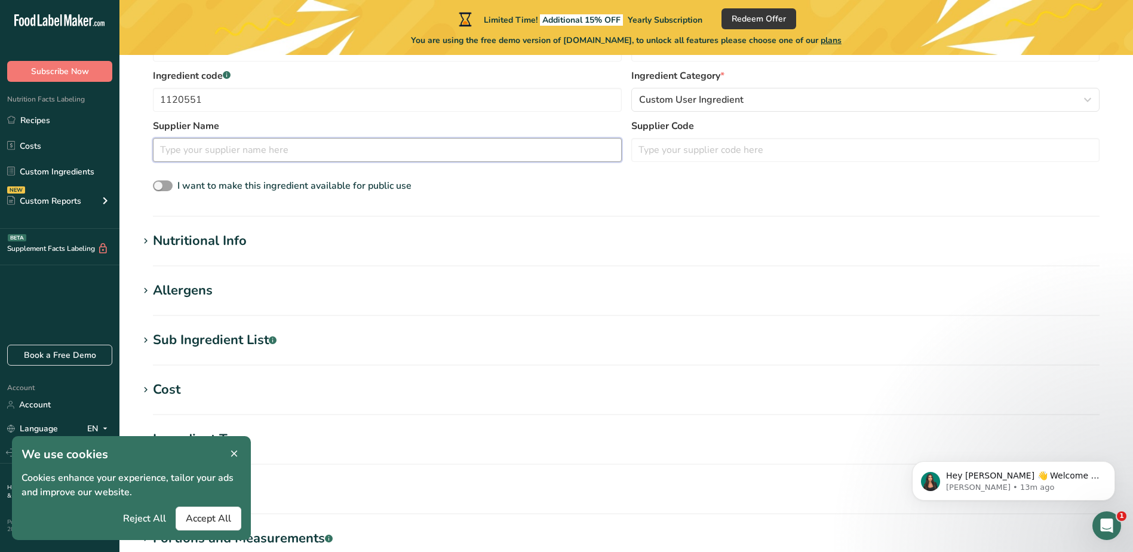
scroll to position [299, 0]
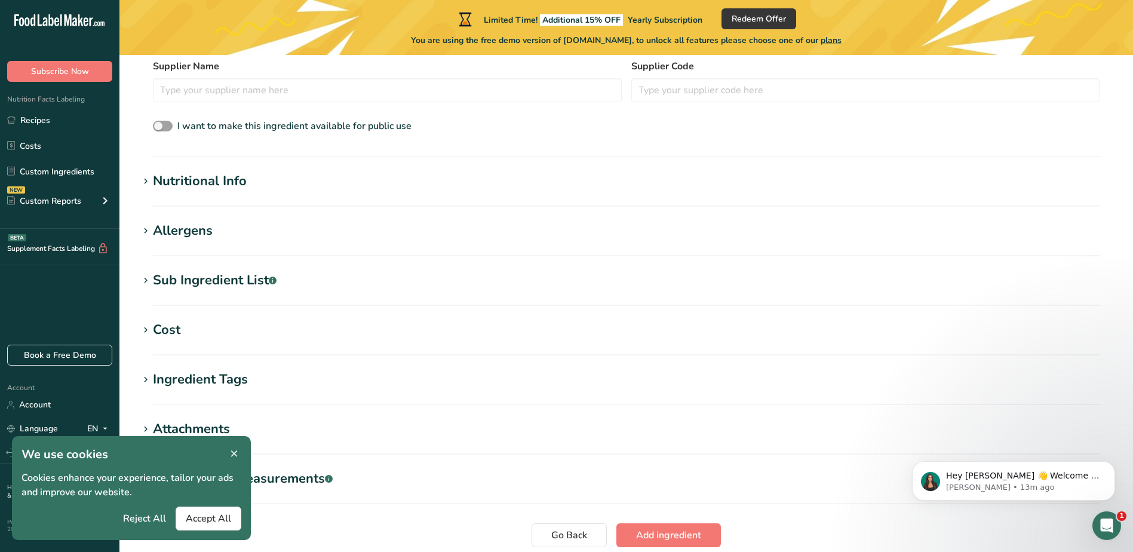
click at [225, 186] on div "Nutritional Info" at bounding box center [200, 181] width 94 height 20
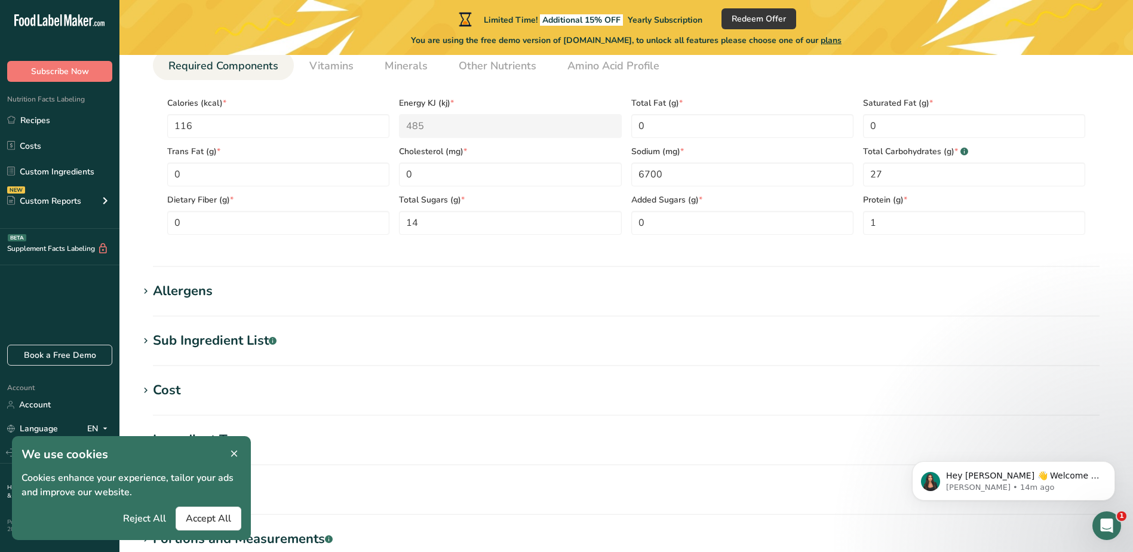
scroll to position [537, 0]
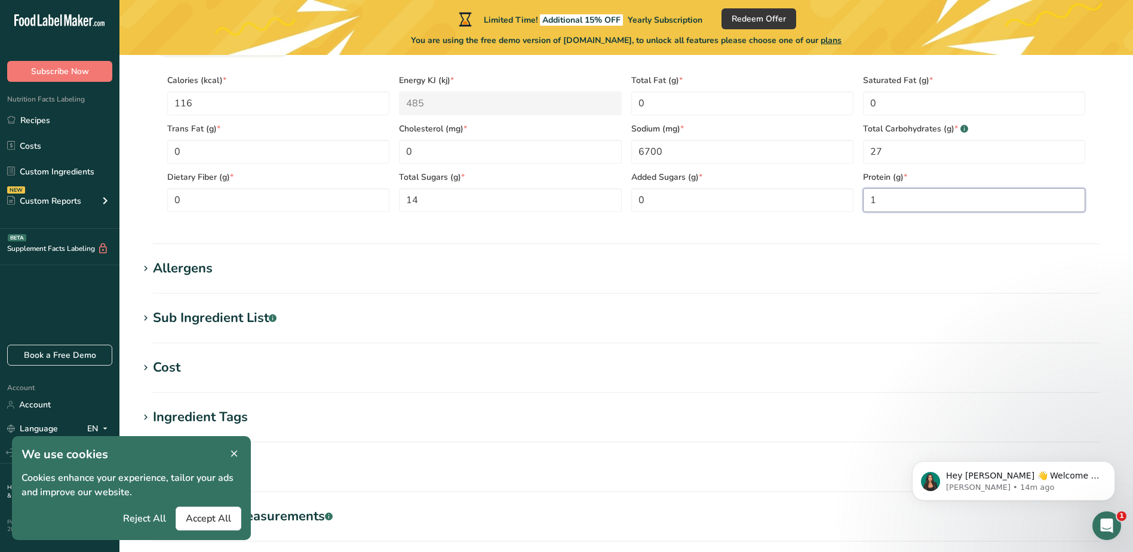
click at [909, 198] on input "1" at bounding box center [974, 200] width 222 height 24
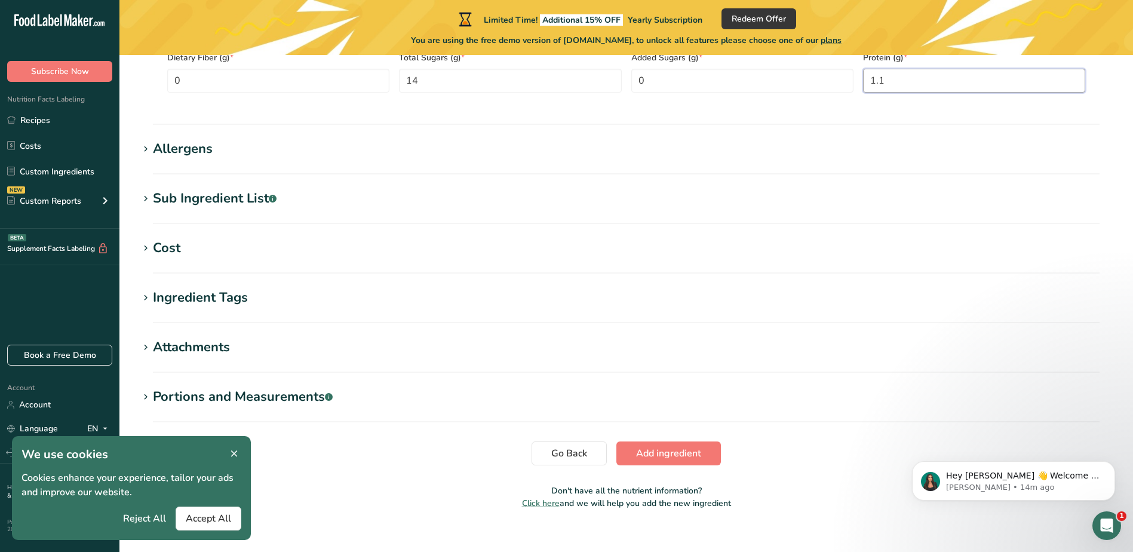
type input "1.1"
click at [252, 199] on div "Sub Ingredient List .a-a{fill:#347362;}.b-a{fill:#fff;}" at bounding box center [215, 199] width 124 height 20
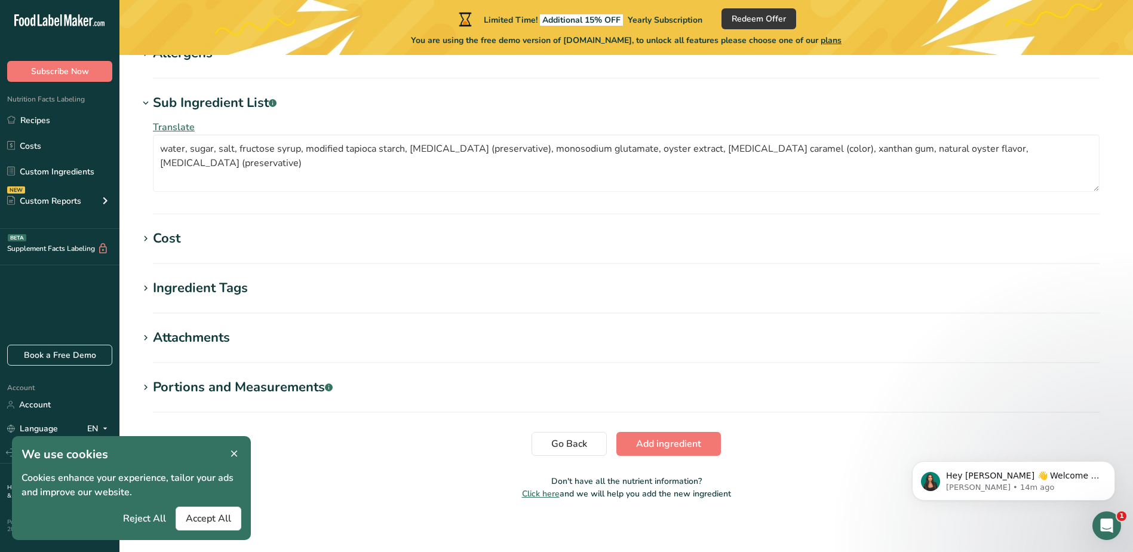
scroll to position [758, 0]
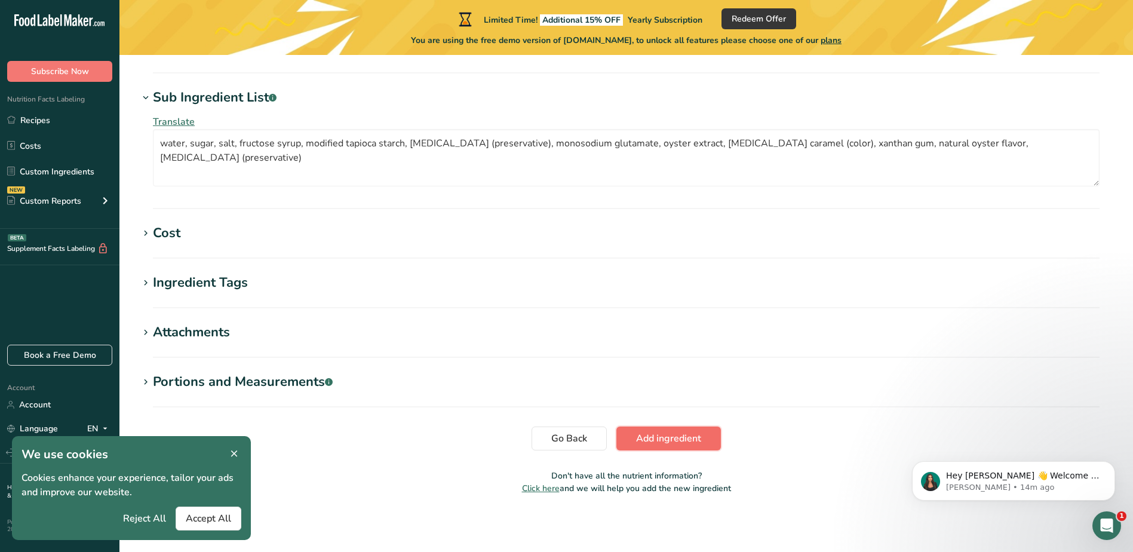
click at [670, 440] on span "Add ingredient" at bounding box center [668, 438] width 65 height 14
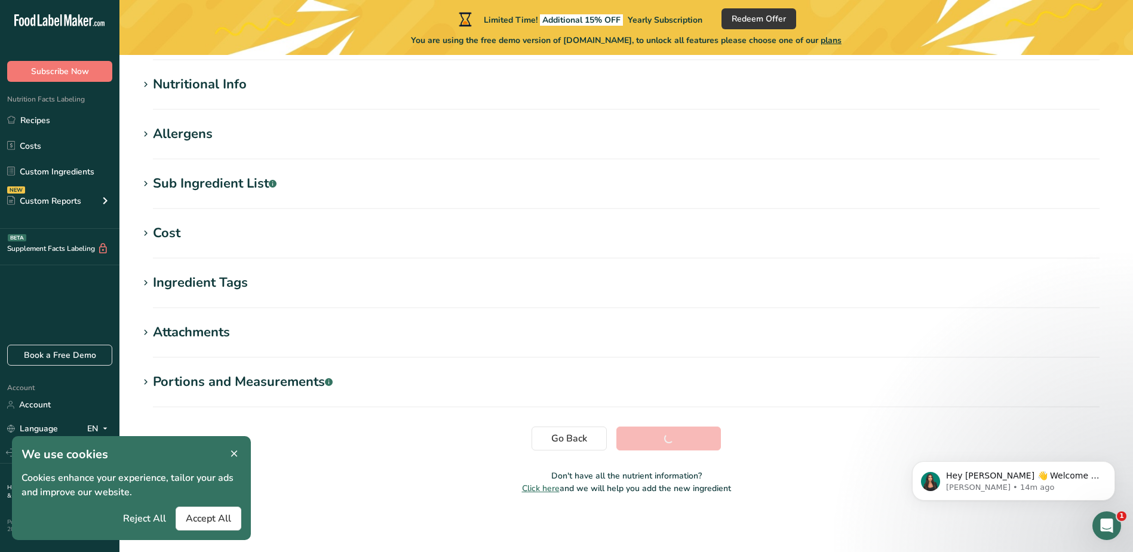
scroll to position [144, 0]
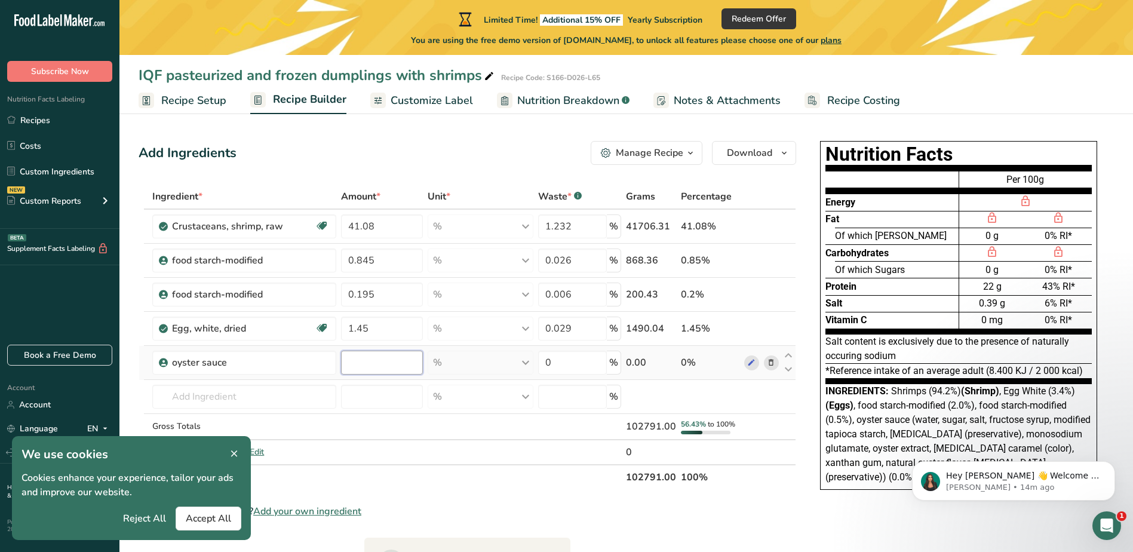
click at [359, 365] on input "number" at bounding box center [382, 362] width 82 height 24
type input "3.250"
click at [566, 362] on div "Ingredient * Amount * Unit * Waste * .a-a{fill:#347362;}.b-a{fill:#fff;} Grams …" at bounding box center [467, 337] width 657 height 306
type input "0.298"
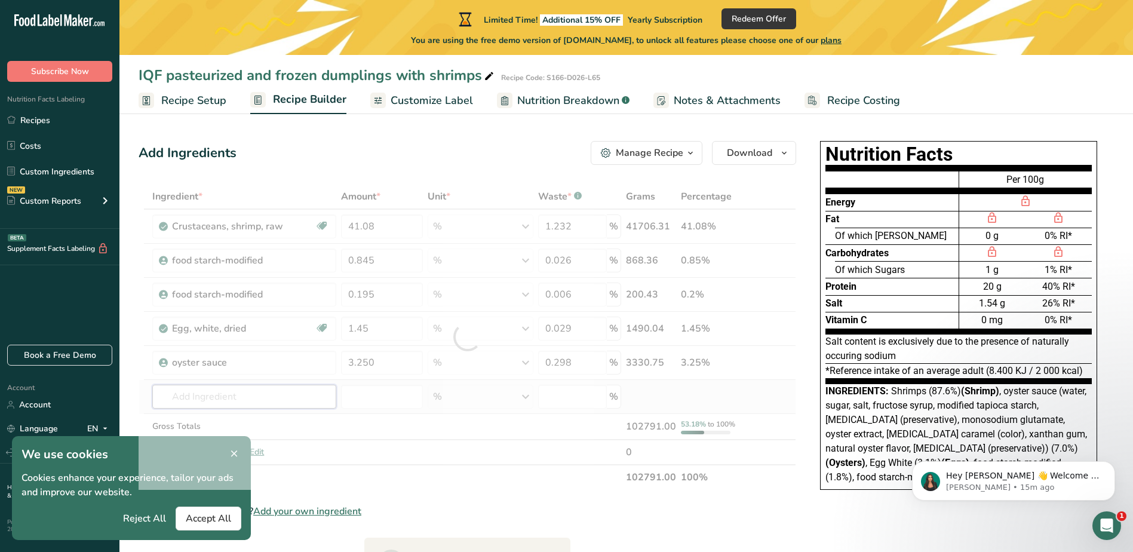
click at [251, 400] on div "Ingredient * Amount * Unit * Waste * .a-a{fill:#347362;}.b-a{fill:#fff;} Grams …" at bounding box center [467, 337] width 657 height 306
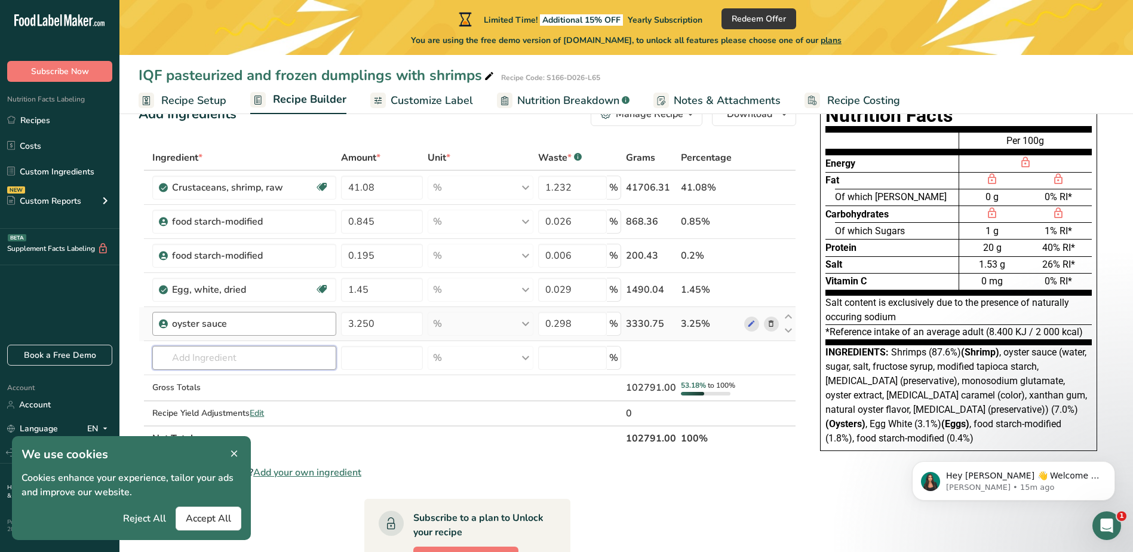
scroll to position [60, 0]
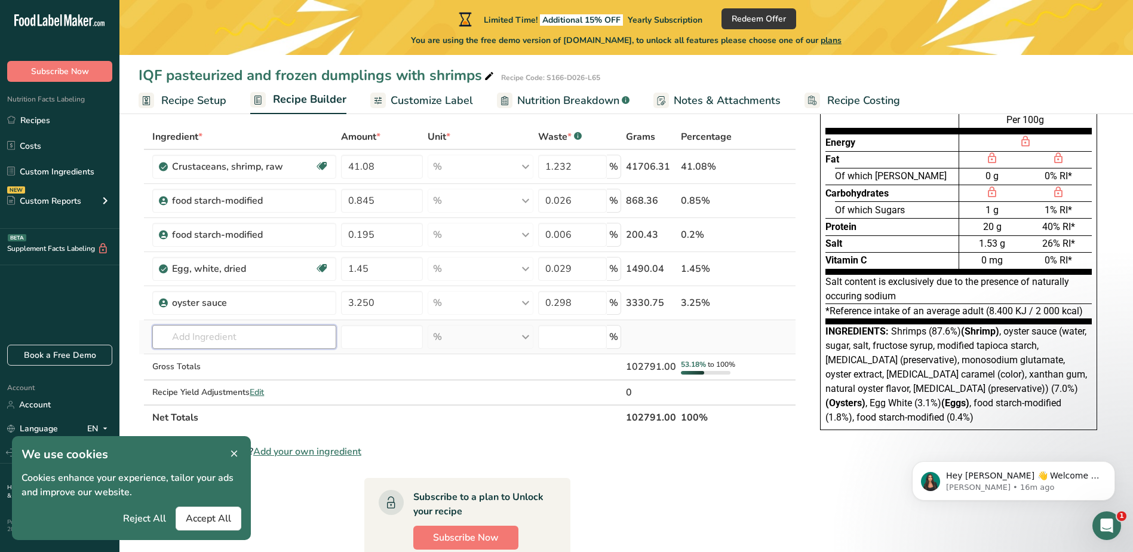
click at [185, 340] on input "text" at bounding box center [243, 337] width 183 height 24
paste input "boullion"
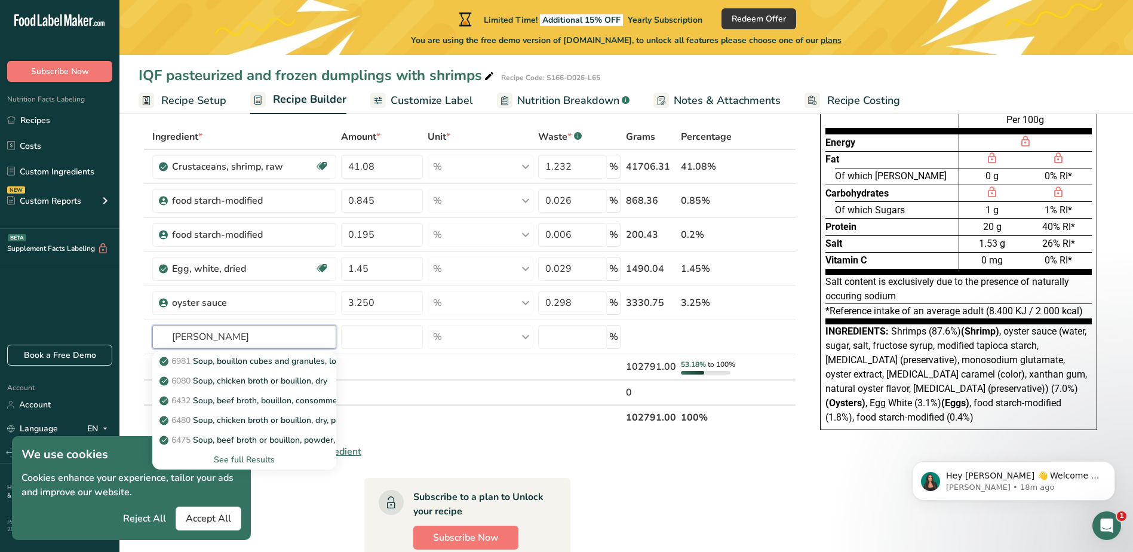
type input "boullion"
drag, startPoint x: 262, startPoint y: 332, endPoint x: 265, endPoint y: 322, distance: 9.8
click at [262, 332] on input "text" at bounding box center [243, 337] width 183 height 24
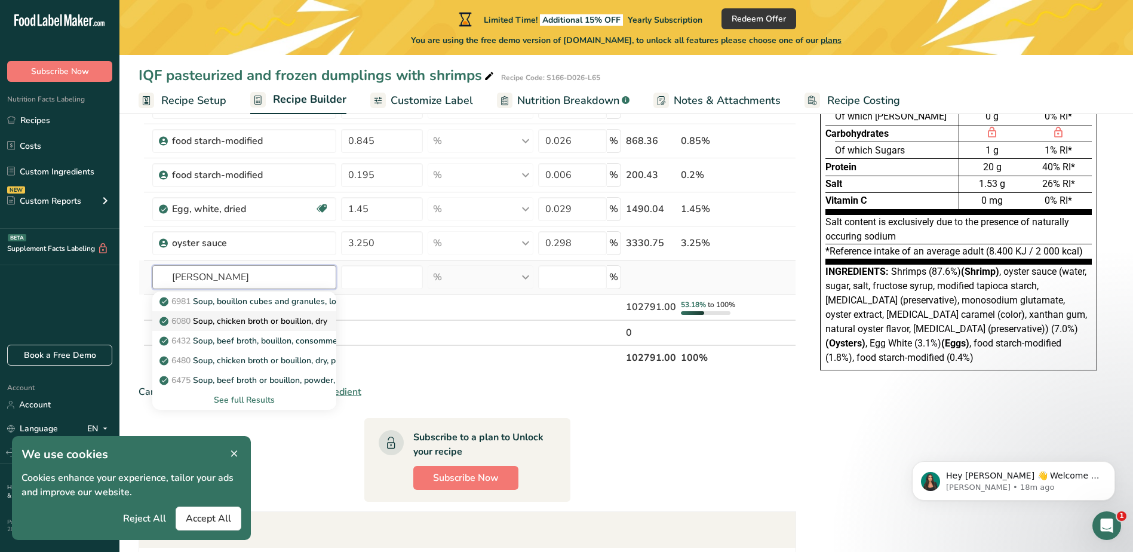
scroll to position [179, 0]
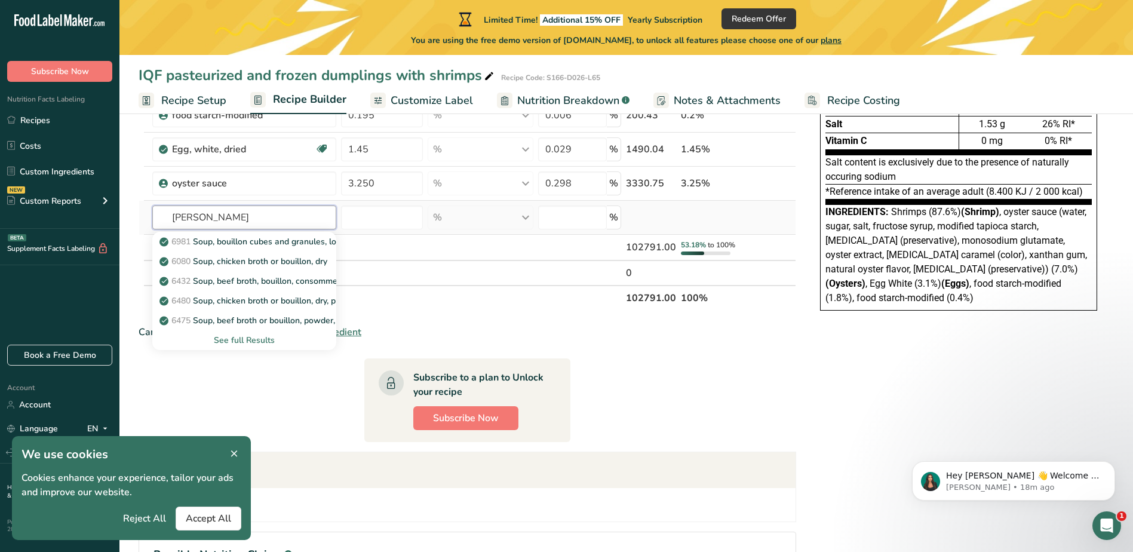
type input "boullion"
click at [244, 342] on div "See full Results" at bounding box center [244, 340] width 164 height 13
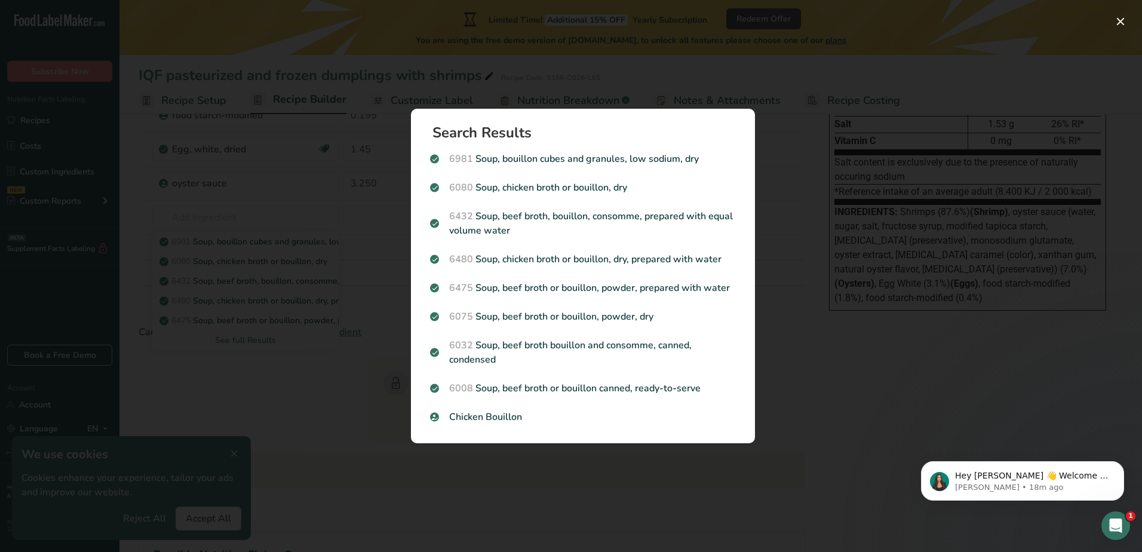
click at [788, 227] on div "Search results modal" at bounding box center [571, 276] width 1142 height 552
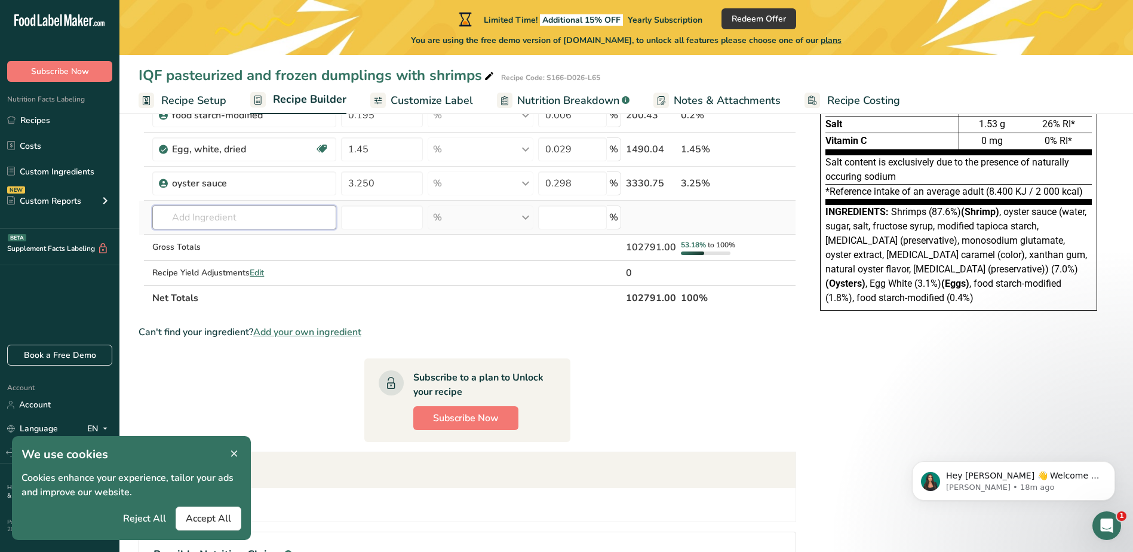
click at [248, 221] on input "text" at bounding box center [243, 217] width 183 height 24
click at [252, 214] on input "text" at bounding box center [243, 217] width 183 height 24
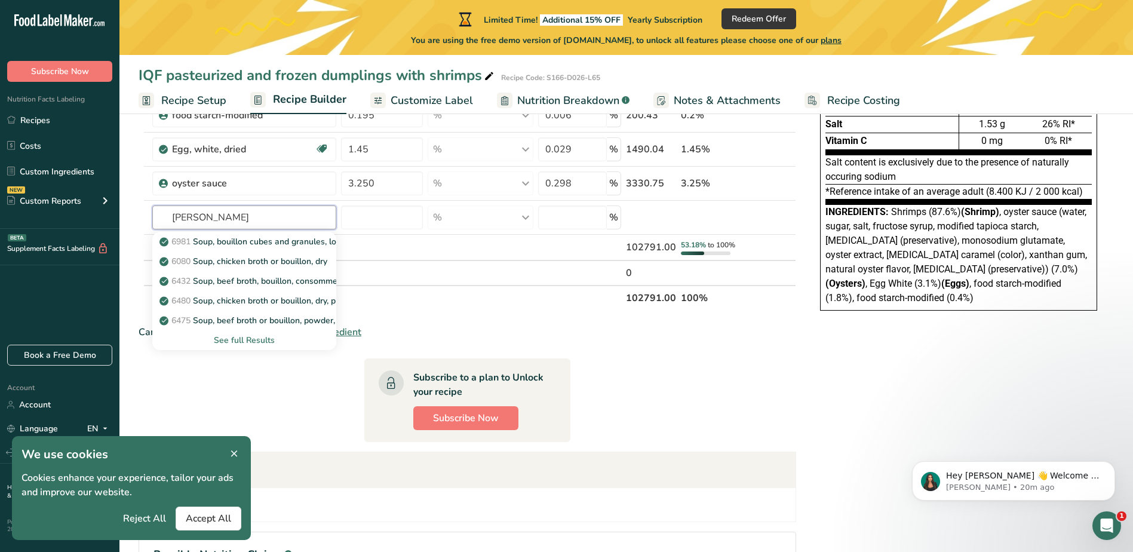
type input "boullion"
click at [291, 284] on p "6432 Soup, beef broth, bouillon, consomme, prepared with equal volume water" at bounding box center [318, 281] width 313 height 13
type input "Soup, beef broth, bouillon, consomme, prepared with equal volume water"
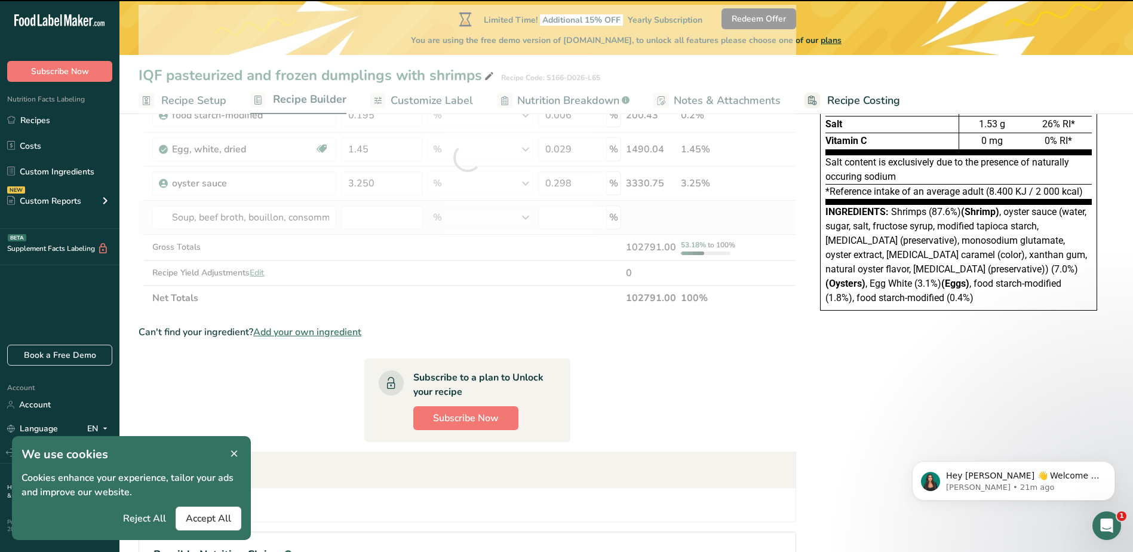
type input "0"
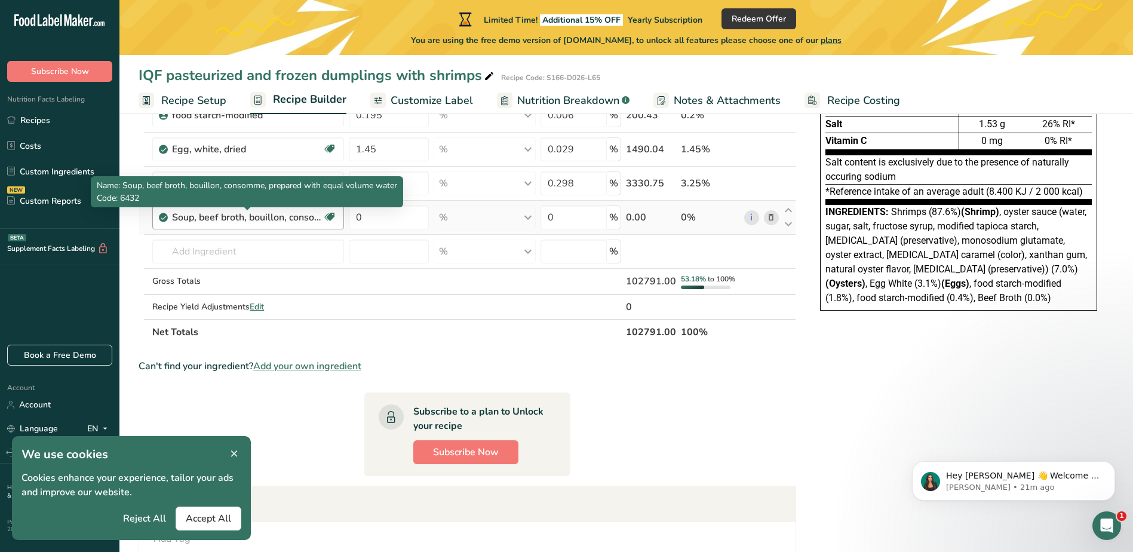
click at [305, 220] on div "Soup, beef broth, bouillon, consomme, prepared with equal volume water" at bounding box center [246, 217] width 149 height 14
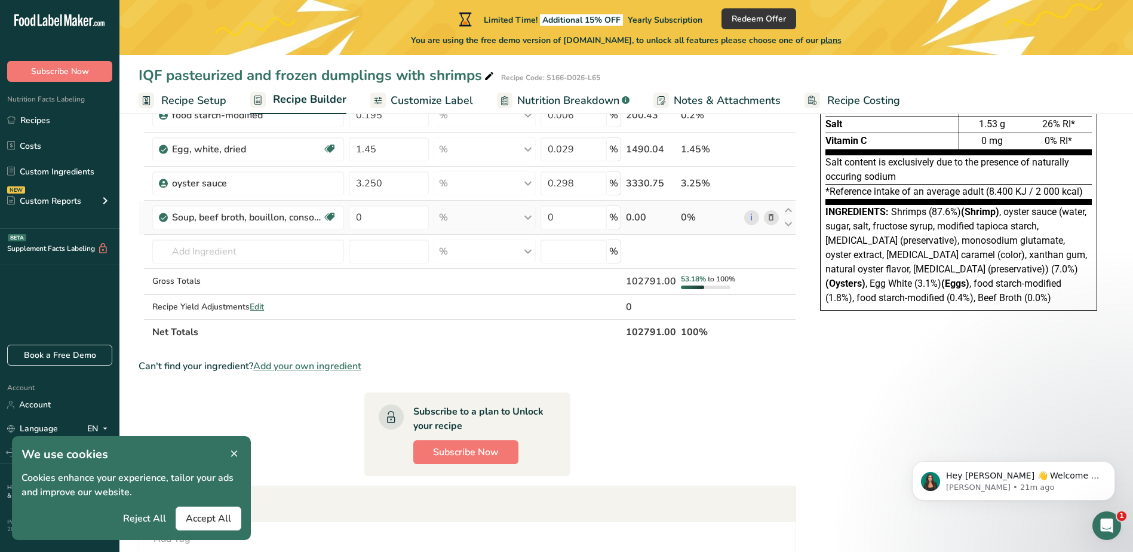
click at [766, 215] on span at bounding box center [771, 217] width 14 height 14
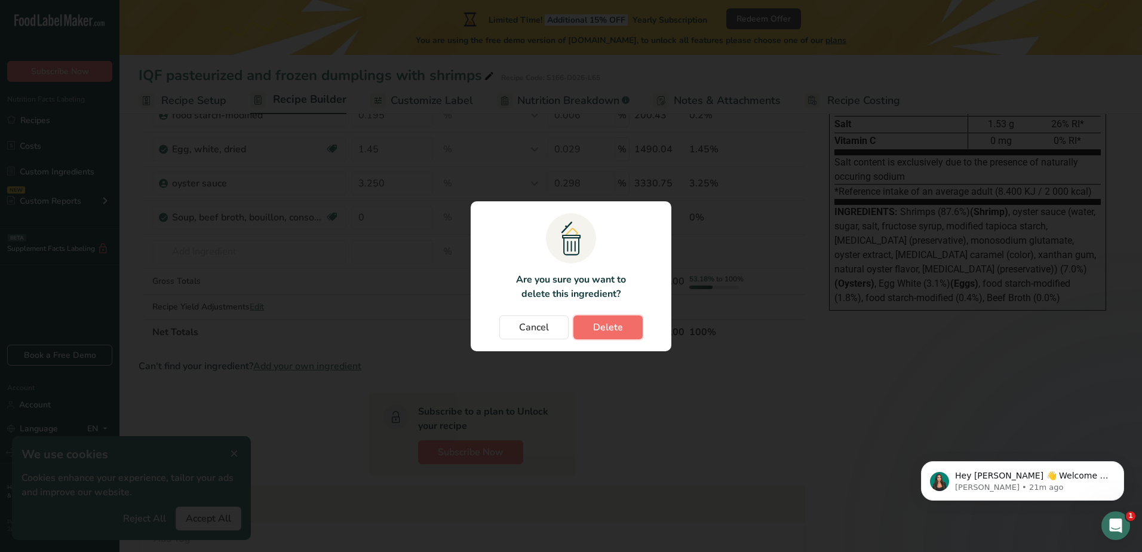
click at [606, 320] on span "Delete" at bounding box center [608, 327] width 30 height 14
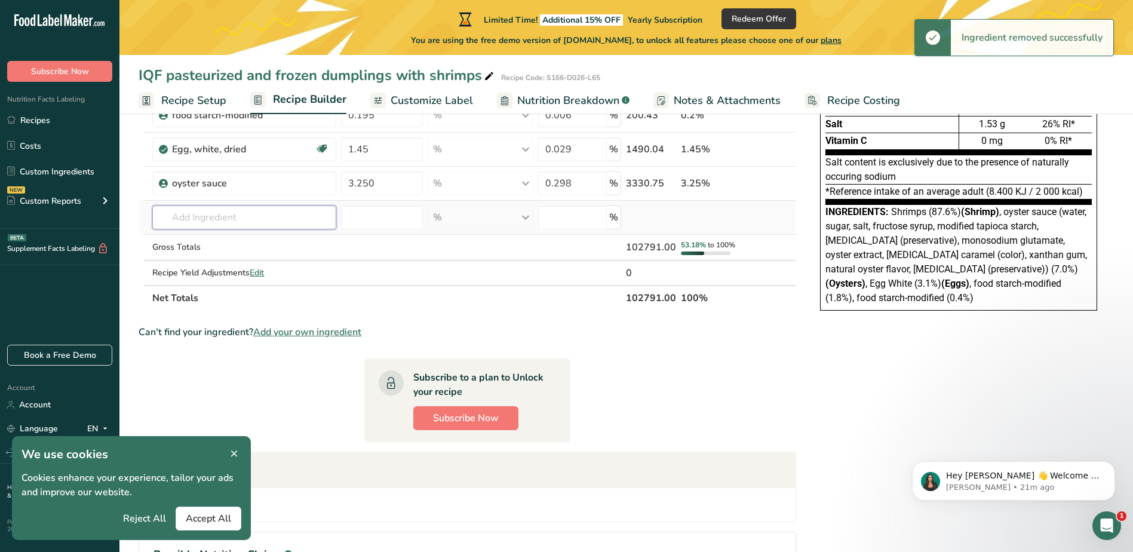
click at [244, 215] on input "text" at bounding box center [243, 217] width 183 height 24
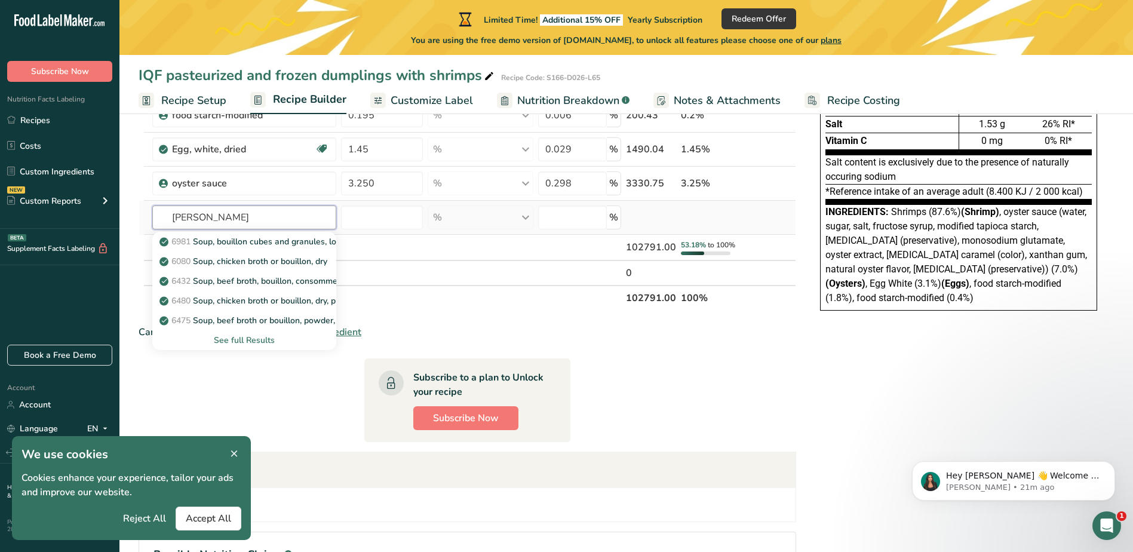
type input "boullion"
click at [232, 337] on div "See full Results" at bounding box center [244, 340] width 164 height 13
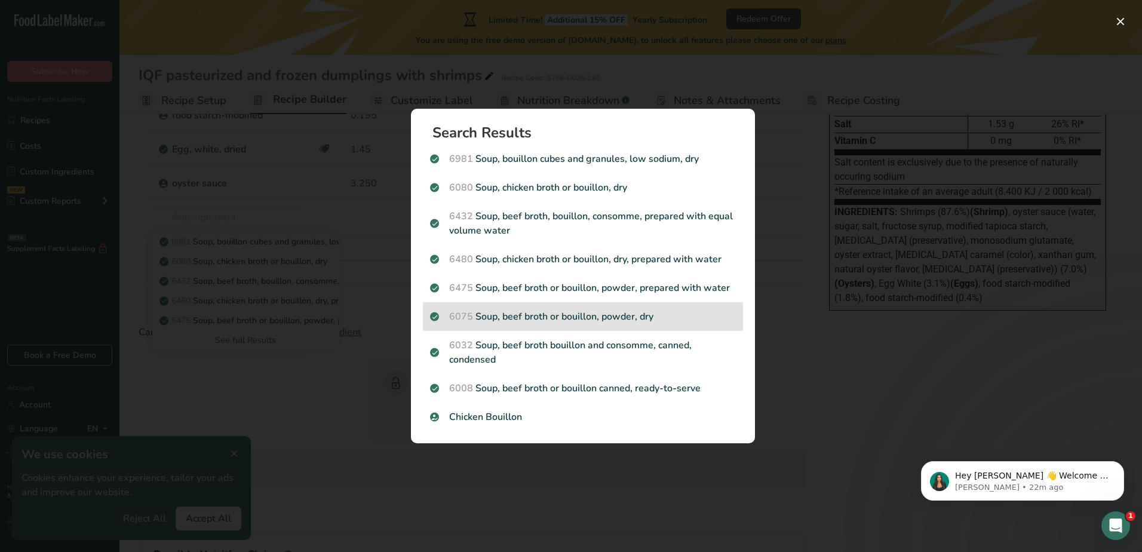
click at [634, 321] on p "6075 Soup, beef broth or bouillon, powder, dry" at bounding box center [583, 316] width 306 height 14
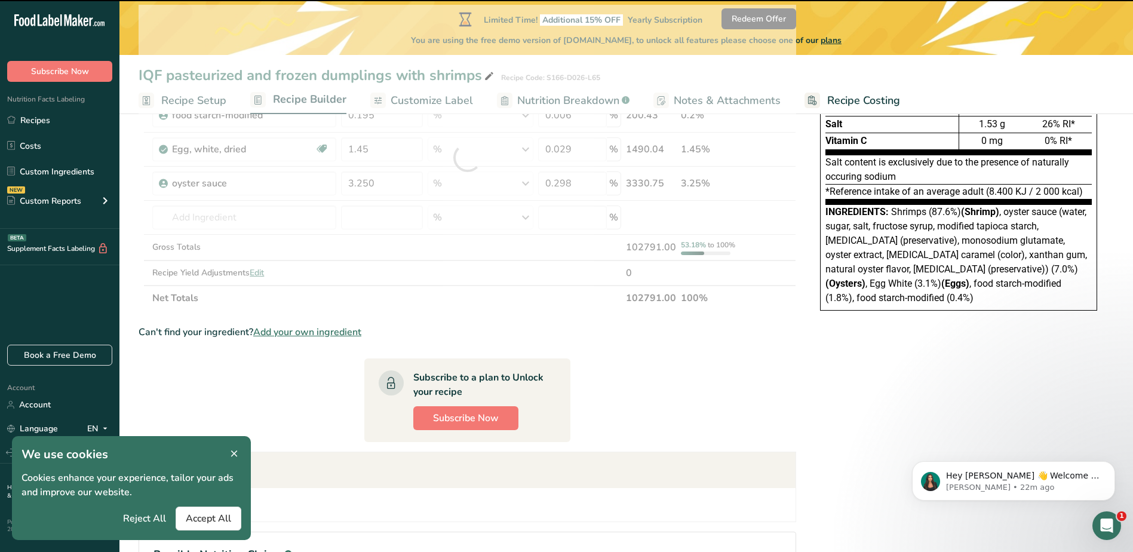
type input "0"
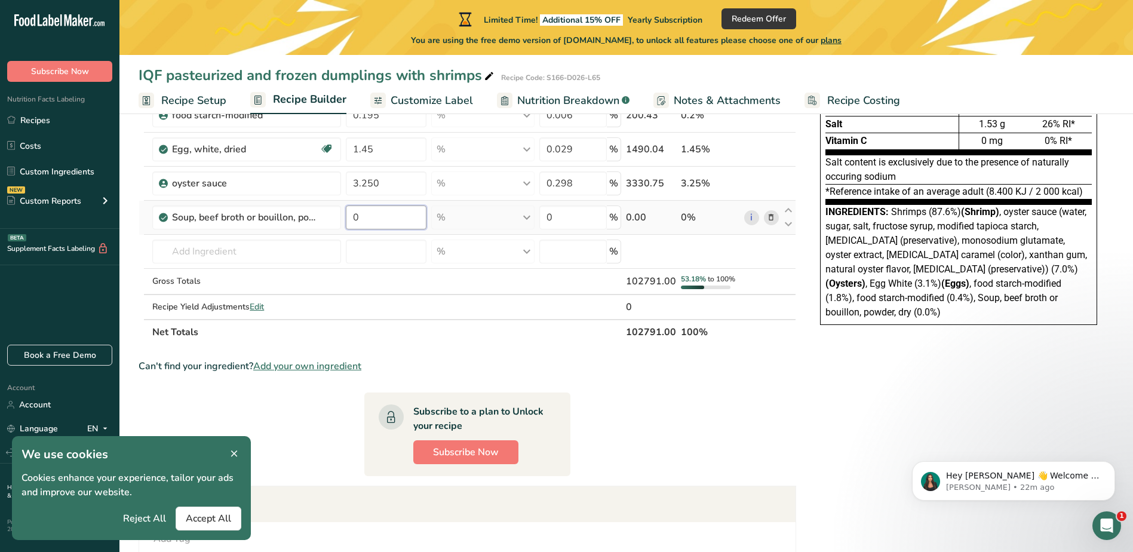
click at [380, 211] on input "0" at bounding box center [386, 217] width 81 height 24
type input "0.520"
click at [576, 219] on div "Ingredient * Amount * Unit * Waste * .a-a{fill:#347362;}.b-a{fill:#fff;} Grams …" at bounding box center [467, 175] width 657 height 340
type input "0.016"
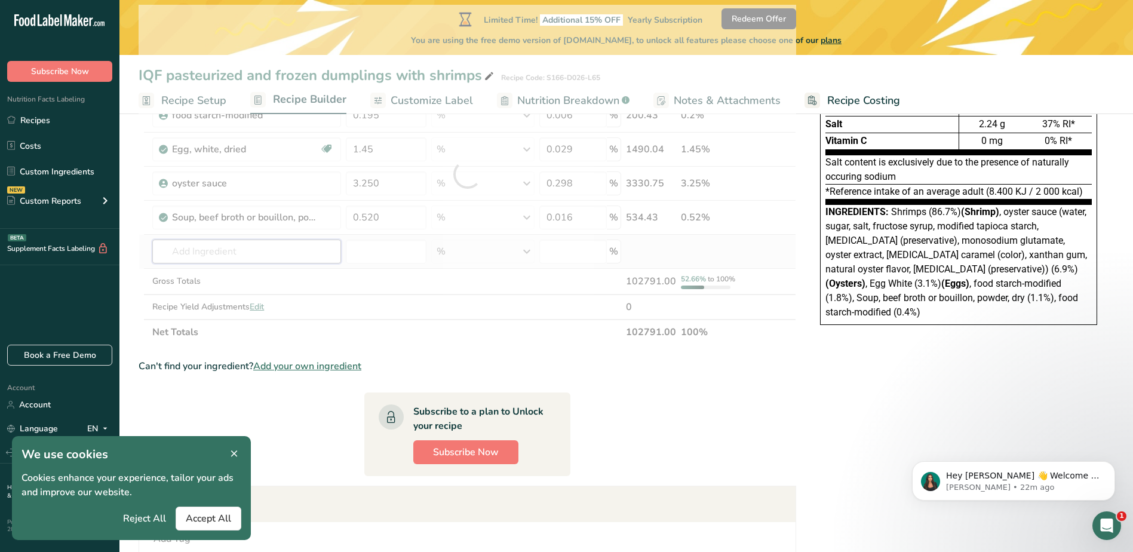
click at [261, 251] on div "Ingredient * Amount * Unit * Waste * .a-a{fill:#347362;}.b-a{fill:#fff;} Grams …" at bounding box center [467, 175] width 657 height 340
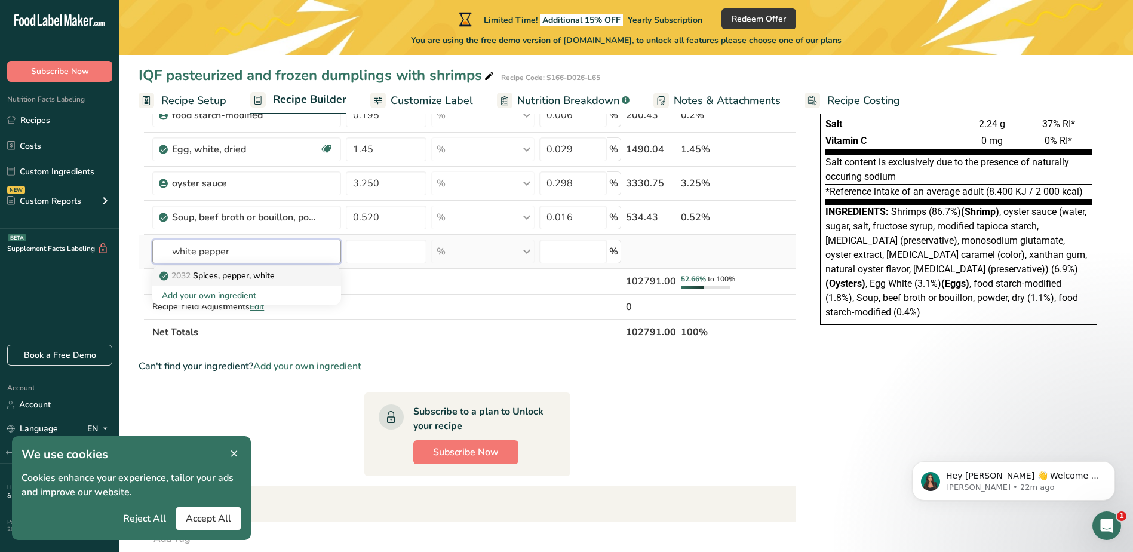
type input "white pepper"
click at [267, 276] on p "2032 Spices, pepper, white" at bounding box center [218, 275] width 113 height 13
type input "Spices, pepper, white"
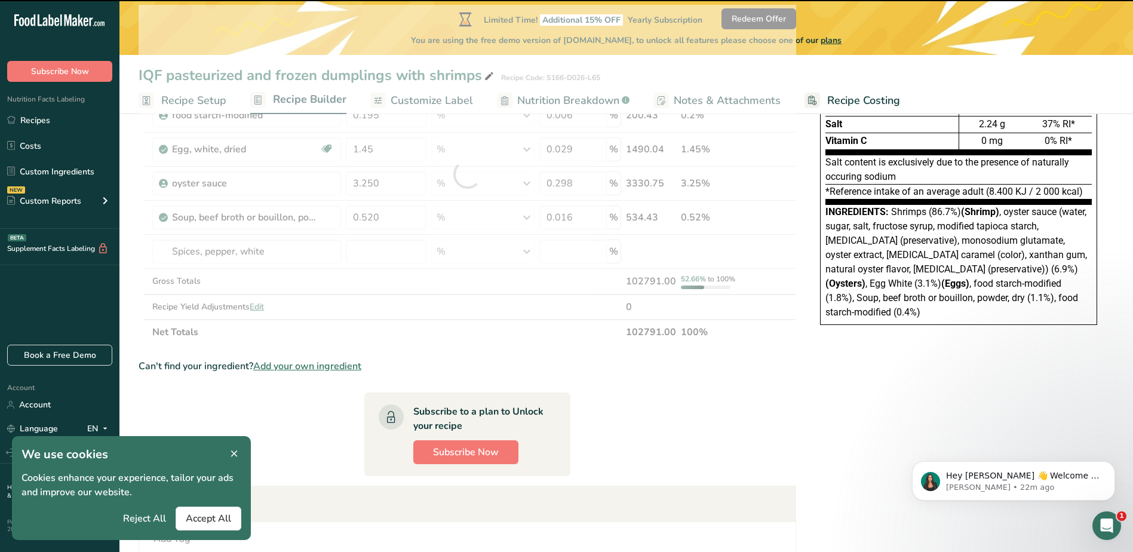
type input "0"
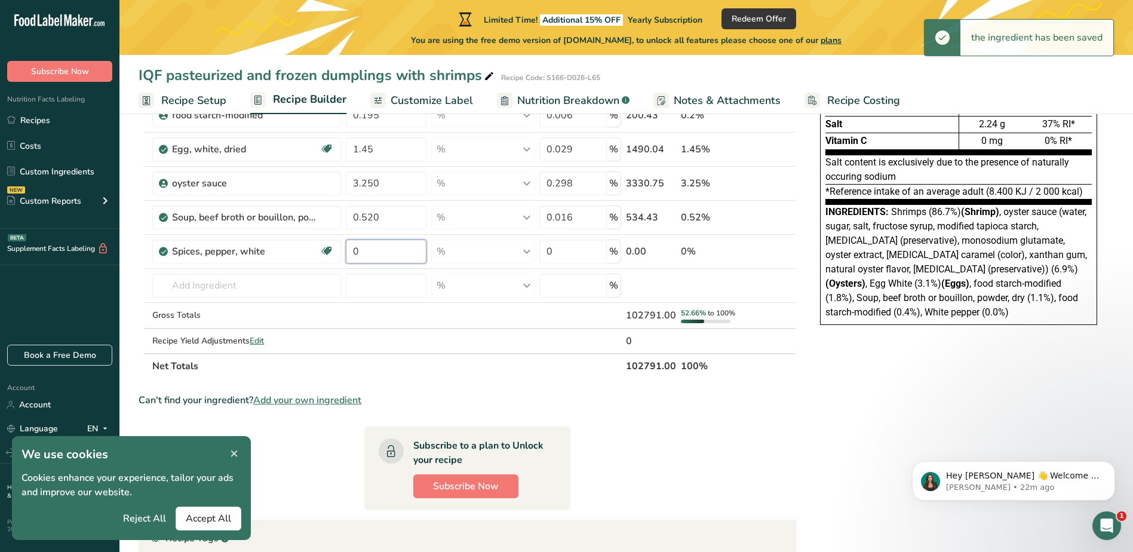
click at [375, 253] on input "0" at bounding box center [386, 251] width 81 height 24
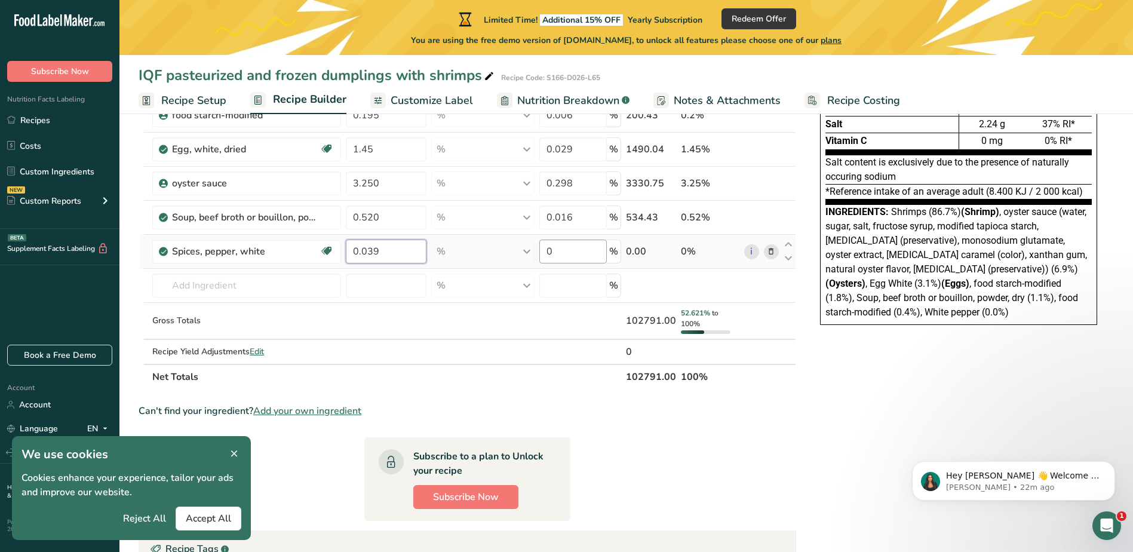
type input "0.039"
click at [559, 252] on div "Ingredient * Amount * Unit * Waste * .a-a{fill:#347362;}.b-a{fill:#fff;} Grams …" at bounding box center [467, 197] width 657 height 385
type input "0.001"
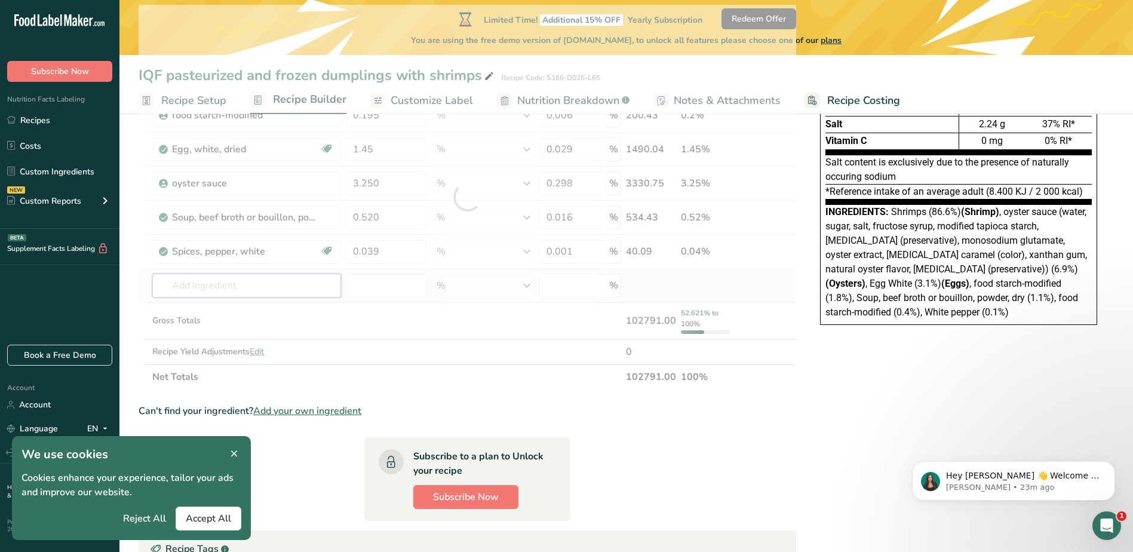
click at [282, 287] on div "Ingredient * Amount * Unit * Waste * .a-a{fill:#347362;}.b-a{fill:#fff;} Grams …" at bounding box center [467, 197] width 657 height 385
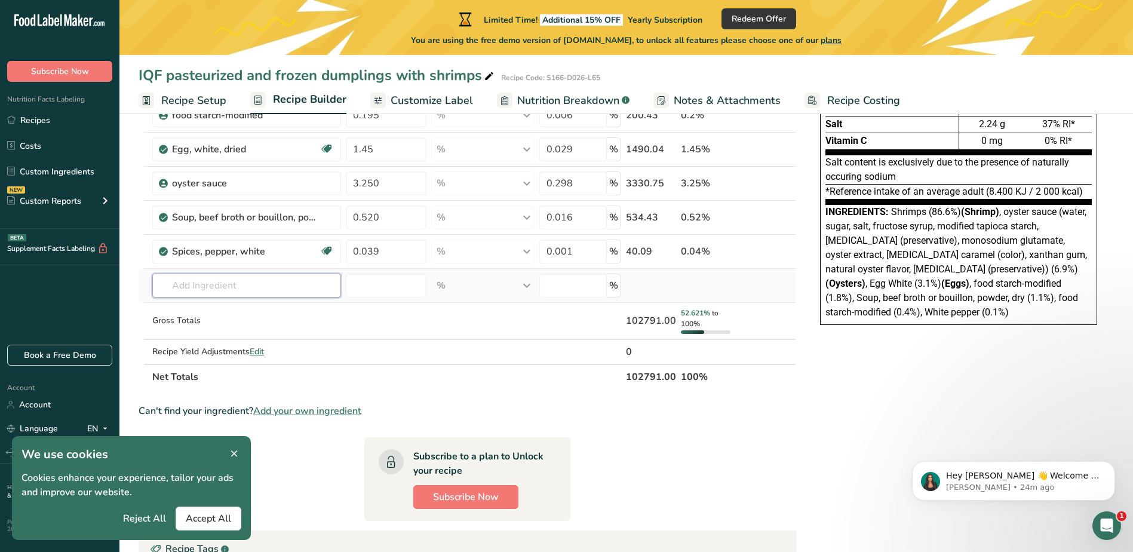
click at [300, 290] on input "text" at bounding box center [246, 285] width 188 height 24
paste input "monosodium glutamate"
type input "monosodium glutamate"
click at [247, 325] on div "Add your own ingredient" at bounding box center [246, 329] width 169 height 13
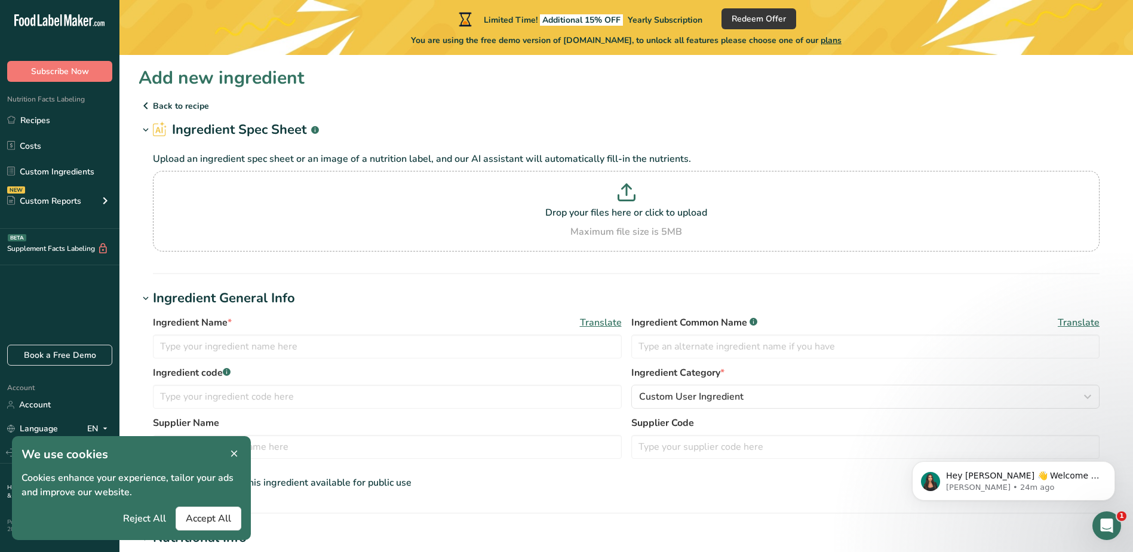
click at [164, 106] on p "Back to recipe" at bounding box center [626, 106] width 975 height 14
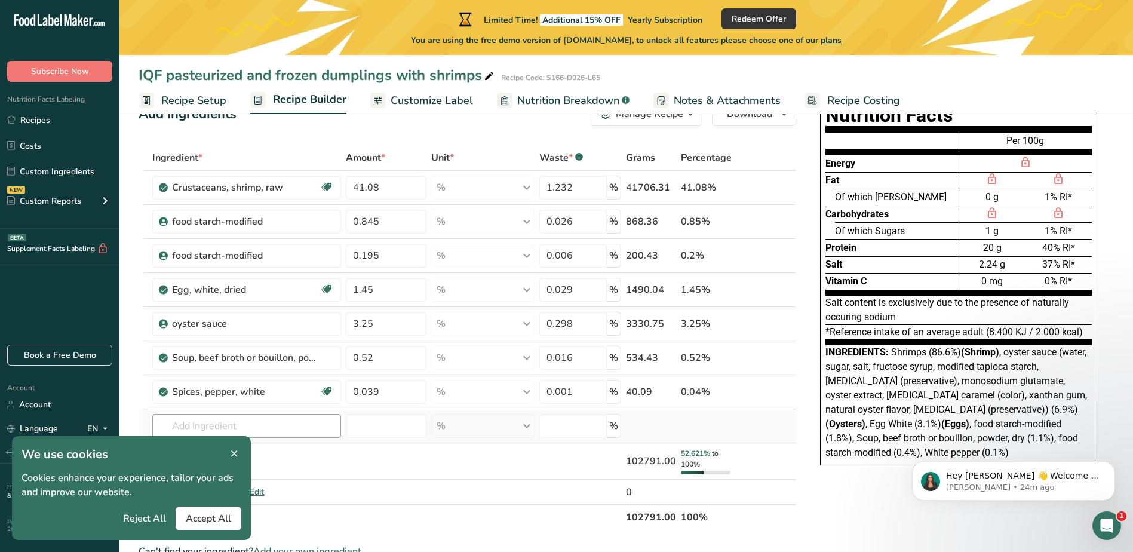
scroll to position [60, 0]
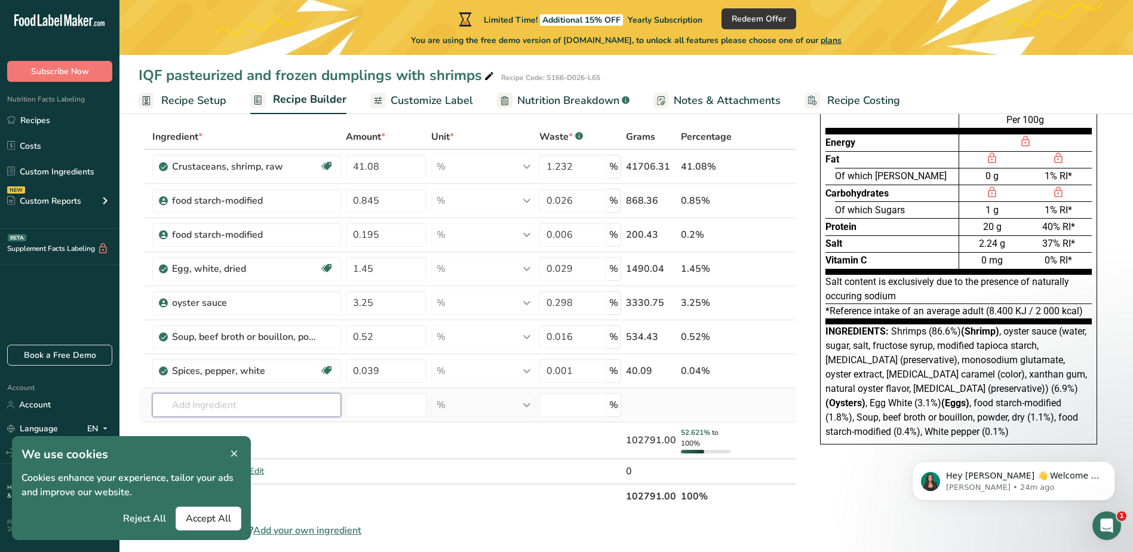
click at [289, 401] on input "text" at bounding box center [246, 405] width 188 height 24
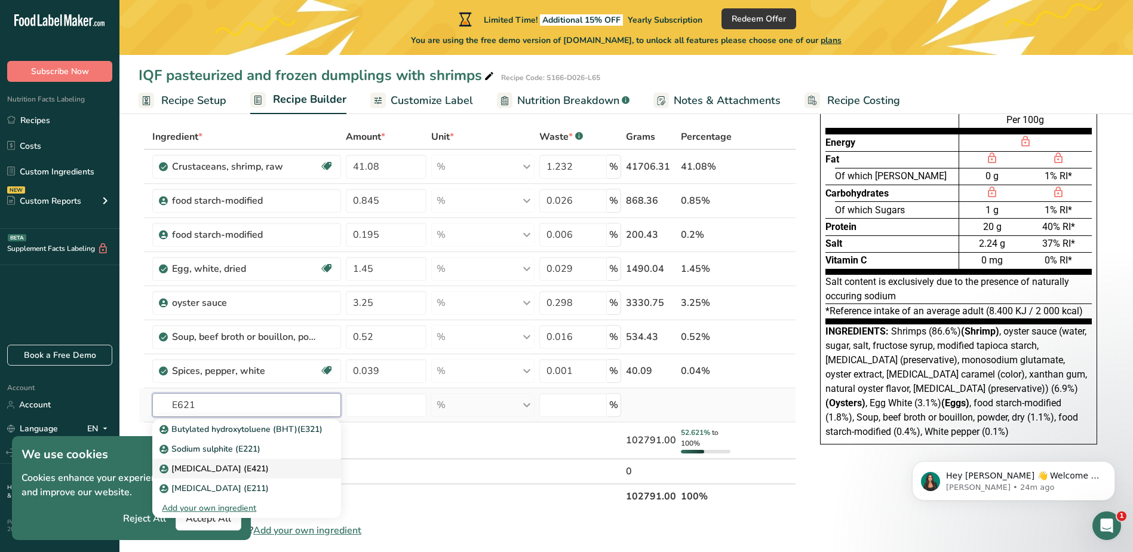
scroll to position [119, 0]
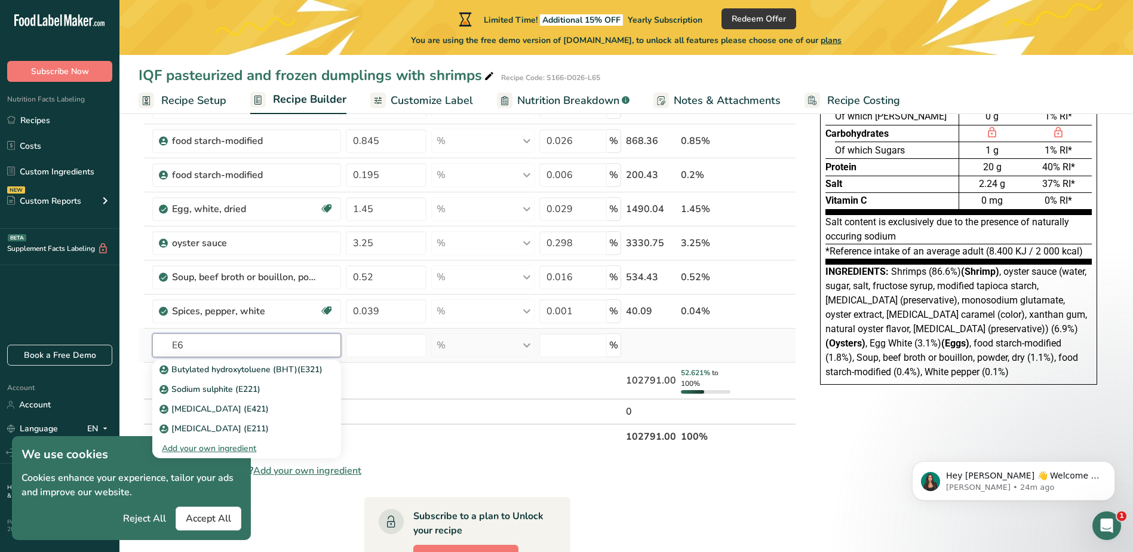
type input "E"
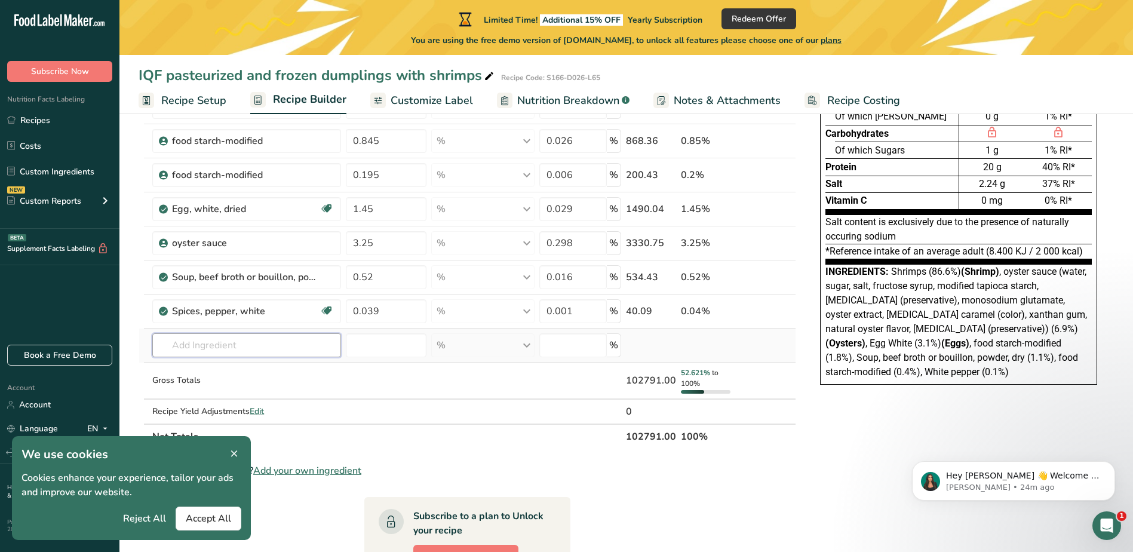
click at [242, 343] on input "text" at bounding box center [246, 345] width 188 height 24
click at [225, 342] on input "text" at bounding box center [246, 345] width 188 height 24
paste input "monosodium glutamate"
type input "monosodium glutamate"
click at [236, 390] on div "Add your own ingredient" at bounding box center [246, 389] width 169 height 13
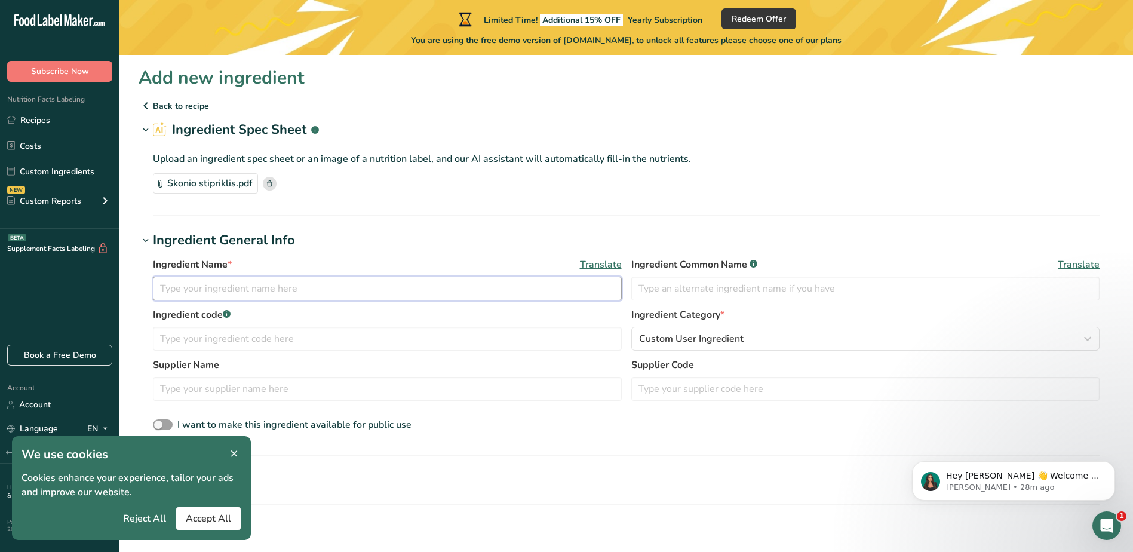
click at [281, 296] on input "text" at bounding box center [387, 288] width 469 height 24
paste input "monosodium glutamate"
type input "monosodium glutamate"
click at [293, 339] on input "text" at bounding box center [387, 339] width 469 height 24
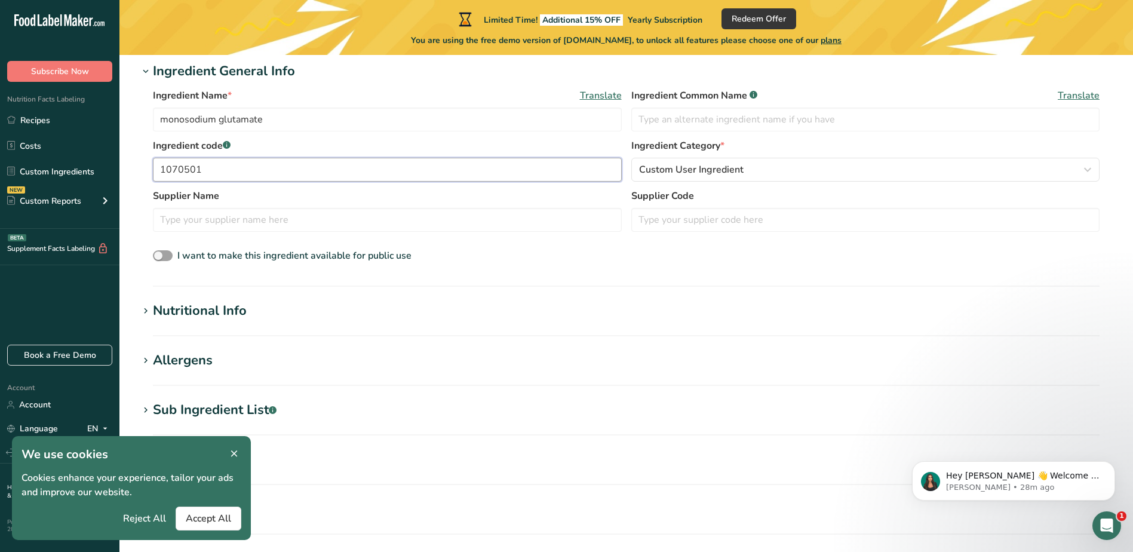
scroll to position [179, 0]
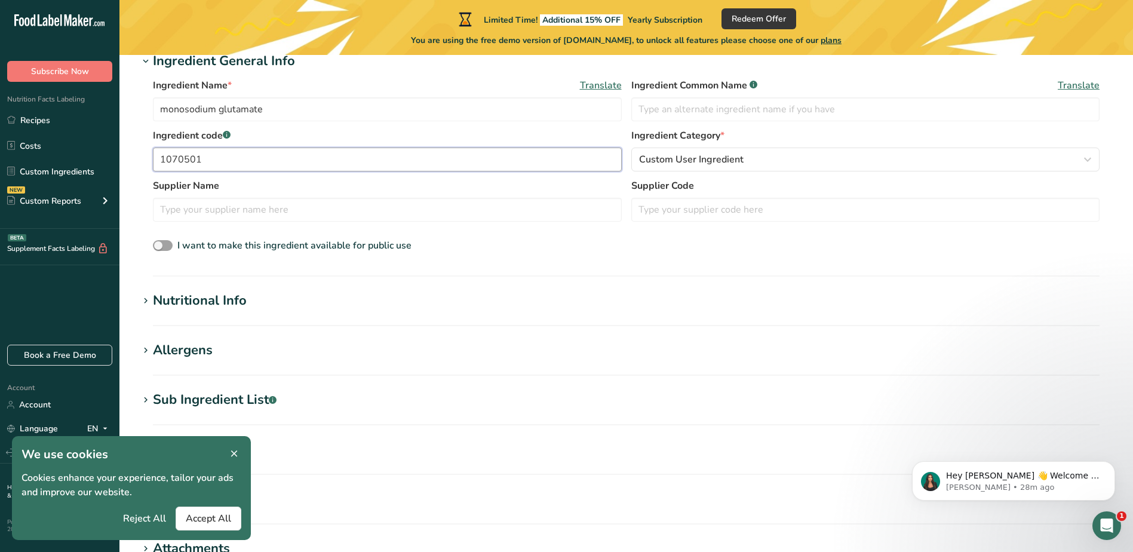
type input "1070501"
click at [239, 302] on div "Nutritional Info" at bounding box center [200, 301] width 94 height 20
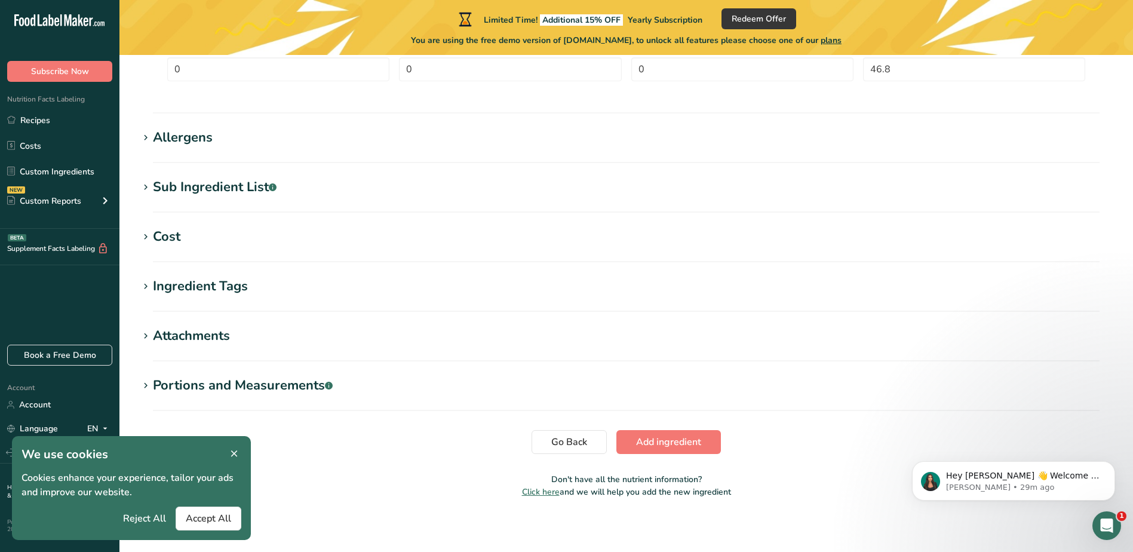
scroll to position [672, 0]
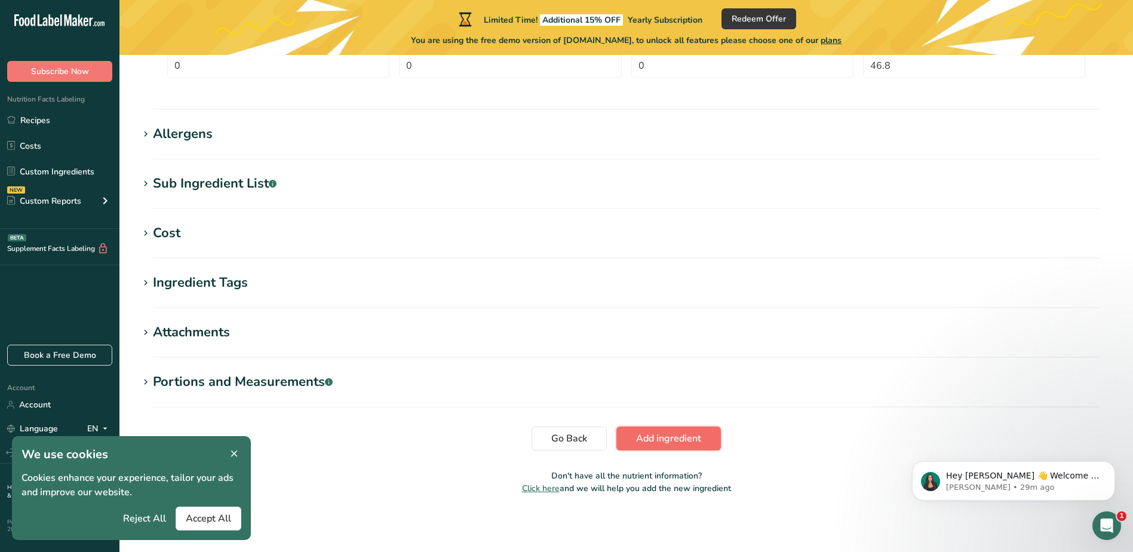
click at [675, 438] on span "Add ingredient" at bounding box center [668, 438] width 65 height 14
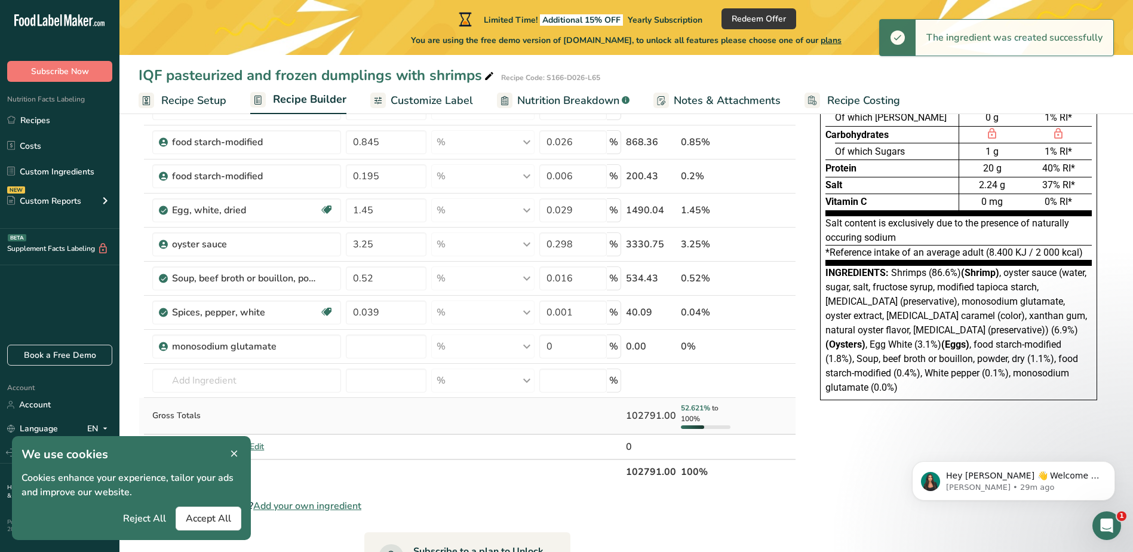
scroll to position [119, 0]
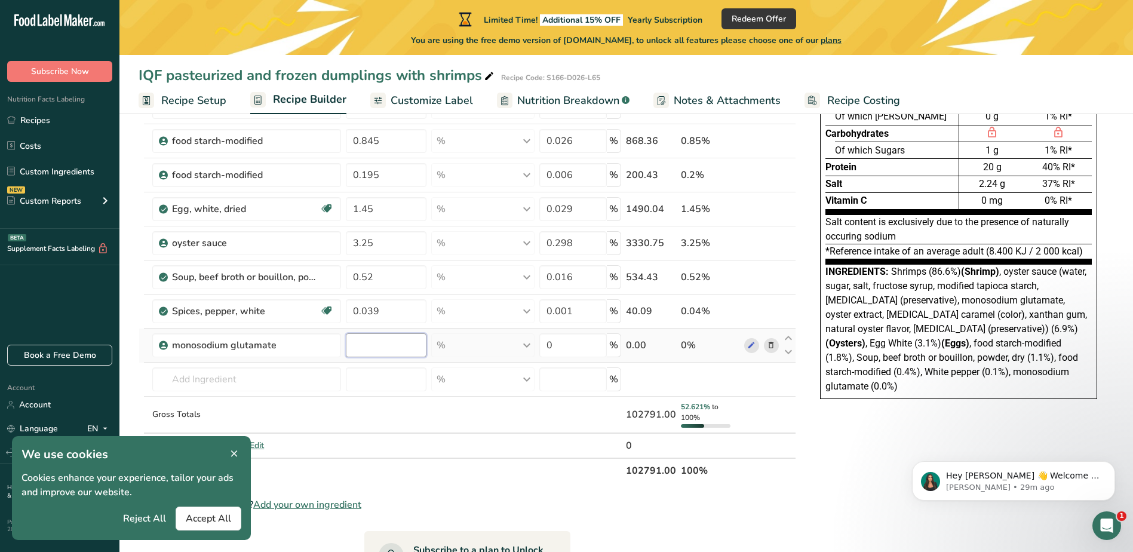
click at [347, 345] on input "number" at bounding box center [386, 345] width 81 height 24
type input "0.520"
click at [568, 351] on div "Ingredient * Amount * Unit * Waste * .a-a{fill:#347362;}.b-a{fill:#fff;} Grams …" at bounding box center [467, 273] width 657 height 419
type input "0.016"
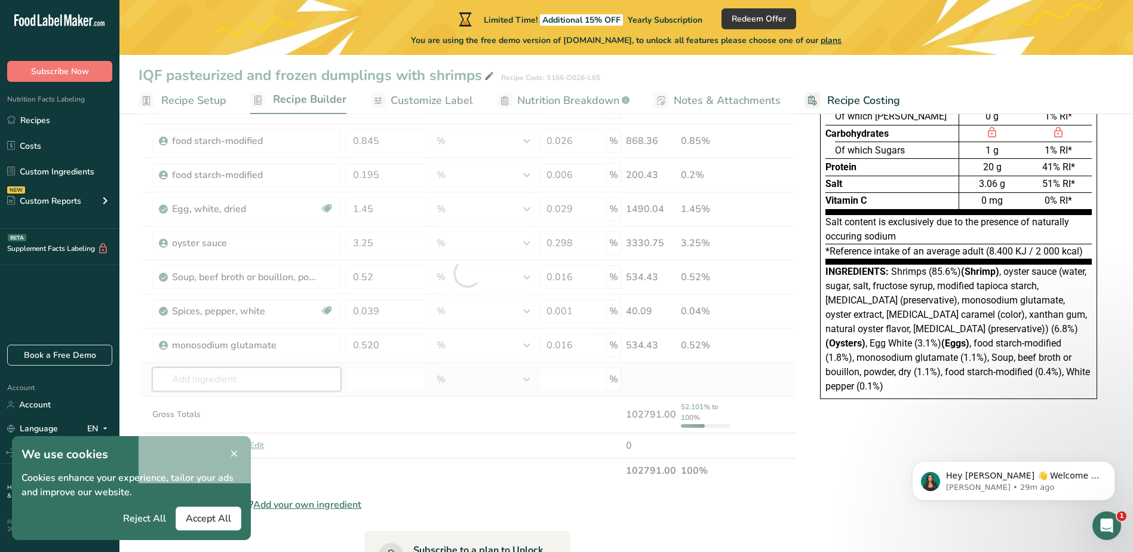
click at [294, 377] on div "Ingredient * Amount * Unit * Waste * .a-a{fill:#347362;}.b-a{fill:#fff;} Grams …" at bounding box center [467, 273] width 657 height 419
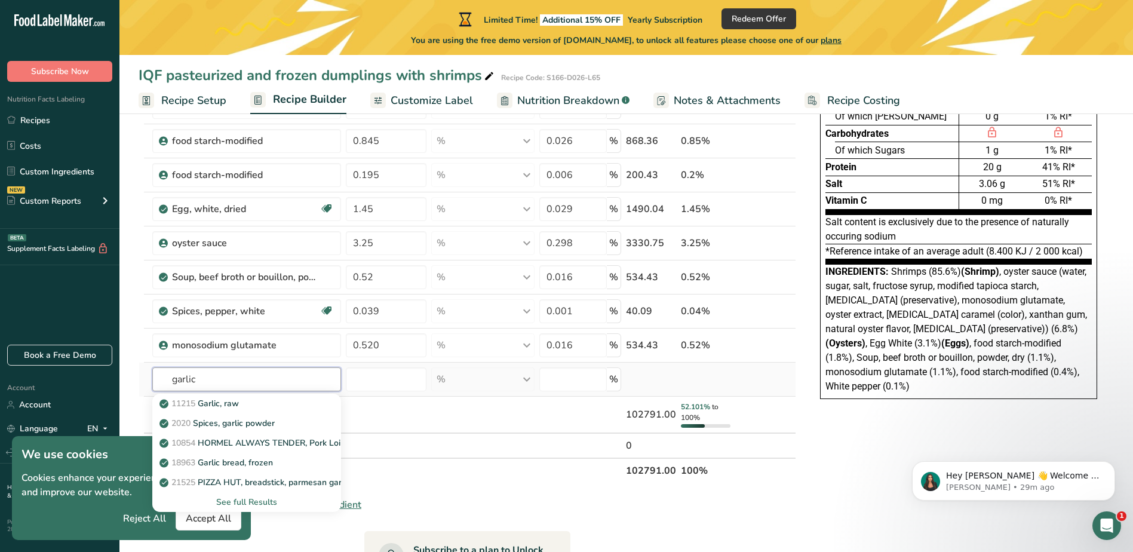
type input "garlic"
click at [273, 500] on div "See full Results" at bounding box center [246, 502] width 169 height 13
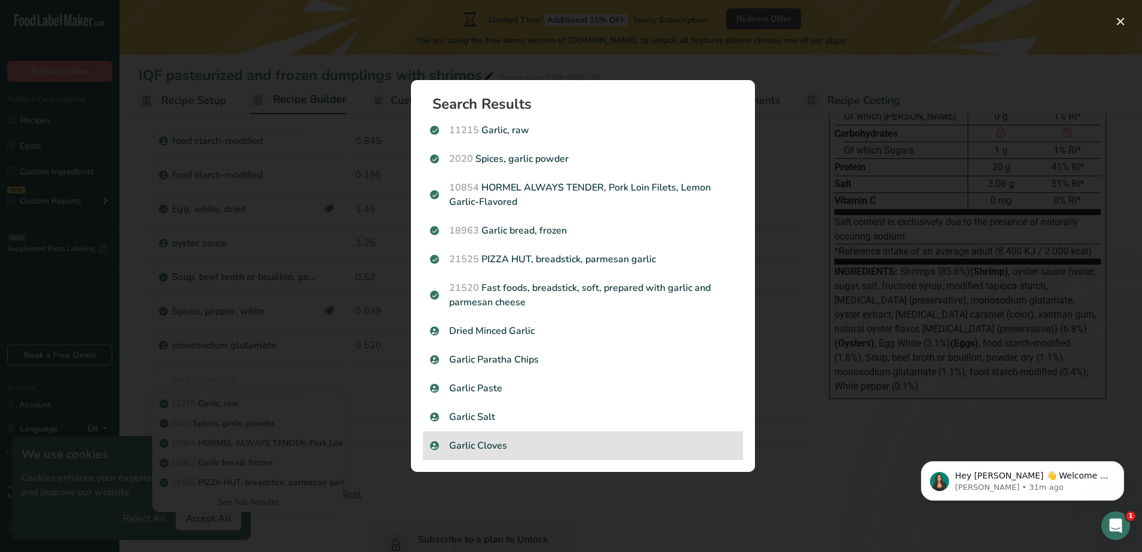
click at [524, 443] on p "Garlic Cloves" at bounding box center [583, 445] width 306 height 14
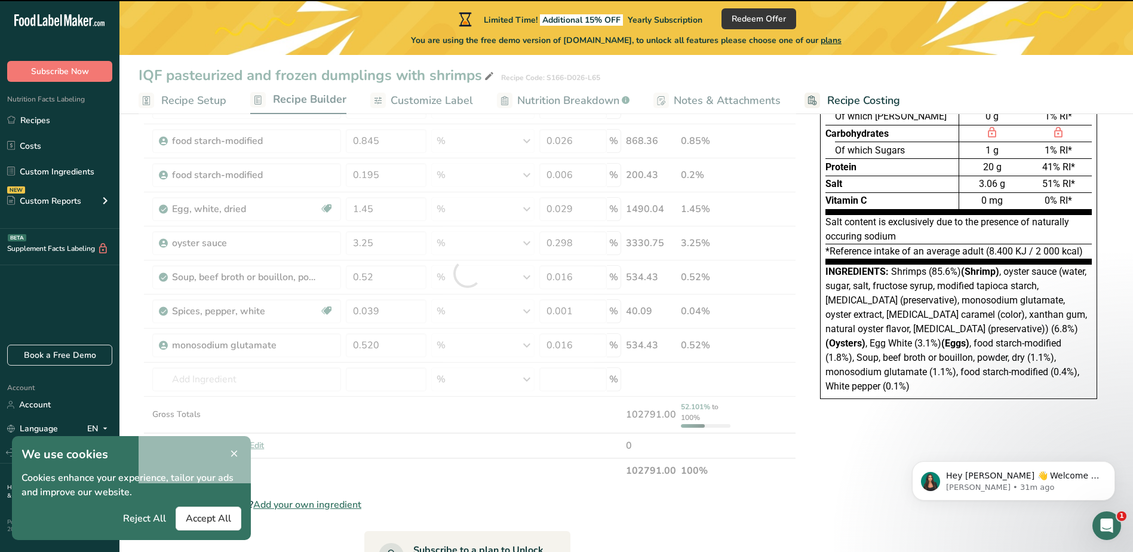
type input "0"
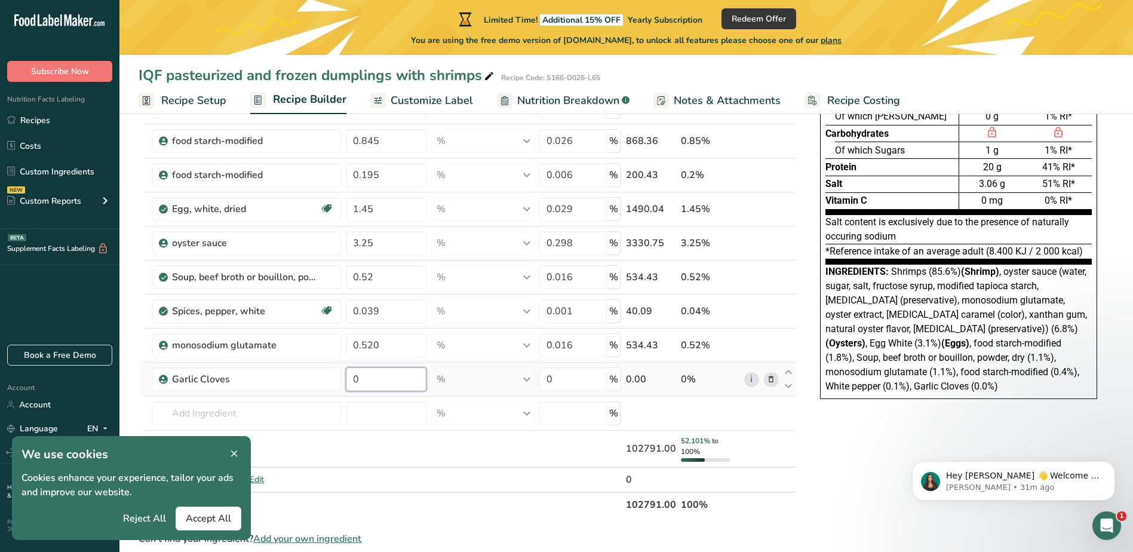
click at [362, 389] on input "0" at bounding box center [386, 379] width 81 height 24
type input "0.579"
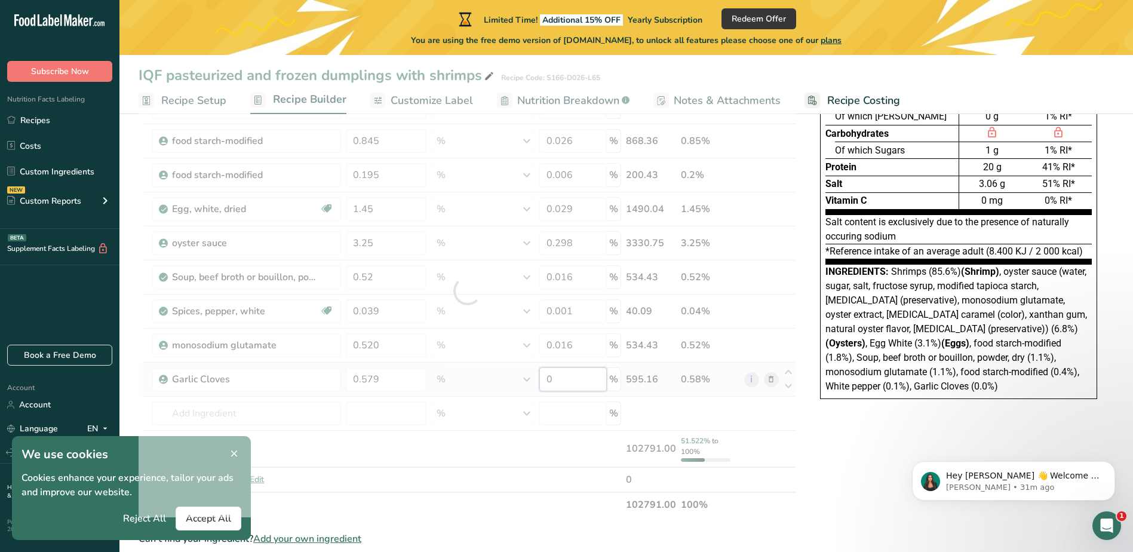
click at [568, 379] on div "Ingredient * Amount * Unit * Waste * .a-a{fill:#347362;}.b-a{fill:#fff;} Grams …" at bounding box center [467, 290] width 657 height 453
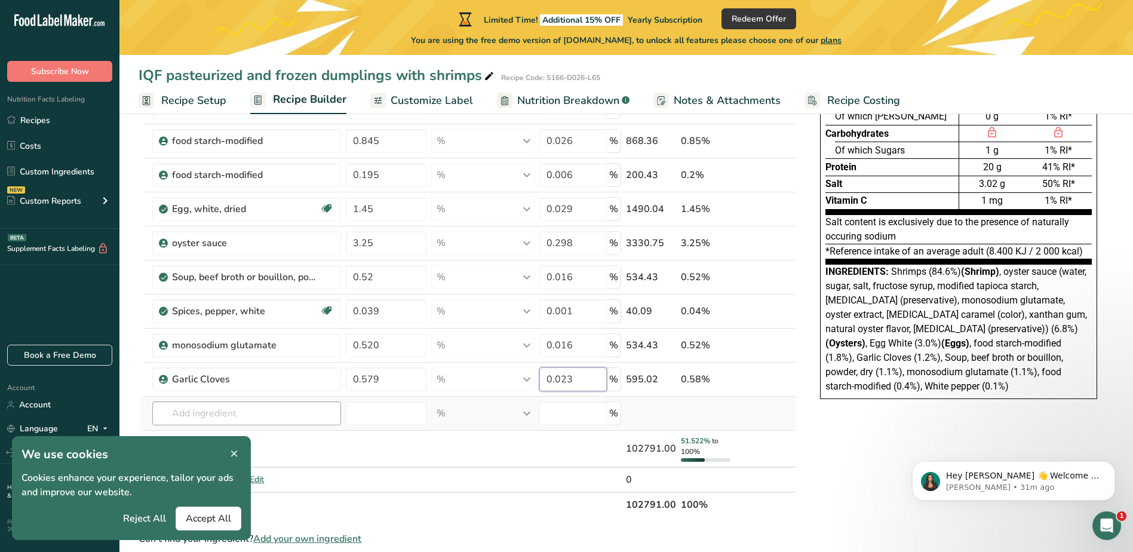
type input "0.023"
click at [319, 412] on div "Ingredient * Amount * Unit * Waste * .a-a{fill:#347362;}.b-a{fill:#fff;} Grams …" at bounding box center [467, 290] width 657 height 453
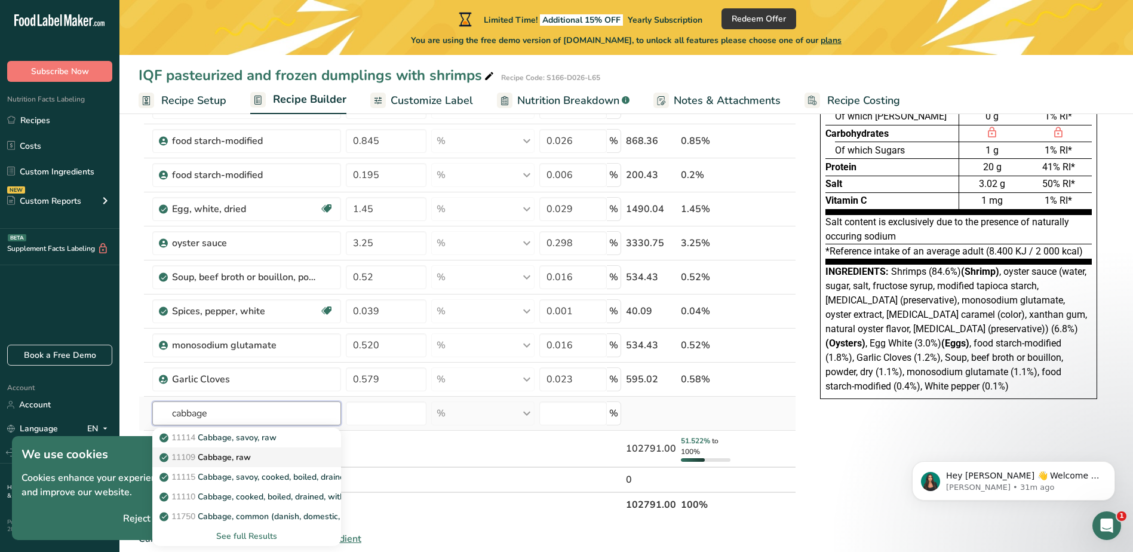
type input "cabbage"
click at [282, 453] on div "11109 Cabbage, raw" at bounding box center [237, 457] width 150 height 13
type input "Cabbage, raw"
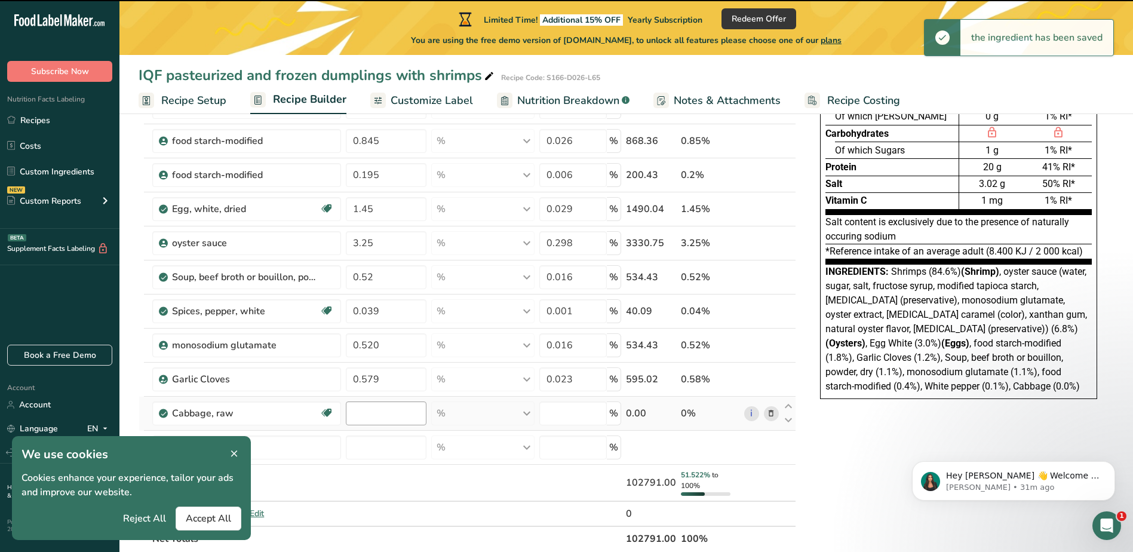
type input "0"
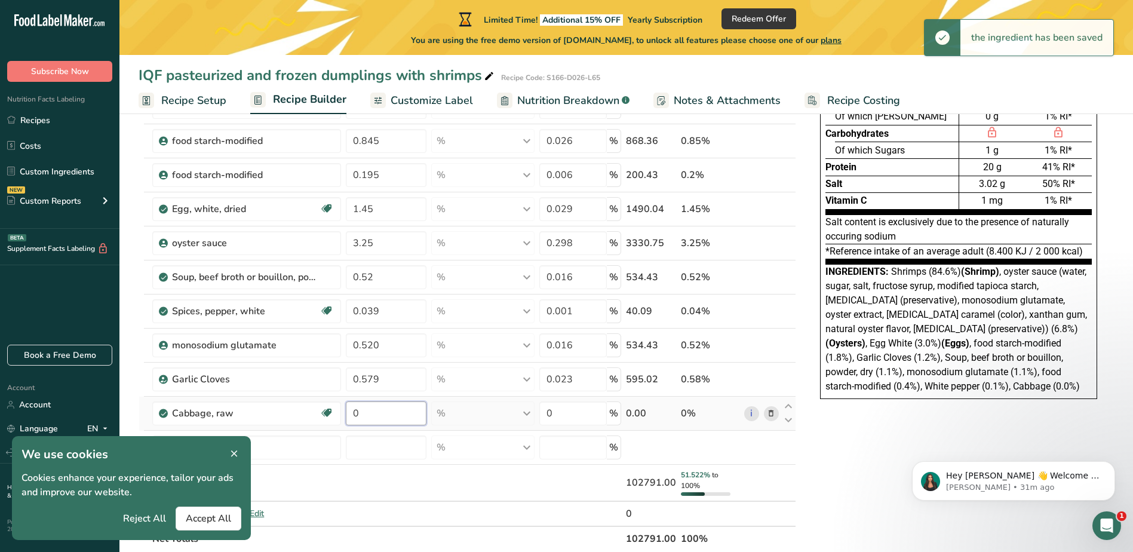
click at [362, 410] on input "0" at bounding box center [386, 413] width 81 height 24
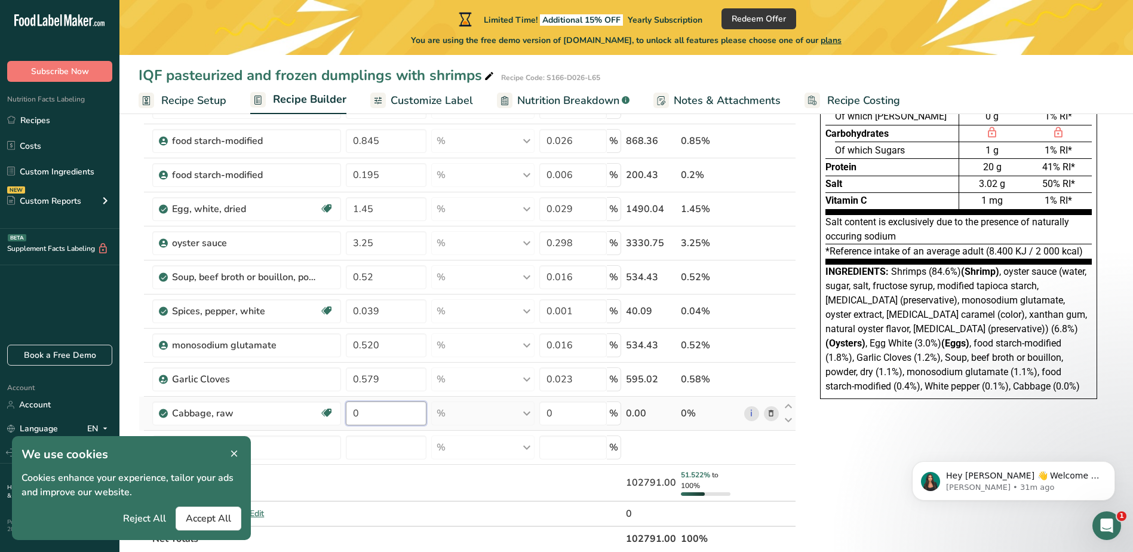
type input "1"
type input "11.180"
click at [574, 417] on div "Ingredient * Amount * Unit * Waste * .a-a{fill:#347362;}.b-a{fill:#fff;} Grams …" at bounding box center [467, 307] width 657 height 487
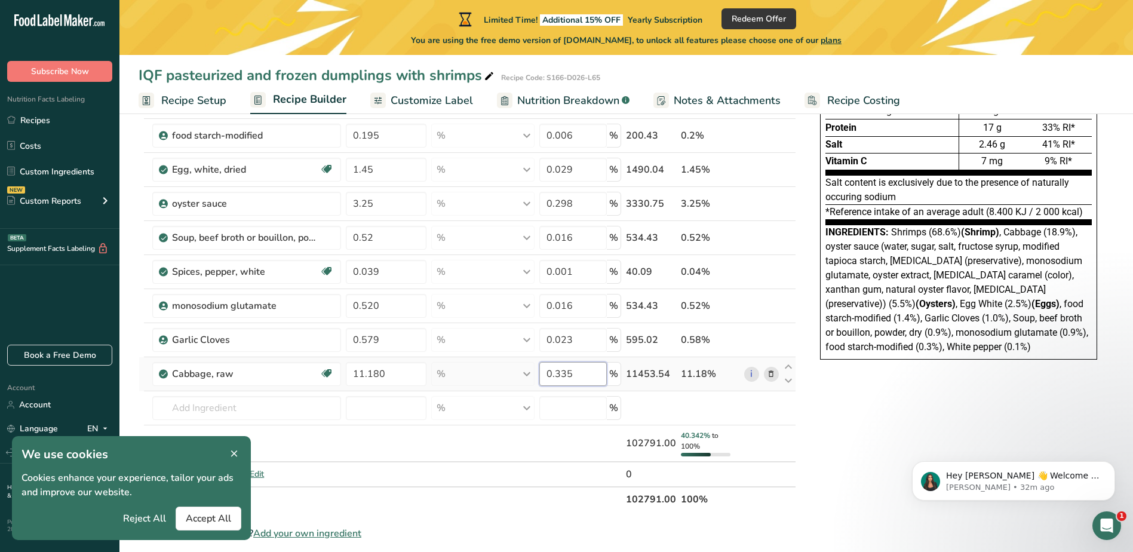
scroll to position [179, 0]
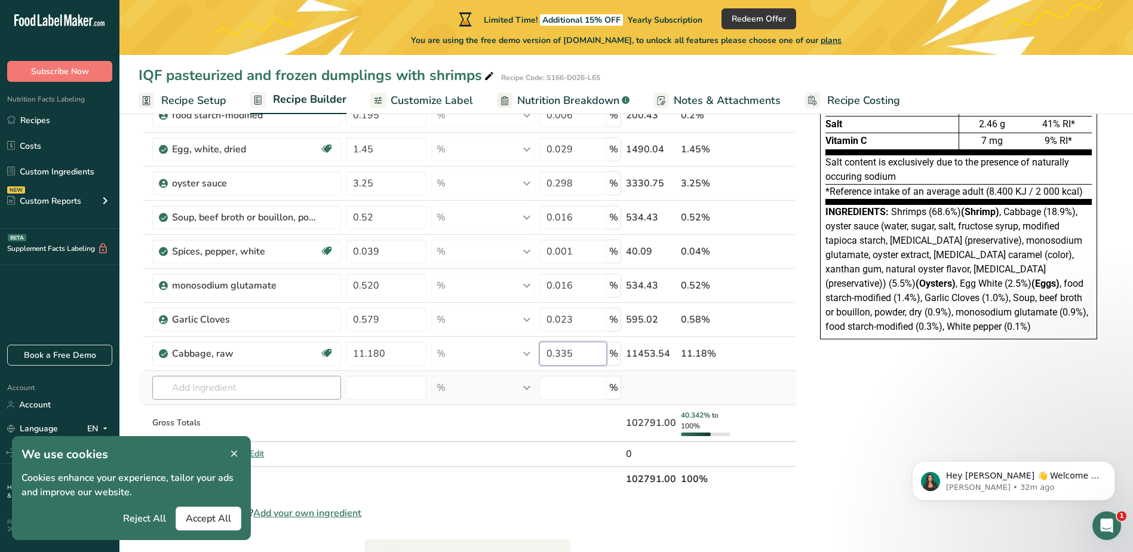
type input "0.335"
click at [281, 391] on div "Ingredient * Amount * Unit * Waste * .a-a{fill:#347362;}.b-a{fill:#fff;} Grams …" at bounding box center [467, 248] width 657 height 487
click at [244, 388] on input "text" at bounding box center [246, 388] width 188 height 24
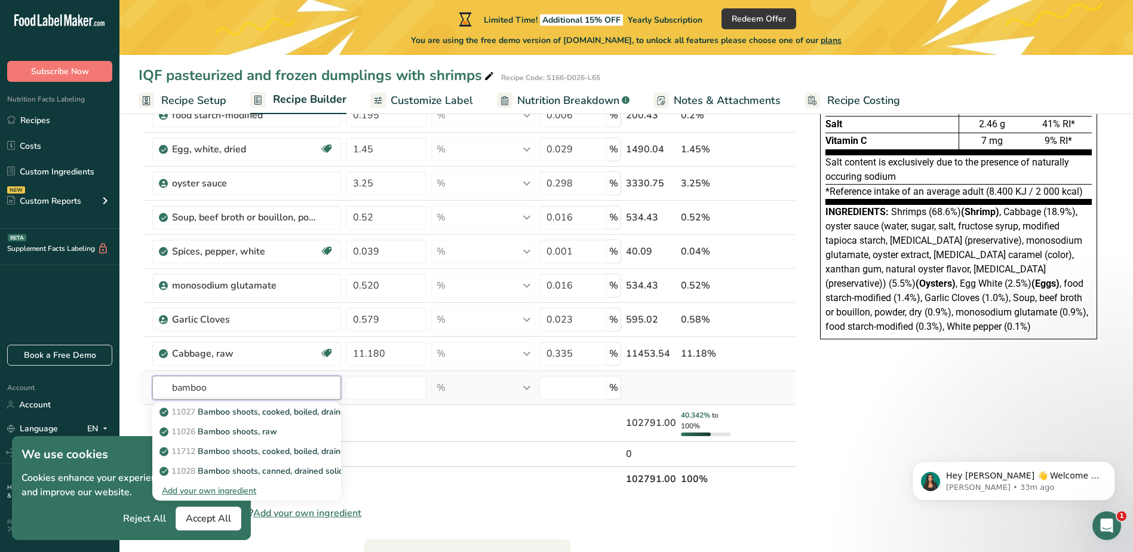
type input "bamboo"
click at [234, 489] on div "Add your own ingredient" at bounding box center [246, 490] width 169 height 13
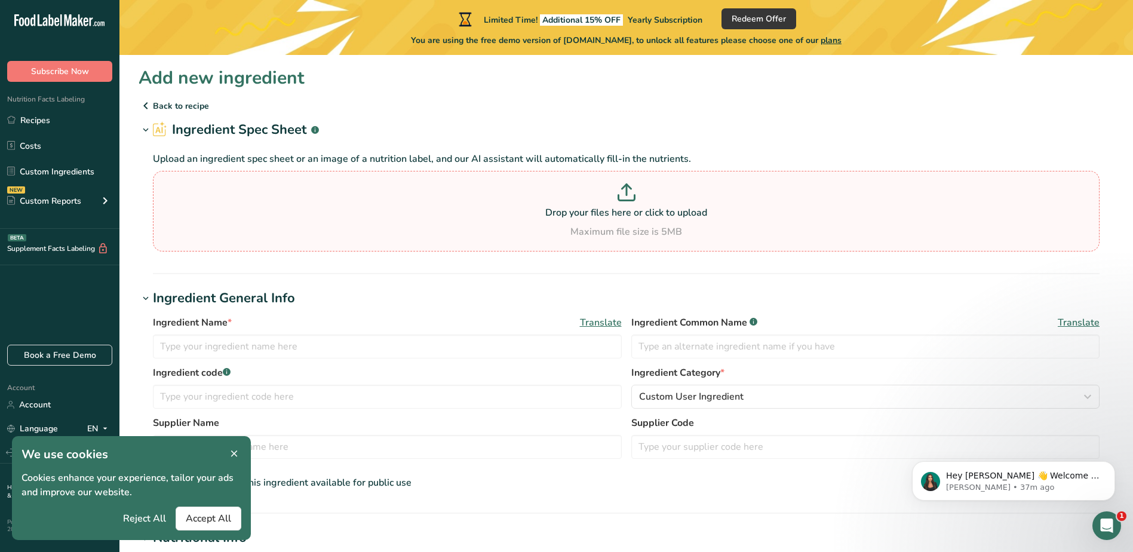
click at [615, 193] on p at bounding box center [626, 194] width 940 height 22
click at [615, 193] on input "Drop your files here or click to upload Maximum file size is 5MB" at bounding box center [626, 211] width 946 height 81
type input "C:\fakepath\bambuko griežinėliai 5900880.docx"
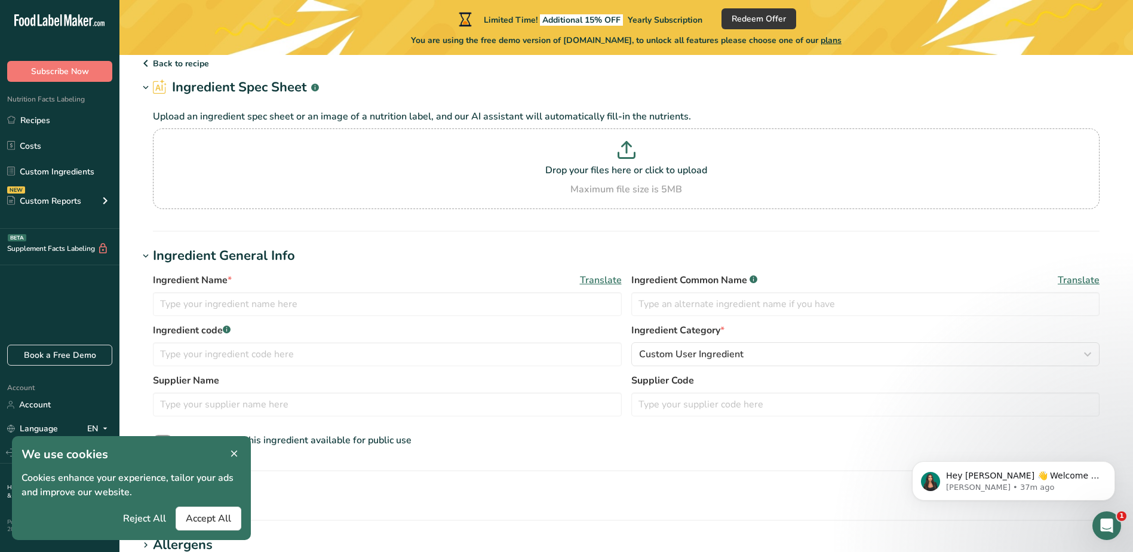
scroll to position [119, 0]
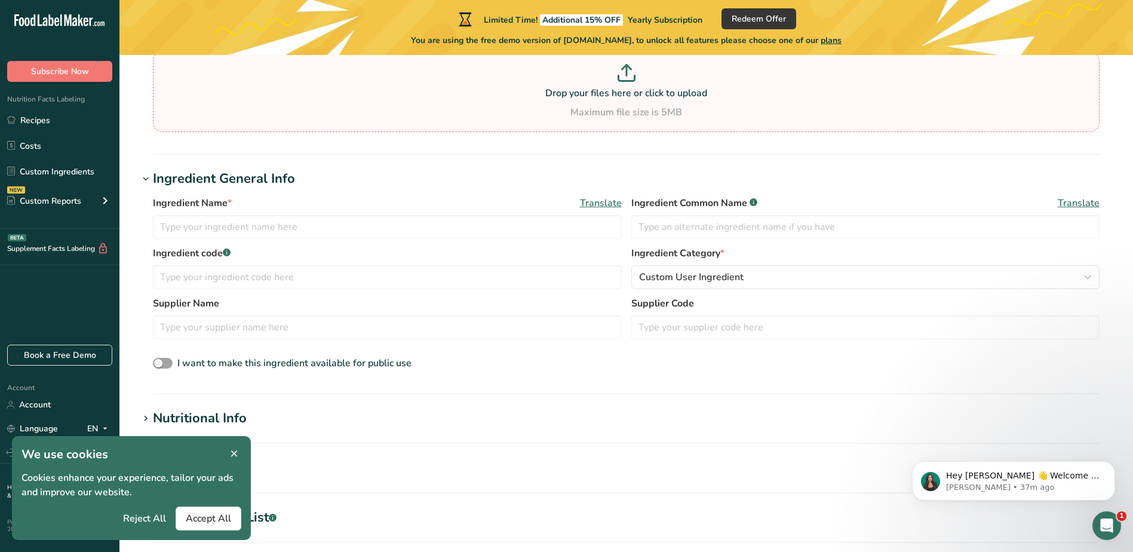
click at [630, 90] on p "Drop your files here or click to upload" at bounding box center [626, 93] width 940 height 14
click at [630, 90] on input "Drop your files here or click to upload Maximum file size is 5MB" at bounding box center [626, 91] width 946 height 81
type input "C:\fakepath\bambuko griežinėliai 5900880.pdf"
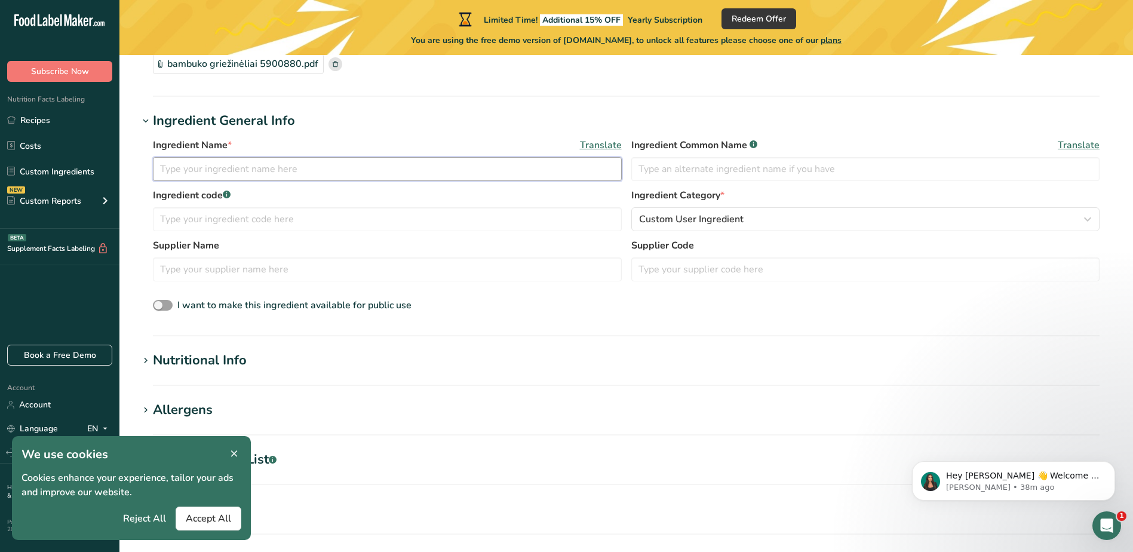
click at [389, 177] on input "text" at bounding box center [387, 169] width 469 height 24
type input "bamboo slices"
click at [349, 218] on input "text" at bounding box center [387, 219] width 469 height 24
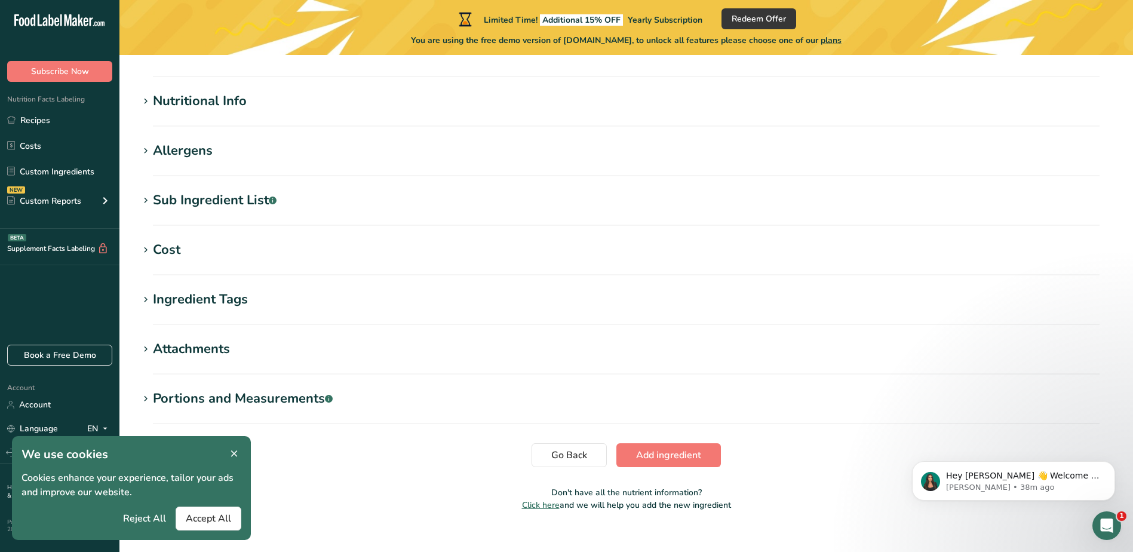
scroll to position [395, 0]
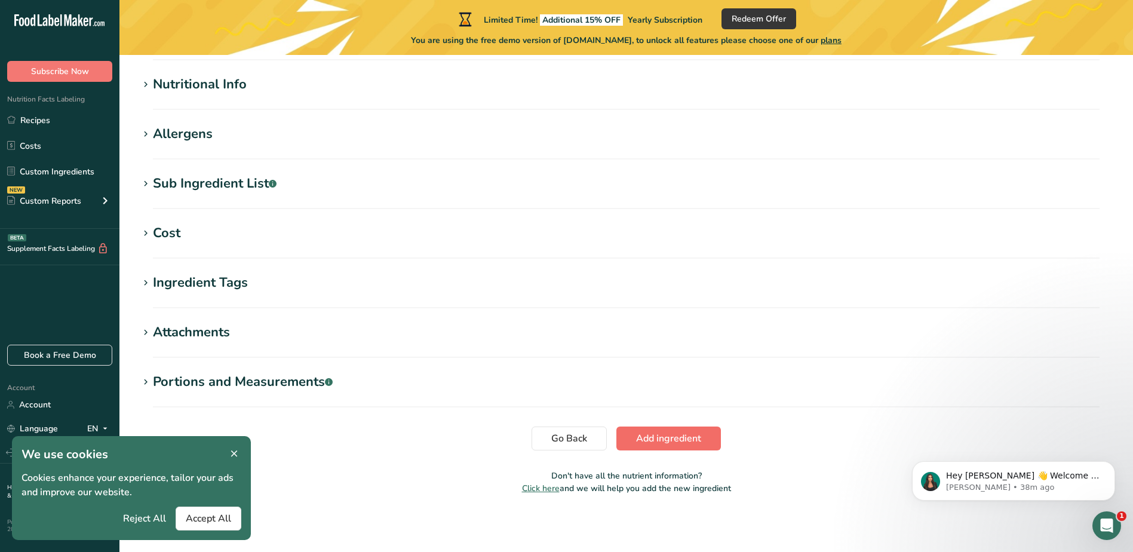
type input "5900880"
click at [650, 437] on span "Add ingredient" at bounding box center [668, 438] width 65 height 14
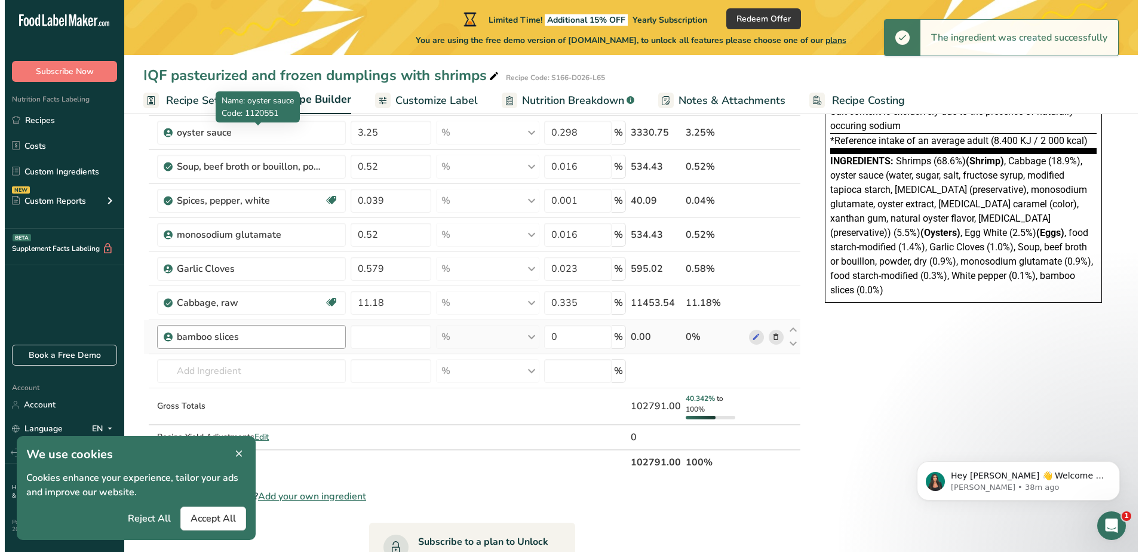
scroll to position [239, 0]
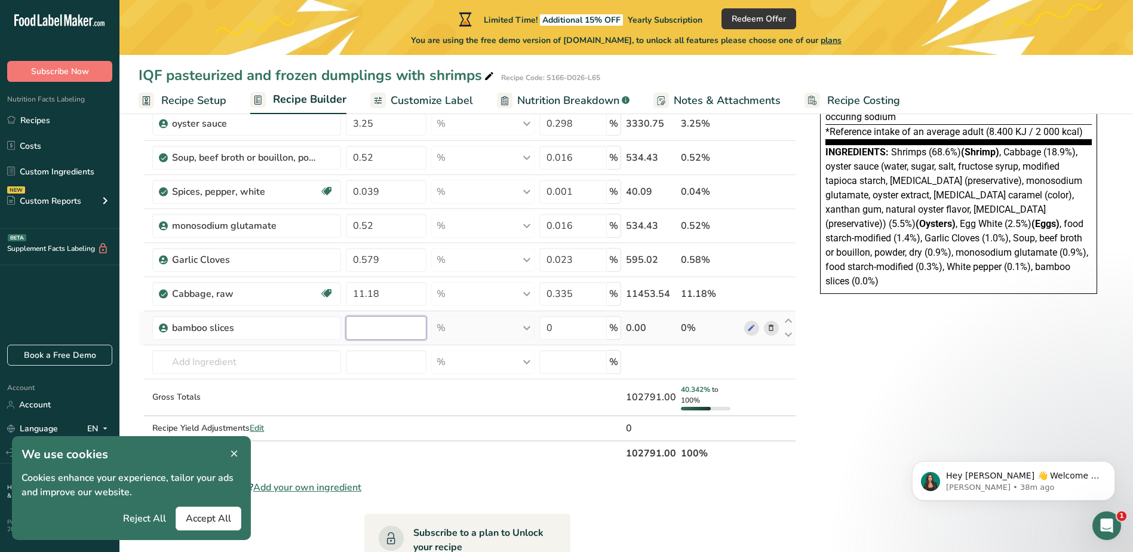
click at [395, 322] on input "number" at bounding box center [386, 328] width 81 height 24
type input "1.950"
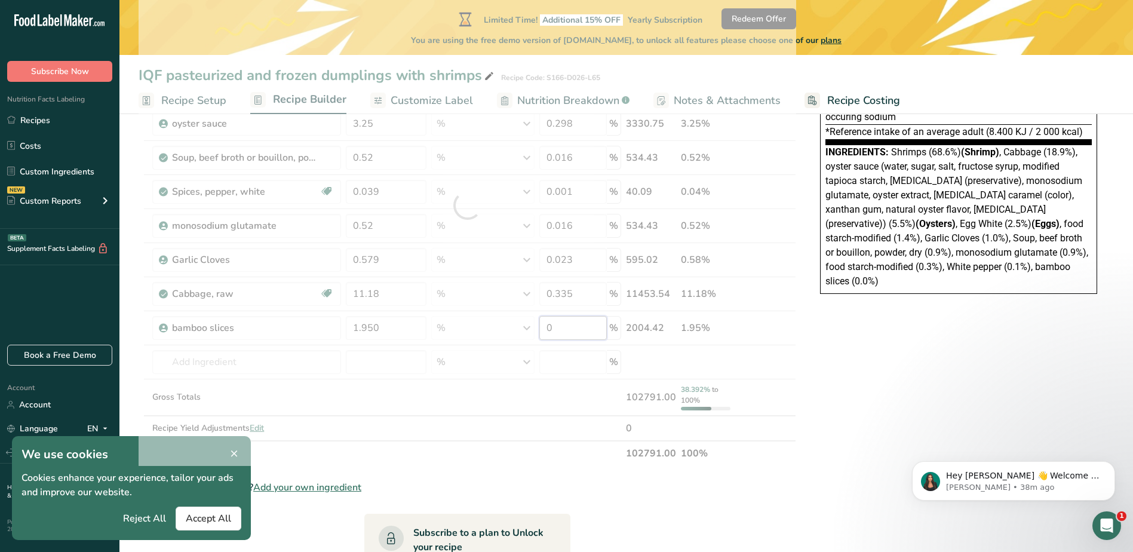
click at [564, 322] on div "Ingredient * Amount * Unit * Waste * .a-a{fill:#347362;}.b-a{fill:#fff;} Grams …" at bounding box center [467, 205] width 657 height 521
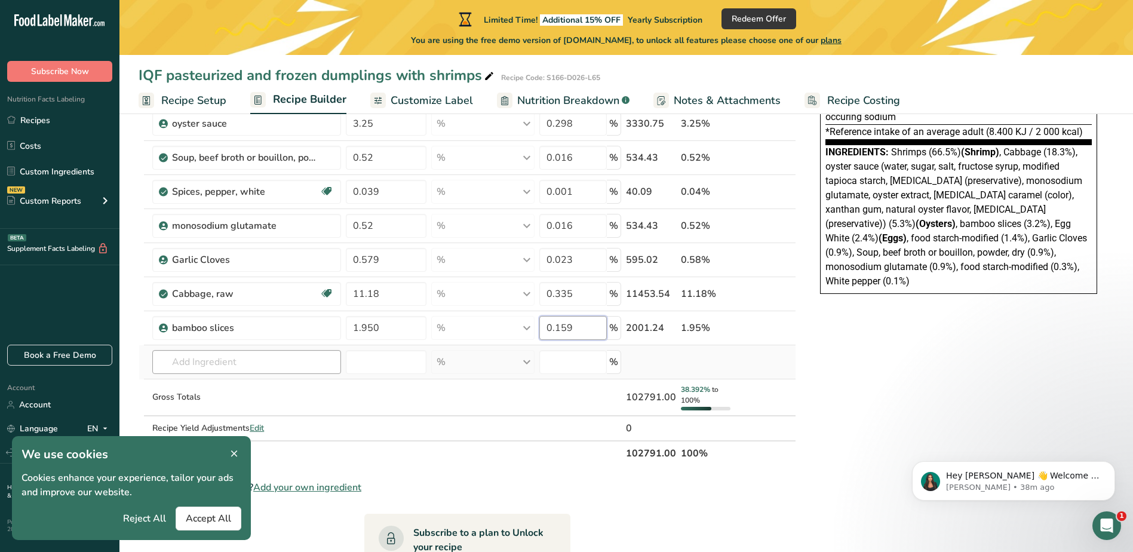
type input "0.159"
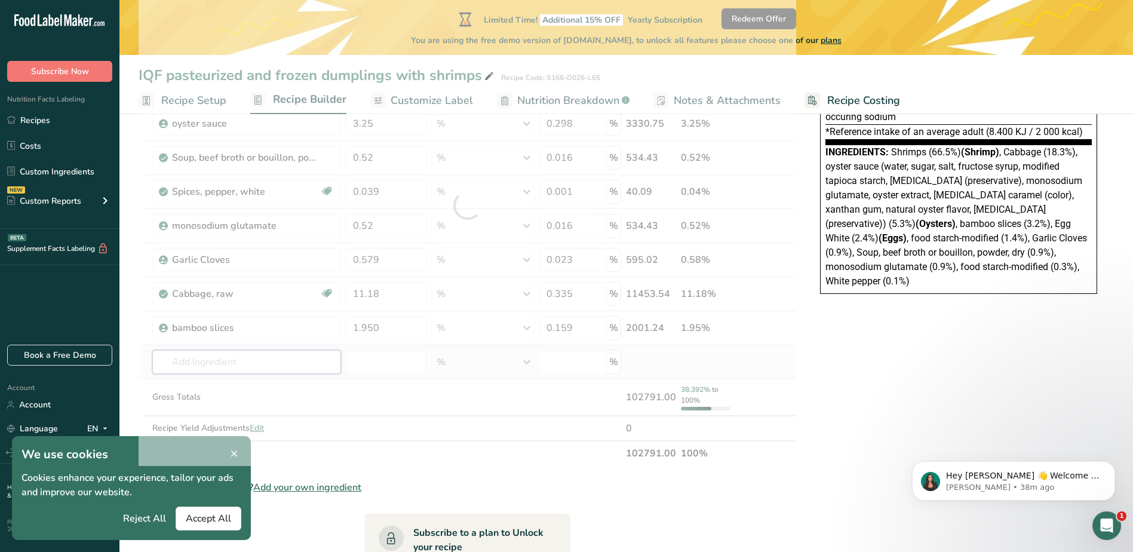
click at [266, 361] on div "Ingredient * Amount * Unit * Waste * .a-a{fill:#347362;}.b-a{fill:#fff;} Grams …" at bounding box center [467, 205] width 657 height 521
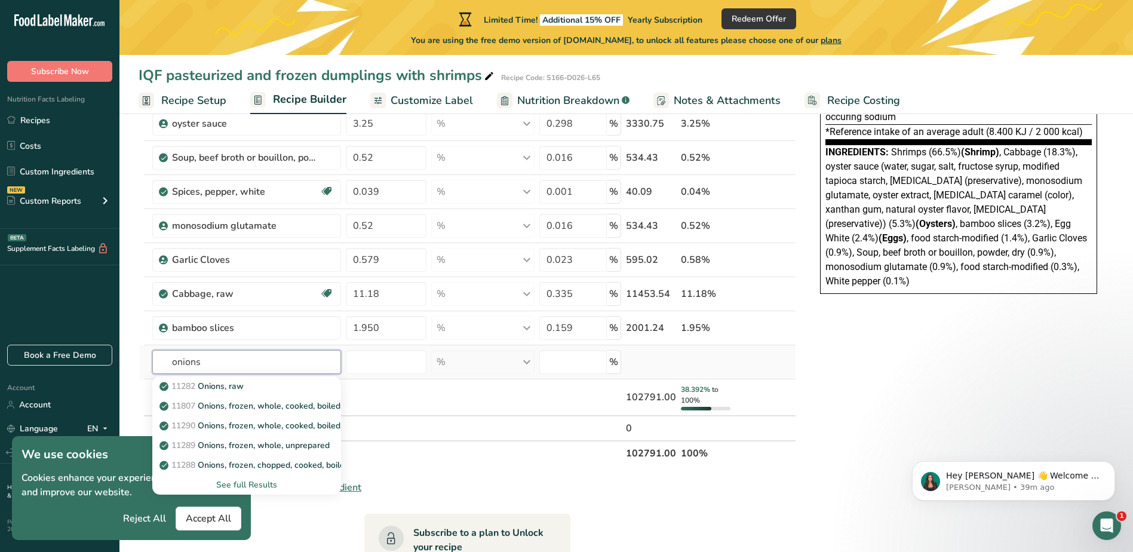
type input "onions"
click at [260, 481] on div "See full Results" at bounding box center [246, 484] width 169 height 13
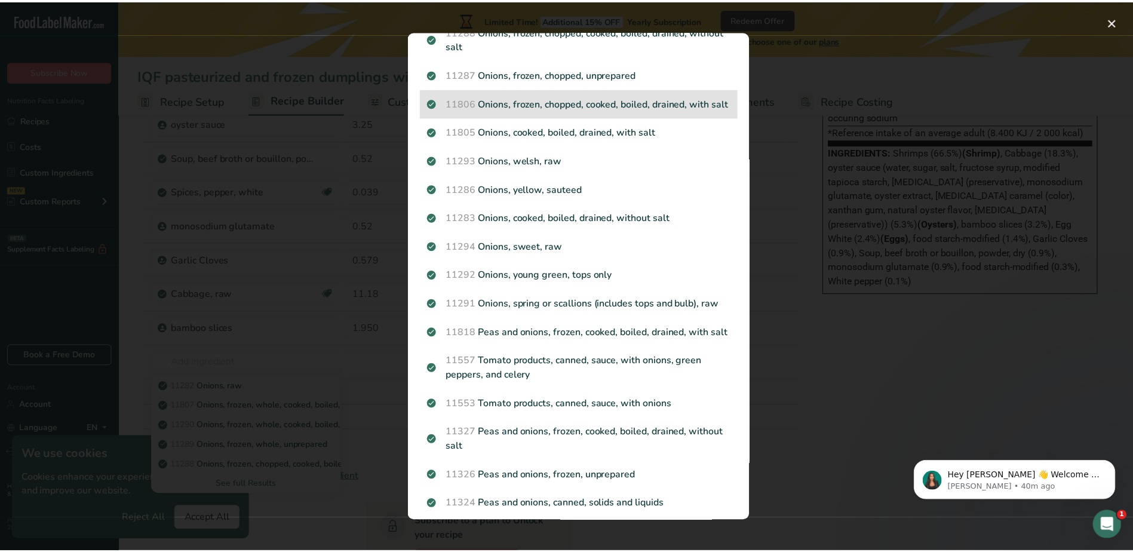
scroll to position [0, 0]
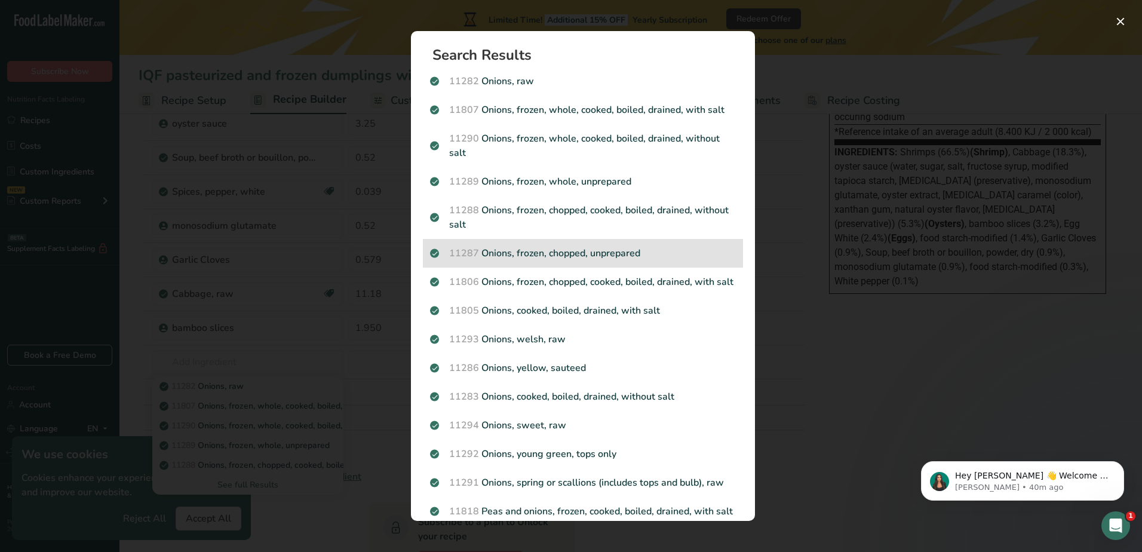
click at [637, 253] on p "11287 Onions, frozen, chopped, unprepared" at bounding box center [583, 253] width 306 height 14
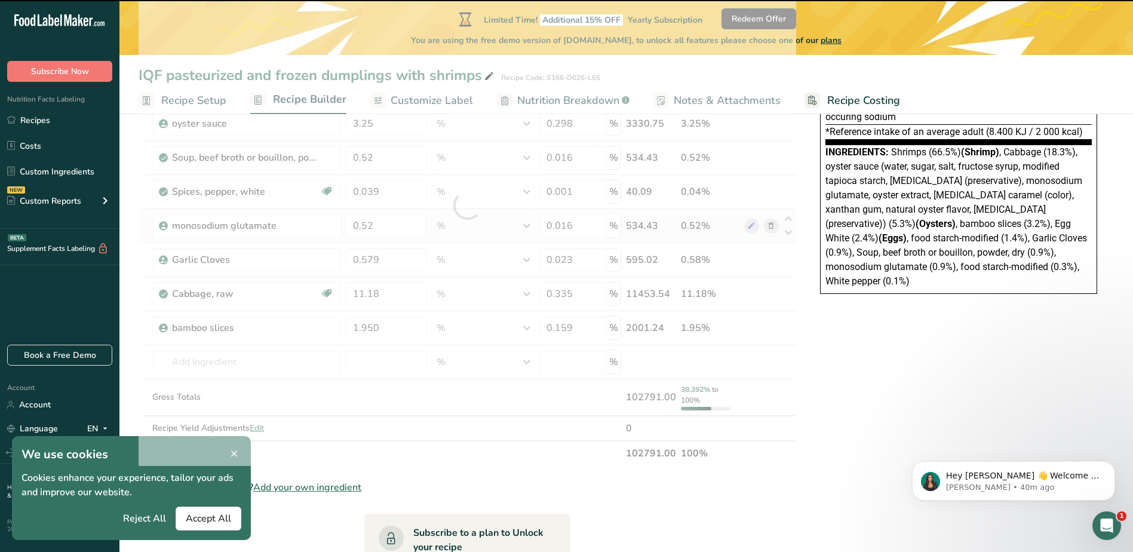
type input "0"
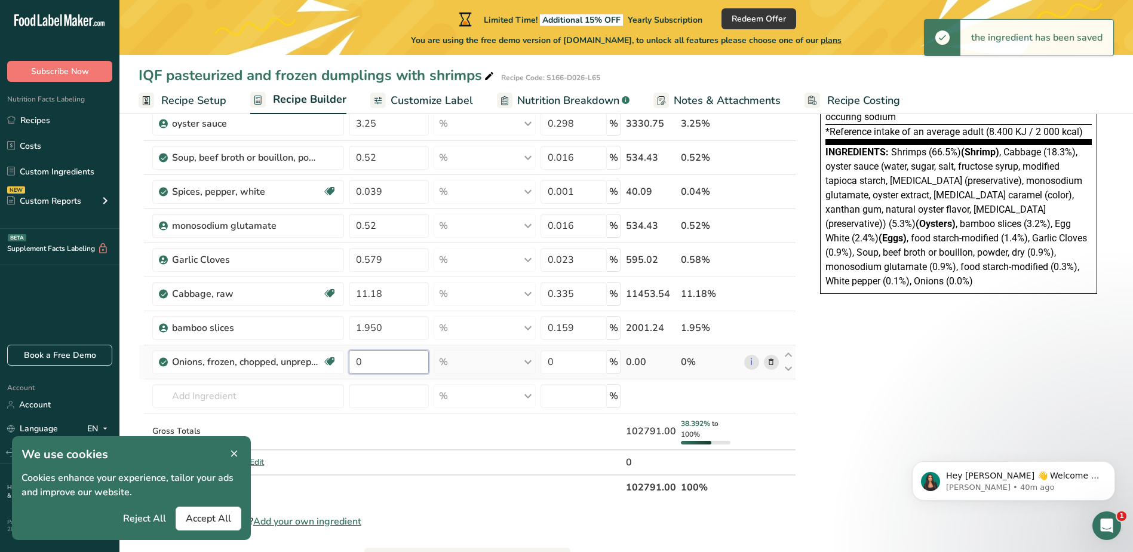
click at [393, 366] on input "0" at bounding box center [389, 362] width 80 height 24
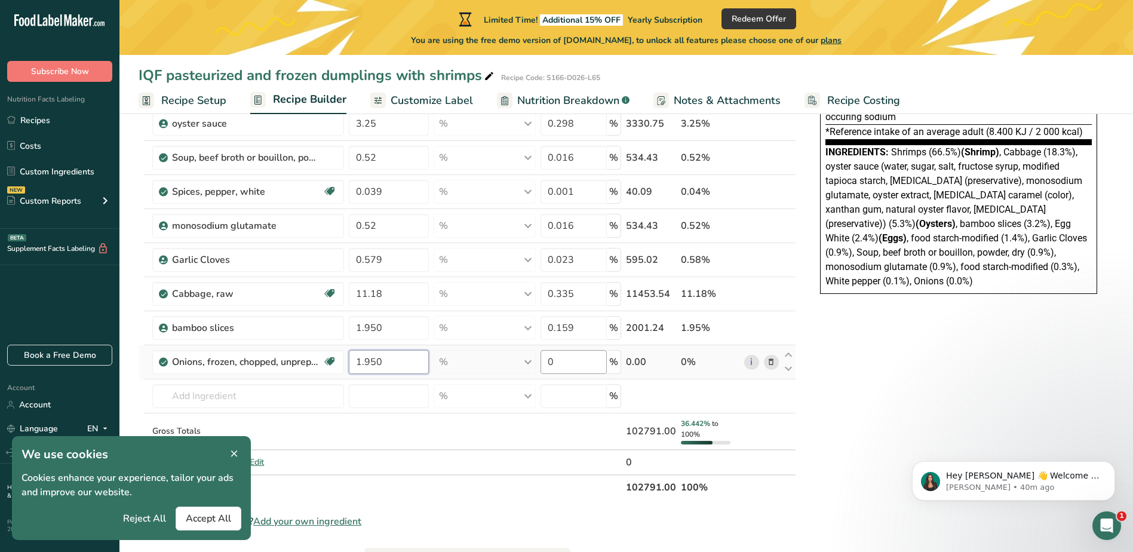
type input "1.950"
click at [571, 358] on div "Ingredient * Amount * Unit * Waste * .a-a{fill:#347362;}.b-a{fill:#fff;} Grams …" at bounding box center [467, 222] width 657 height 555
type input "0.059"
